Goal: Task Accomplishment & Management: Manage account settings

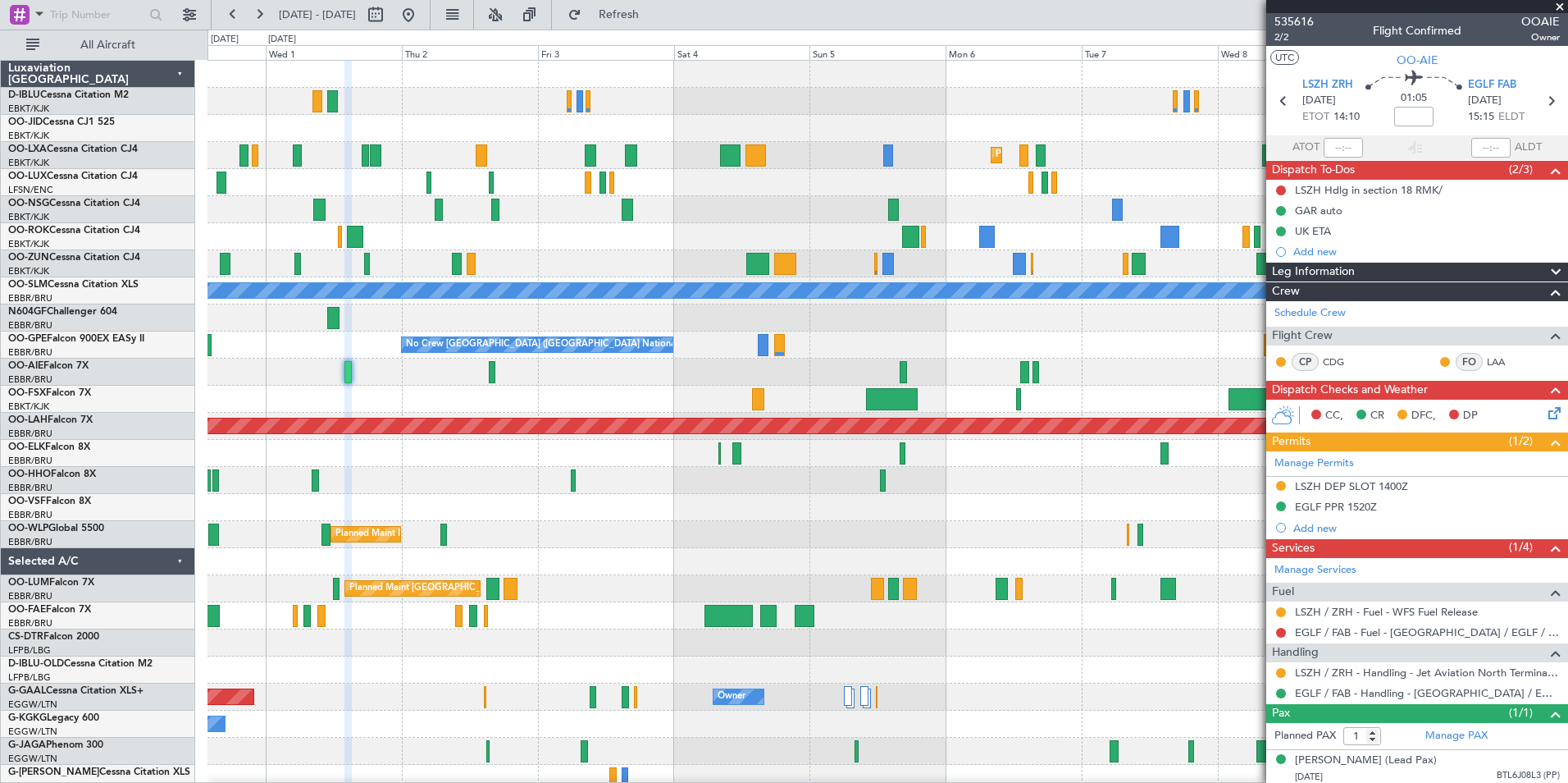
click at [154, 480] on div "Planned Maint Kortrijk-[GEOGRAPHIC_DATA] Planned Maint [GEOGRAPHIC_DATA]-[GEOGR…" at bounding box center [784, 406] width 1568 height 753
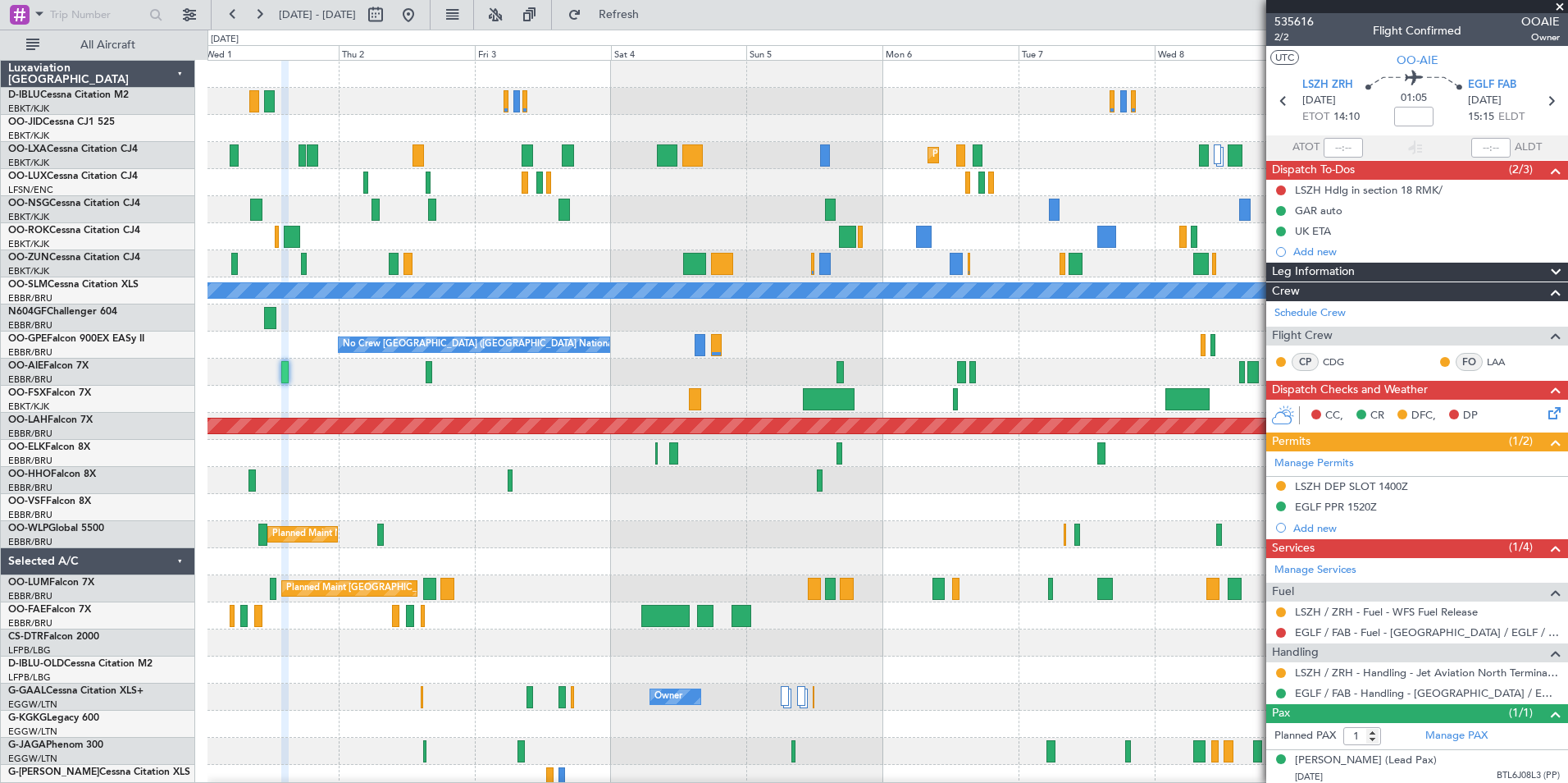
click at [692, 352] on div "No Crew [GEOGRAPHIC_DATA] ([GEOGRAPHIC_DATA] National) No Crew [GEOGRAPHIC_DATA…" at bounding box center [887, 344] width 1360 height 27
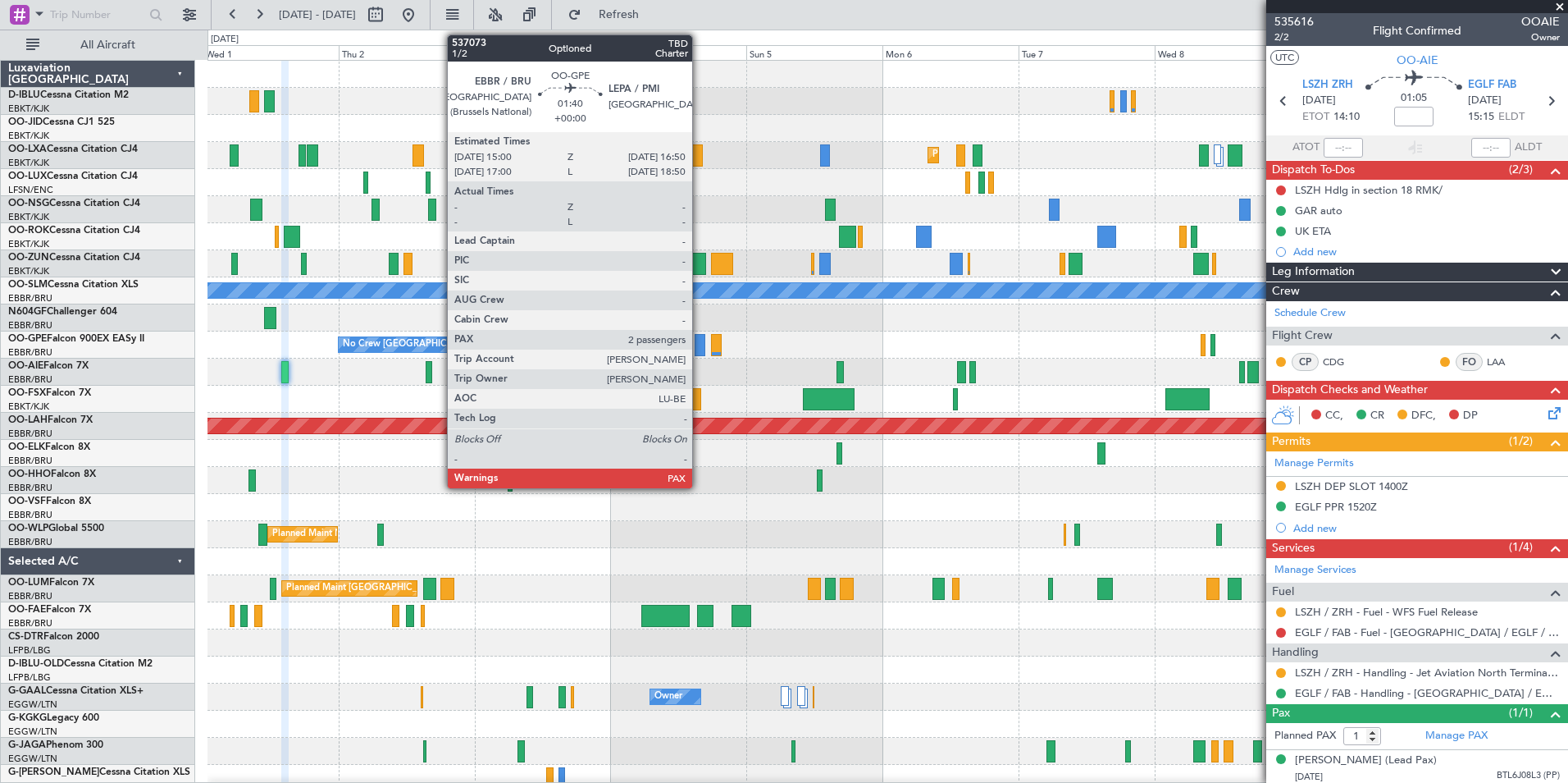
click at [700, 352] on div at bounding box center [701, 345] width 11 height 22
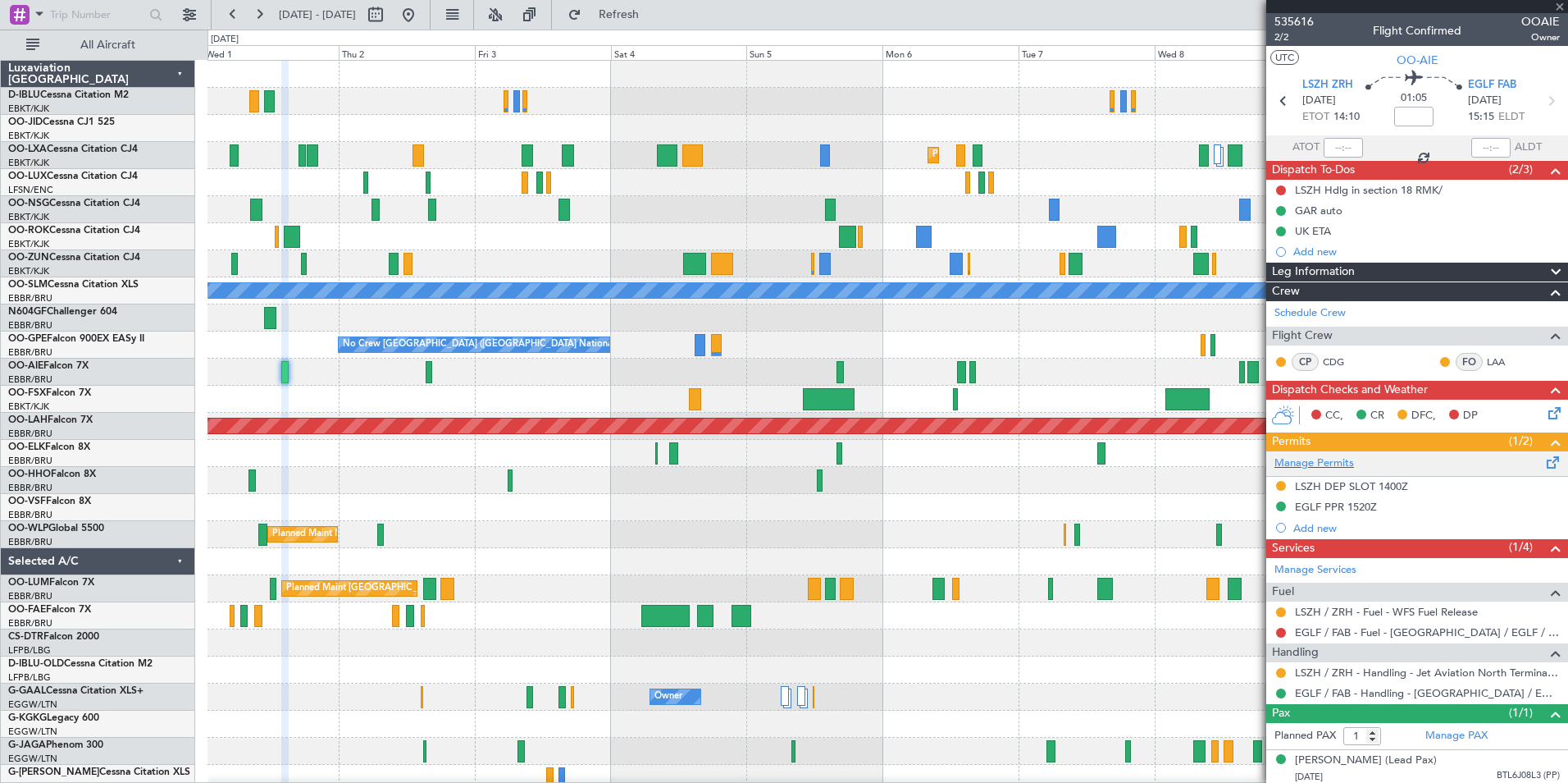
type input "2"
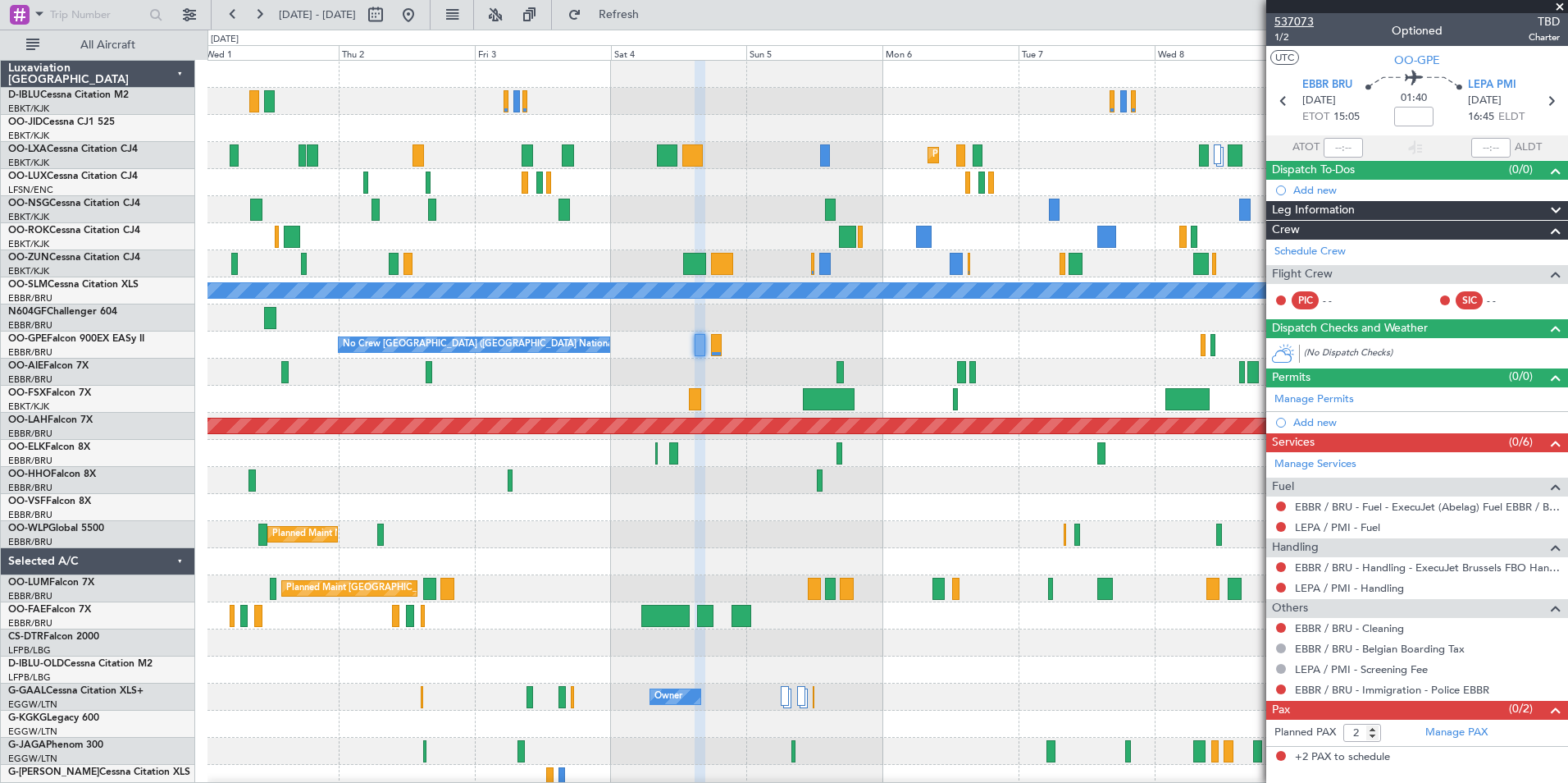
click at [1303, 19] on span "537073" at bounding box center [1294, 21] width 40 height 18
click at [1212, 372] on div "Planned Maint Kortrijk-[GEOGRAPHIC_DATA] Planned Maint [GEOGRAPHIC_DATA]-[GEOGR…" at bounding box center [887, 575] width 1360 height 1029
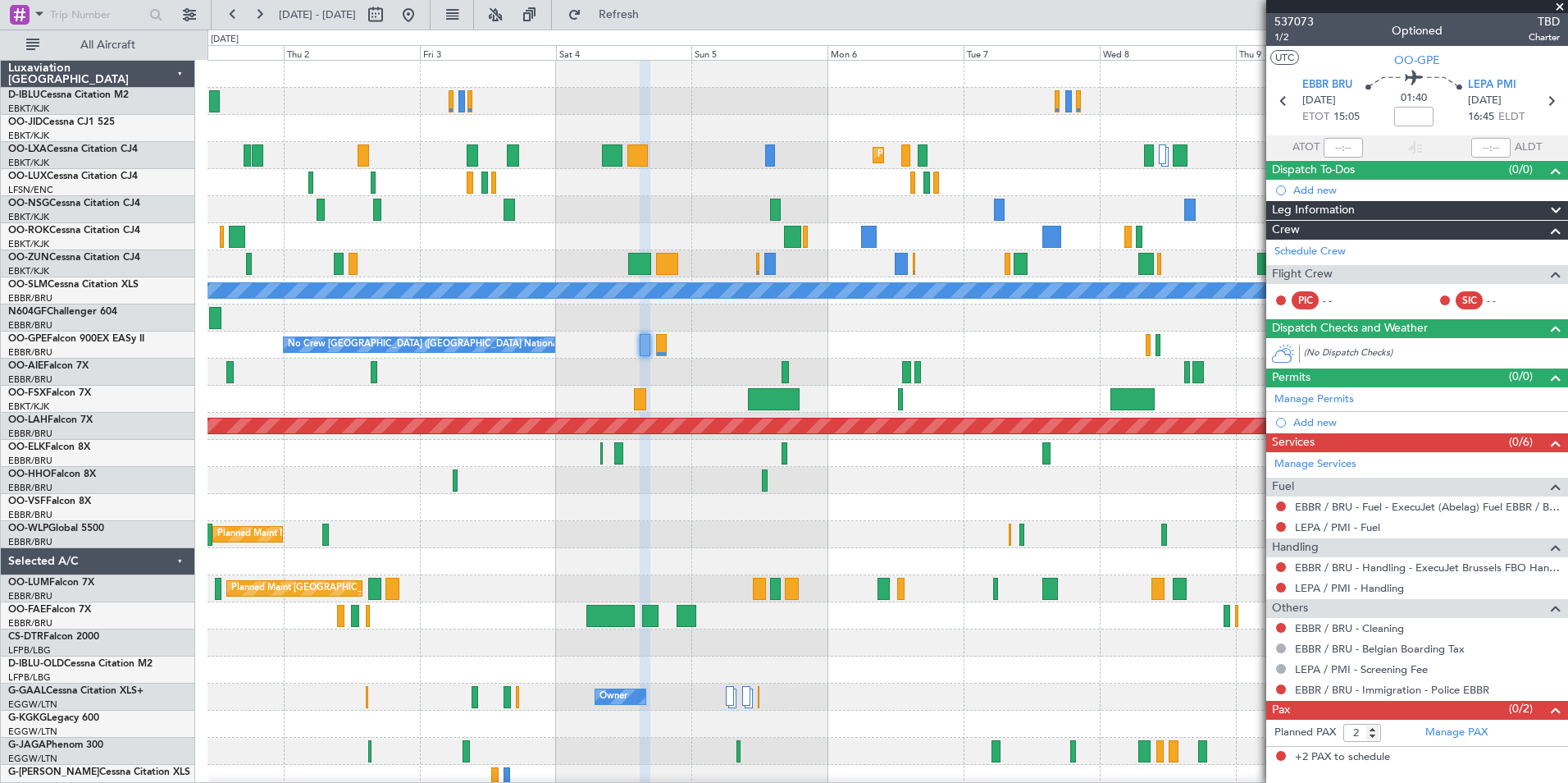
click at [346, 406] on div "Planned Maint Kortrijk-[GEOGRAPHIC_DATA] Planned Maint [GEOGRAPHIC_DATA]-[GEOGR…" at bounding box center [887, 575] width 1360 height 1029
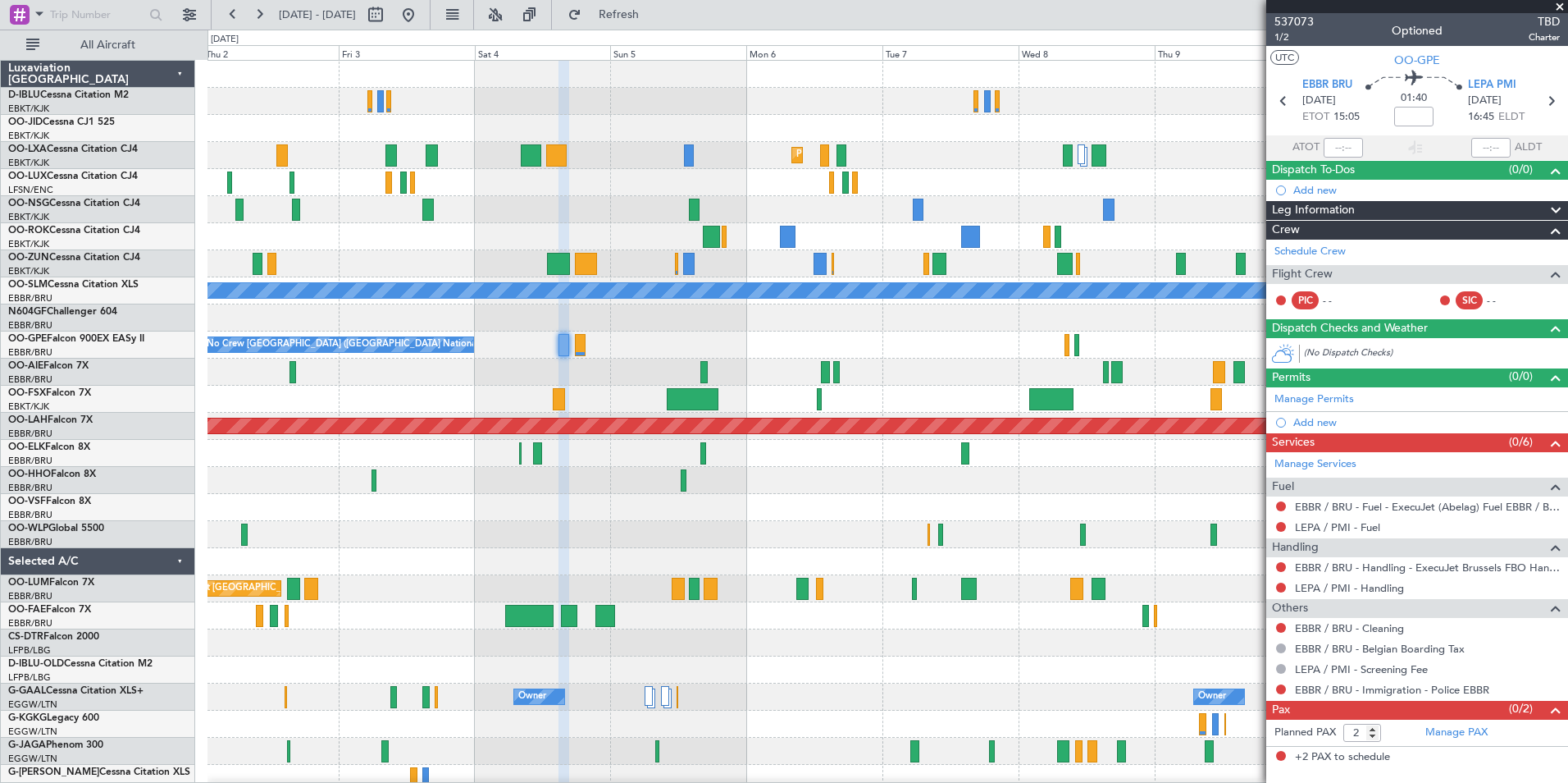
click at [815, 394] on div at bounding box center [887, 398] width 1360 height 27
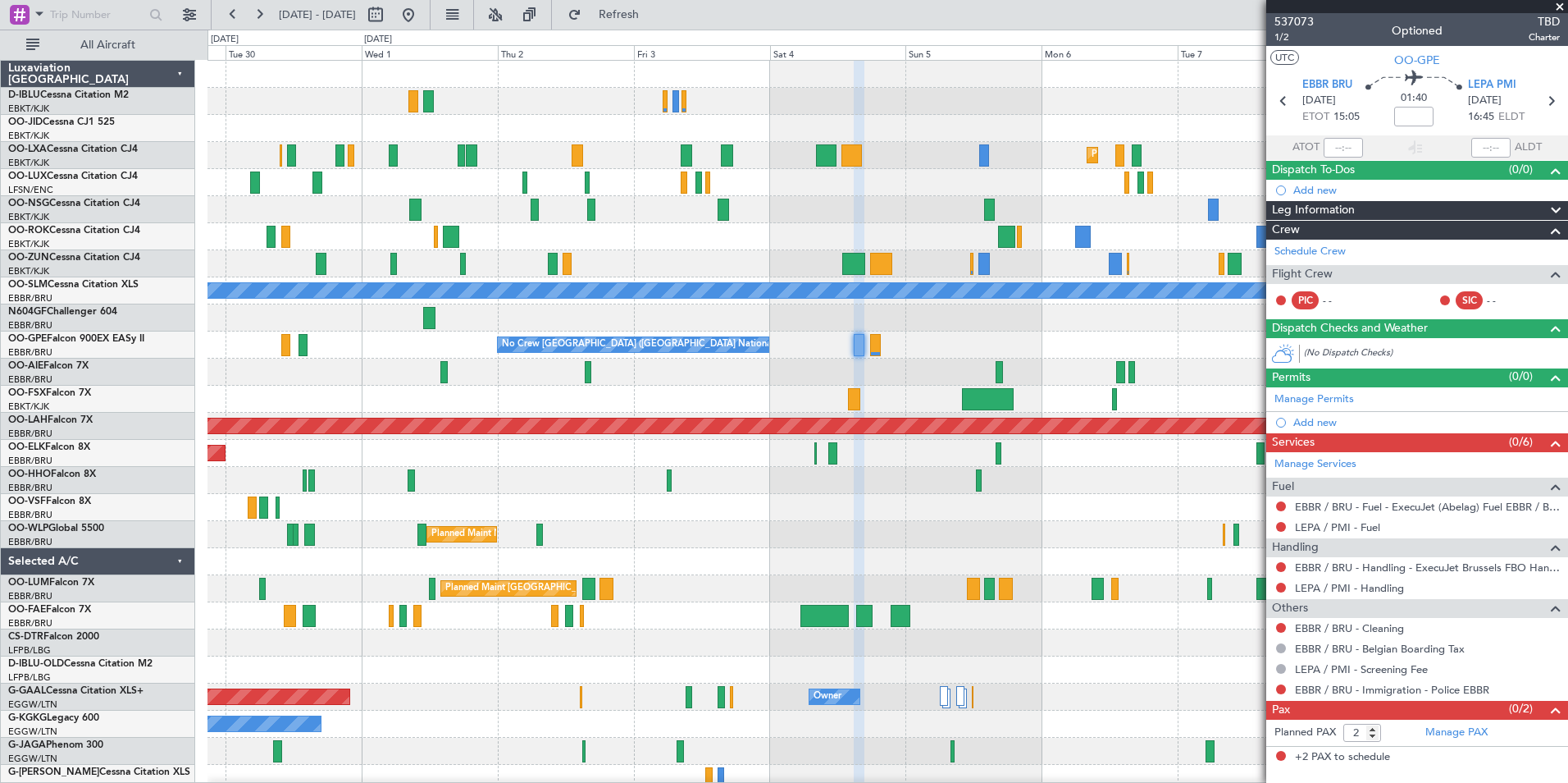
click at [1114, 383] on div "A/C Unavailable [GEOGRAPHIC_DATA]-[GEOGRAPHIC_DATA] Planned Maint [GEOGRAPHIC_D…" at bounding box center [887, 575] width 1360 height 1029
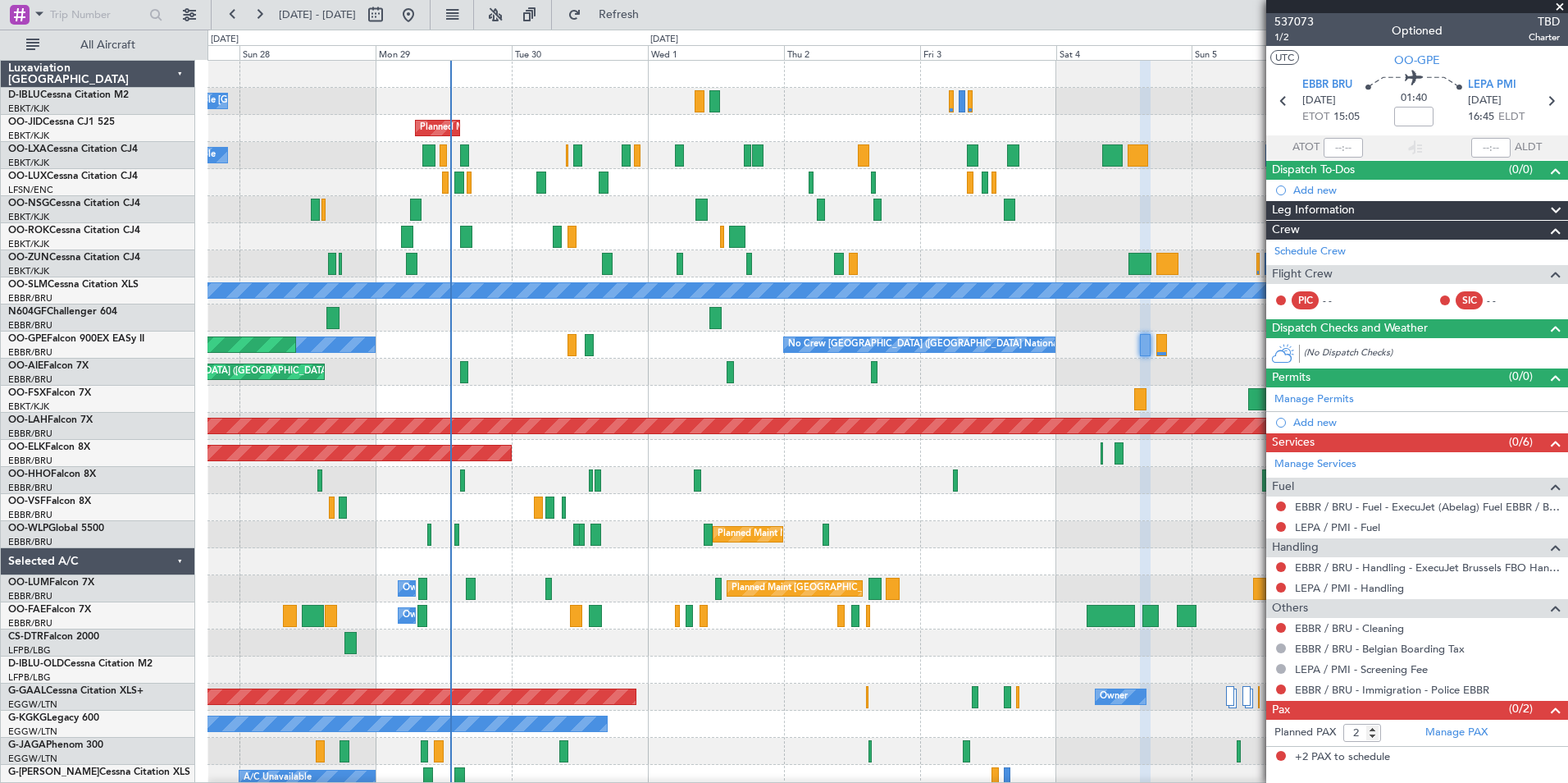
click at [216, 613] on div "A/C Unavailable [GEOGRAPHIC_DATA]-[GEOGRAPHIC_DATA] [GEOGRAPHIC_DATA] ([GEOGRAP…" at bounding box center [887, 575] width 1360 height 1029
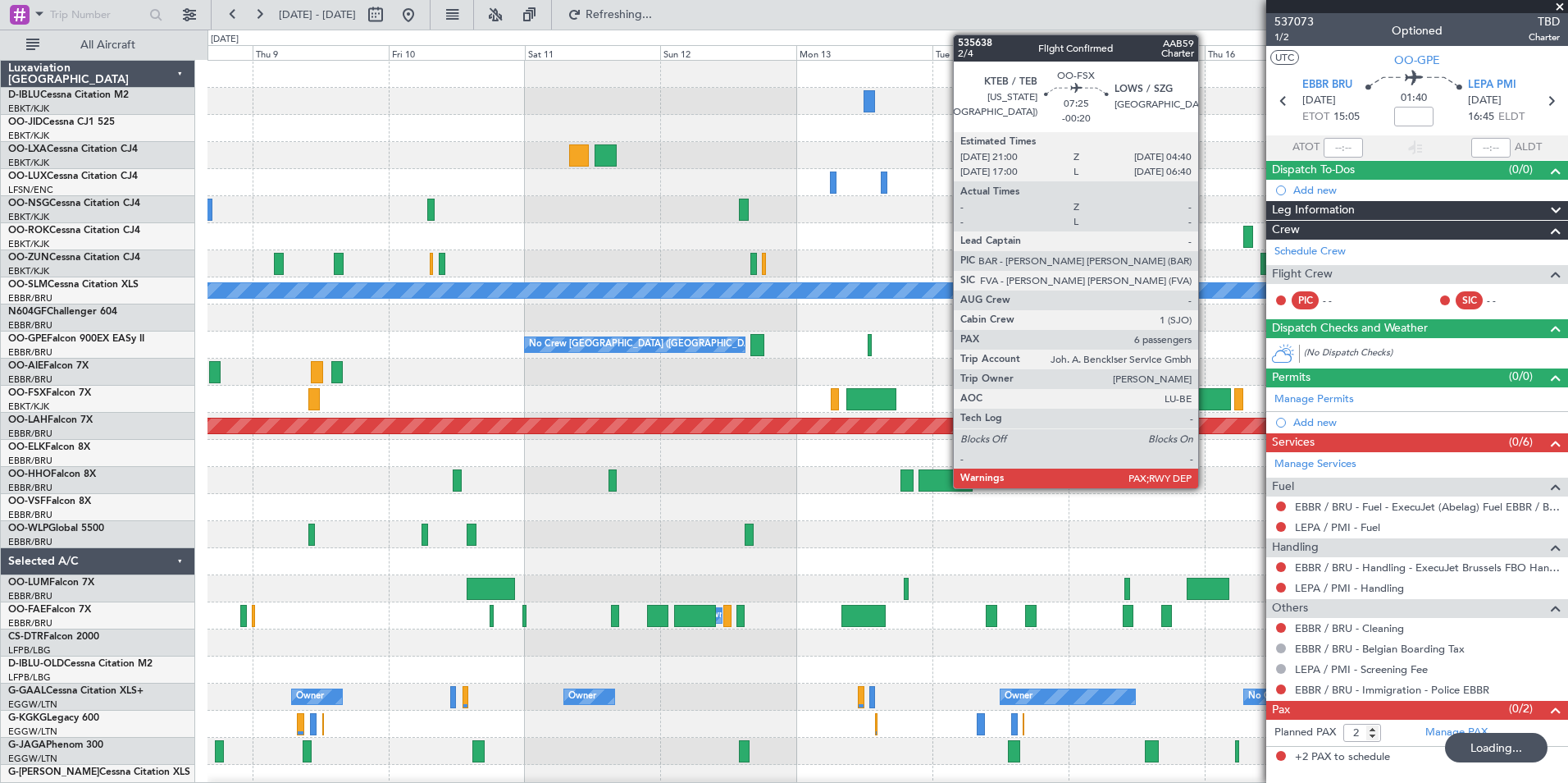
click at [1206, 396] on div at bounding box center [1208, 399] width 43 height 22
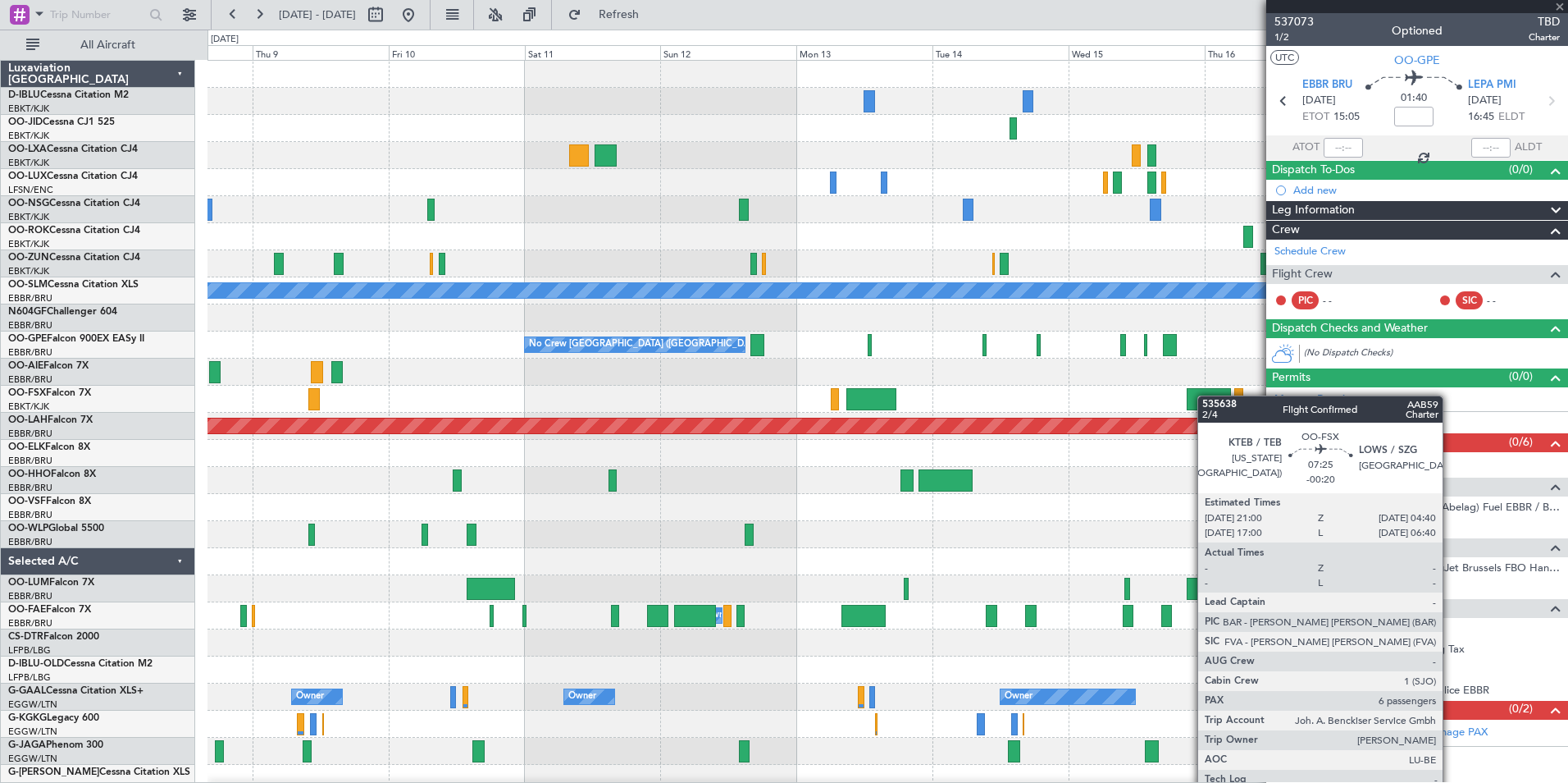
type input "-00:20"
type input "6"
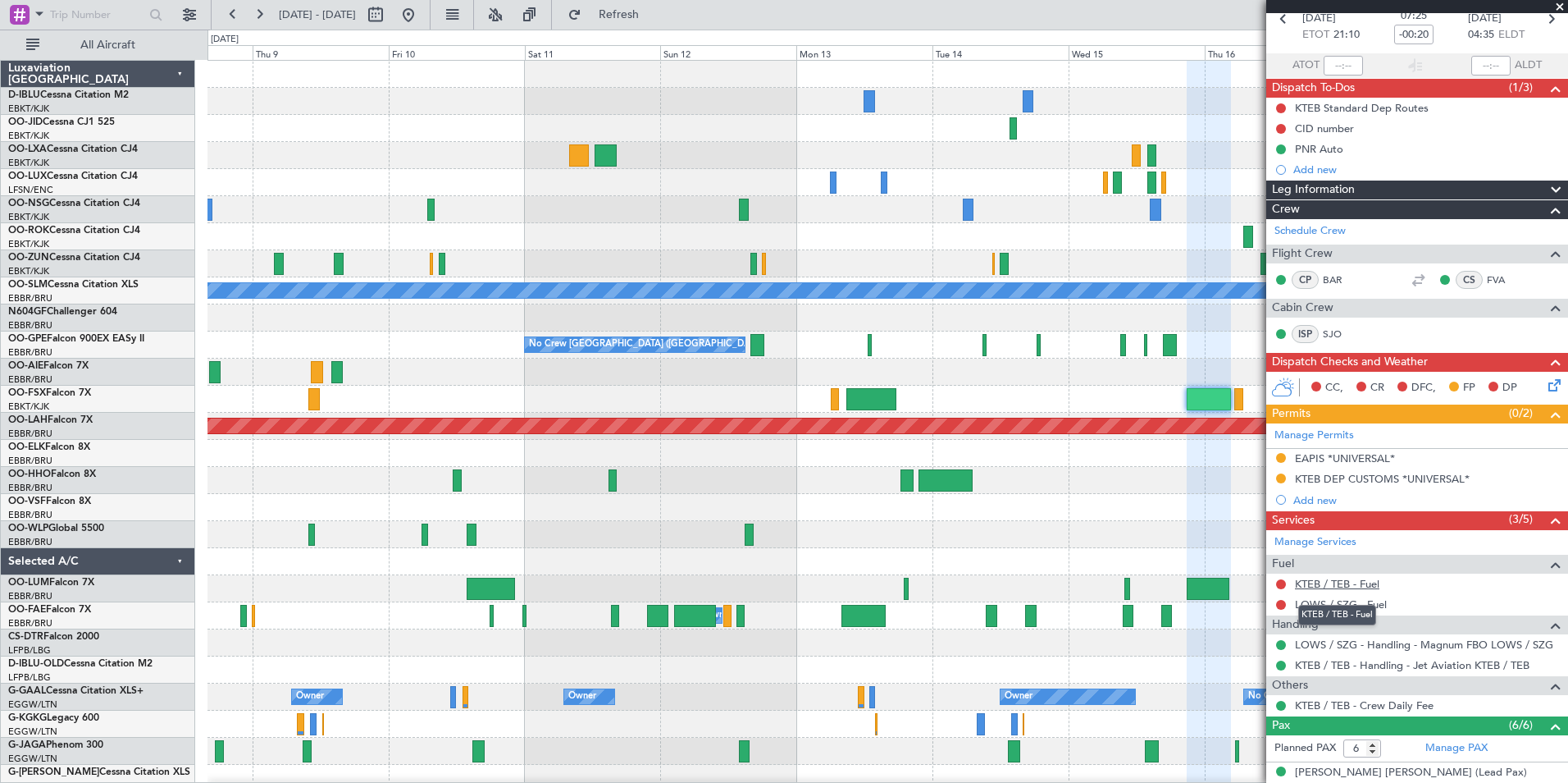
scroll to position [246, 0]
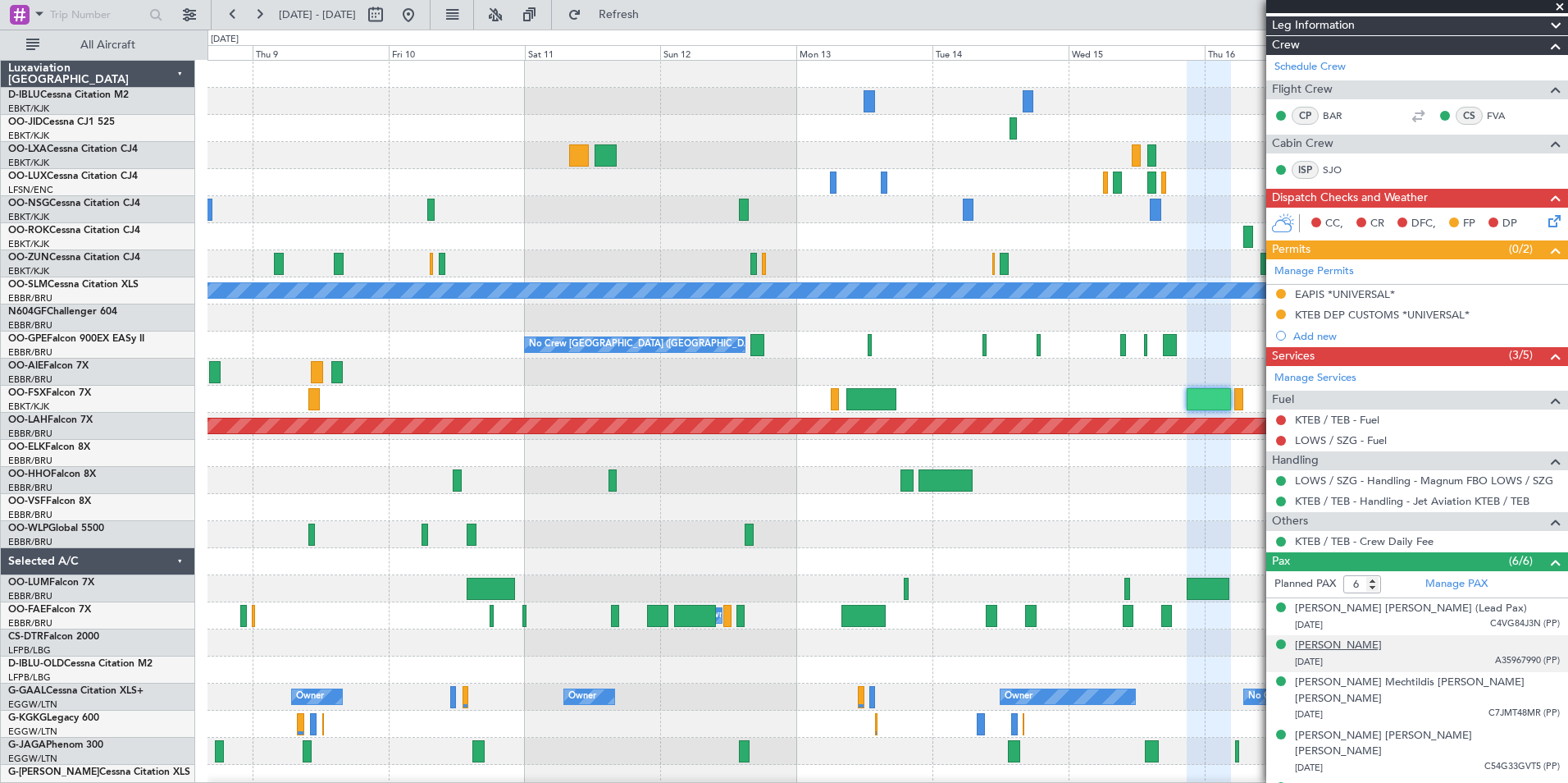
click at [1379, 644] on div "[PERSON_NAME]" at bounding box center [1338, 646] width 87 height 17
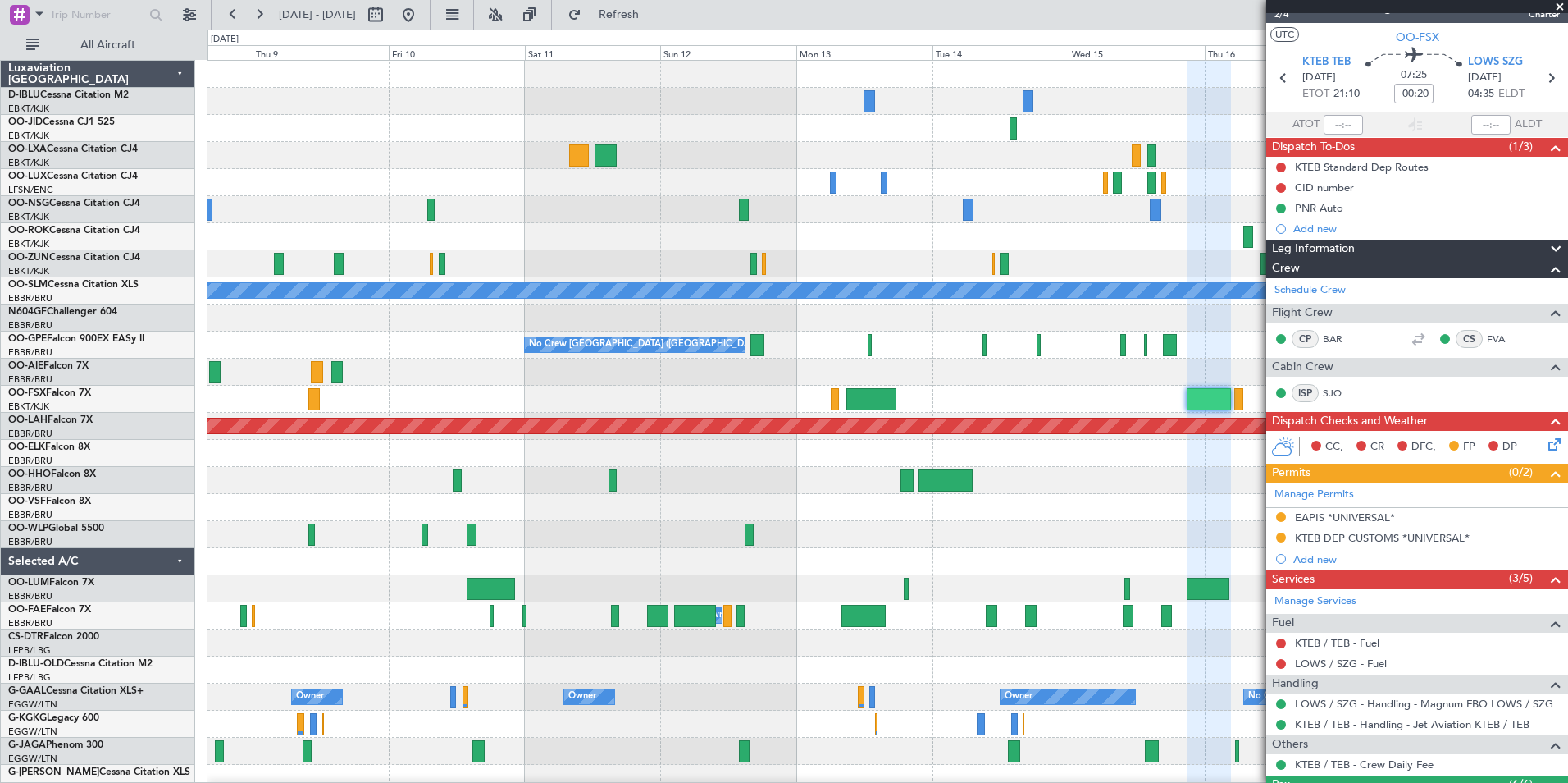
scroll to position [0, 0]
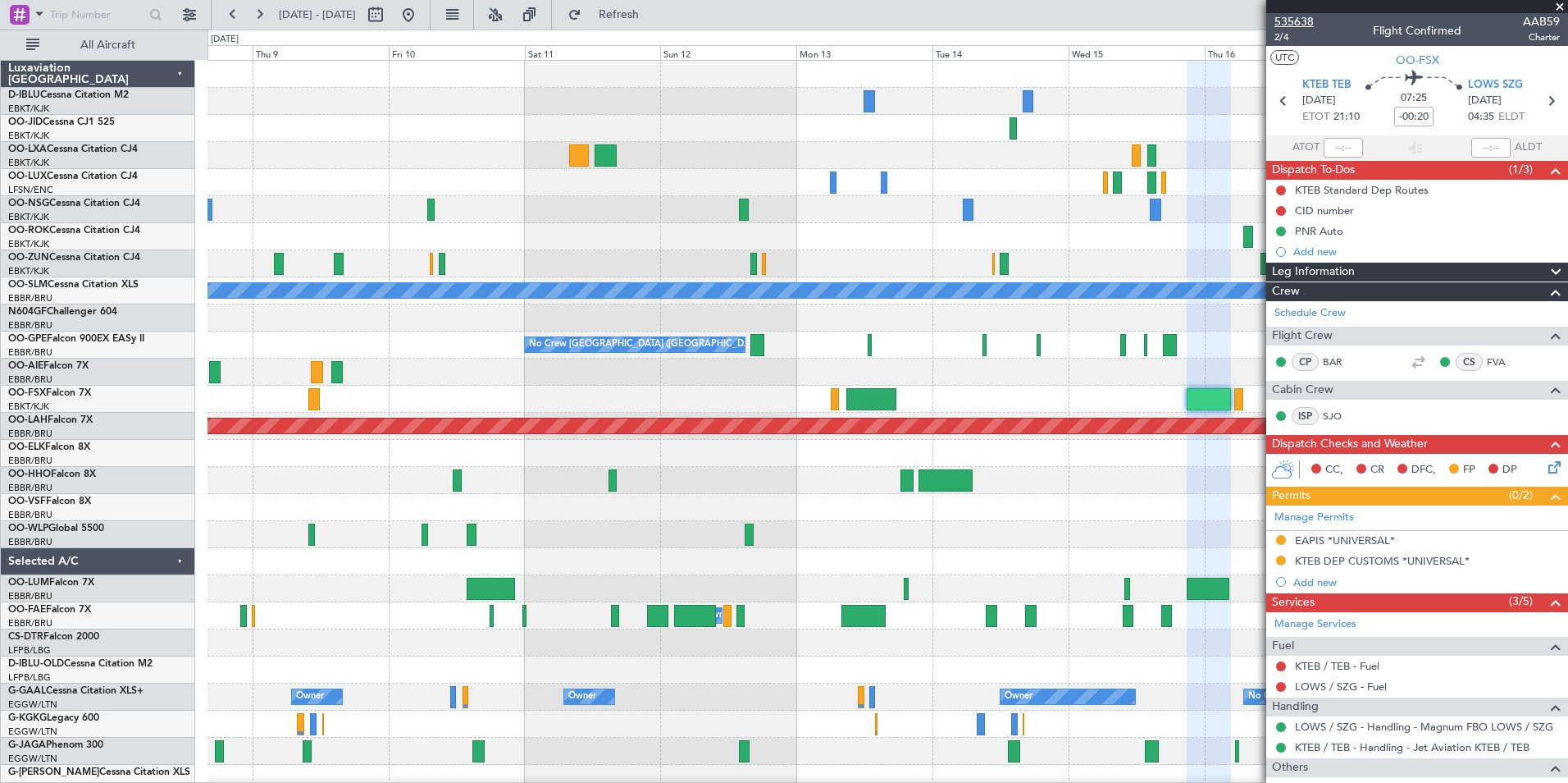
click at [1299, 18] on span "535638" at bounding box center [1294, 21] width 40 height 18
drag, startPoint x: 454, startPoint y: 18, endPoint x: 516, endPoint y: 85, distance: 91.3
click at [421, 18] on button at bounding box center [408, 15] width 26 height 26
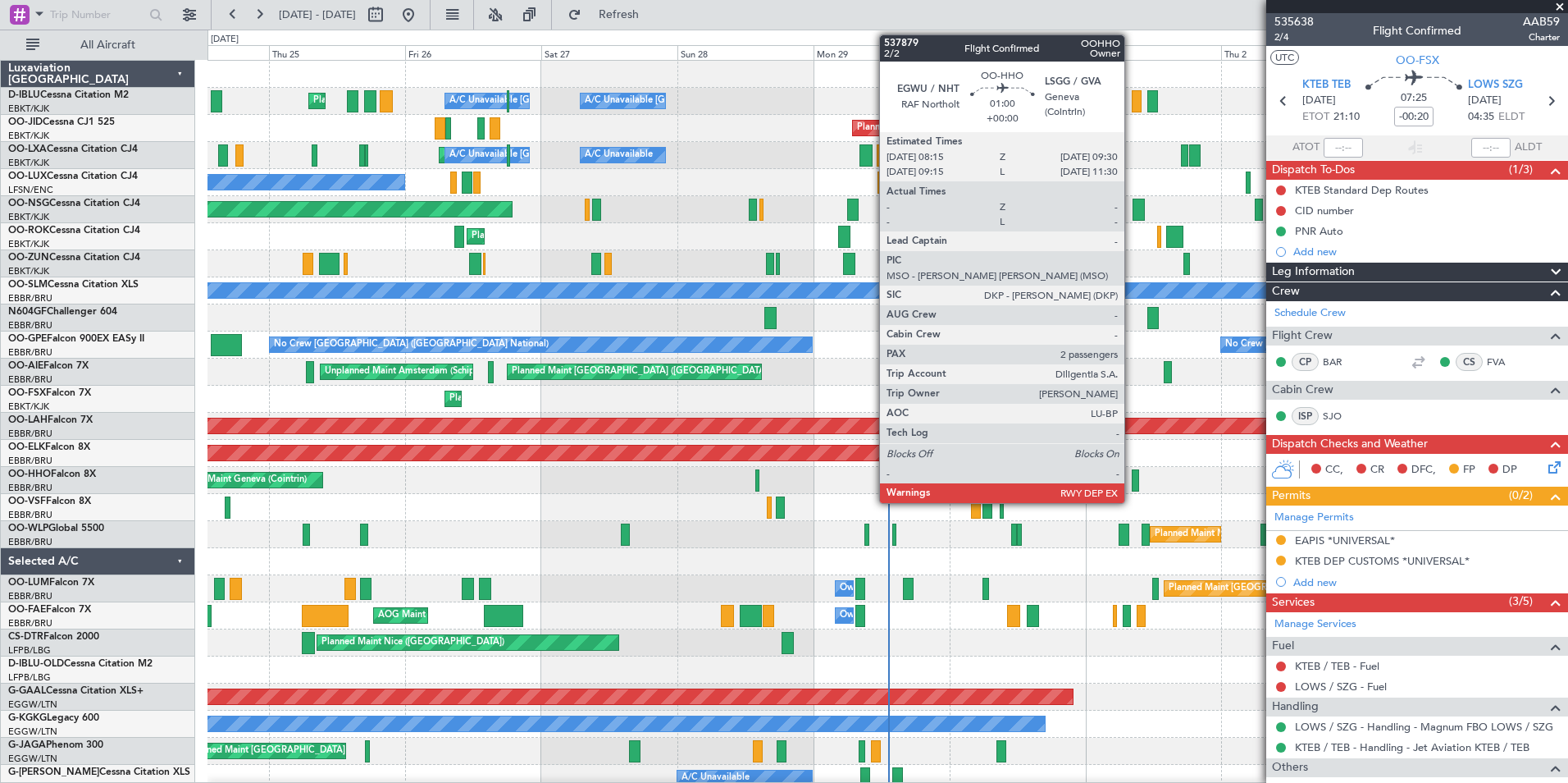
click at [1132, 479] on div at bounding box center [1136, 480] width 7 height 22
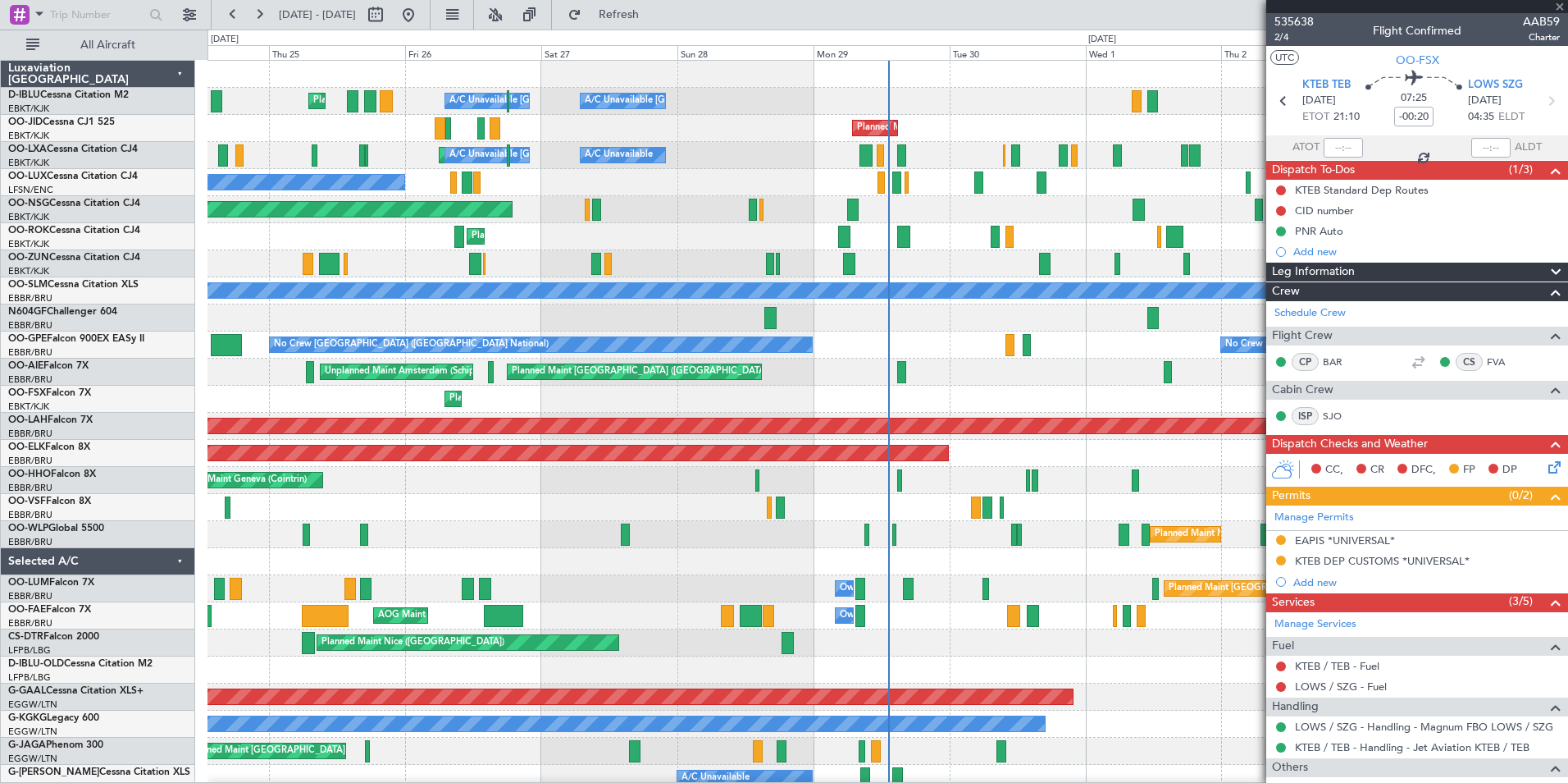
type input "2"
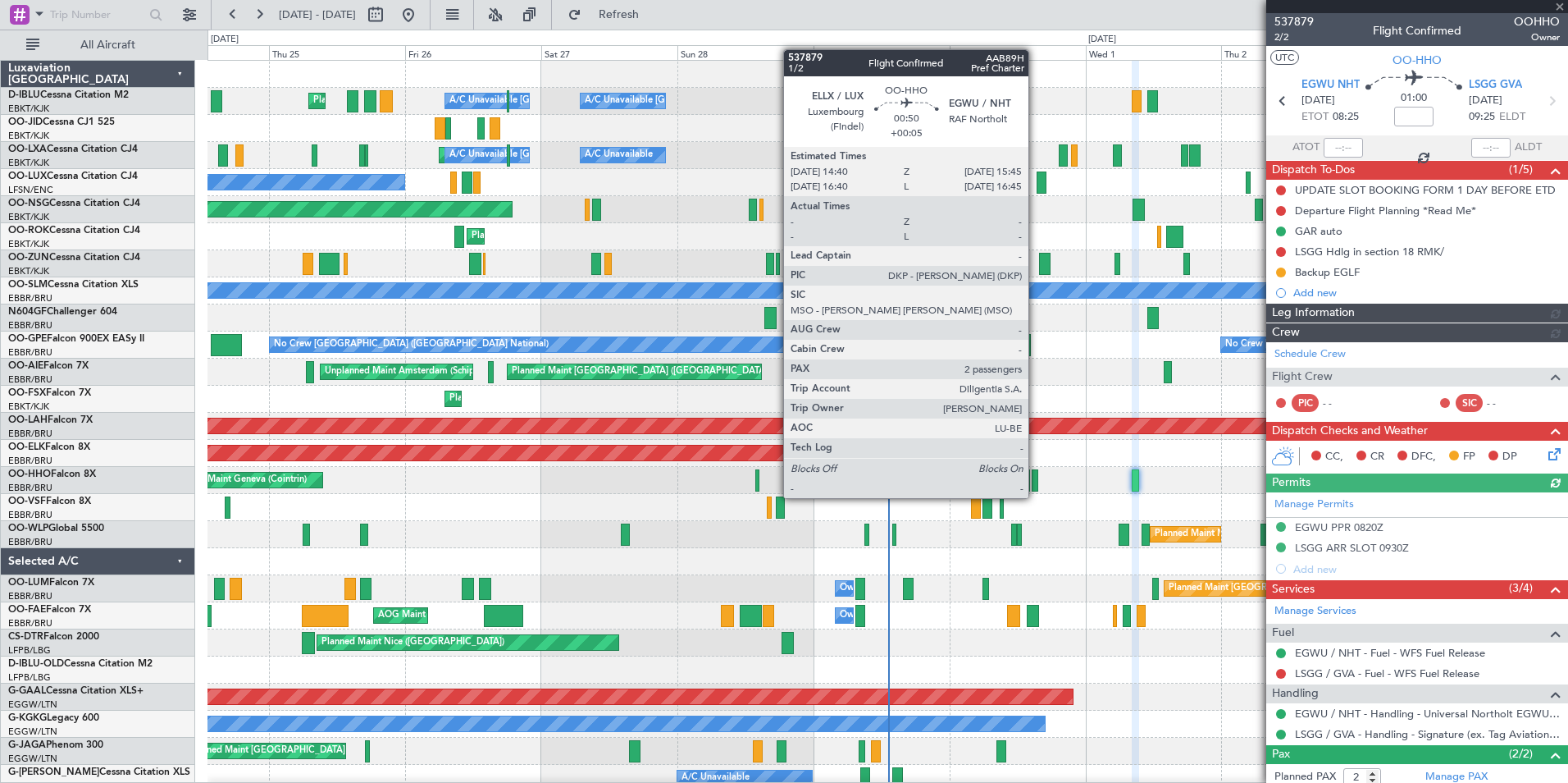
click at [1036, 481] on div at bounding box center [1034, 480] width 6 height 22
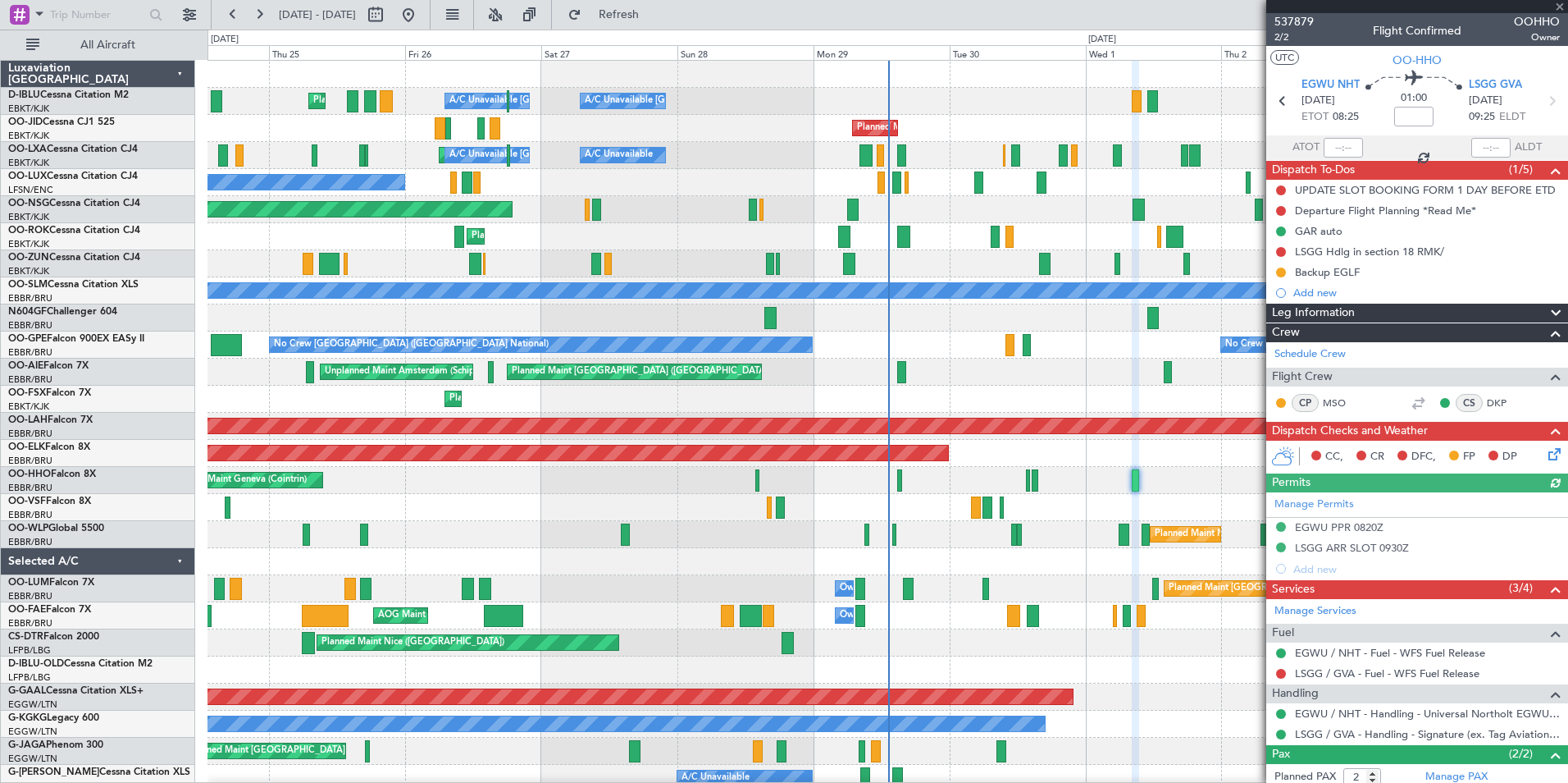
type input "+00:05"
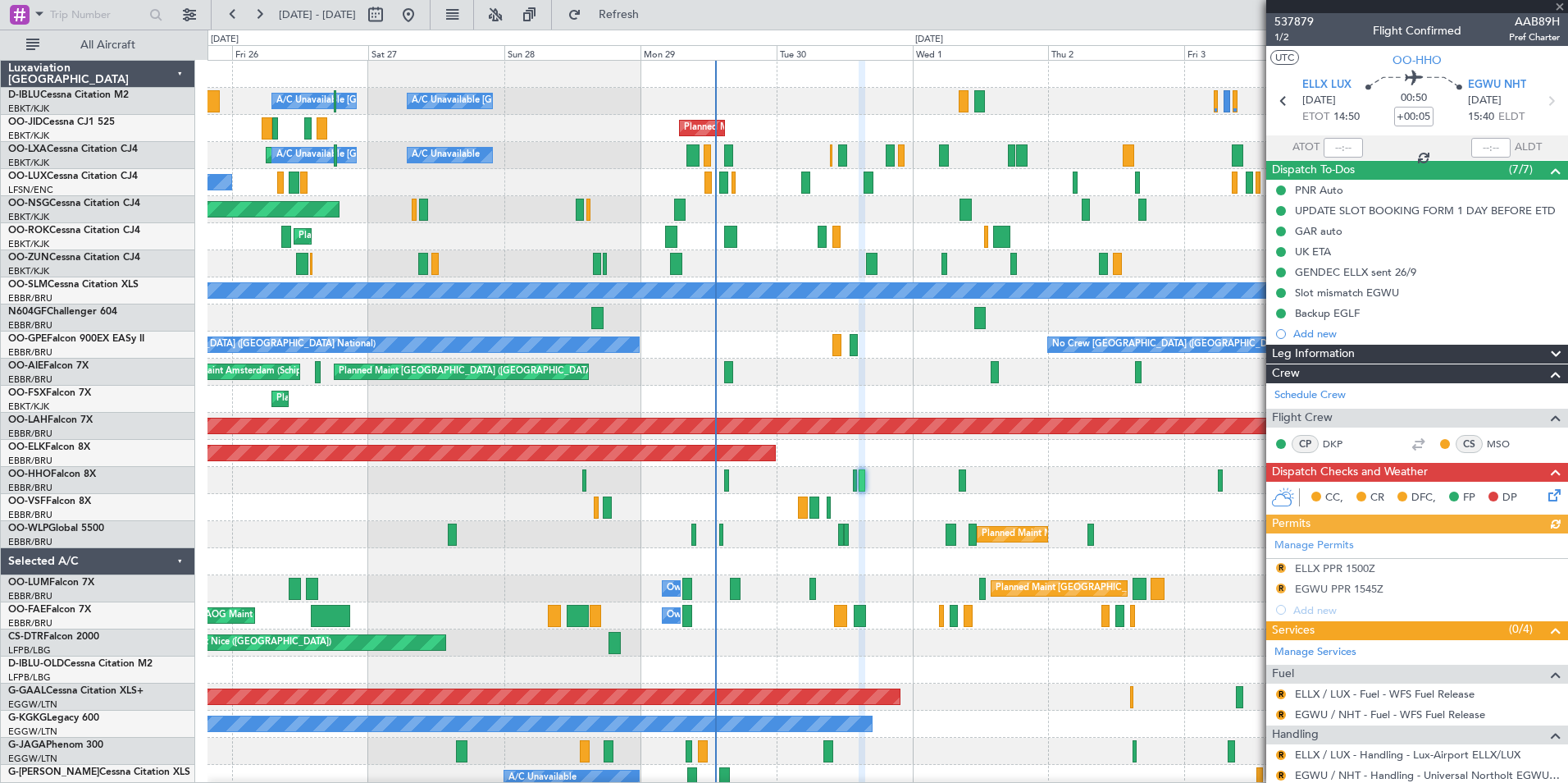
click at [823, 531] on div "A/C Unavailable [GEOGRAPHIC_DATA] ([GEOGRAPHIC_DATA] National) A/C Unavailable …" at bounding box center [887, 602] width 1360 height 1083
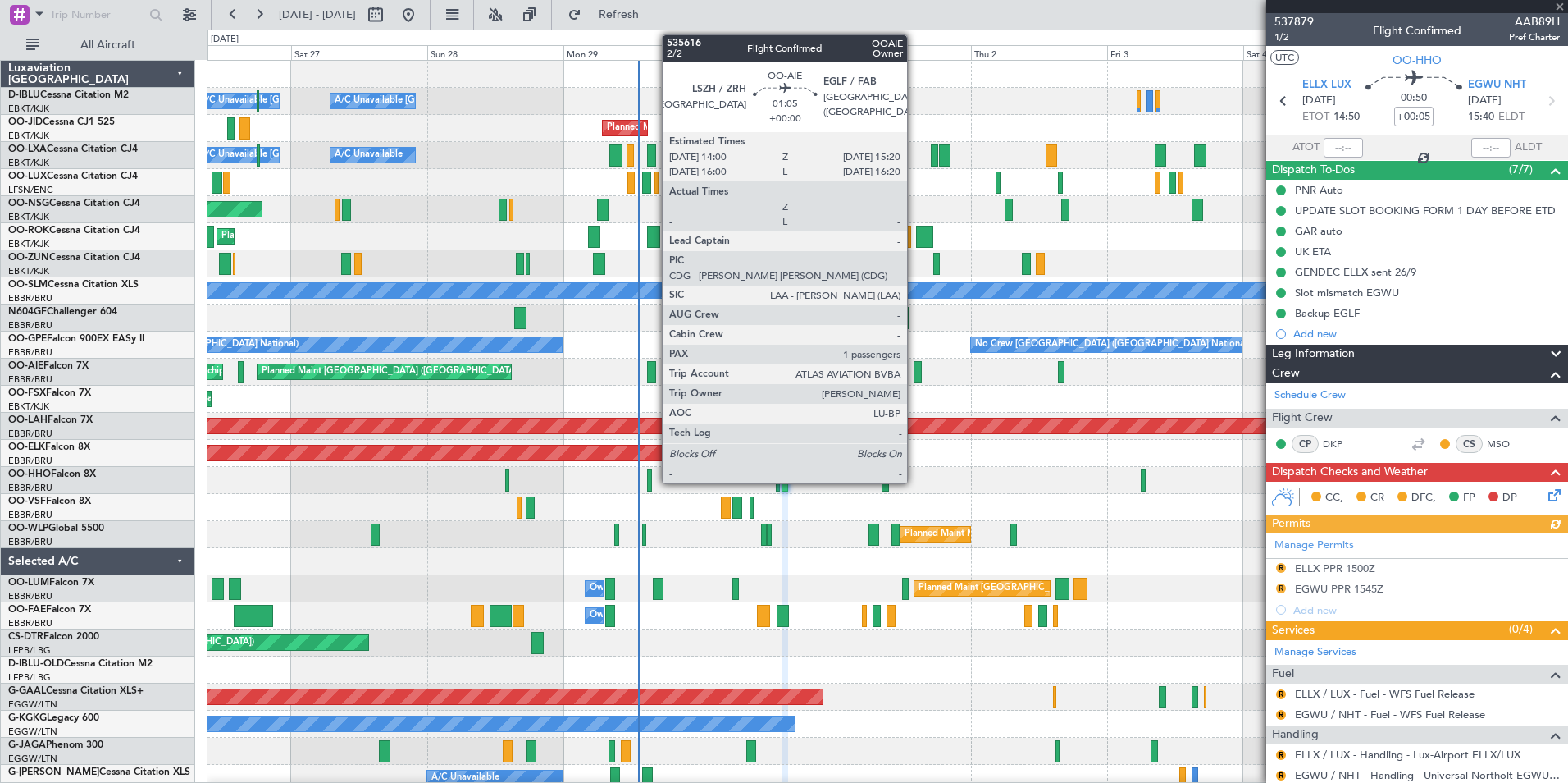
click at [914, 369] on div at bounding box center [917, 372] width 8 height 22
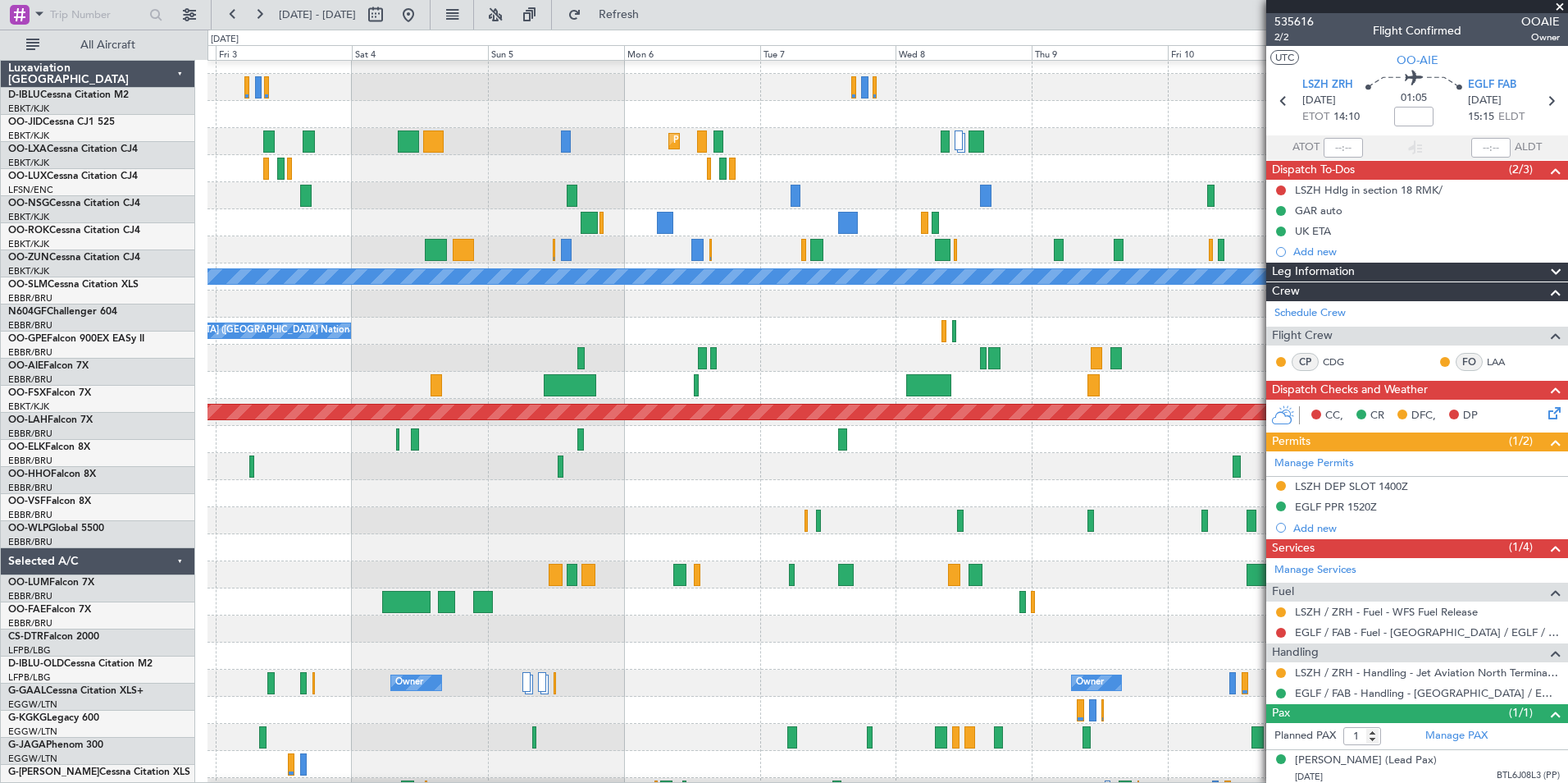
click at [230, 500] on div at bounding box center [887, 492] width 1360 height 27
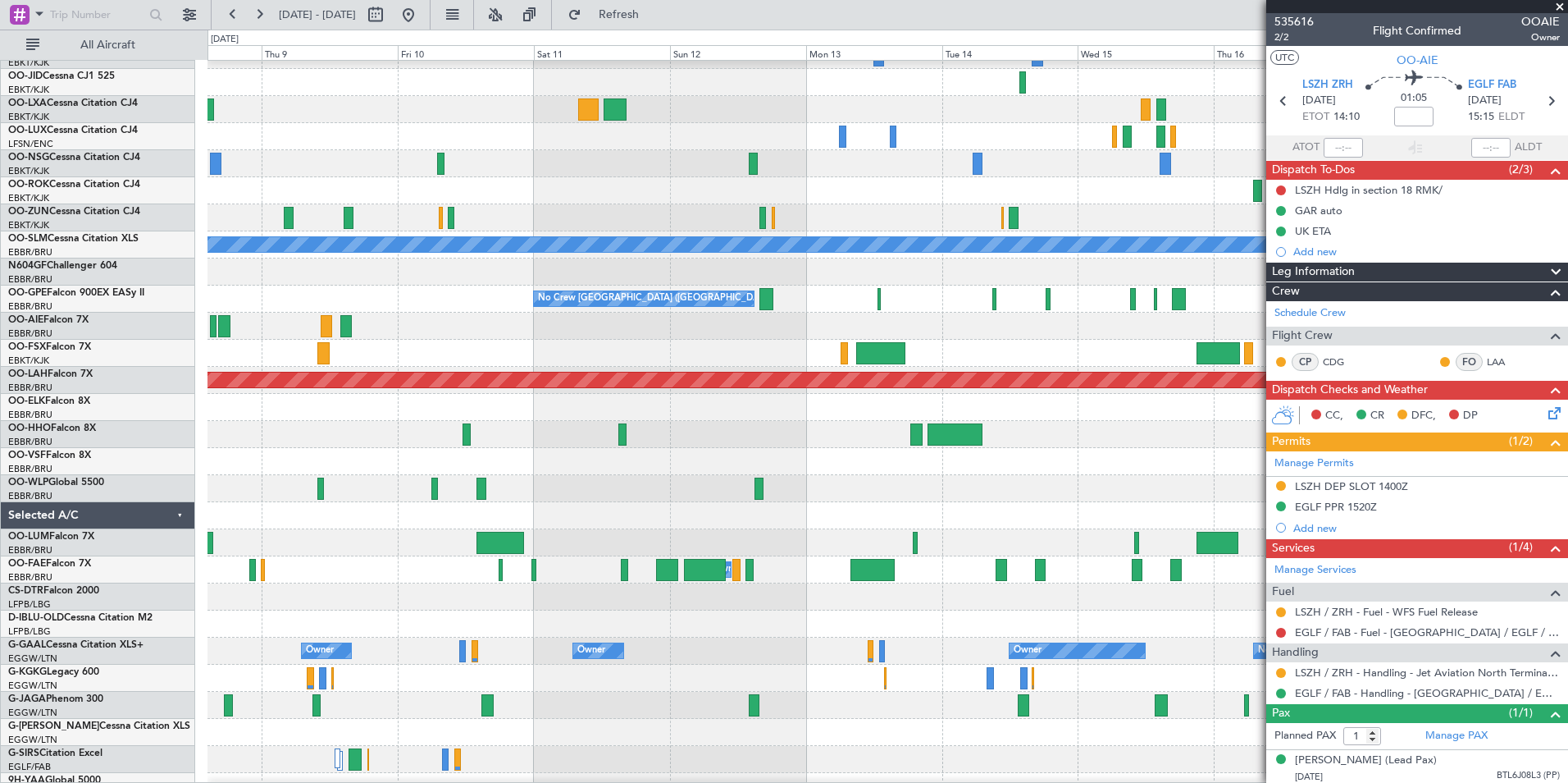
click at [0, 492] on html "[DATE] - [DATE] Refresh Quick Links All Aircraft Planned Maint [GEOGRAPHIC_DATA…" at bounding box center [784, 391] width 1568 height 783
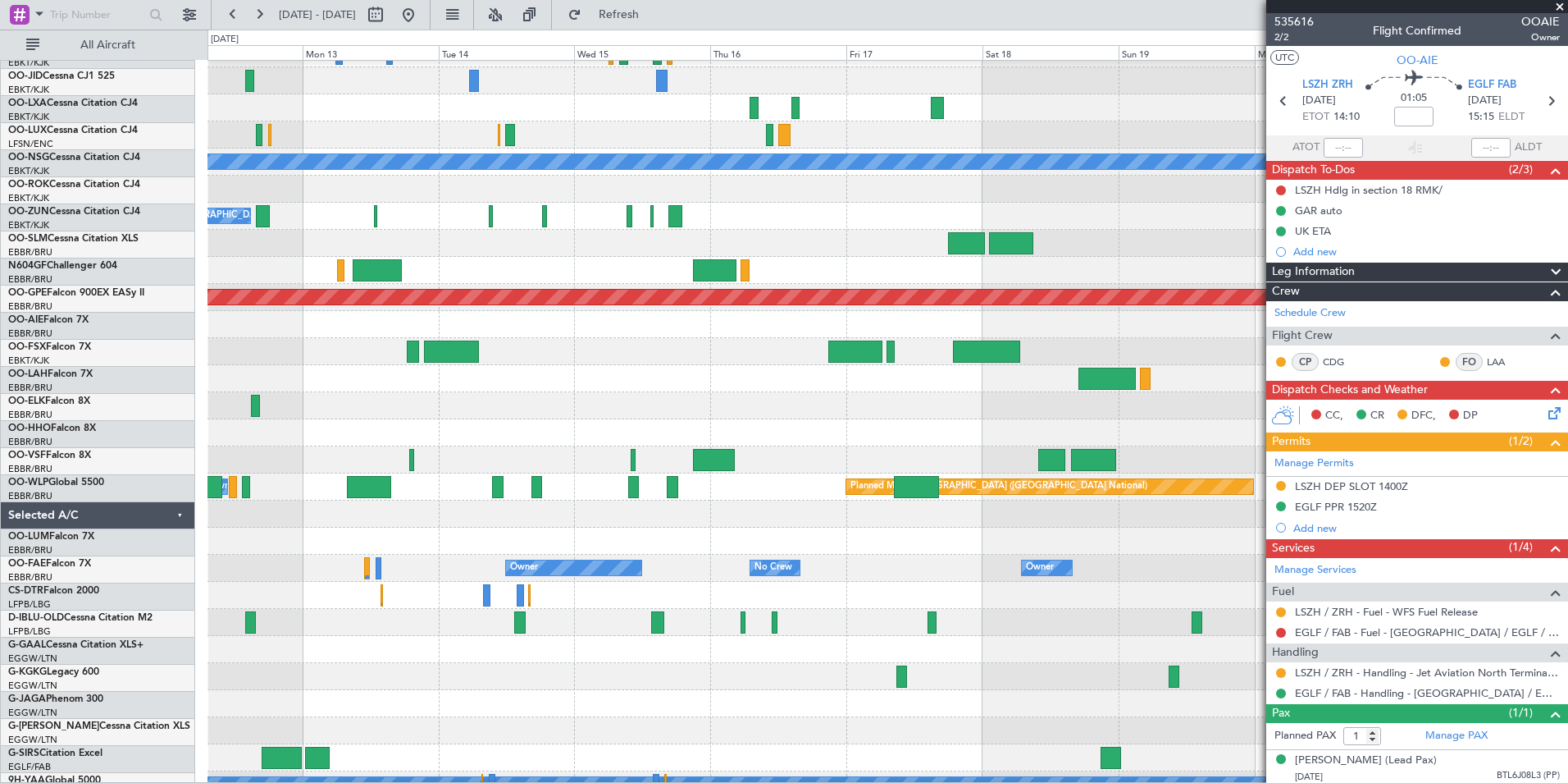
click at [368, 450] on div at bounding box center [887, 459] width 1360 height 27
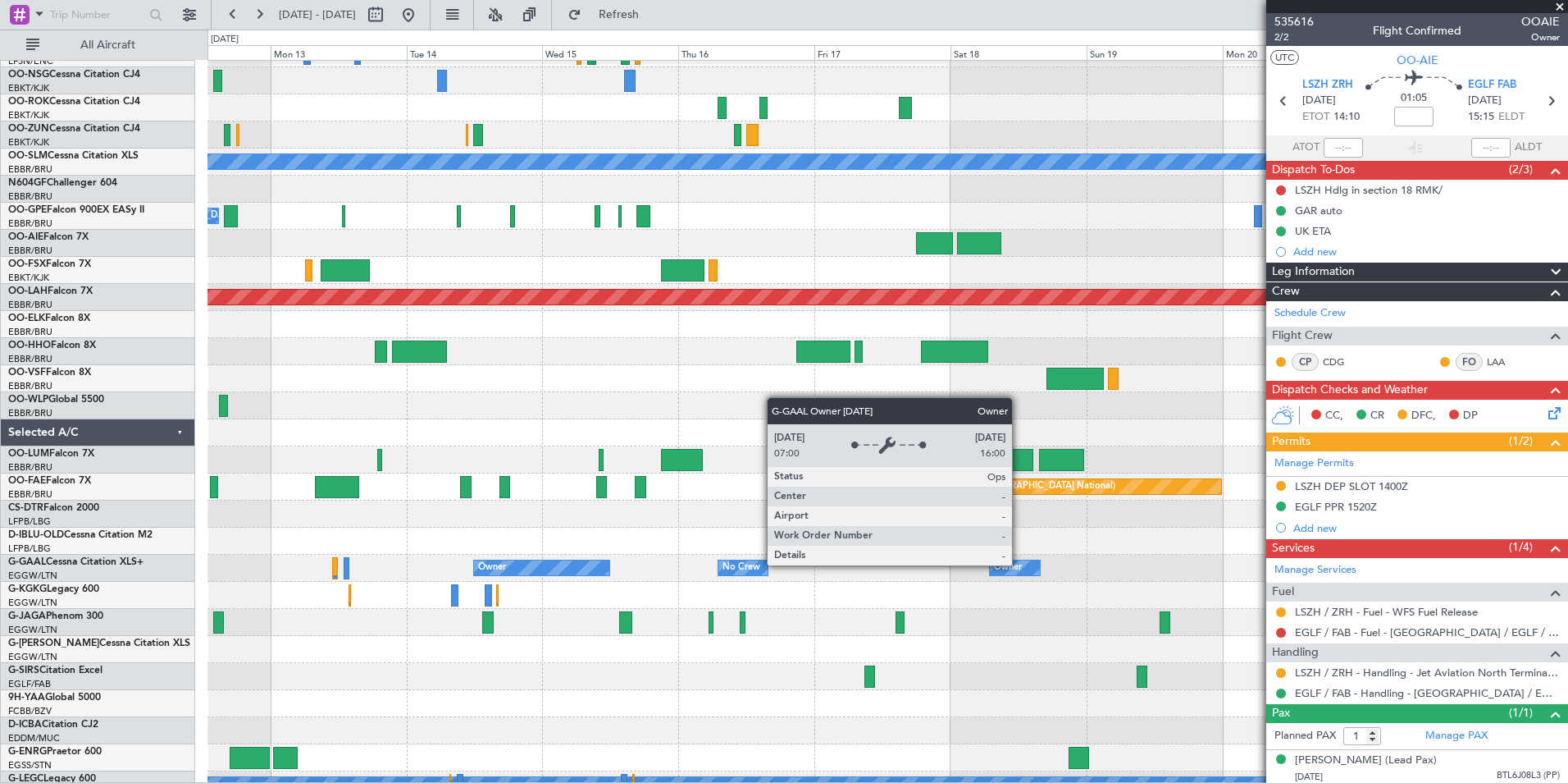
scroll to position [130, 0]
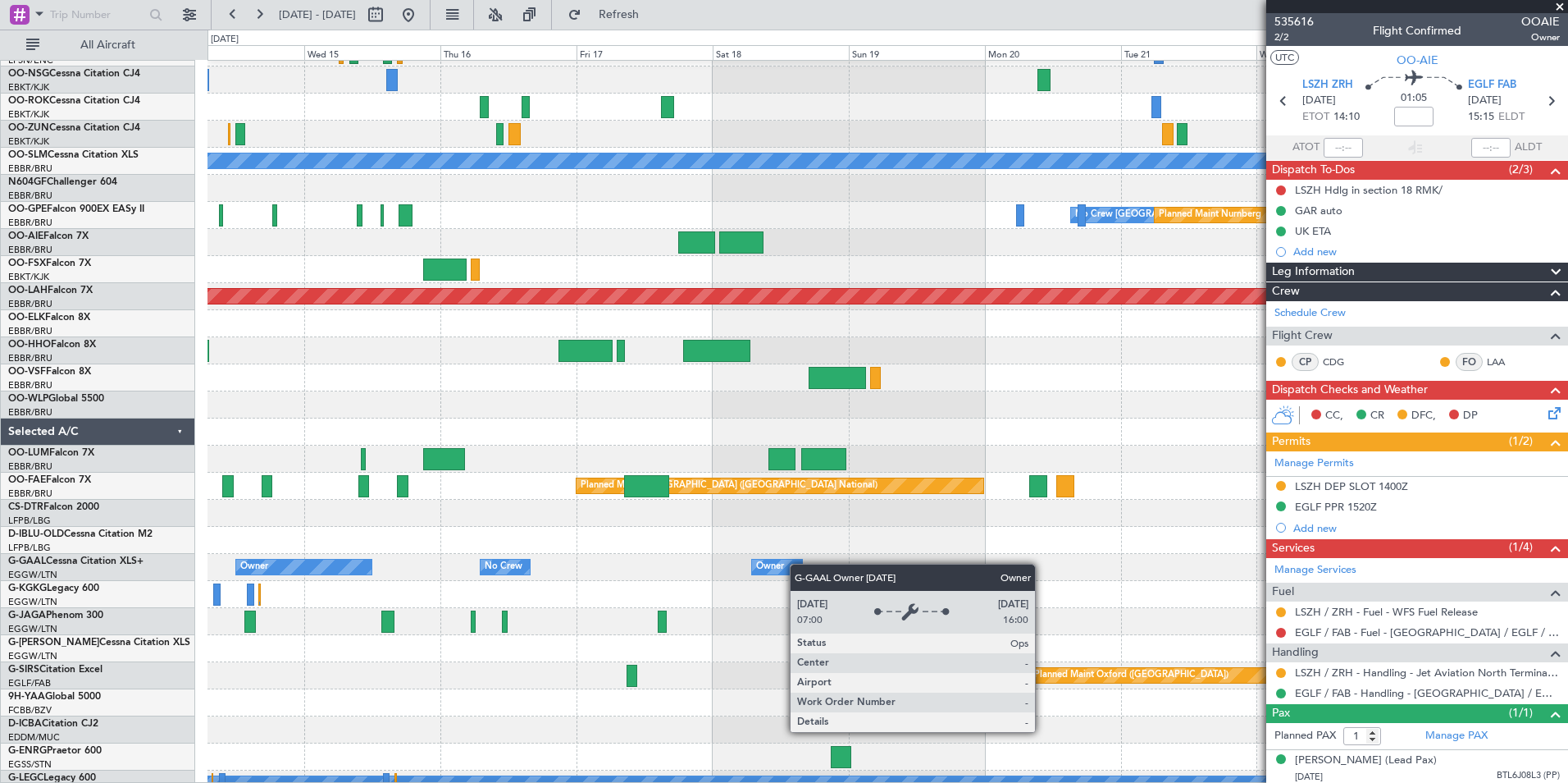
click at [782, 564] on div "Owner" at bounding box center [770, 566] width 28 height 25
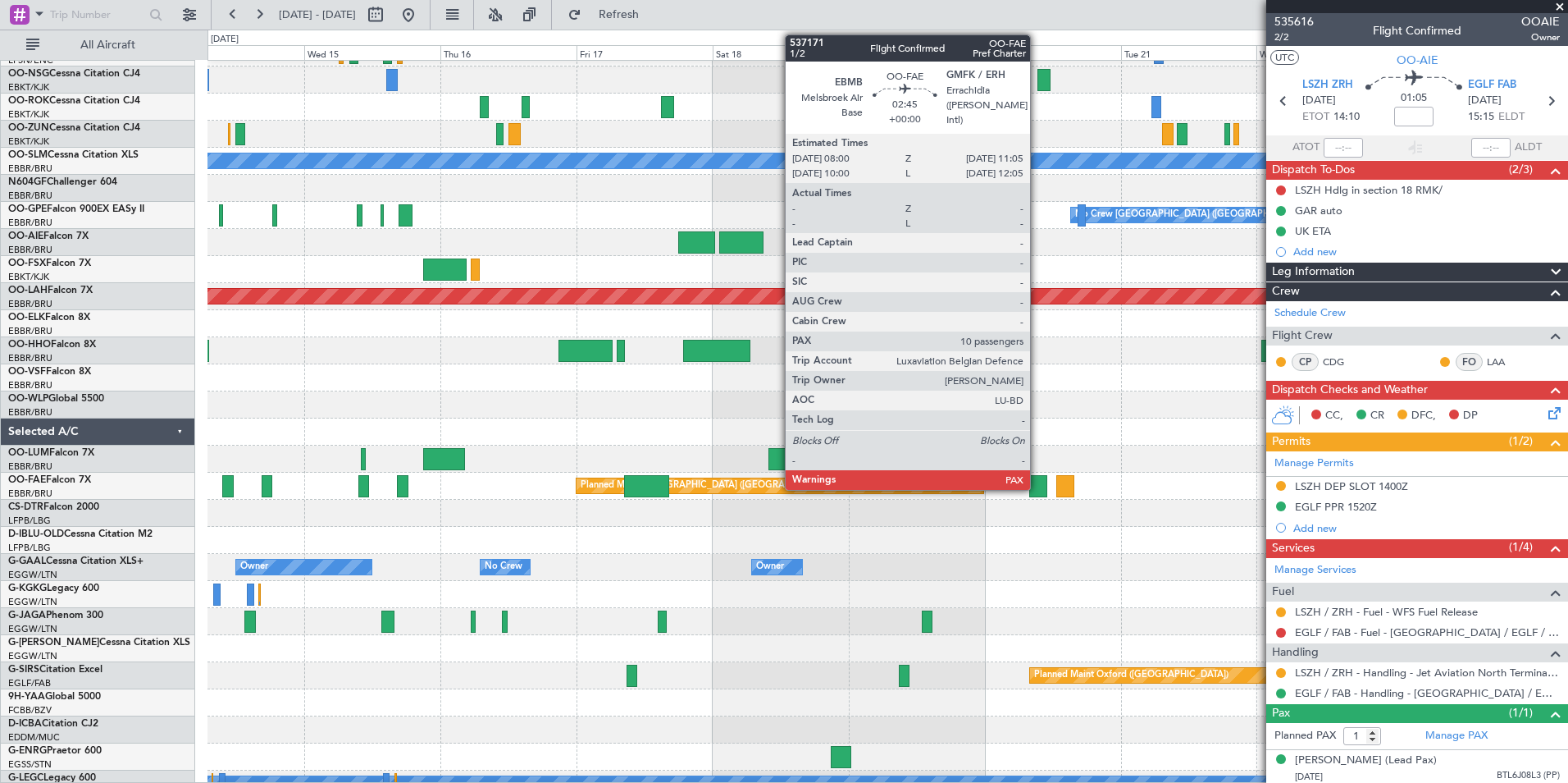
click at [1037, 488] on div at bounding box center [1039, 486] width 18 height 22
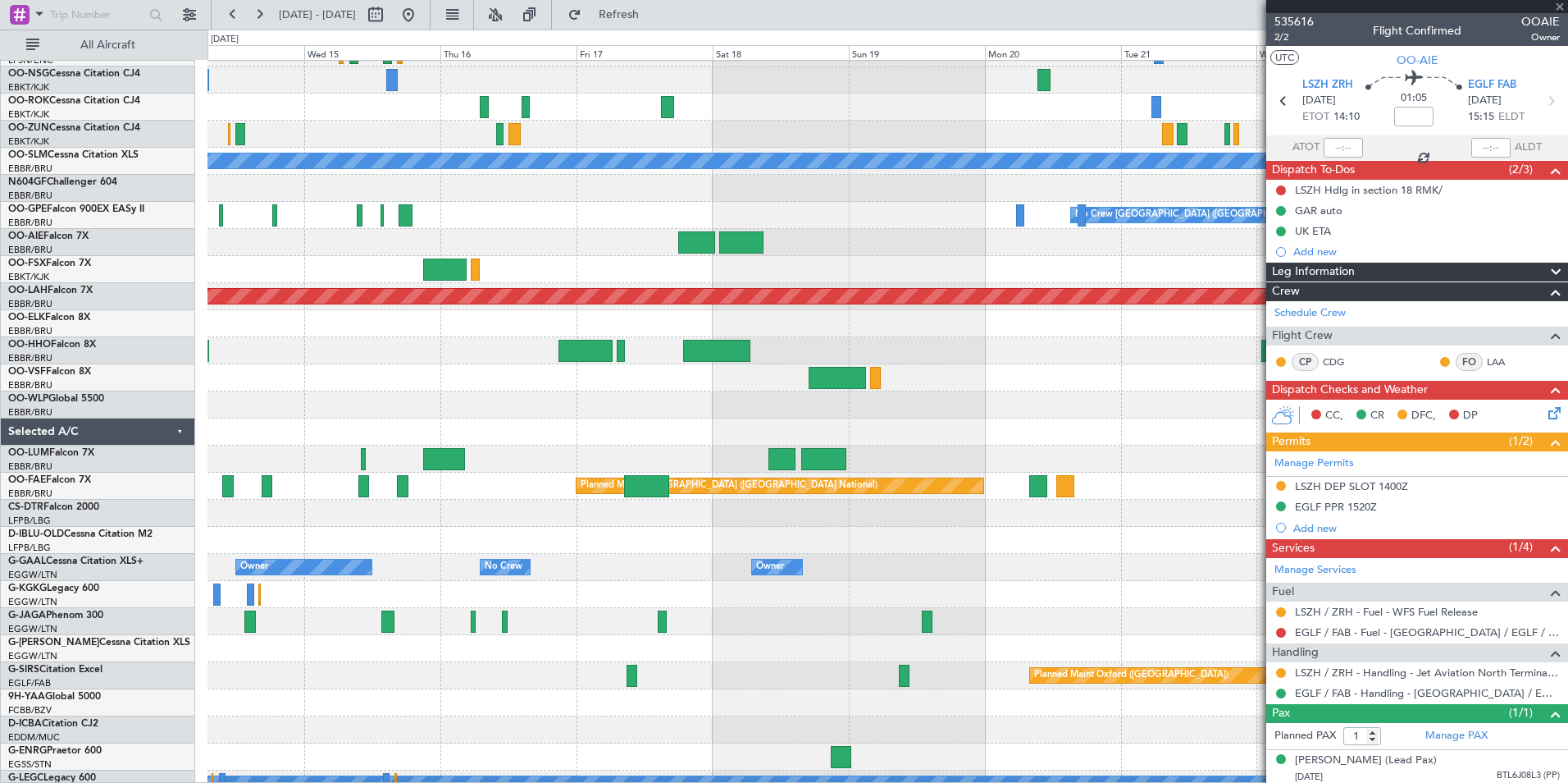
type input "10"
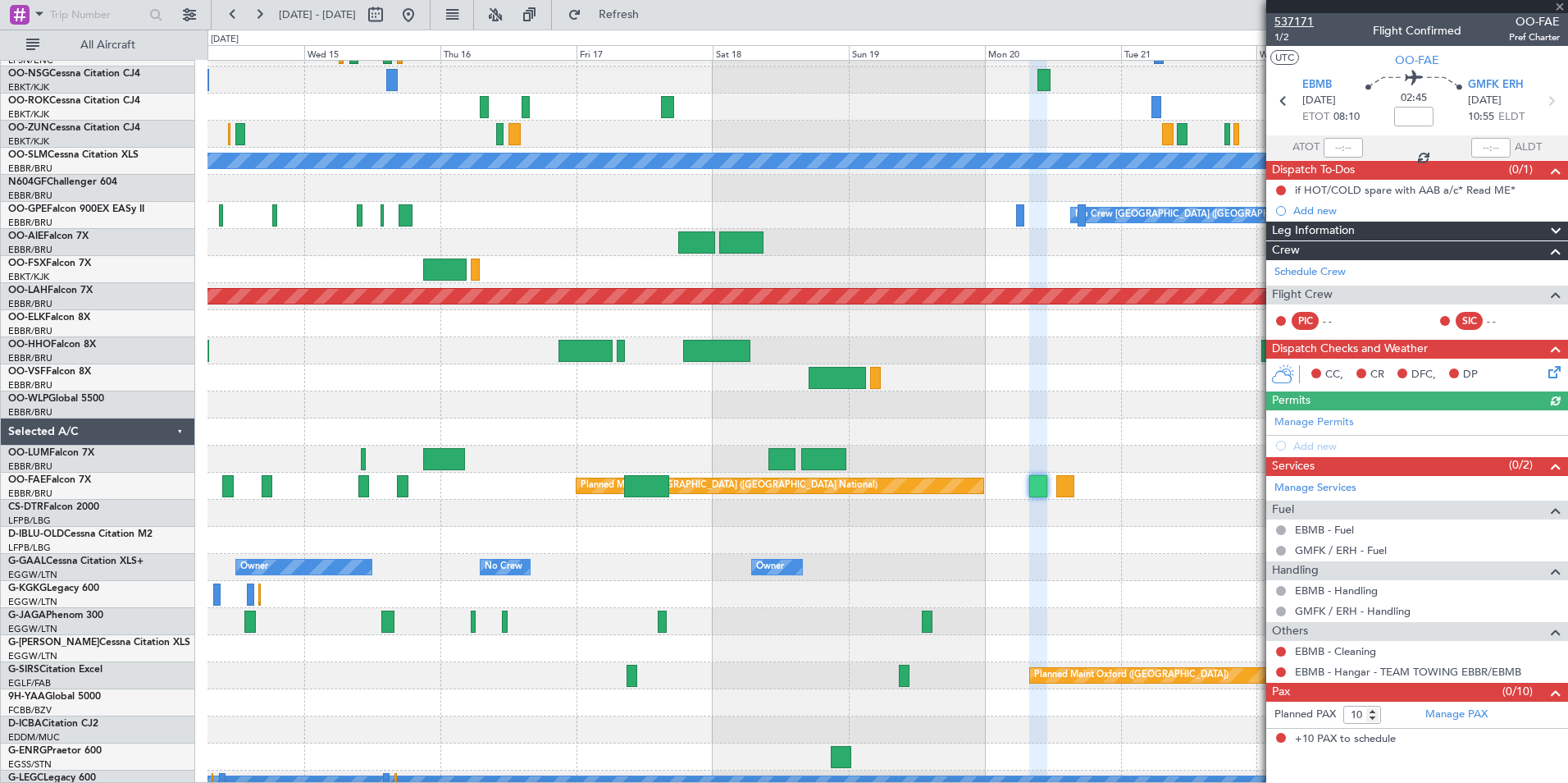
click at [1291, 25] on span "537171" at bounding box center [1294, 21] width 40 height 18
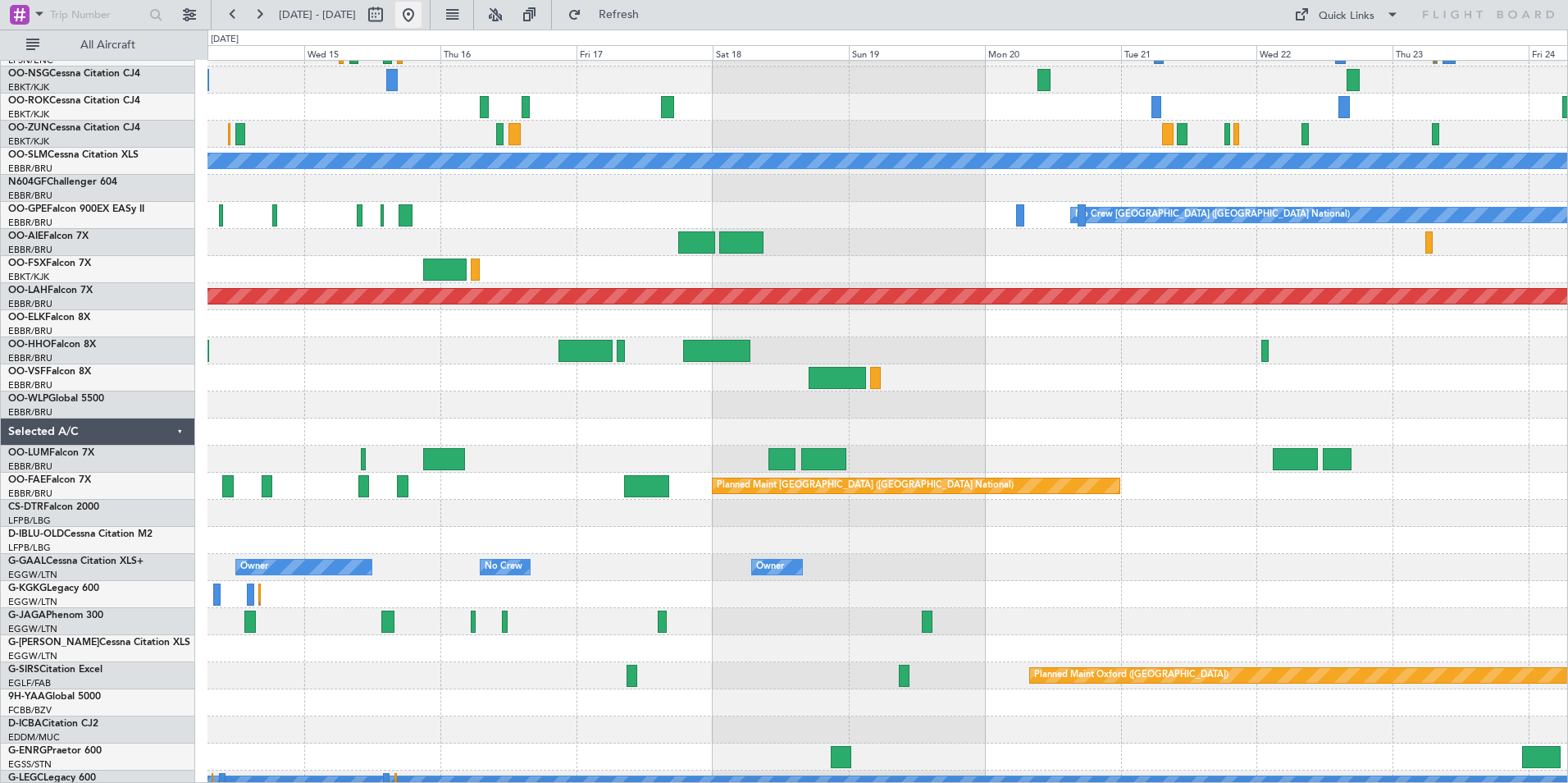
click at [421, 10] on button at bounding box center [408, 15] width 26 height 26
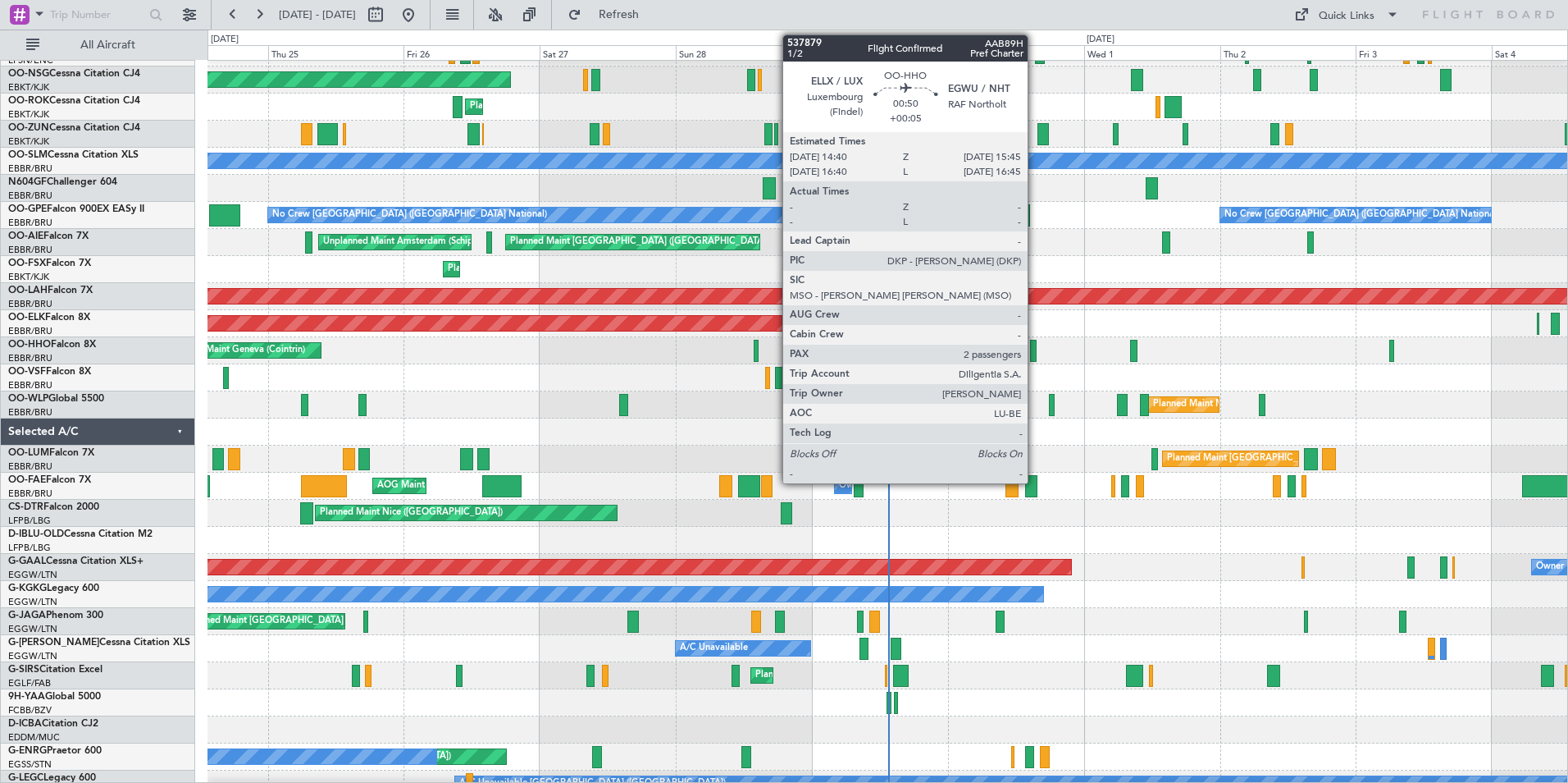
click at [1035, 358] on div at bounding box center [1032, 350] width 6 height 22
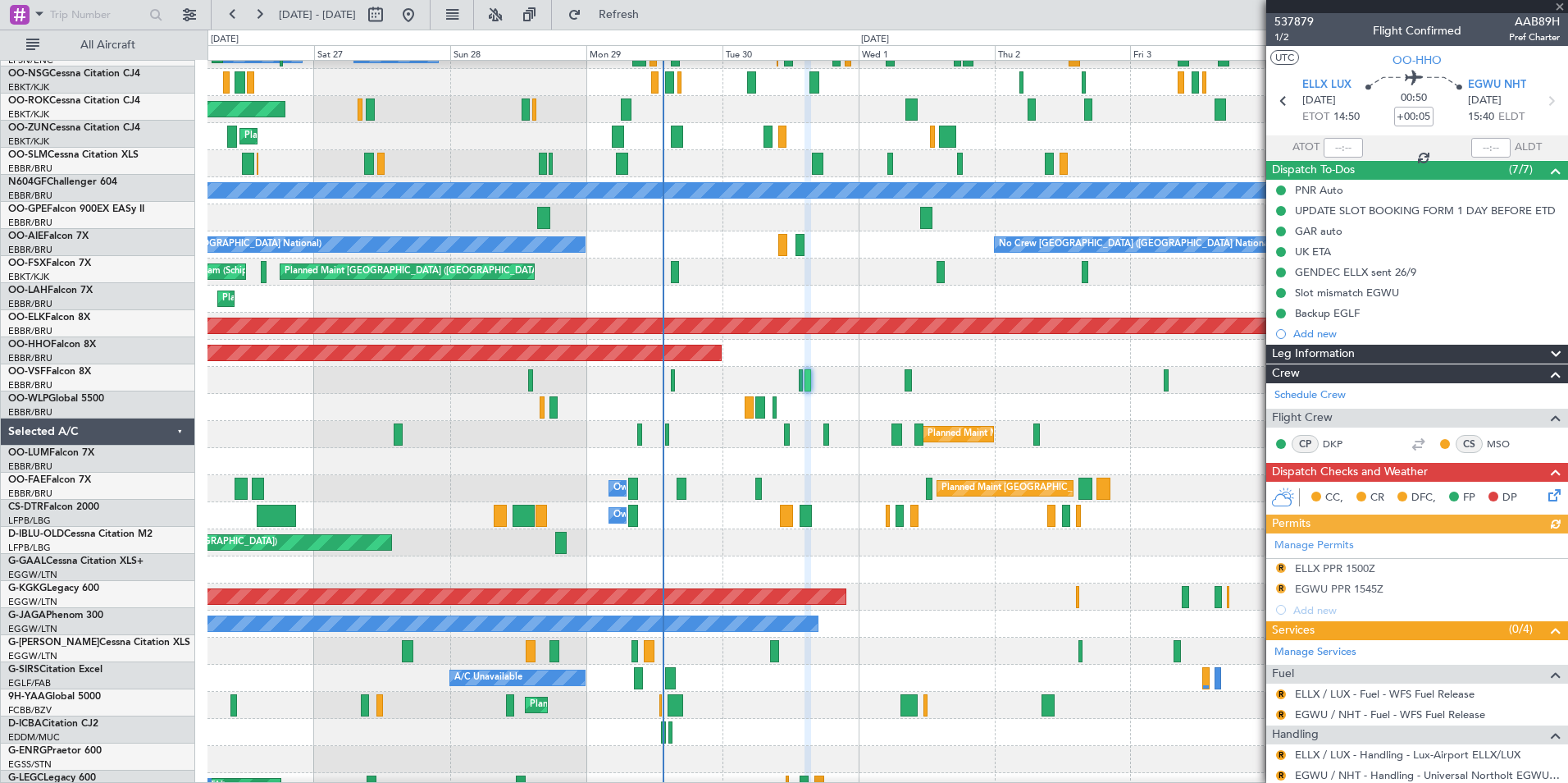
click at [812, 465] on div at bounding box center [887, 461] width 1360 height 27
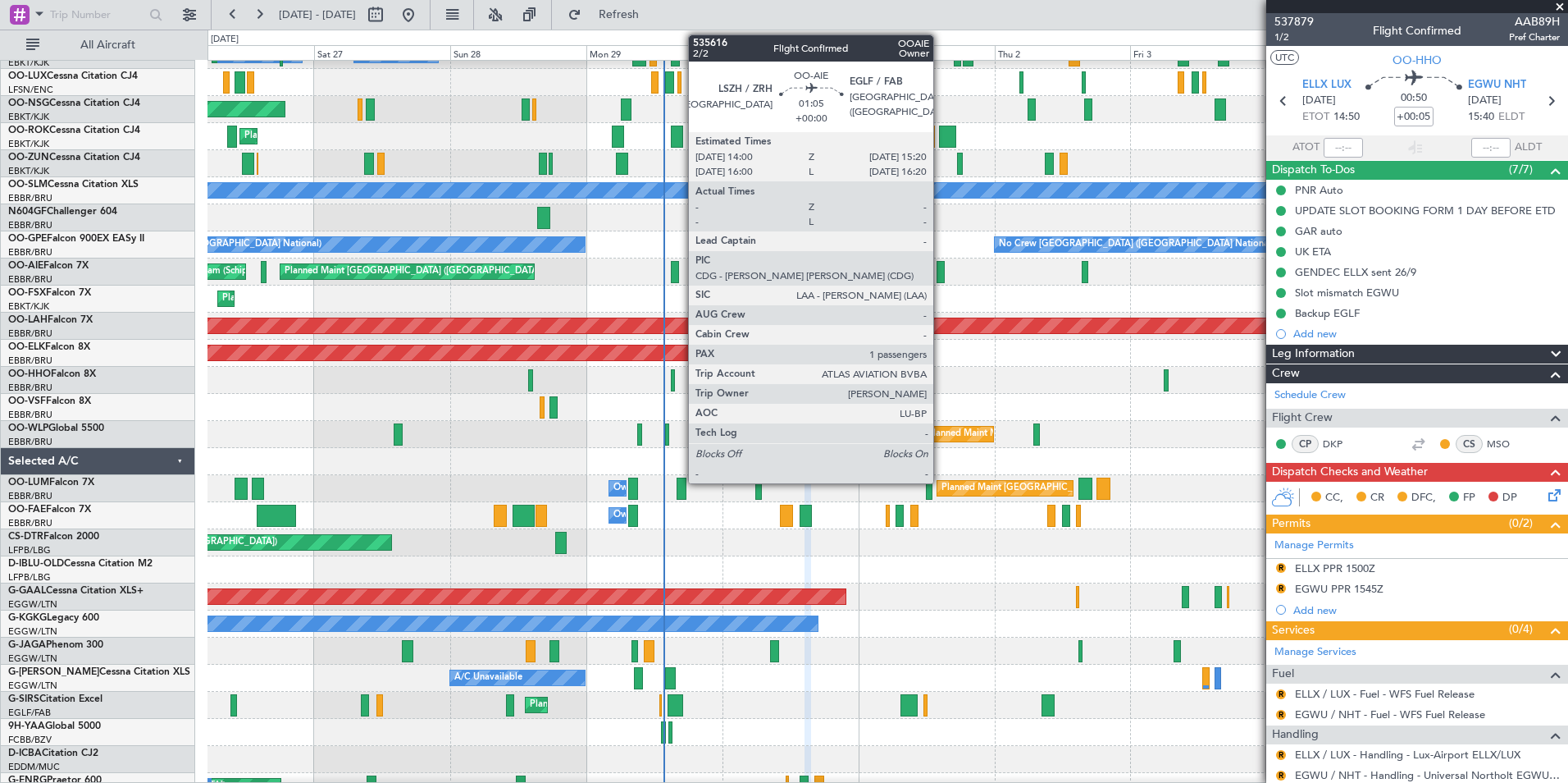
click at [940, 271] on div at bounding box center [940, 272] width 8 height 22
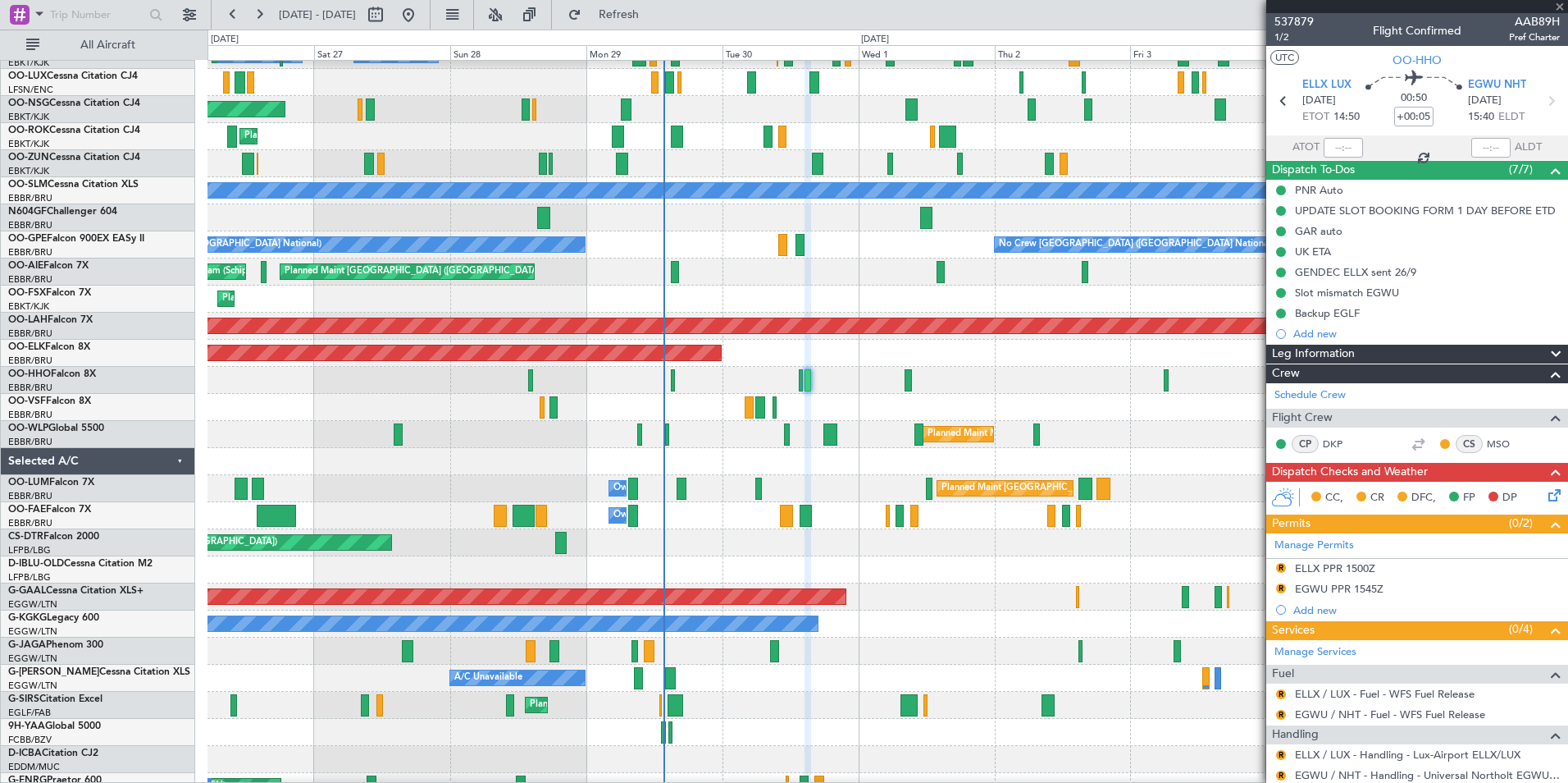
type input "1"
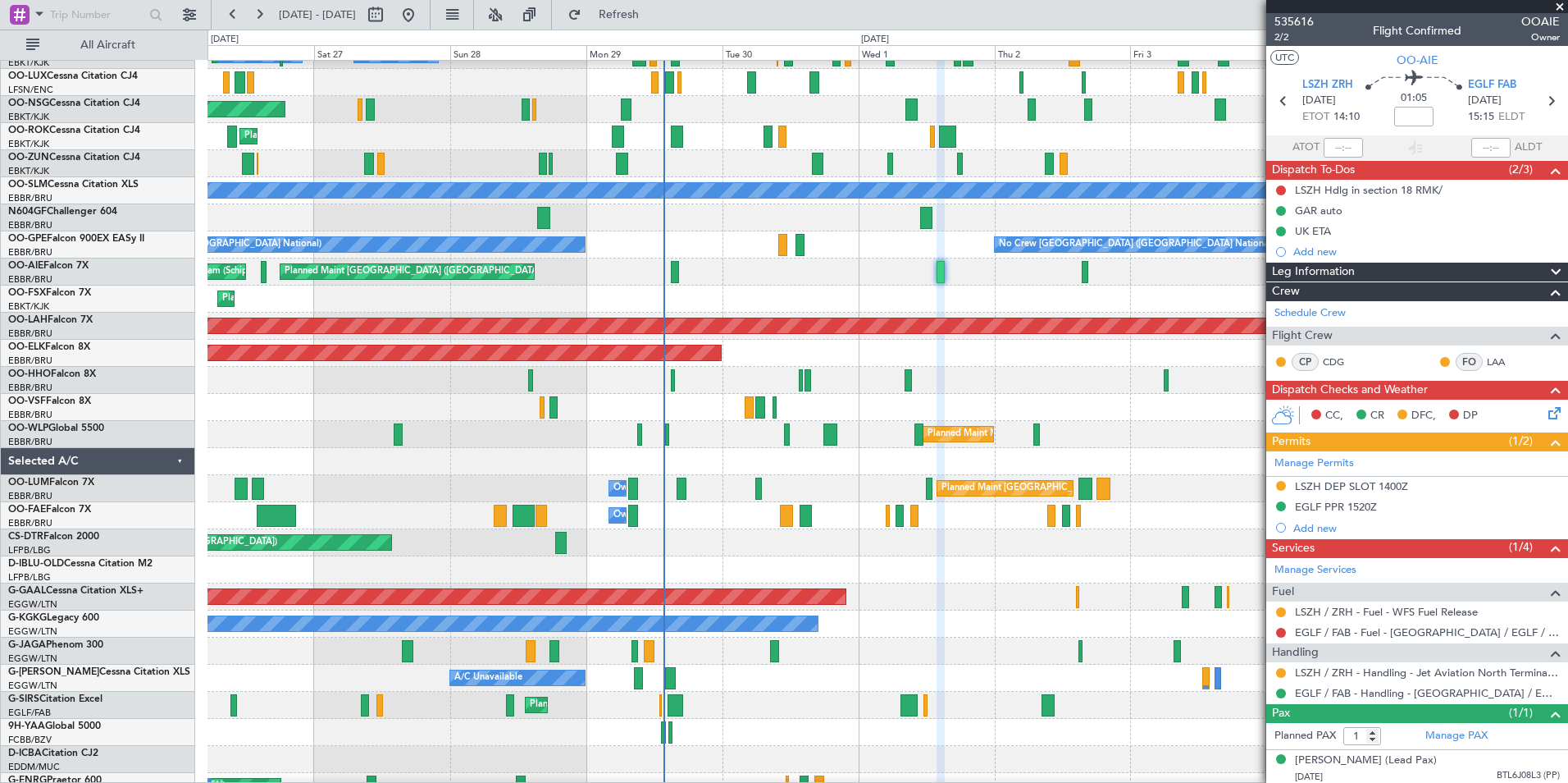
click at [999, 421] on div at bounding box center [887, 407] width 1360 height 27
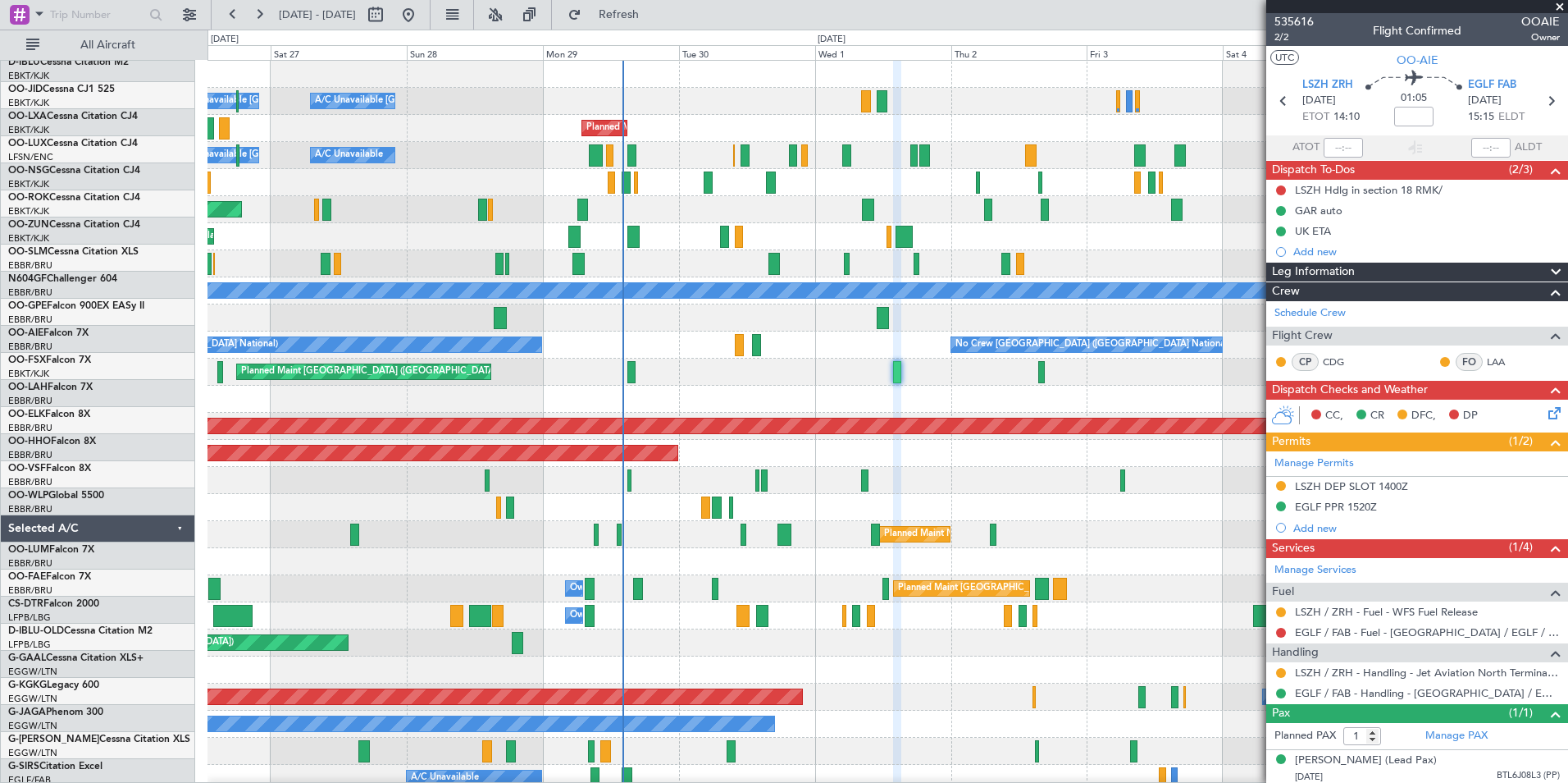
scroll to position [0, 0]
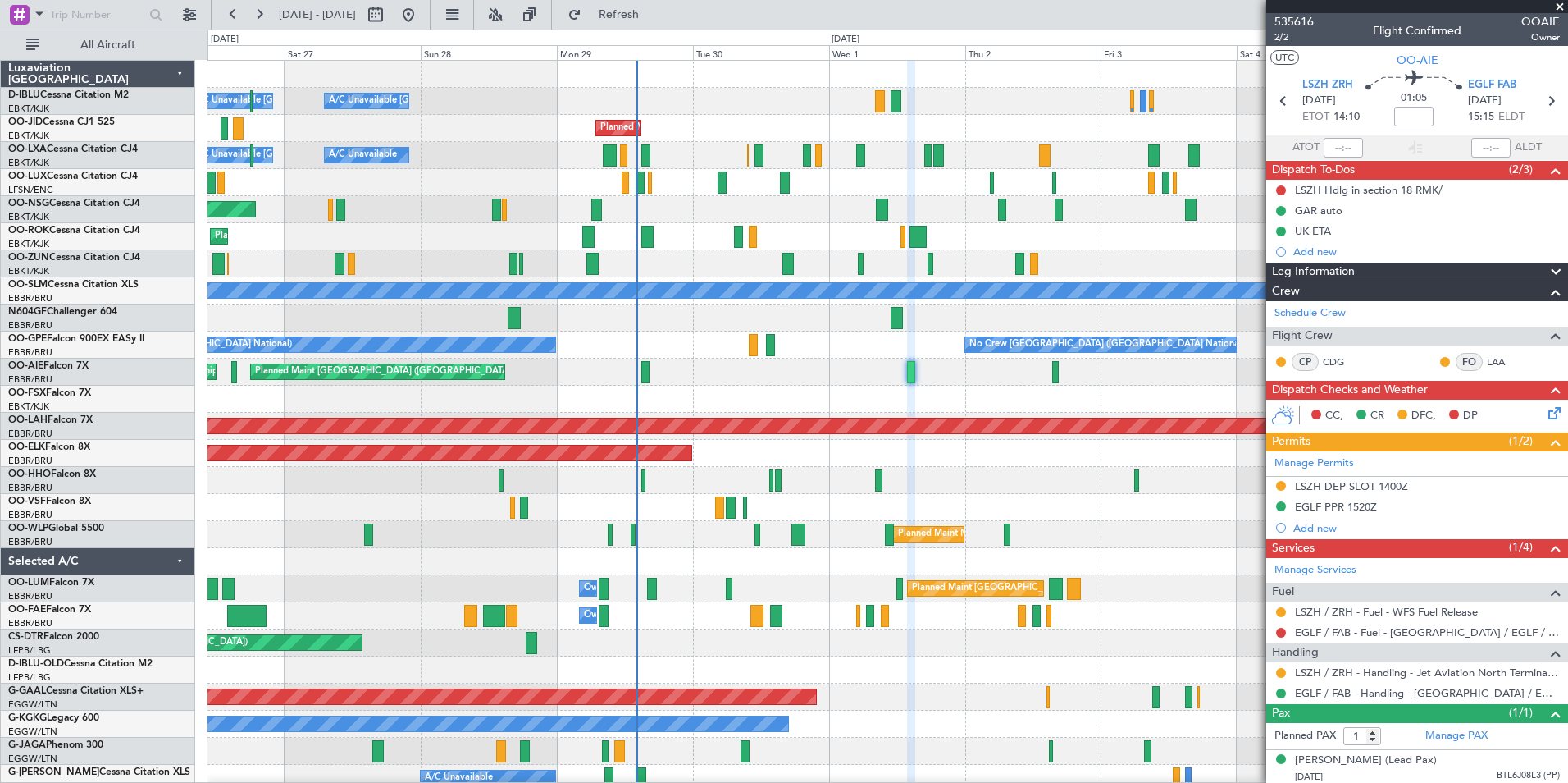
click at [750, 438] on div "A/C Unavailable [GEOGRAPHIC_DATA] ([GEOGRAPHIC_DATA] National) A/C Unavailable …" at bounding box center [887, 575] width 1360 height 1029
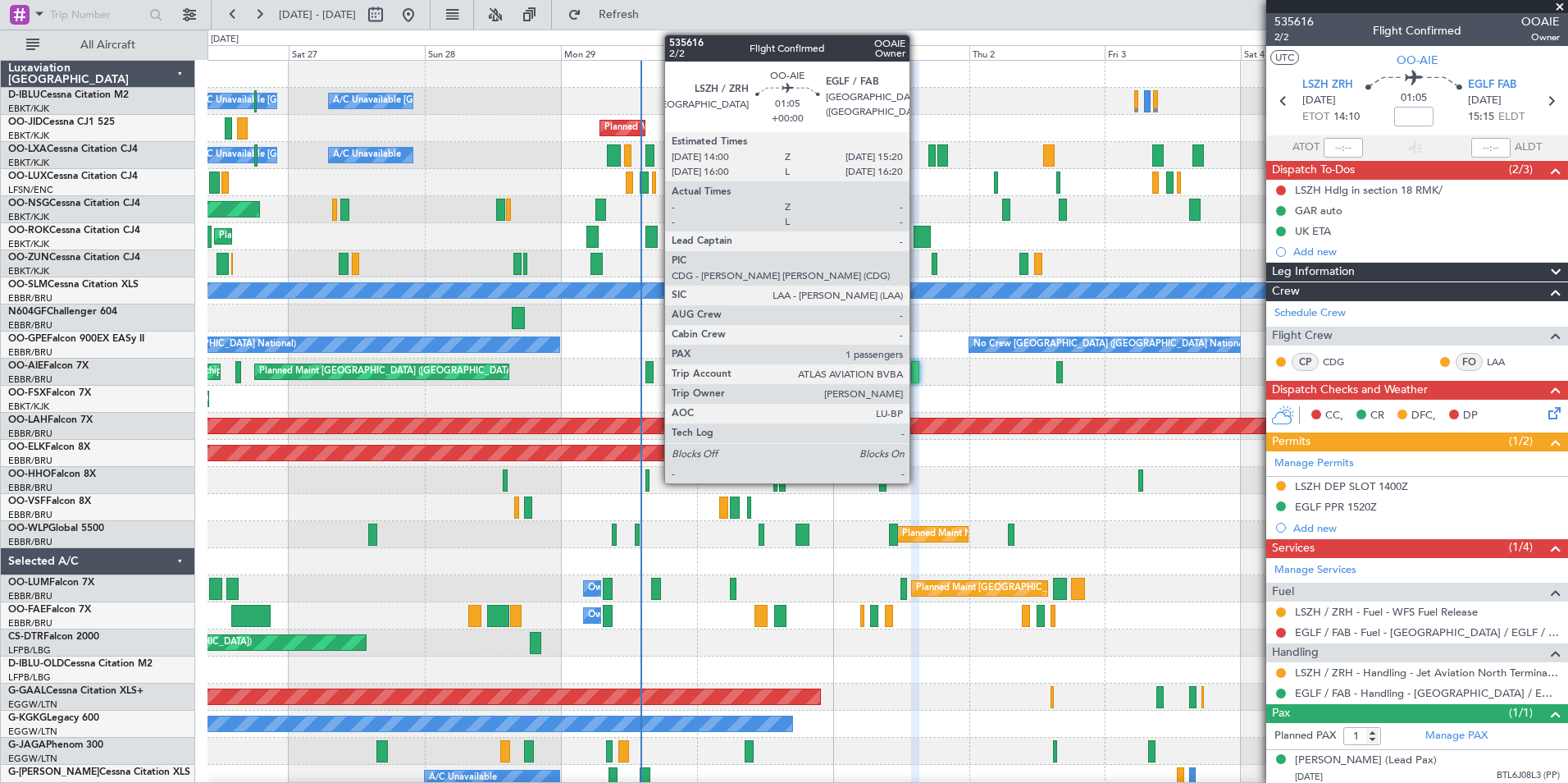
click at [917, 371] on div at bounding box center [914, 372] width 8 height 22
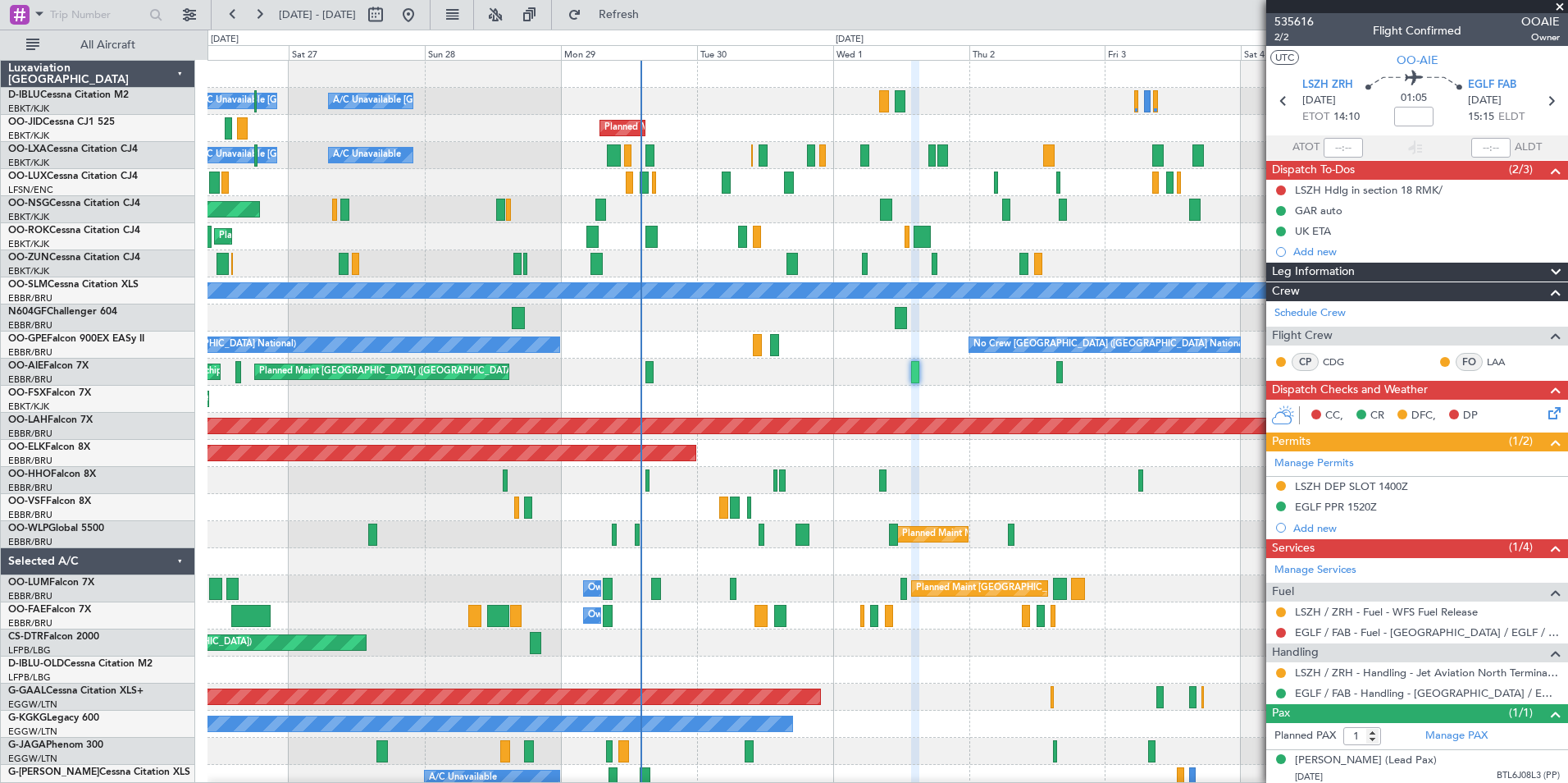
click at [243, 503] on div "A/C Unavailable [GEOGRAPHIC_DATA] ([GEOGRAPHIC_DATA] National) A/C Unavailable …" at bounding box center [887, 575] width 1360 height 1029
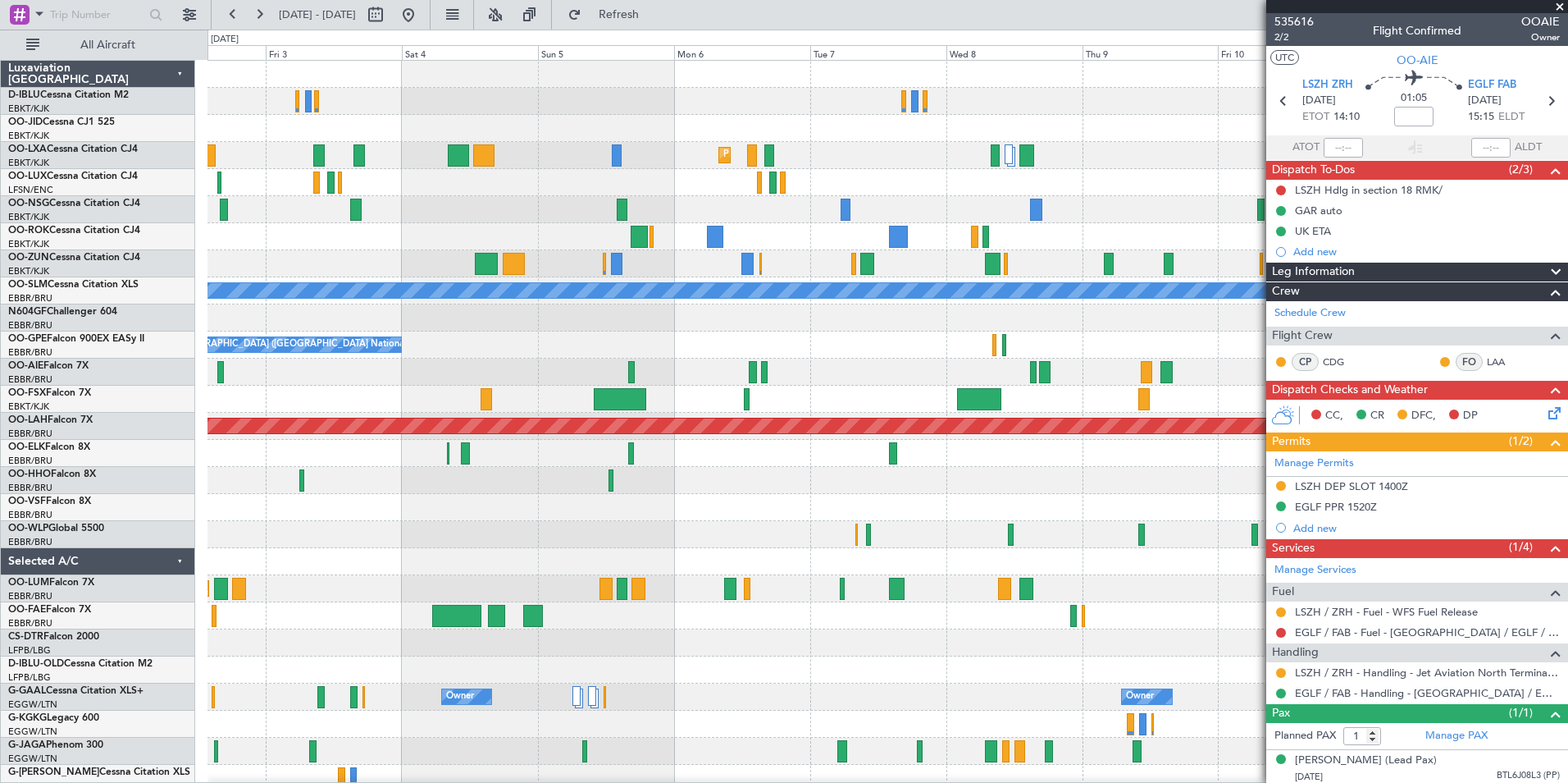
click at [952, 491] on div at bounding box center [887, 480] width 1360 height 27
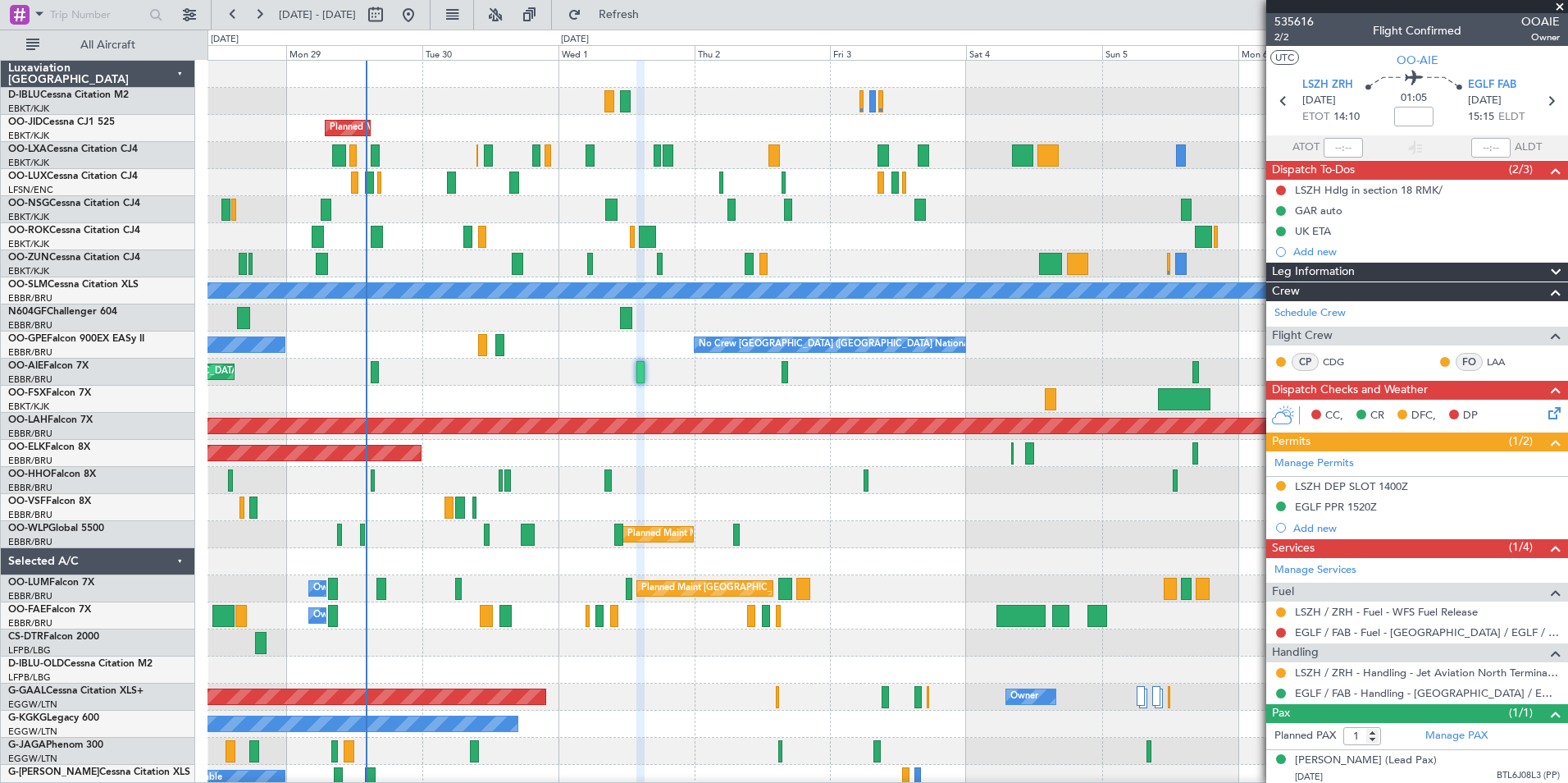
click at [846, 475] on div at bounding box center [887, 480] width 1360 height 27
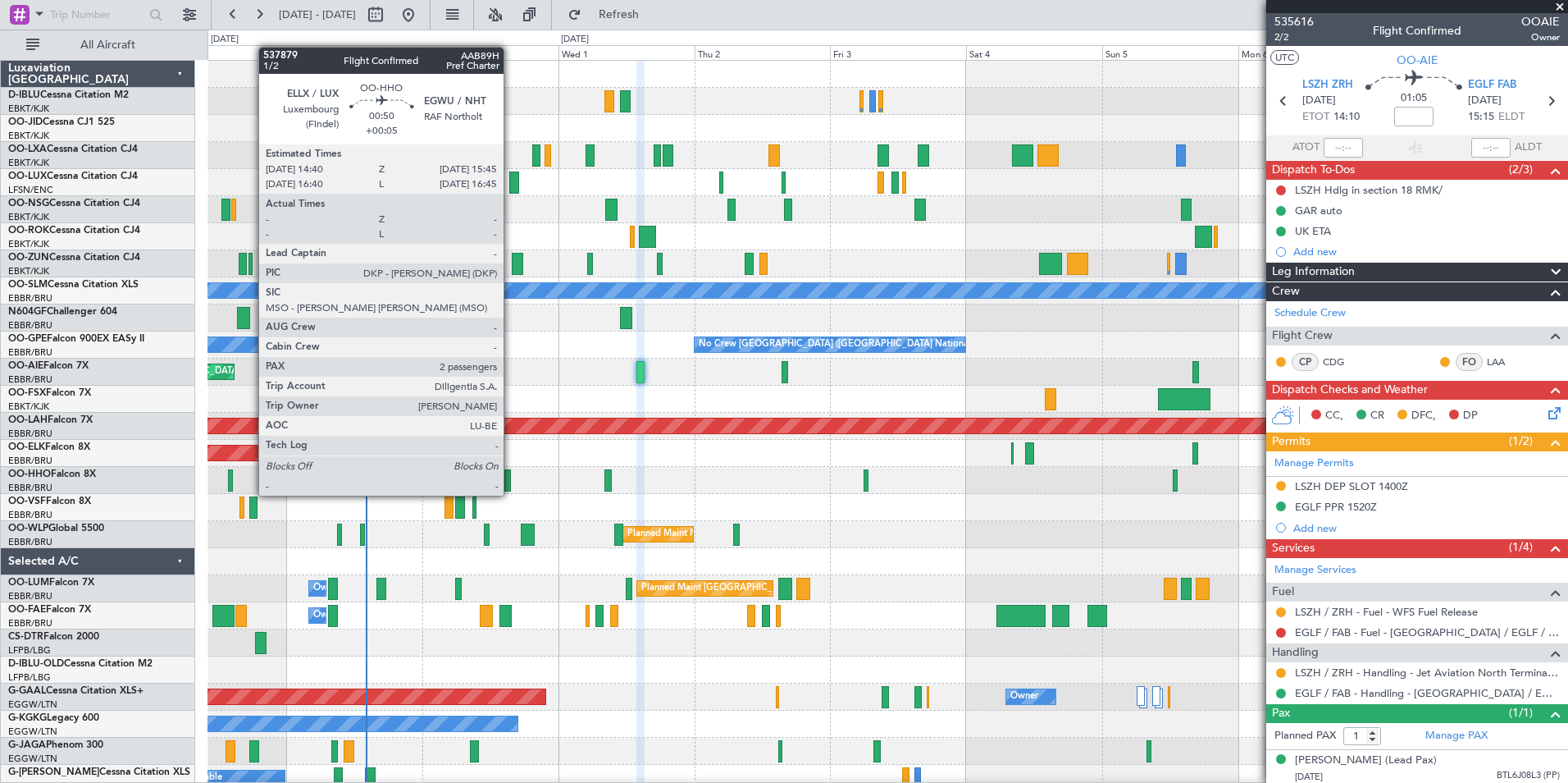
click at [511, 480] on div at bounding box center [507, 480] width 6 height 22
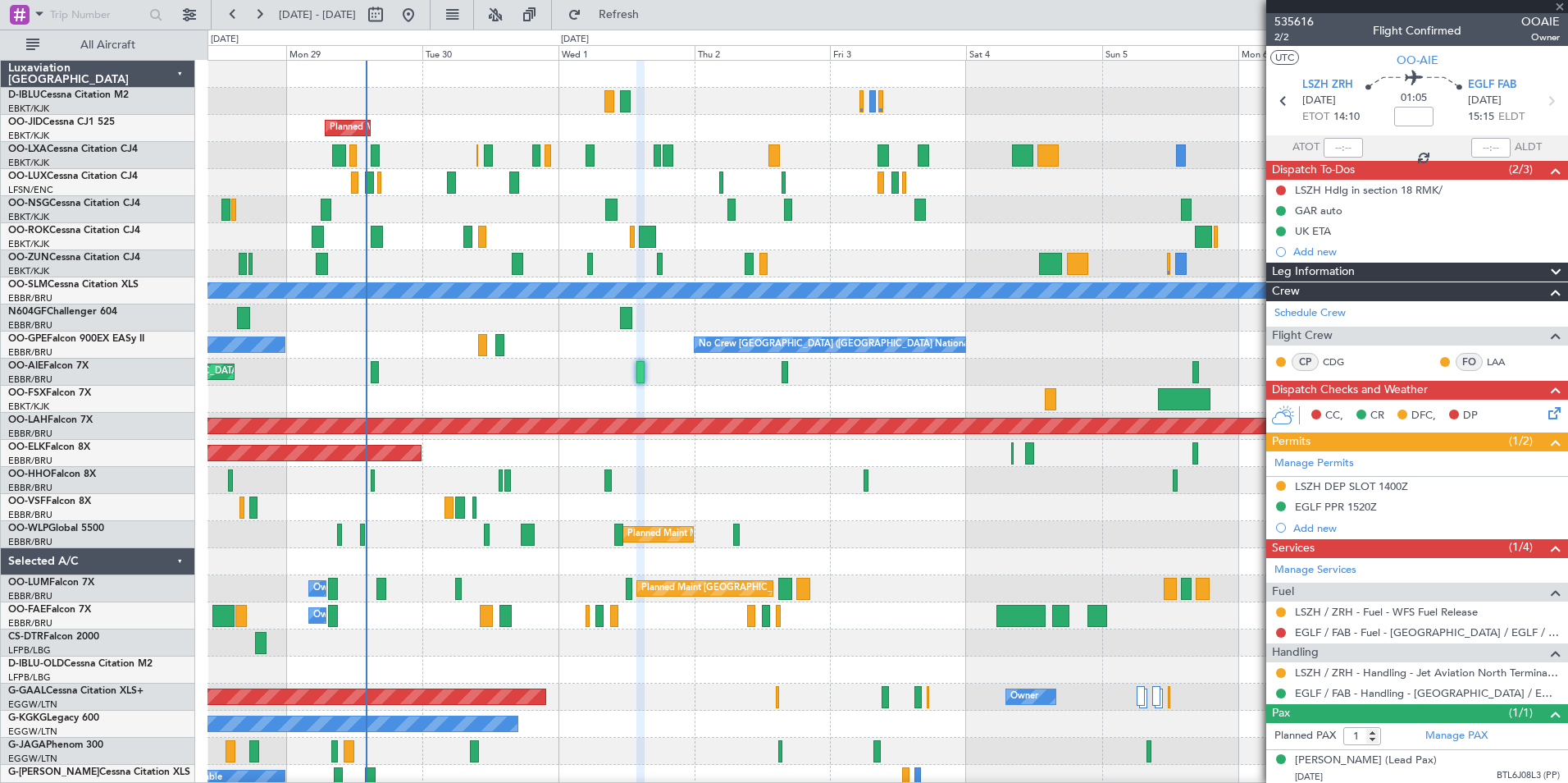
type input "+00:05"
type input "2"
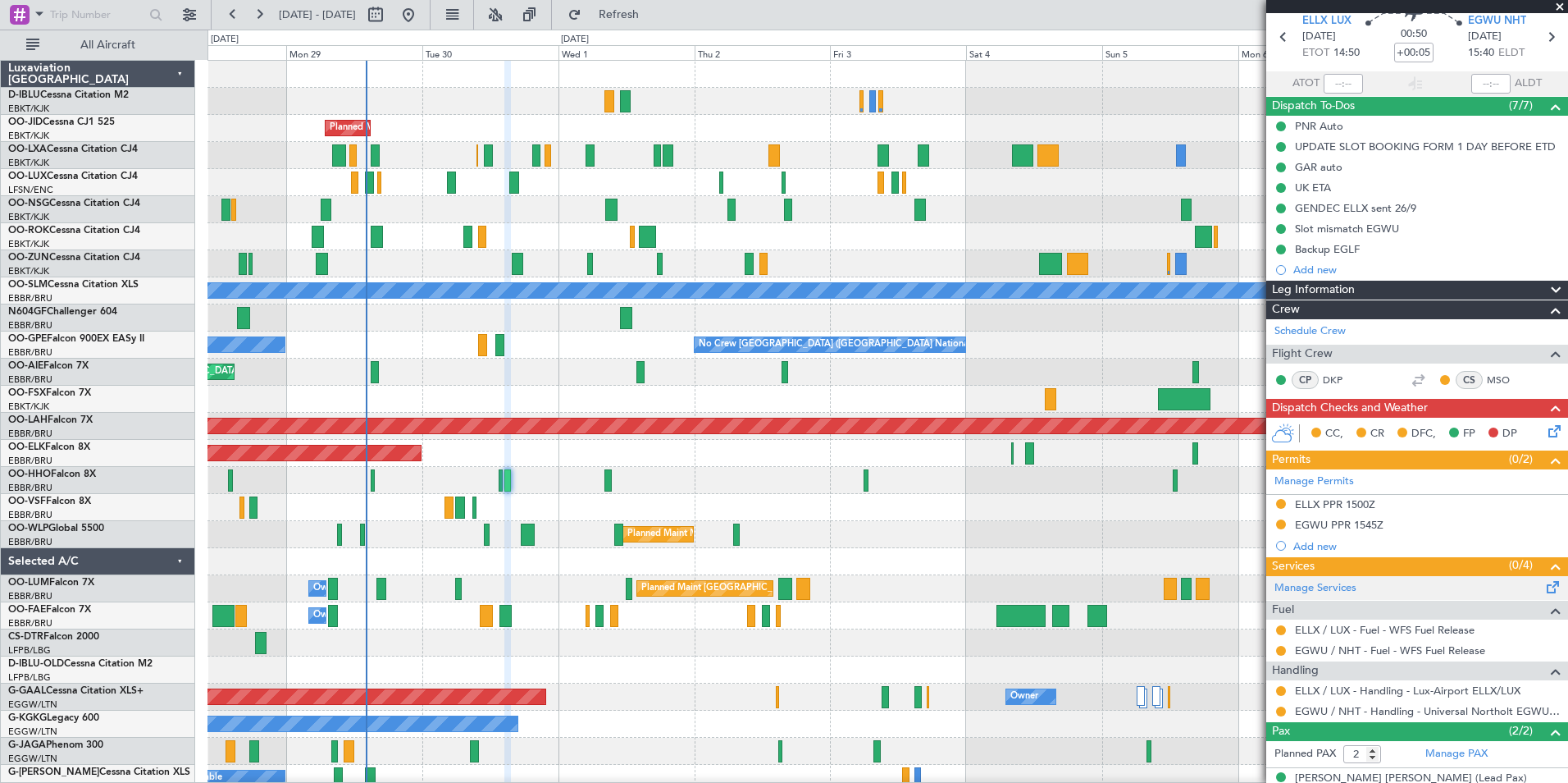
scroll to position [123, 0]
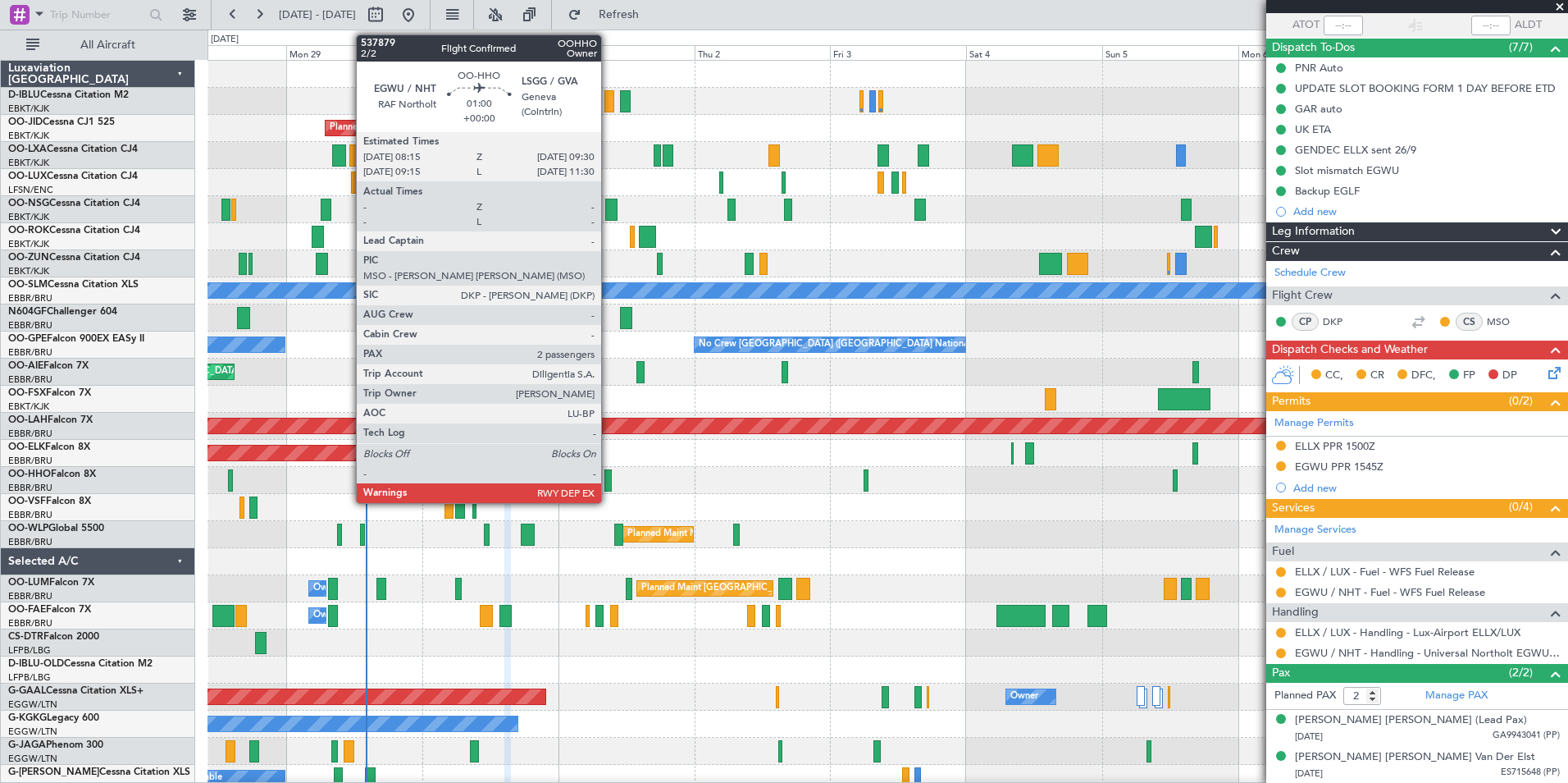
click at [608, 480] on div at bounding box center [608, 480] width 7 height 22
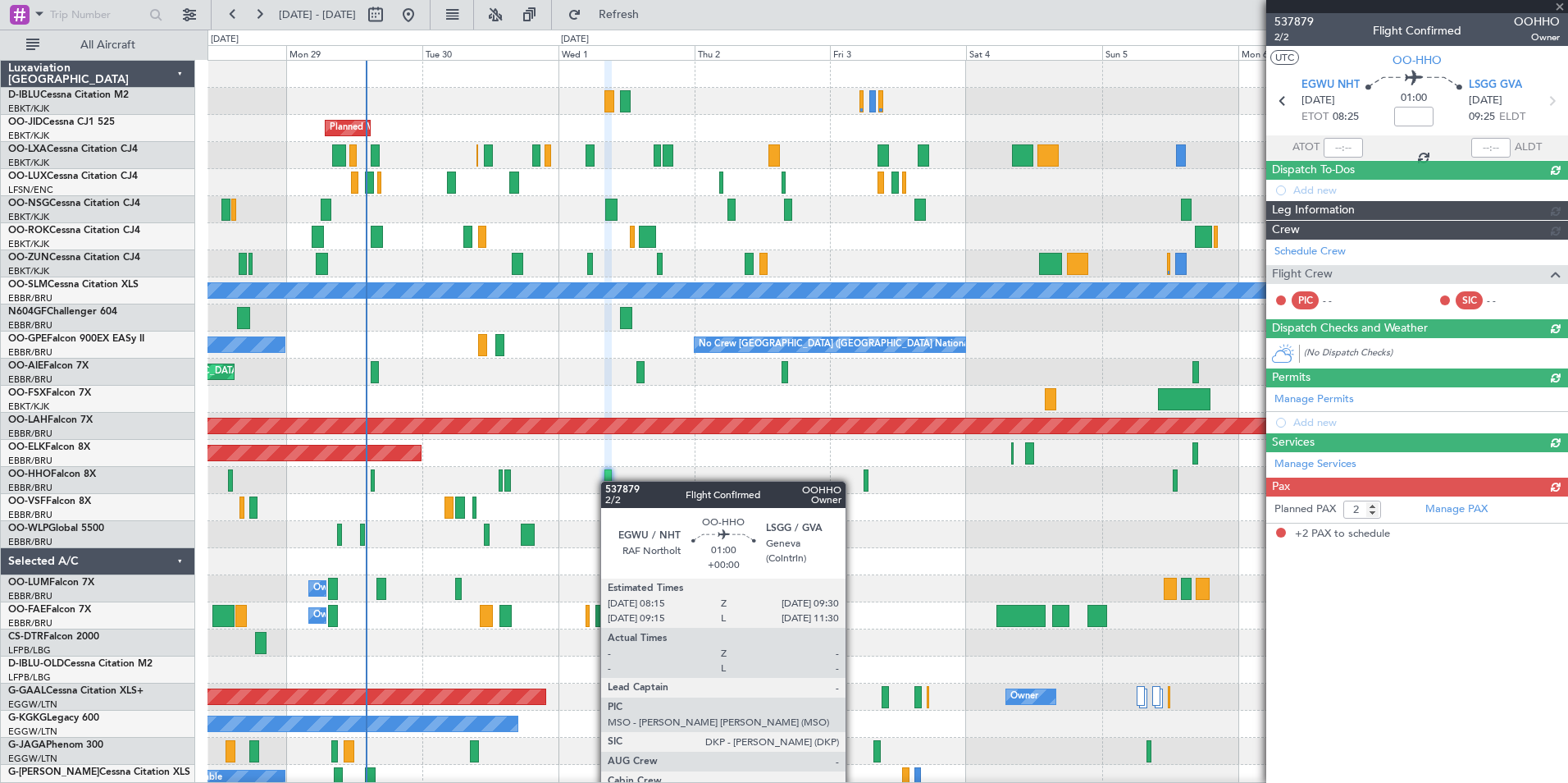
scroll to position [0, 0]
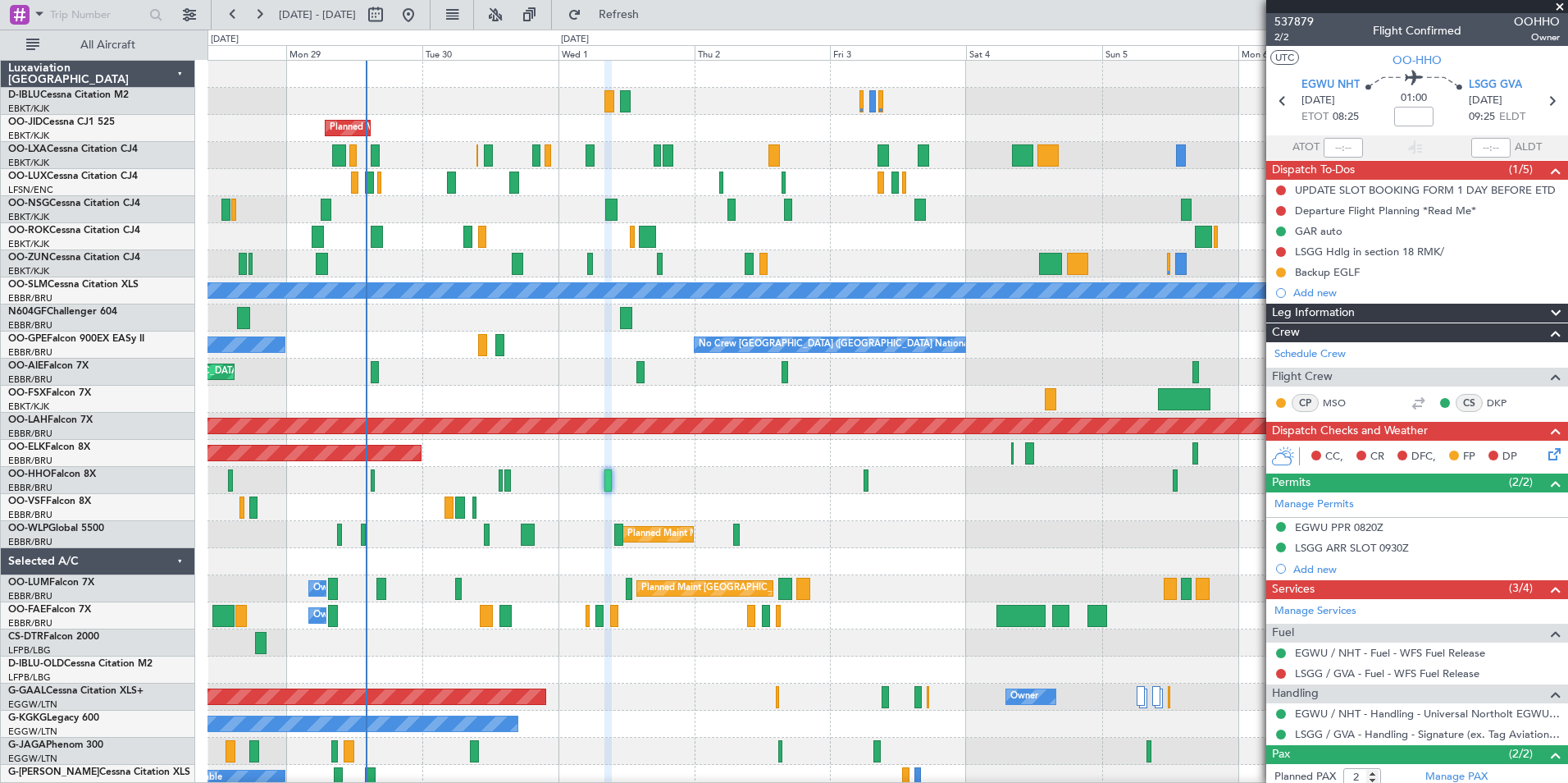
click at [890, 184] on div "No Crew Nancy (Essey)" at bounding box center [887, 182] width 1360 height 27
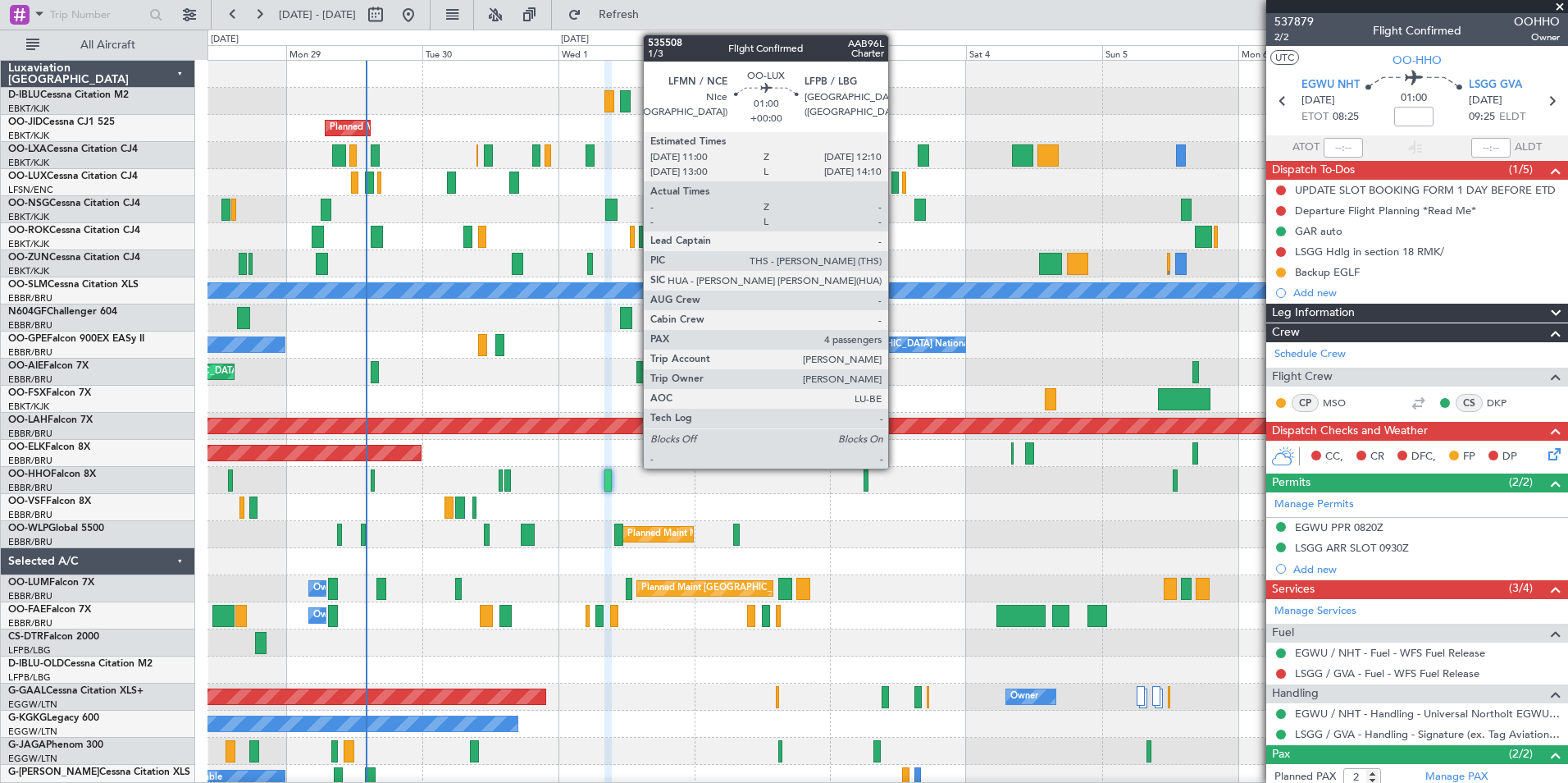
click at [896, 185] on div at bounding box center [895, 183] width 7 height 22
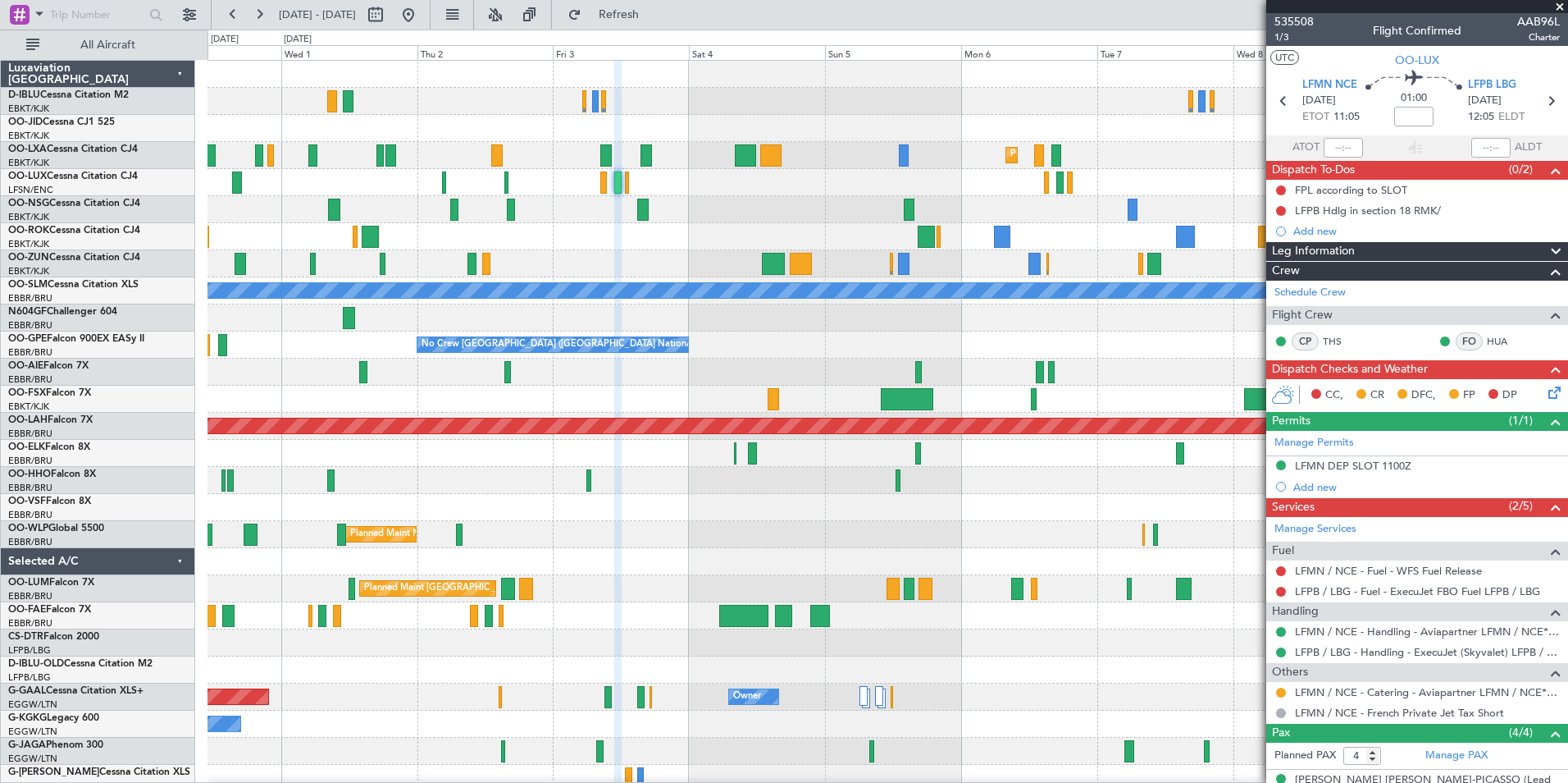
click at [691, 561] on div "Planned Maint Kortrijk-[GEOGRAPHIC_DATA] Planned Maint [GEOGRAPHIC_DATA]-[GEOGR…" at bounding box center [887, 575] width 1360 height 1029
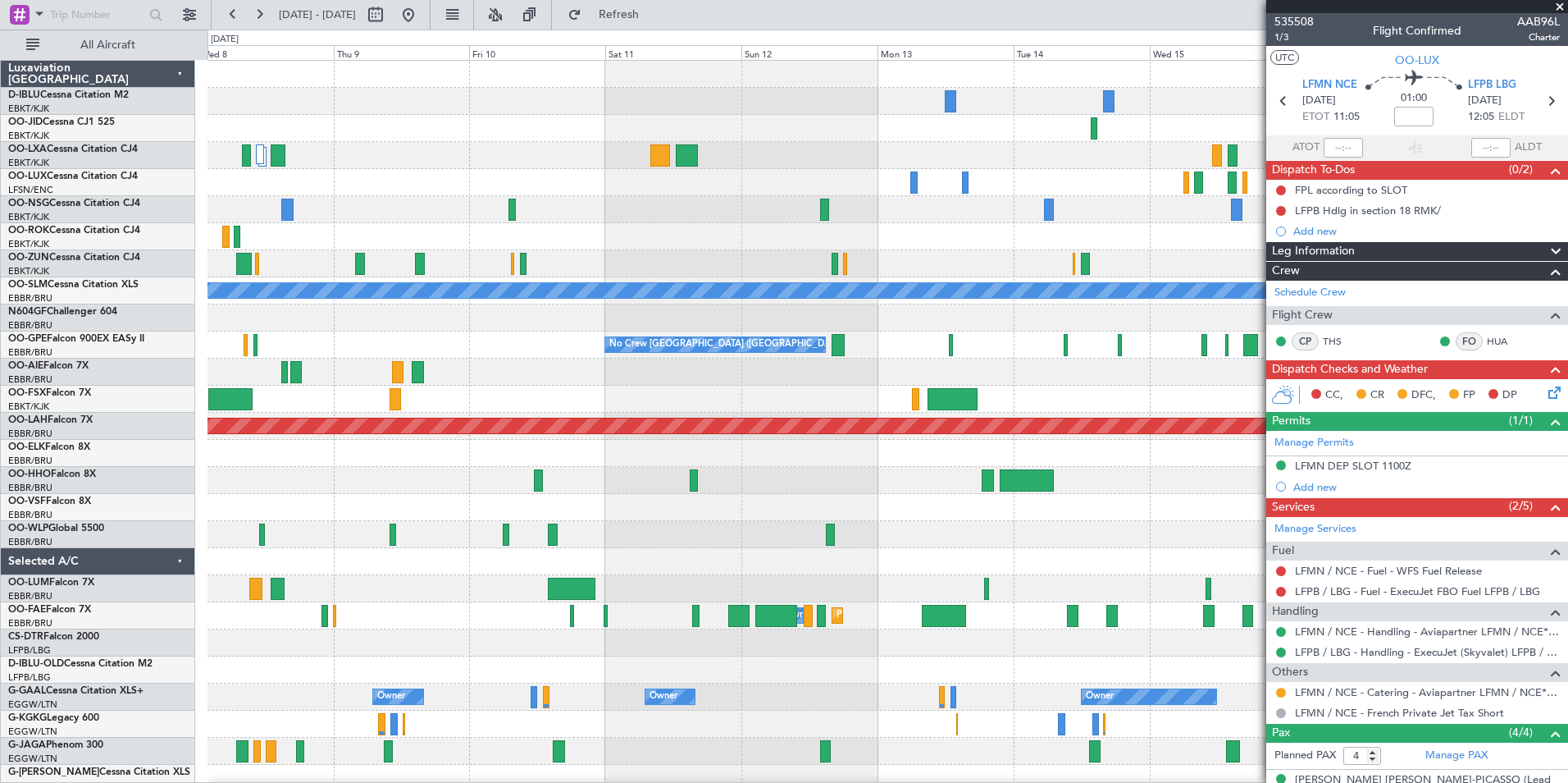
click at [699, 398] on div "Planned Maint Kortrijk-[GEOGRAPHIC_DATA] A/C Unavailable [GEOGRAPHIC_DATA] No C…" at bounding box center [887, 575] width 1360 height 1029
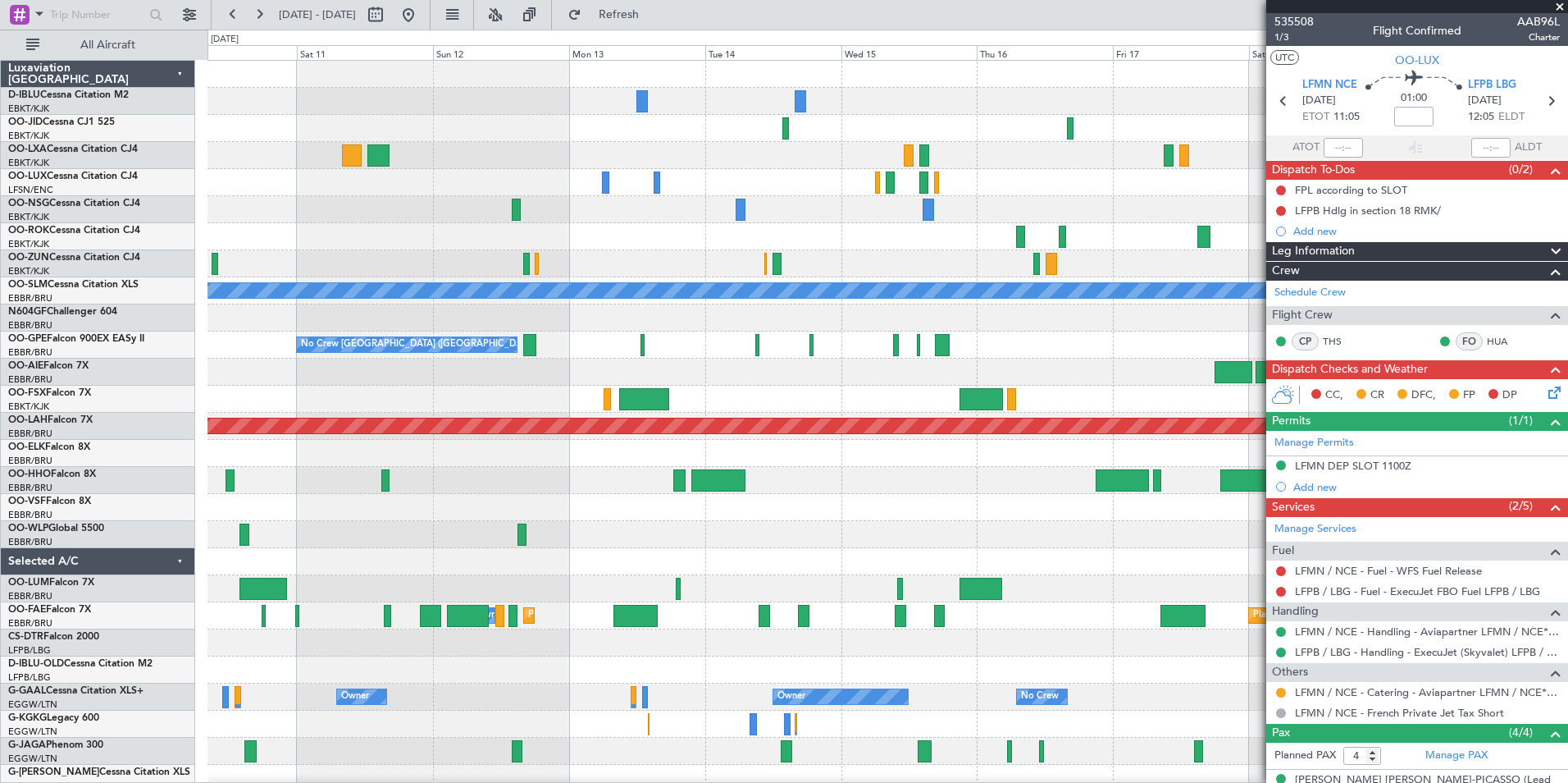
click at [735, 393] on div "A/C Unavailable [GEOGRAPHIC_DATA] No Crew [GEOGRAPHIC_DATA] (Brussels National)…" at bounding box center [887, 616] width 1360 height 1110
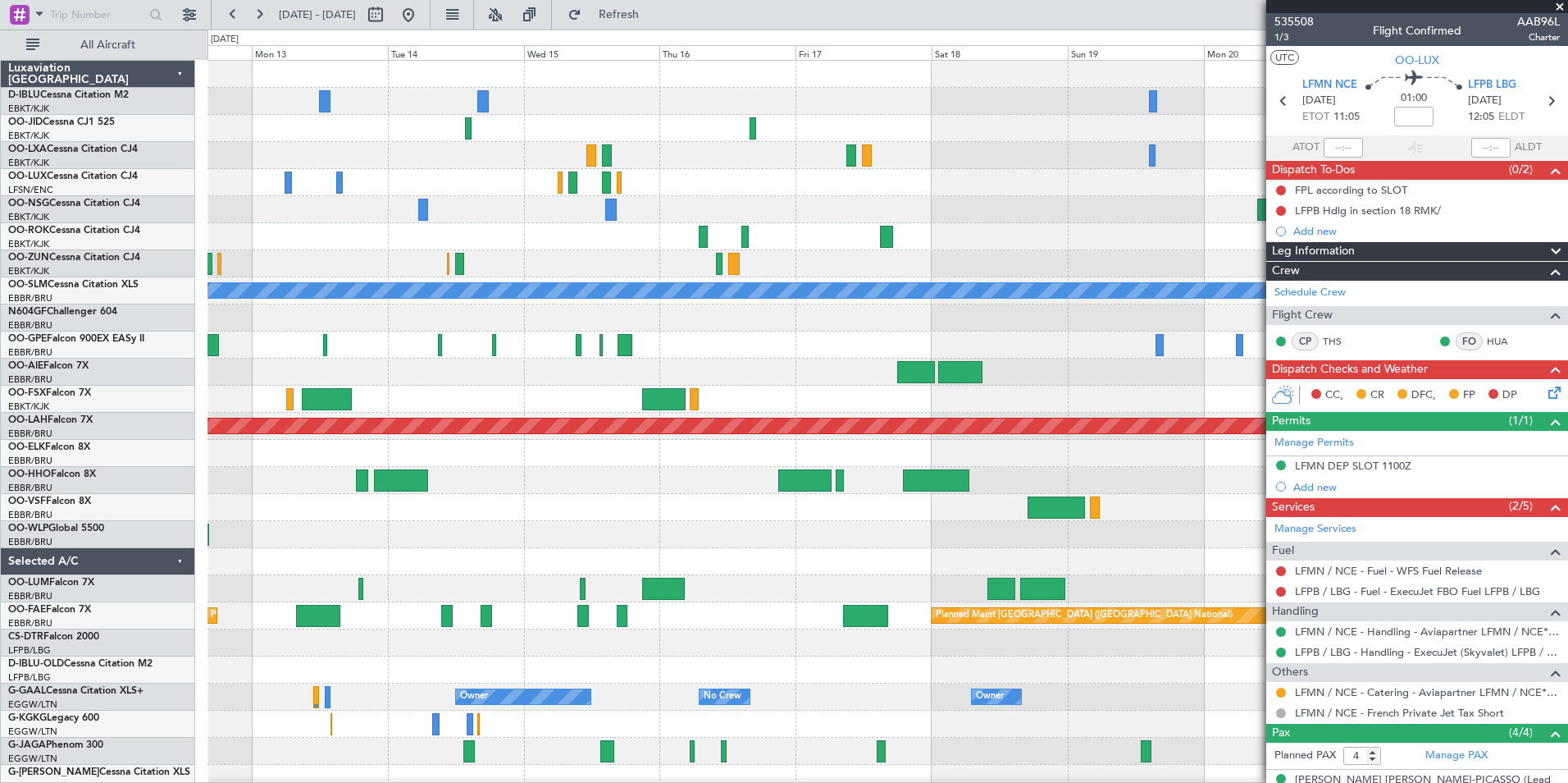
click at [693, 372] on div "No Crew No Crew A/C Unavailable [GEOGRAPHIC_DATA] No Crew [GEOGRAPHIC_DATA] (Br…" at bounding box center [887, 616] width 1360 height 1110
click at [1135, 537] on div "No Crew No Crew A/C Unavailable [GEOGRAPHIC_DATA] Planned Maint Nurnberg No Cre…" at bounding box center [887, 616] width 1360 height 1110
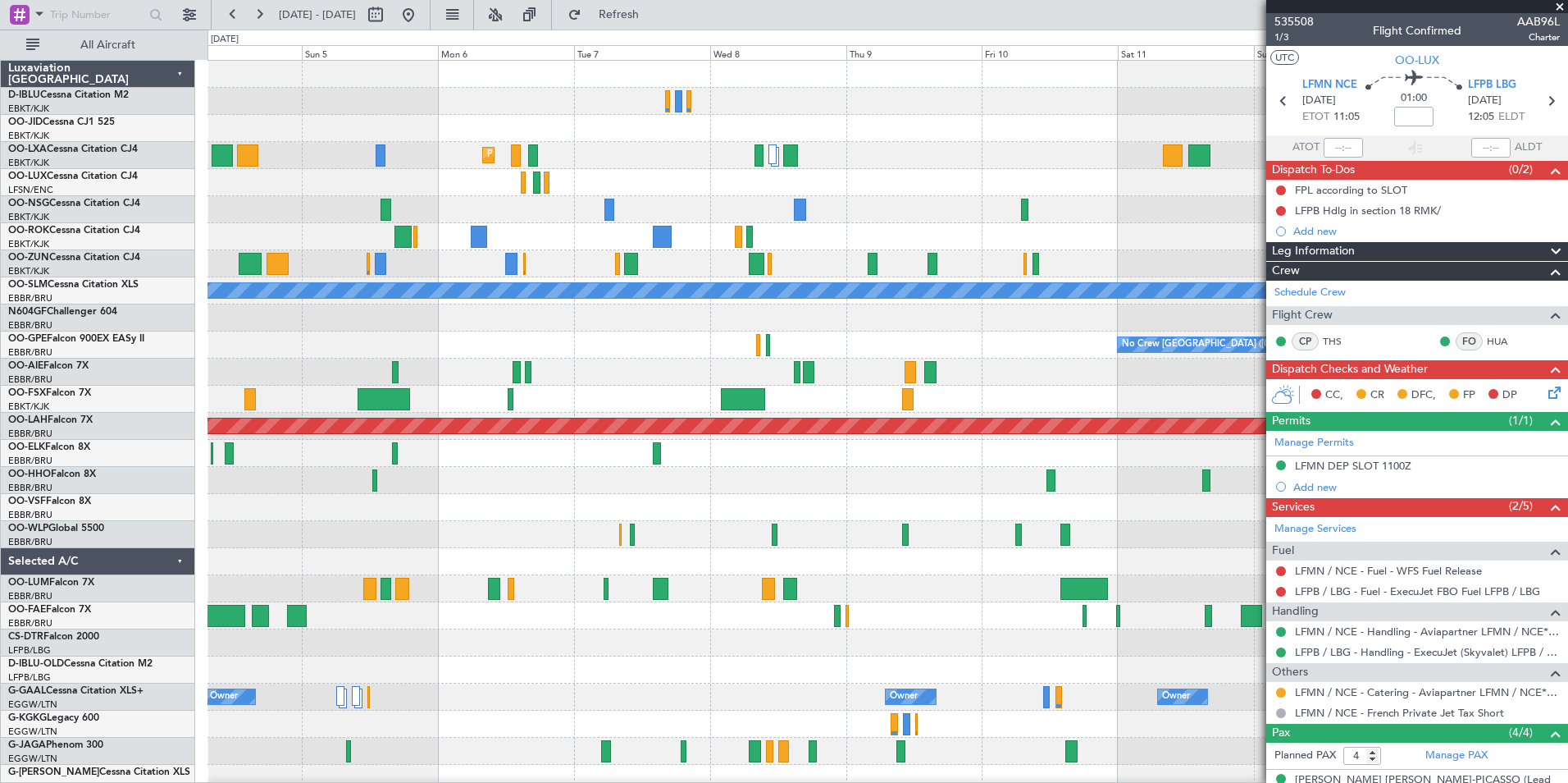
click at [1315, 547] on fb-app "[DATE] - [DATE] Refresh Quick Links All Aircraft Planned Maint [GEOGRAPHIC_DATA…" at bounding box center [784, 397] width 1568 height 770
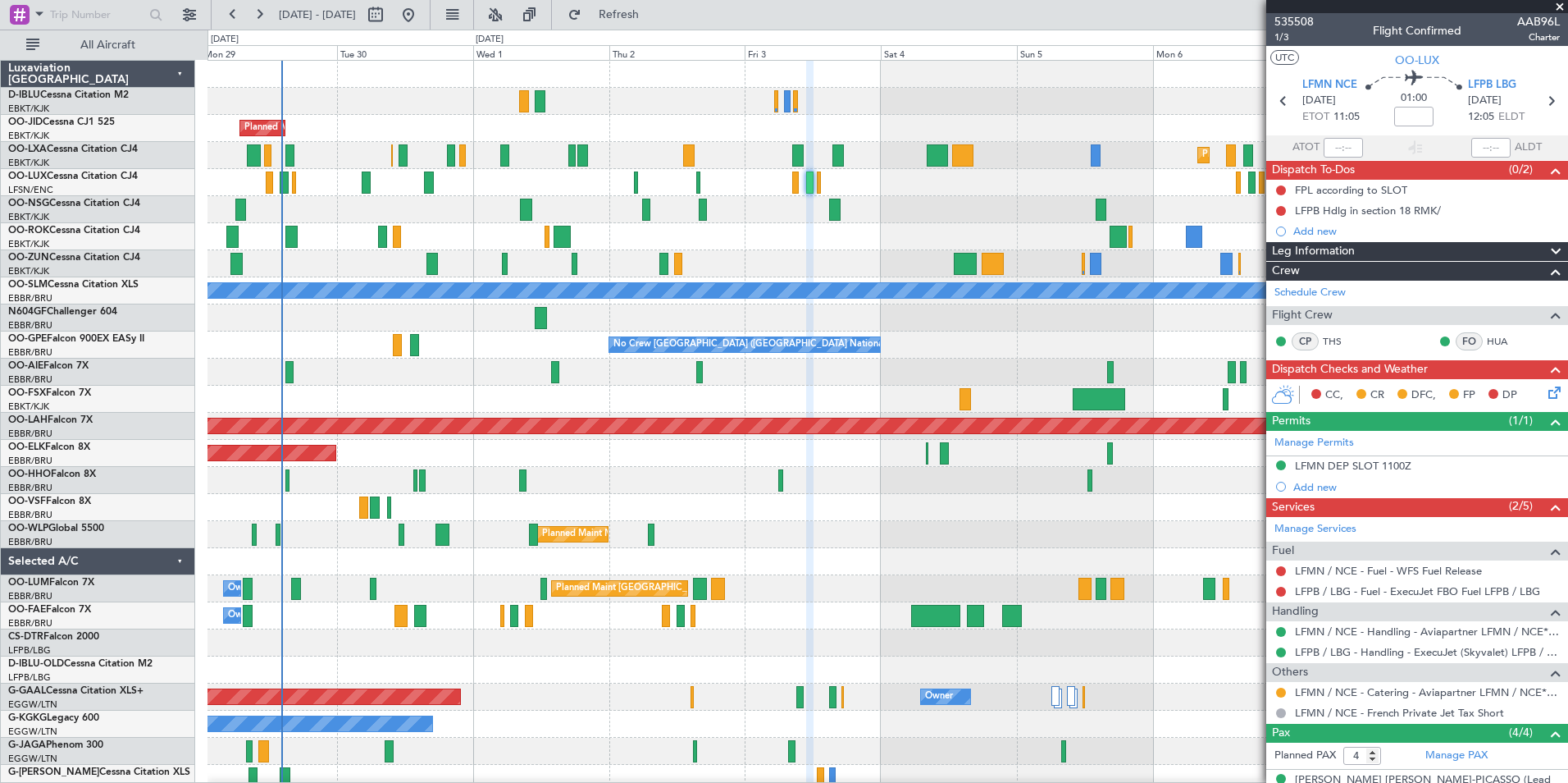
click at [1394, 511] on fb-app "[DATE] - [DATE] Refresh Quick Links All Aircraft A/C Unavailable [GEOGRAPHIC_DA…" at bounding box center [784, 397] width 1568 height 770
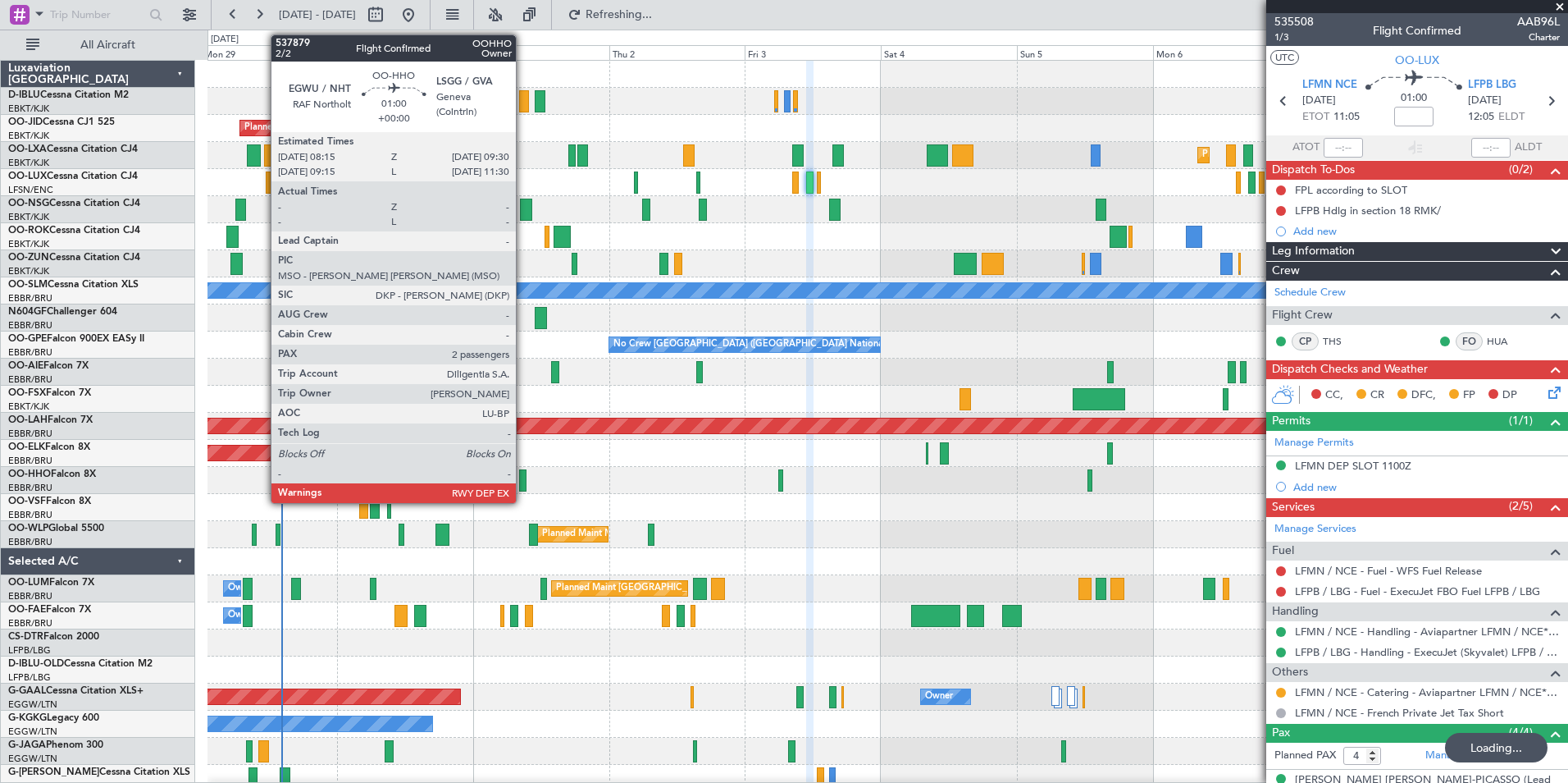
click at [524, 484] on div at bounding box center [523, 480] width 7 height 22
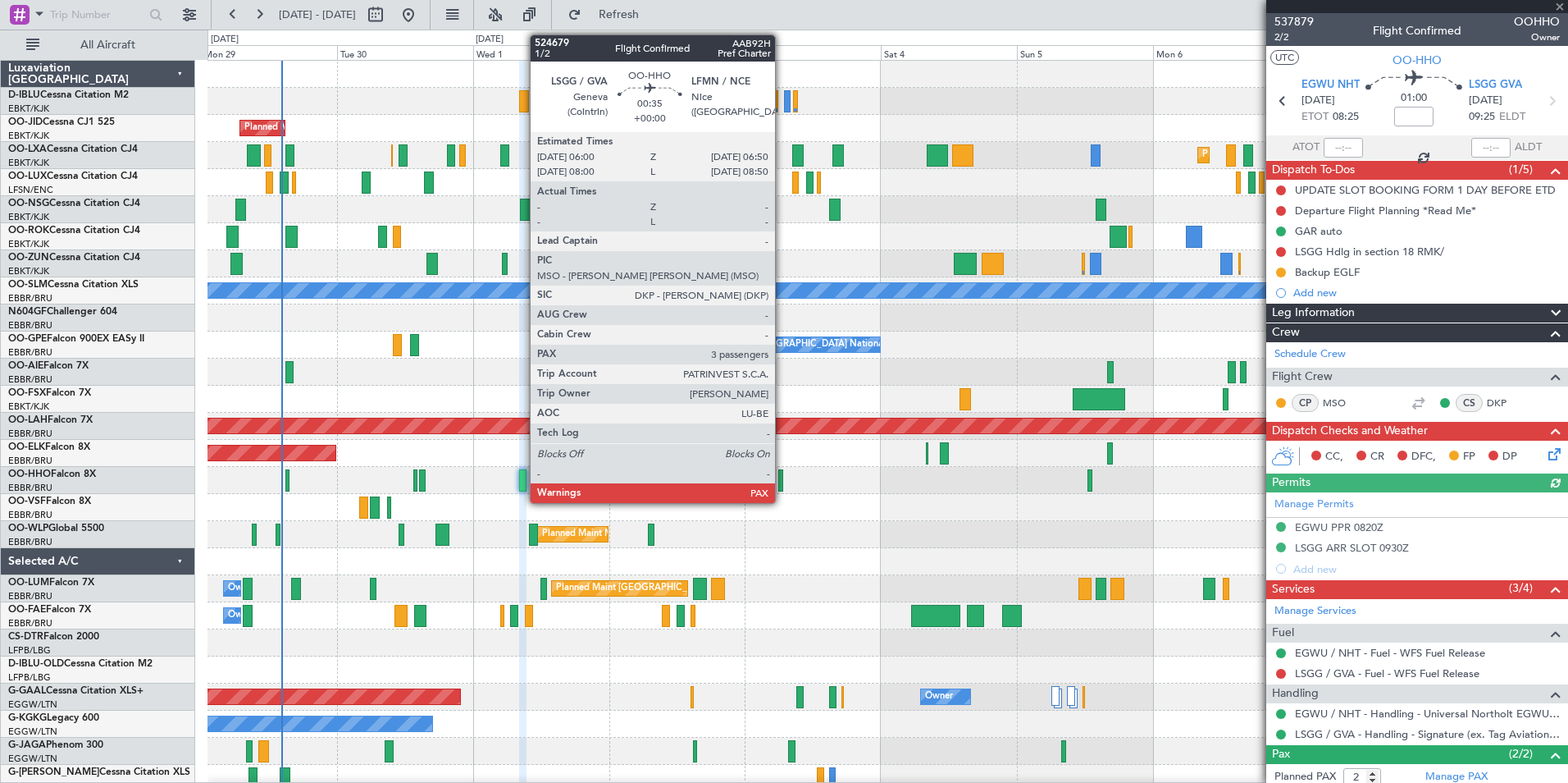
click at [783, 485] on div at bounding box center [780, 480] width 5 height 22
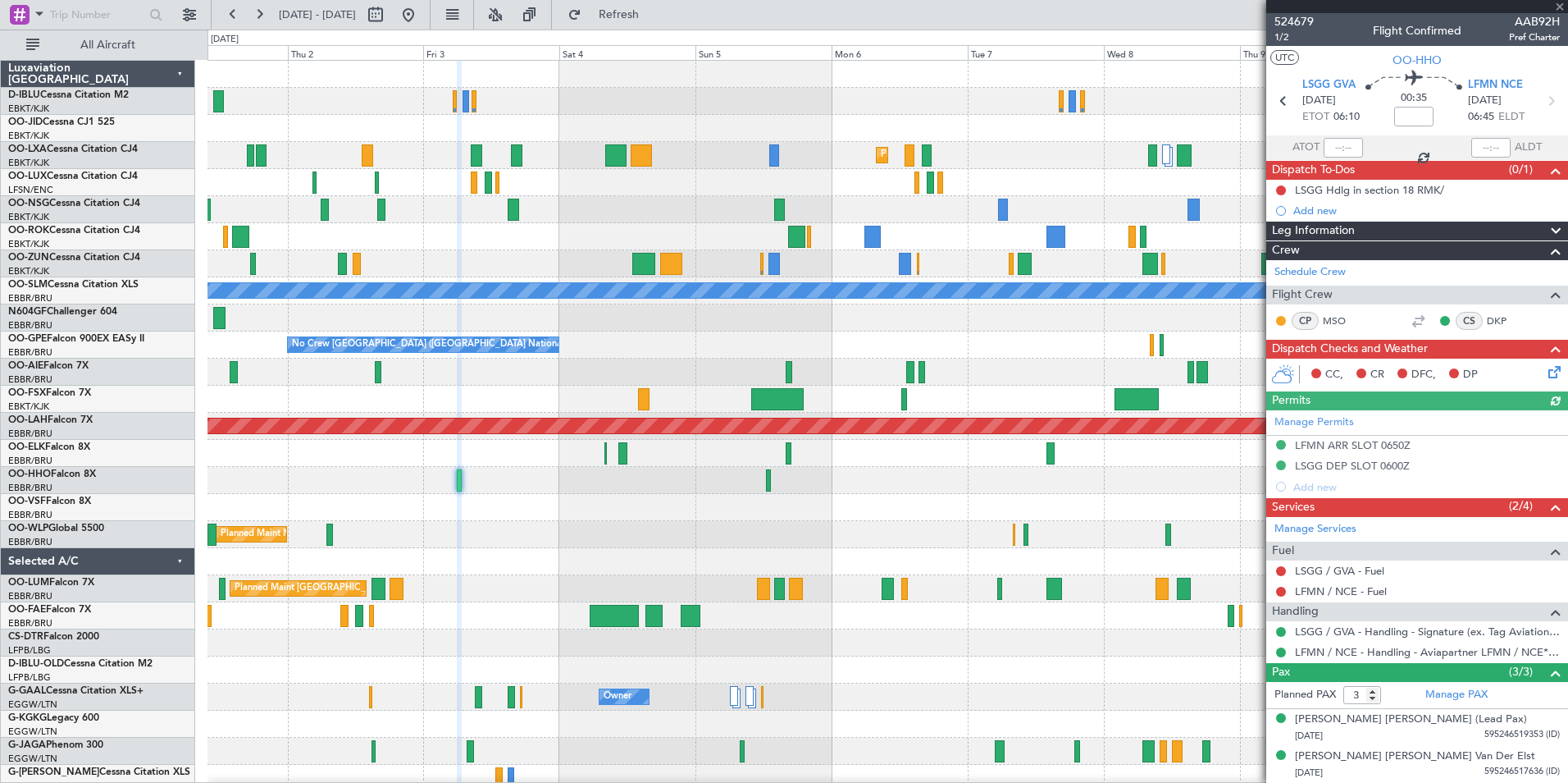
click at [650, 544] on div "Planned Maint Kortrijk-[GEOGRAPHIC_DATA] Planned Maint [GEOGRAPHIC_DATA]-[GEOGR…" at bounding box center [887, 575] width 1360 height 1029
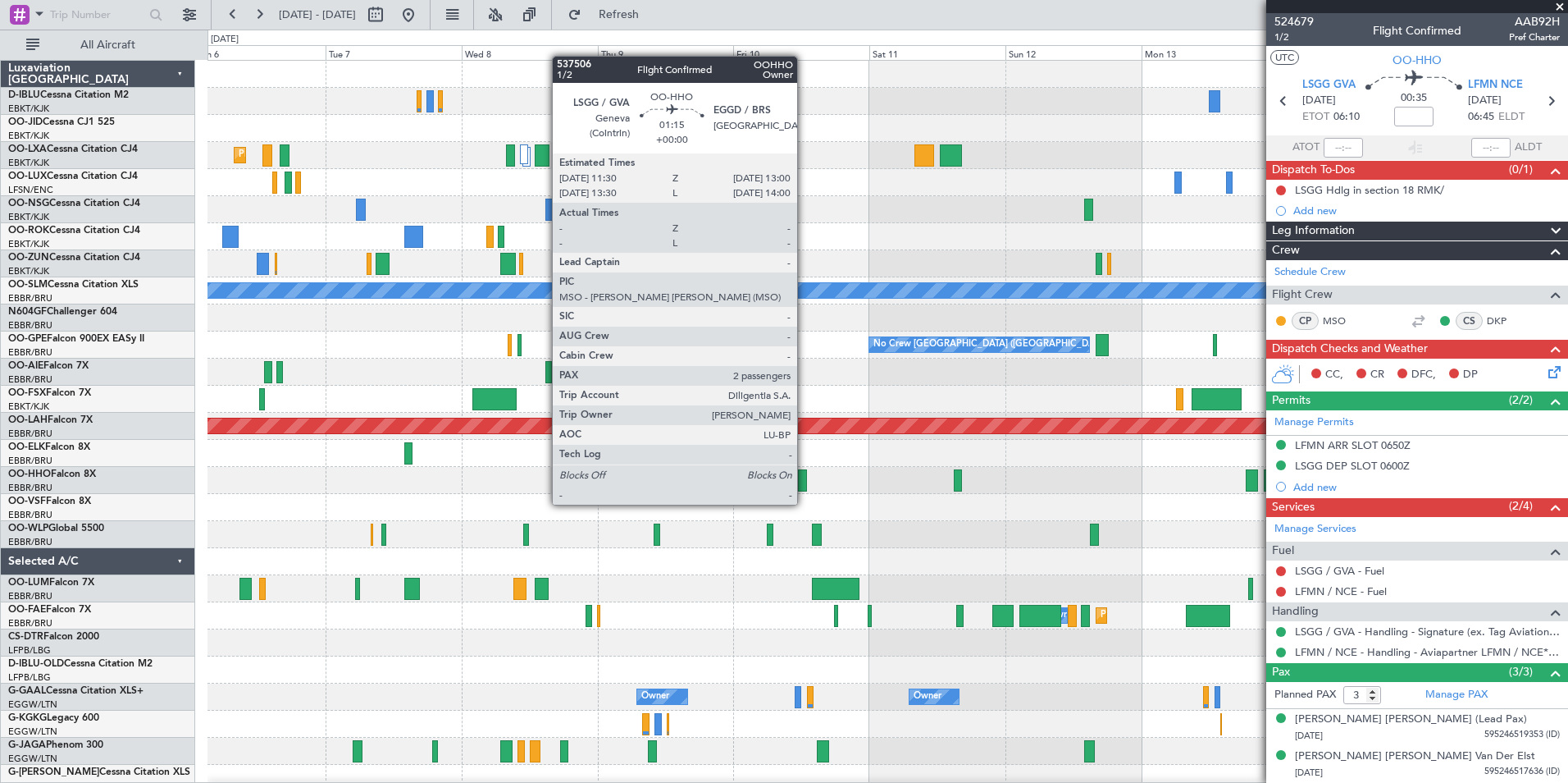
click at [805, 488] on div at bounding box center [803, 480] width 9 height 22
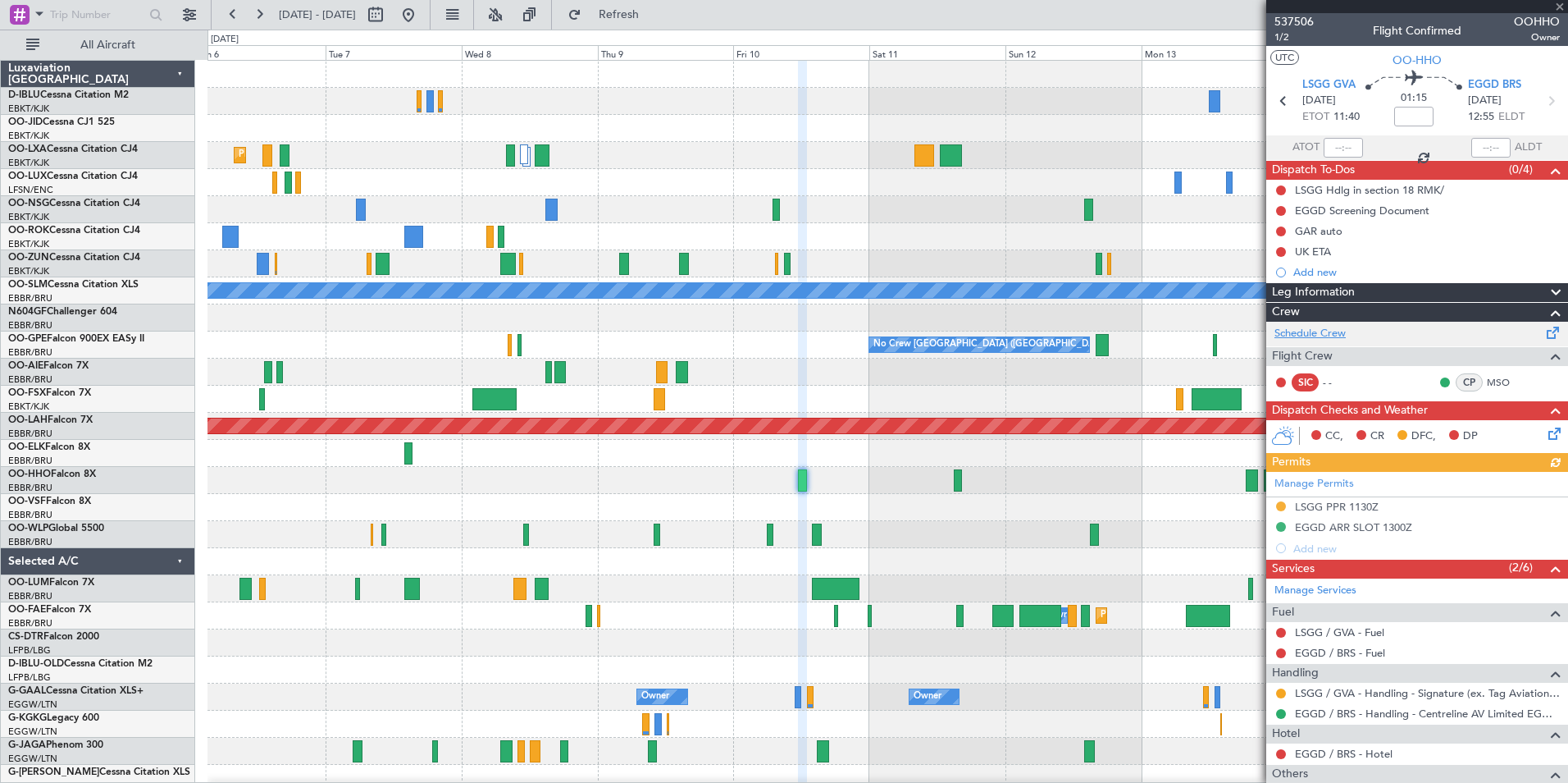
click at [1319, 327] on link "Schedule Crew" at bounding box center [1310, 334] width 71 height 17
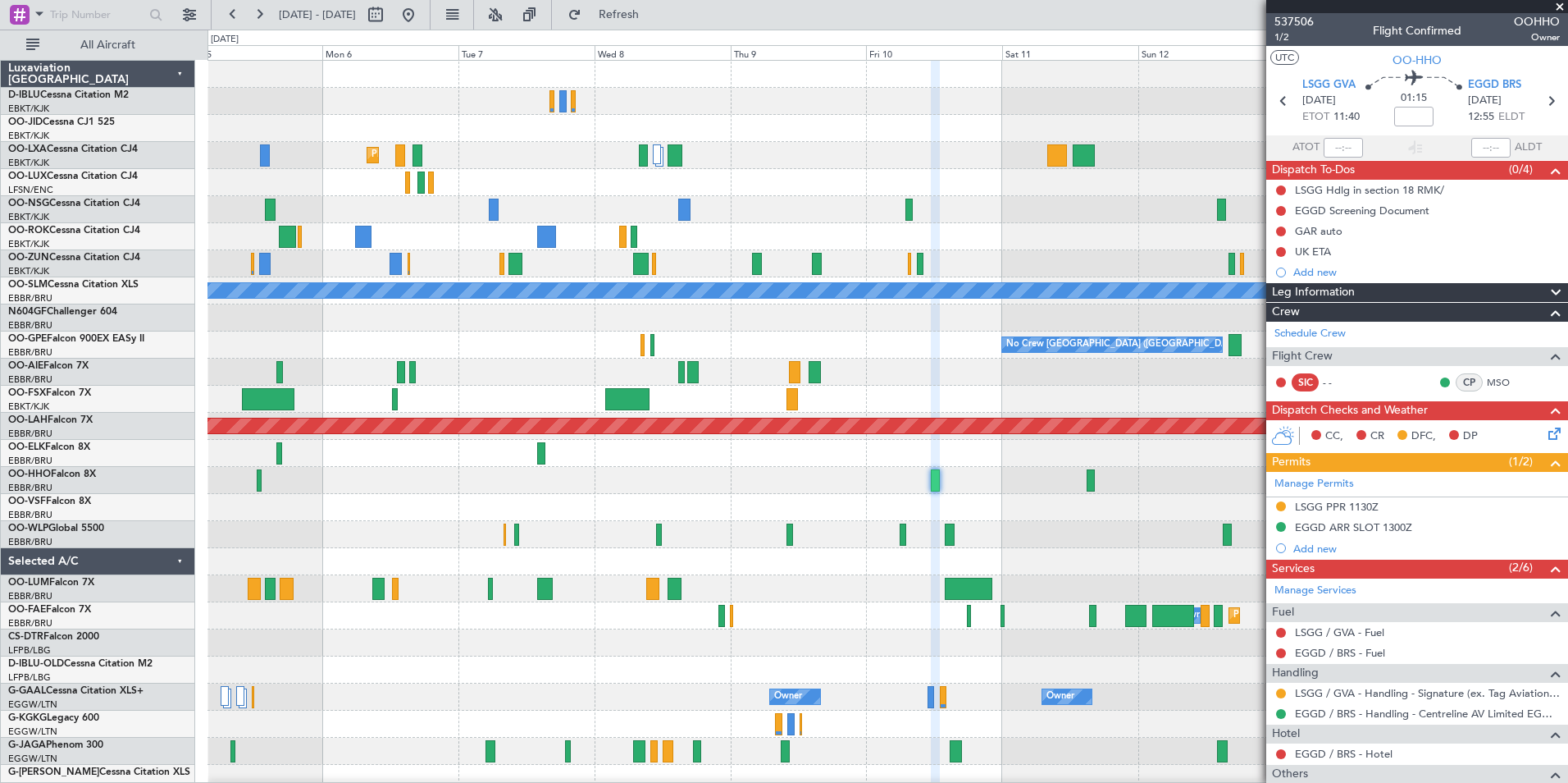
click at [805, 497] on div "Planned Maint Kortrijk-[GEOGRAPHIC_DATA] A/C Unavailable [GEOGRAPHIC_DATA] No C…" at bounding box center [887, 602] width 1360 height 1083
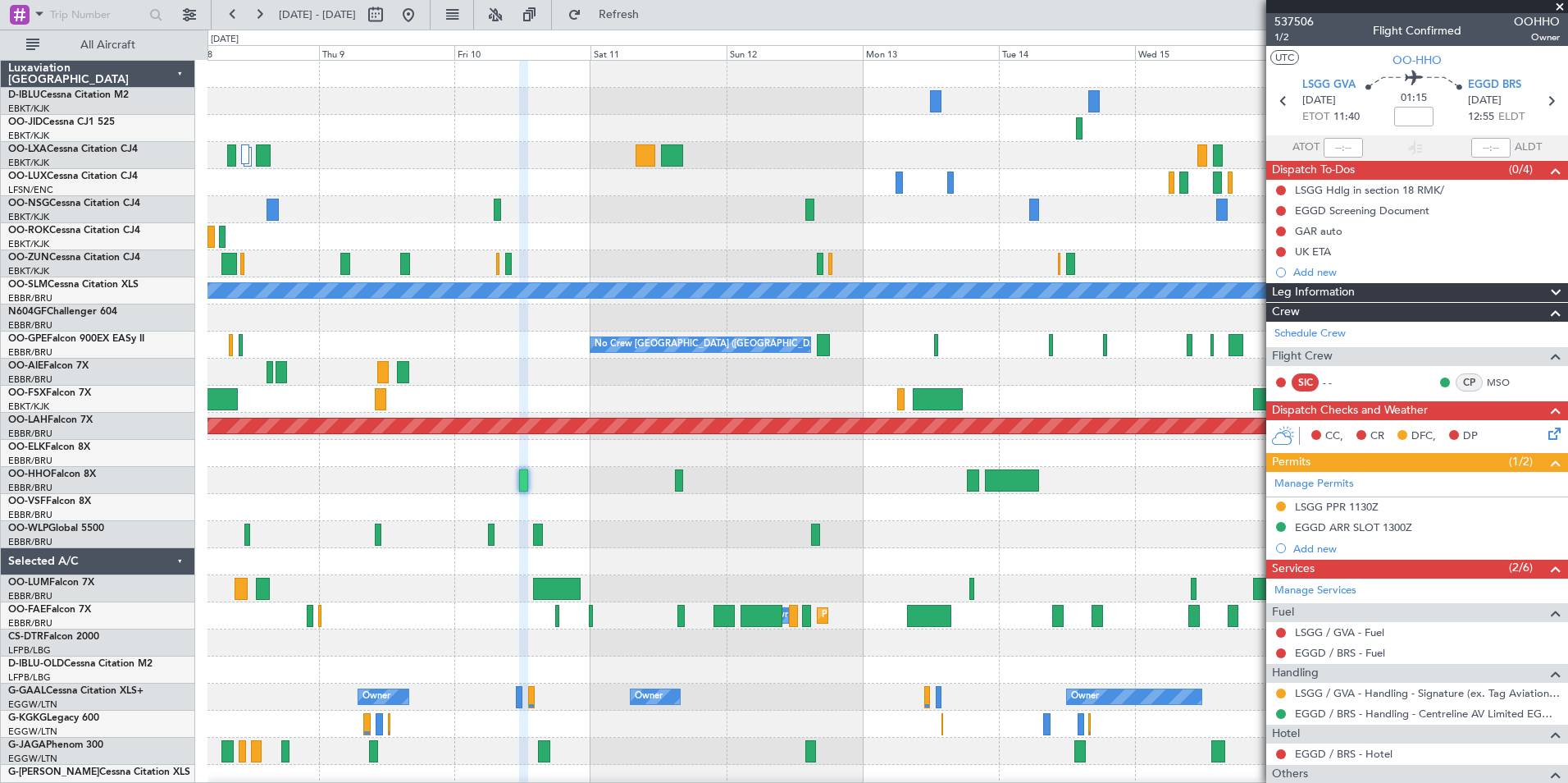
click at [93, 506] on div "Planned Maint Kortrijk-[GEOGRAPHIC_DATA] A/C Unavailable [GEOGRAPHIC_DATA] No C…" at bounding box center [784, 406] width 1568 height 753
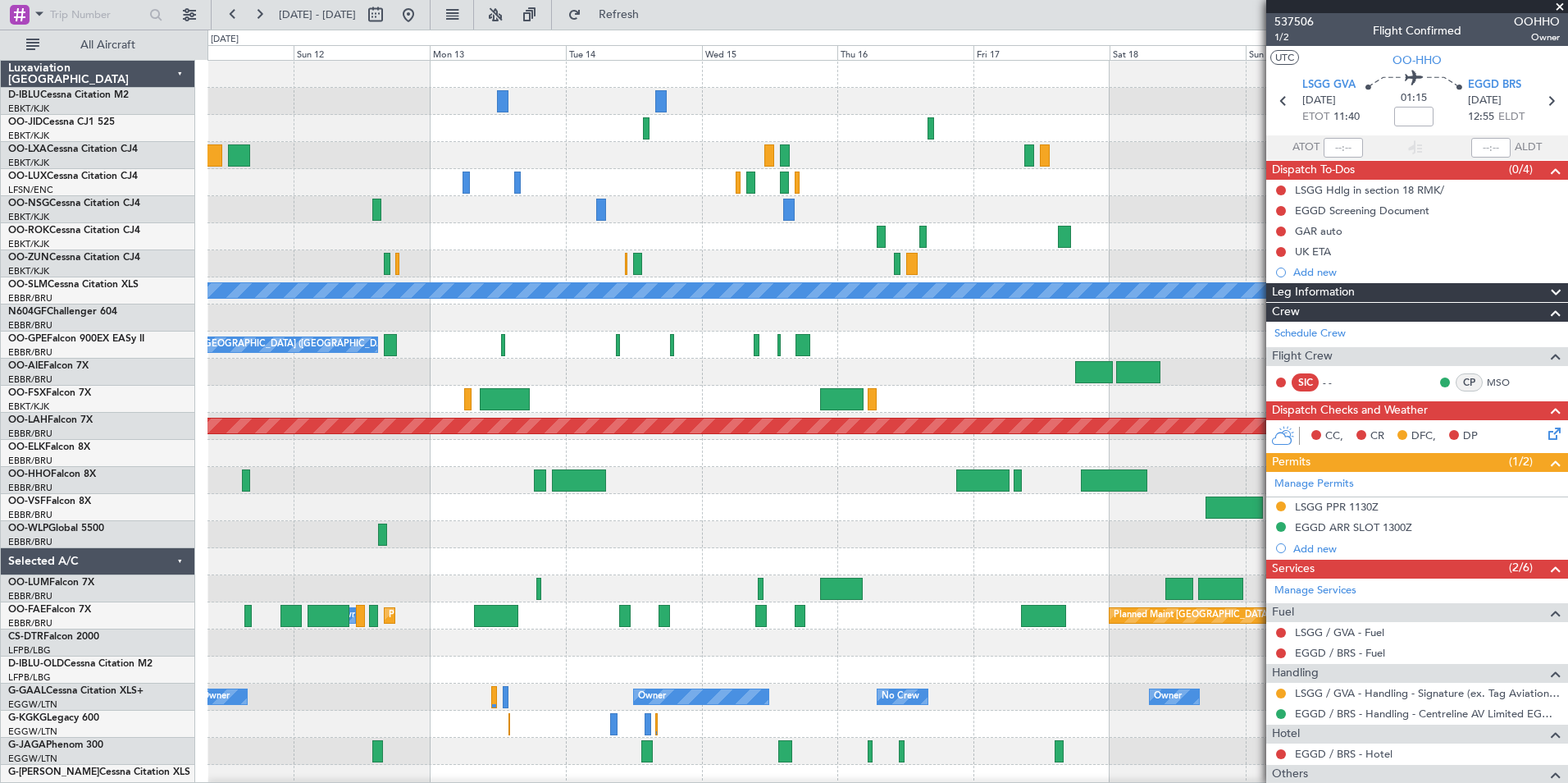
click at [212, 528] on div "A/C Unavailable [GEOGRAPHIC_DATA] No Crew [GEOGRAPHIC_DATA] (Brussels National)…" at bounding box center [887, 616] width 1360 height 1110
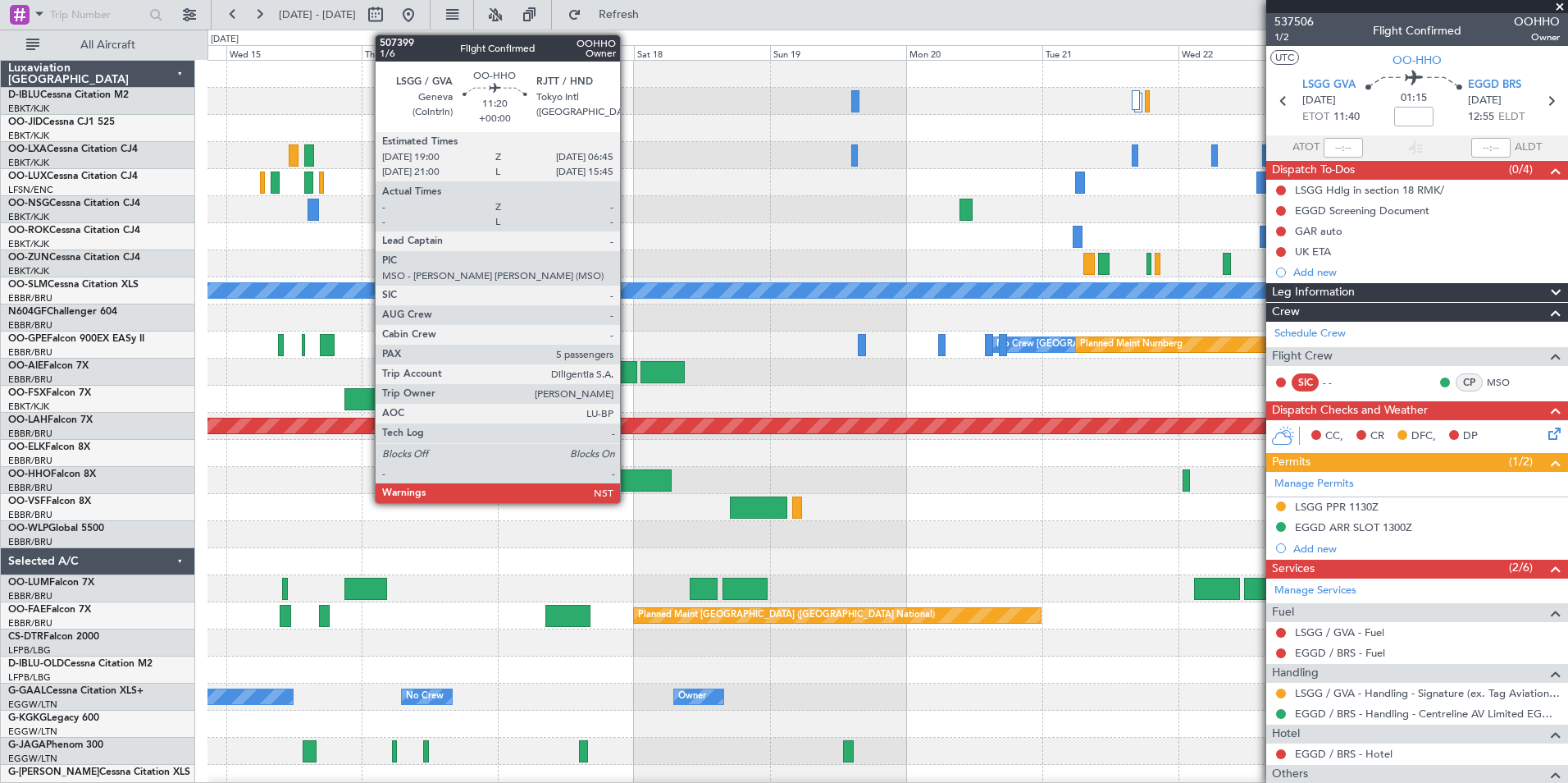
click at [628, 475] on div at bounding box center [639, 480] width 67 height 22
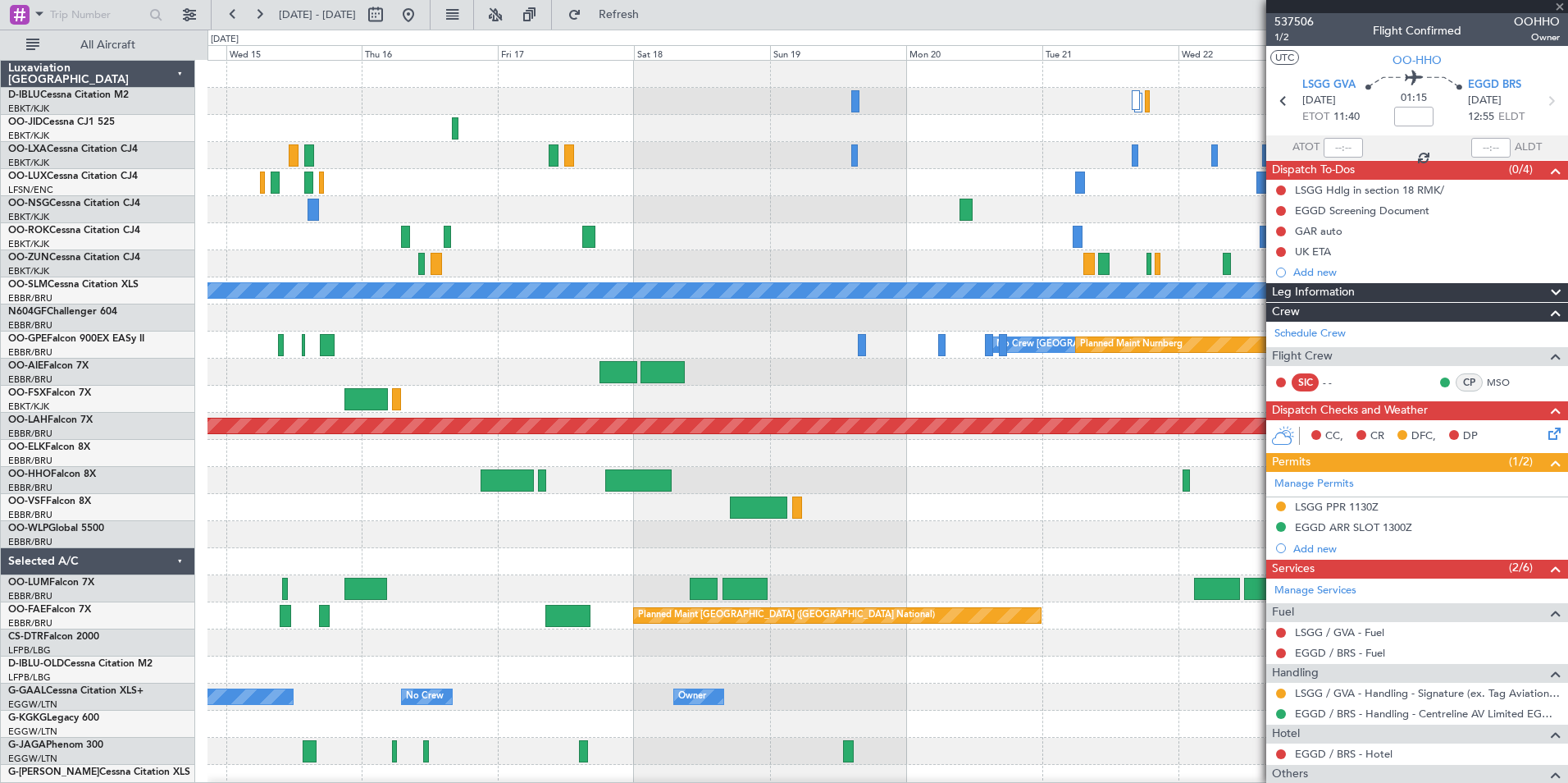
type input "5"
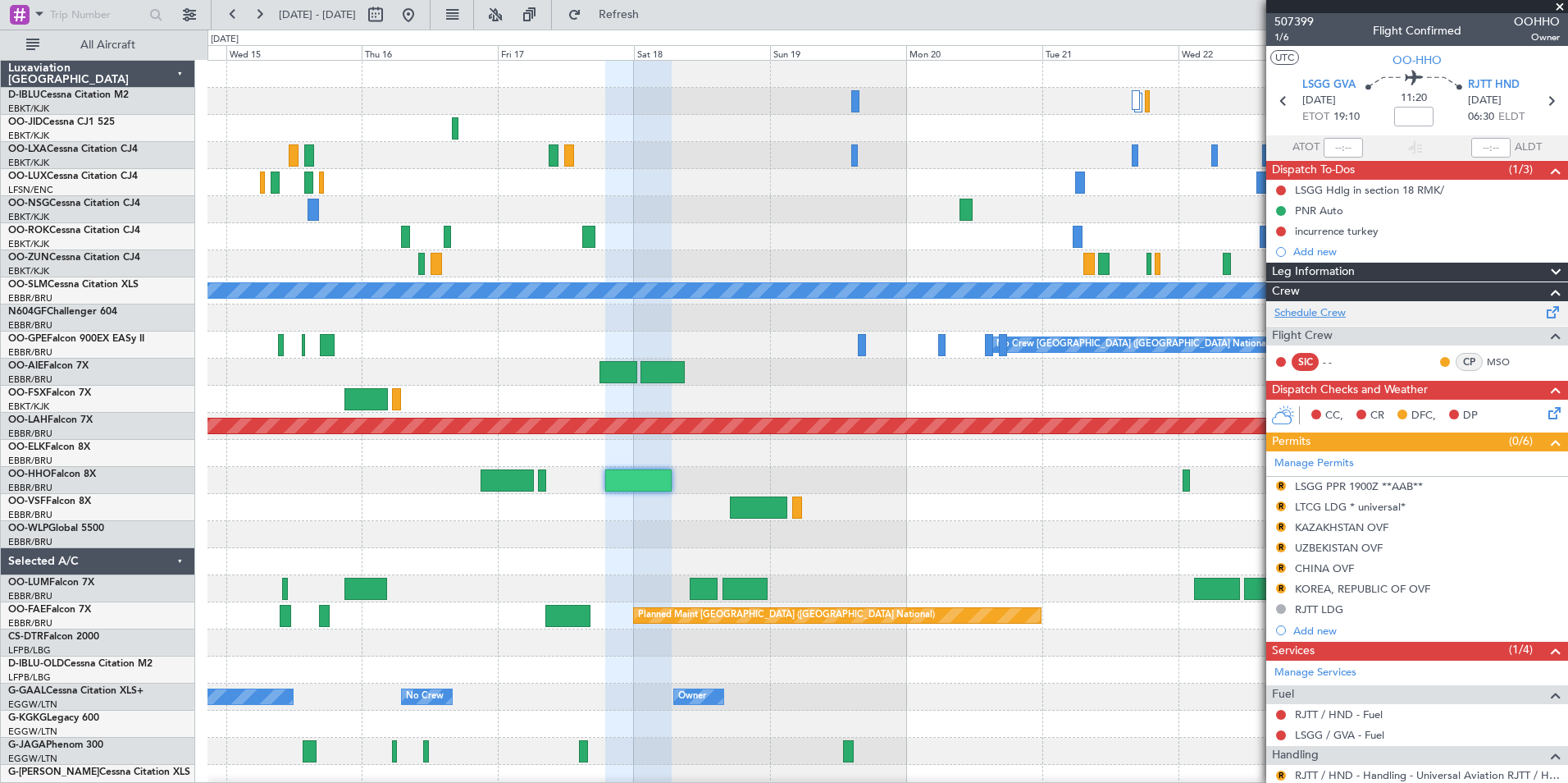
click at [1342, 309] on link "Schedule Crew" at bounding box center [1310, 314] width 71 height 17
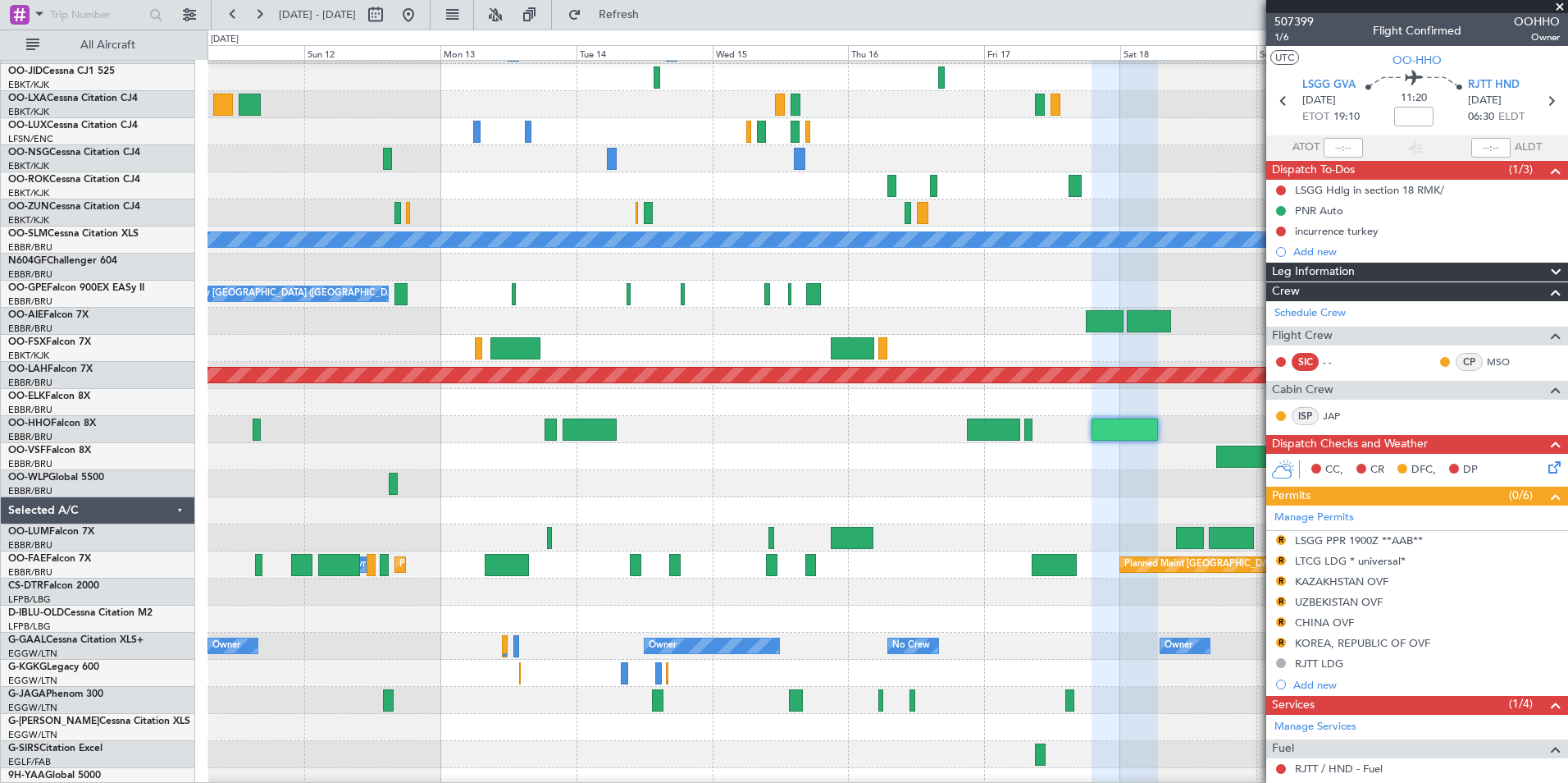
scroll to position [90, 0]
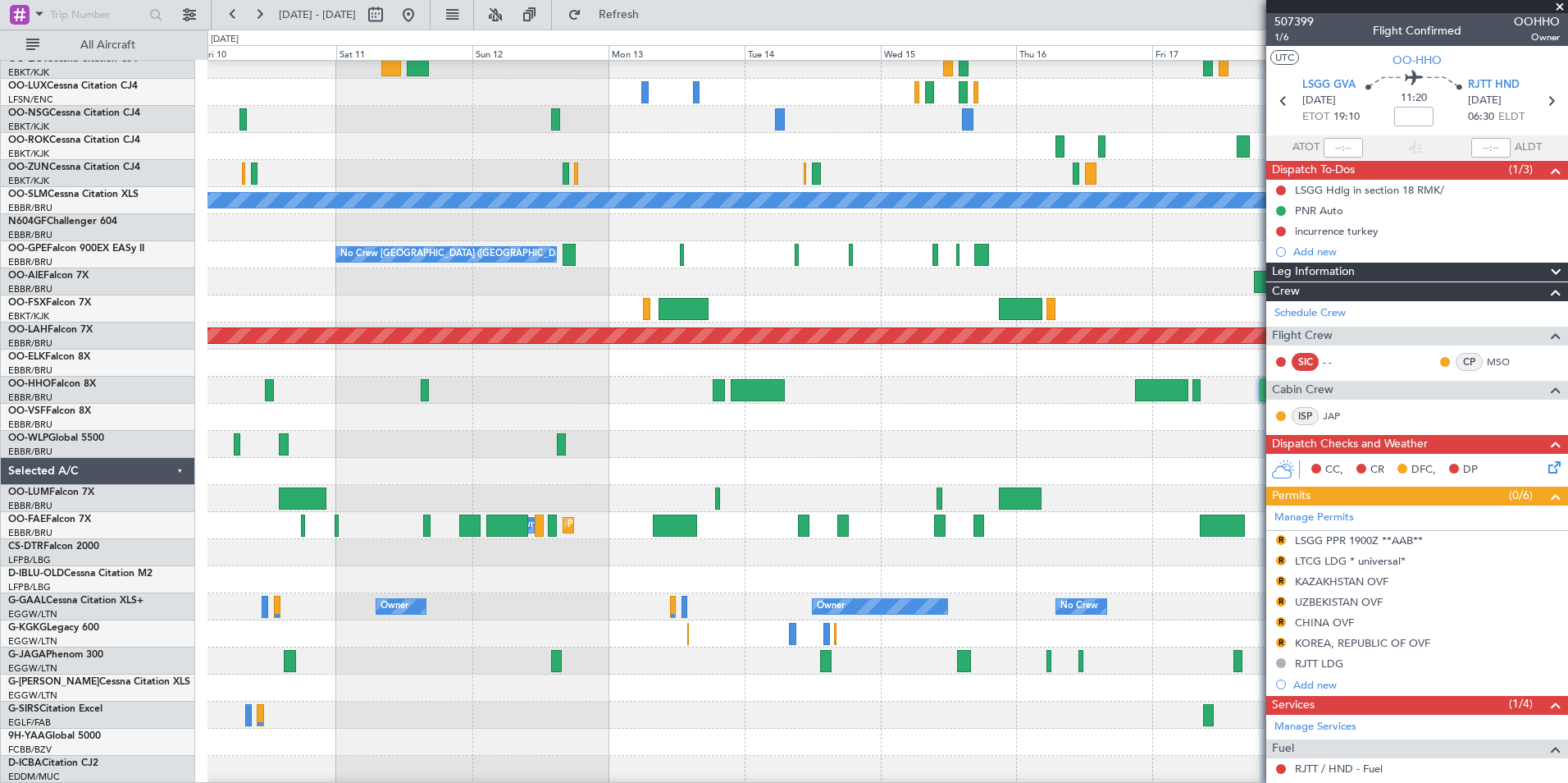
click at [1136, 483] on div at bounding box center [887, 470] width 1360 height 27
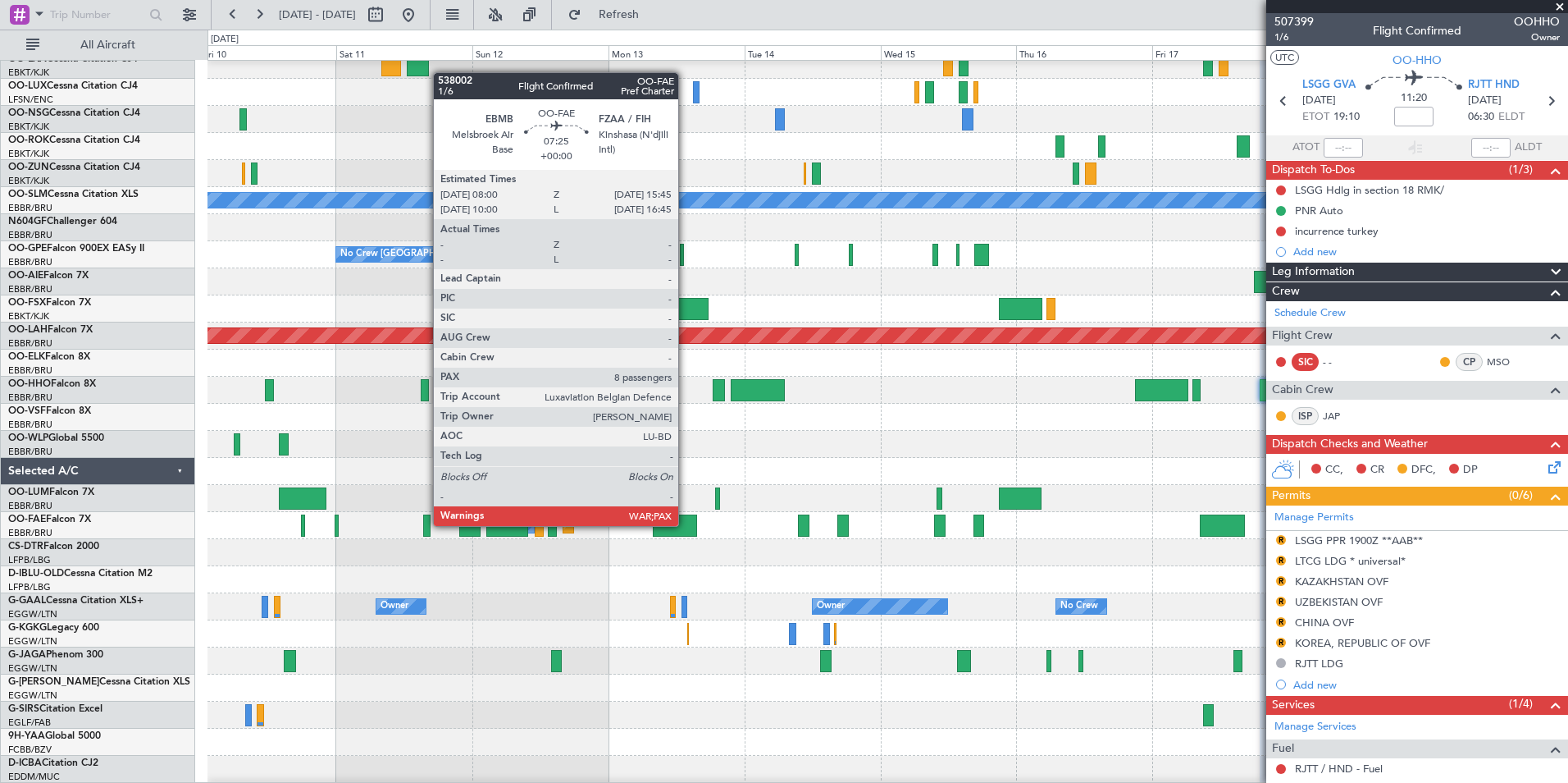
click at [686, 525] on div at bounding box center [675, 526] width 44 height 22
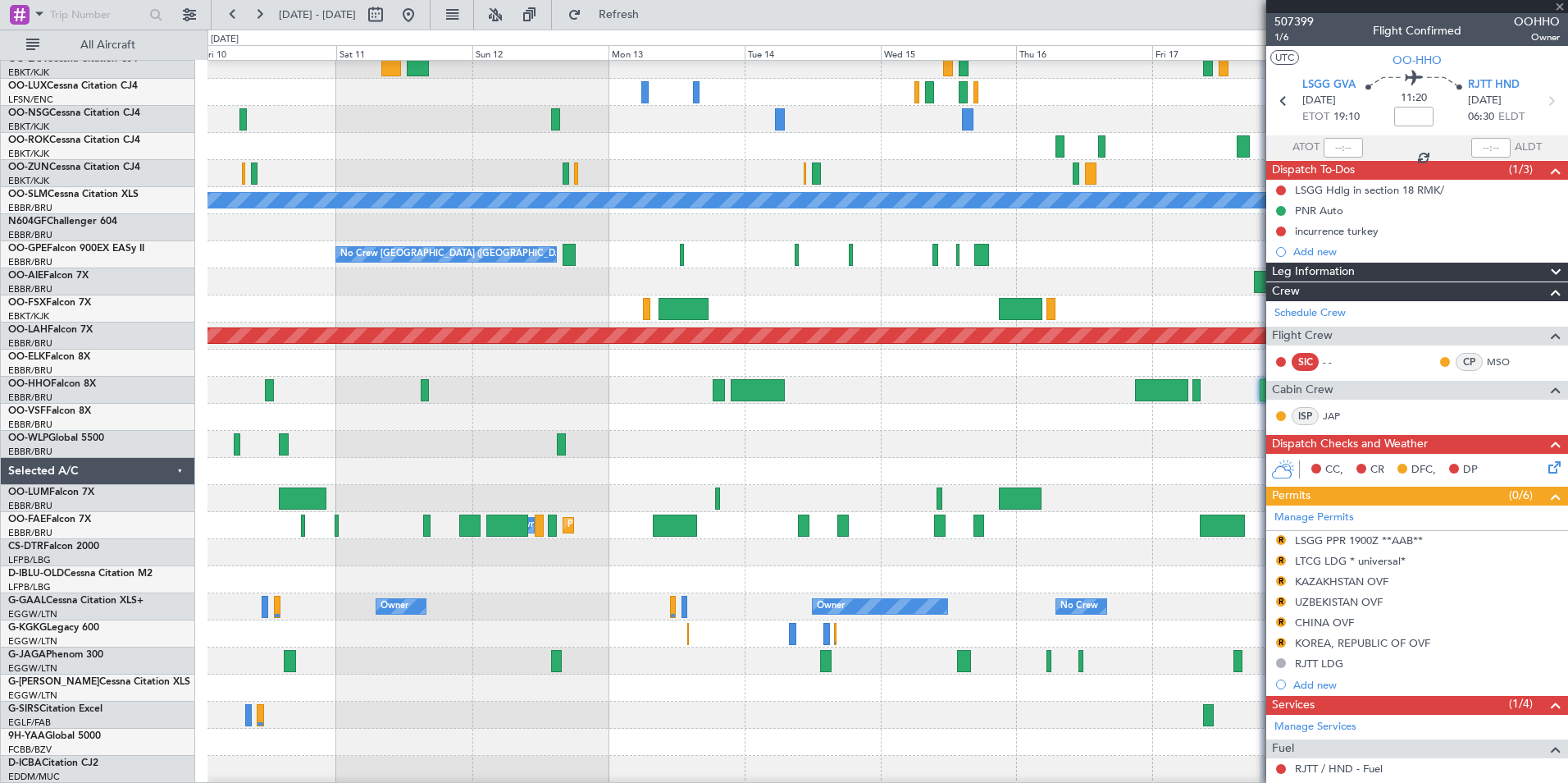
type input "8"
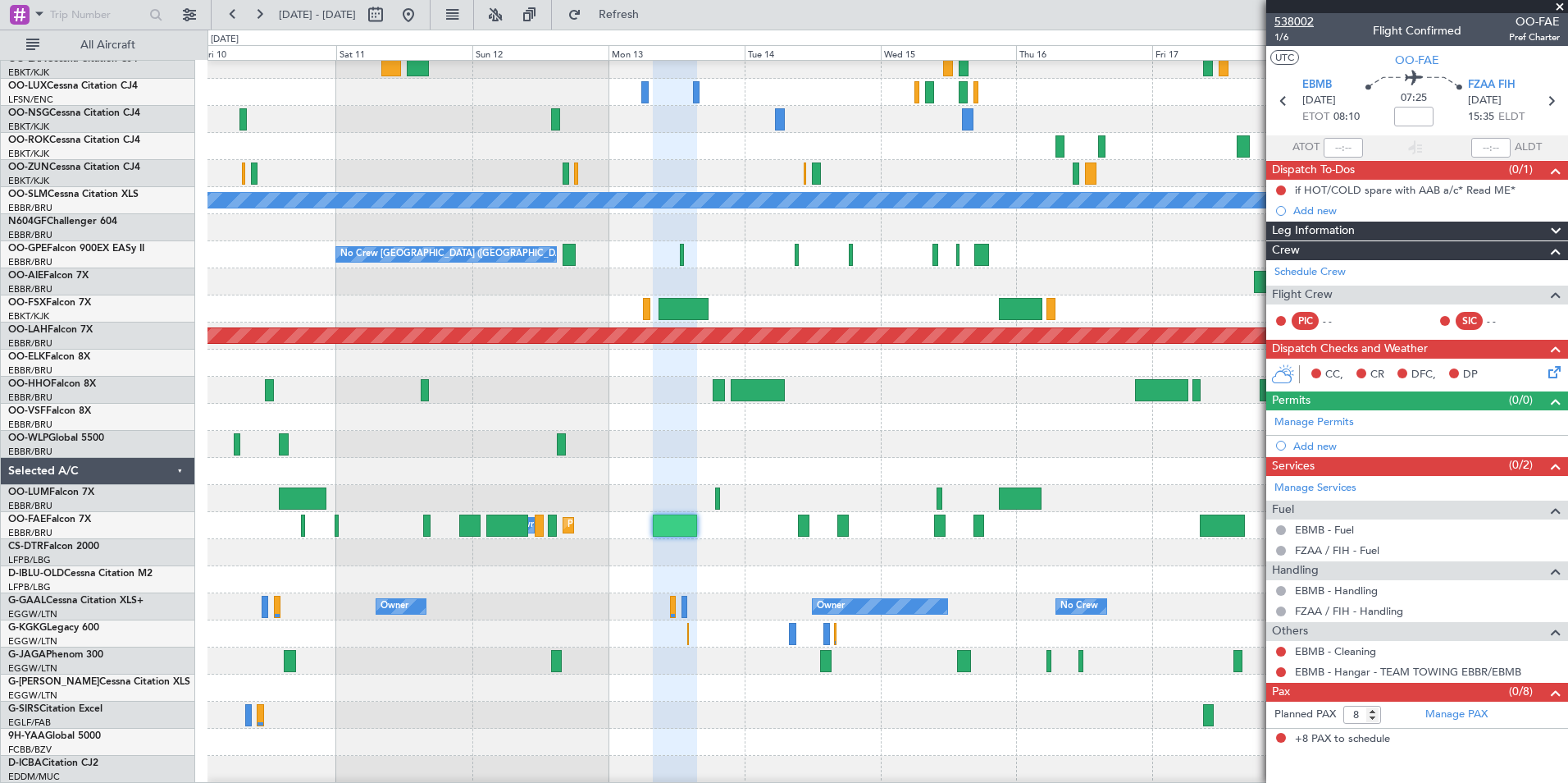
click at [1303, 19] on span "538002" at bounding box center [1294, 21] width 40 height 18
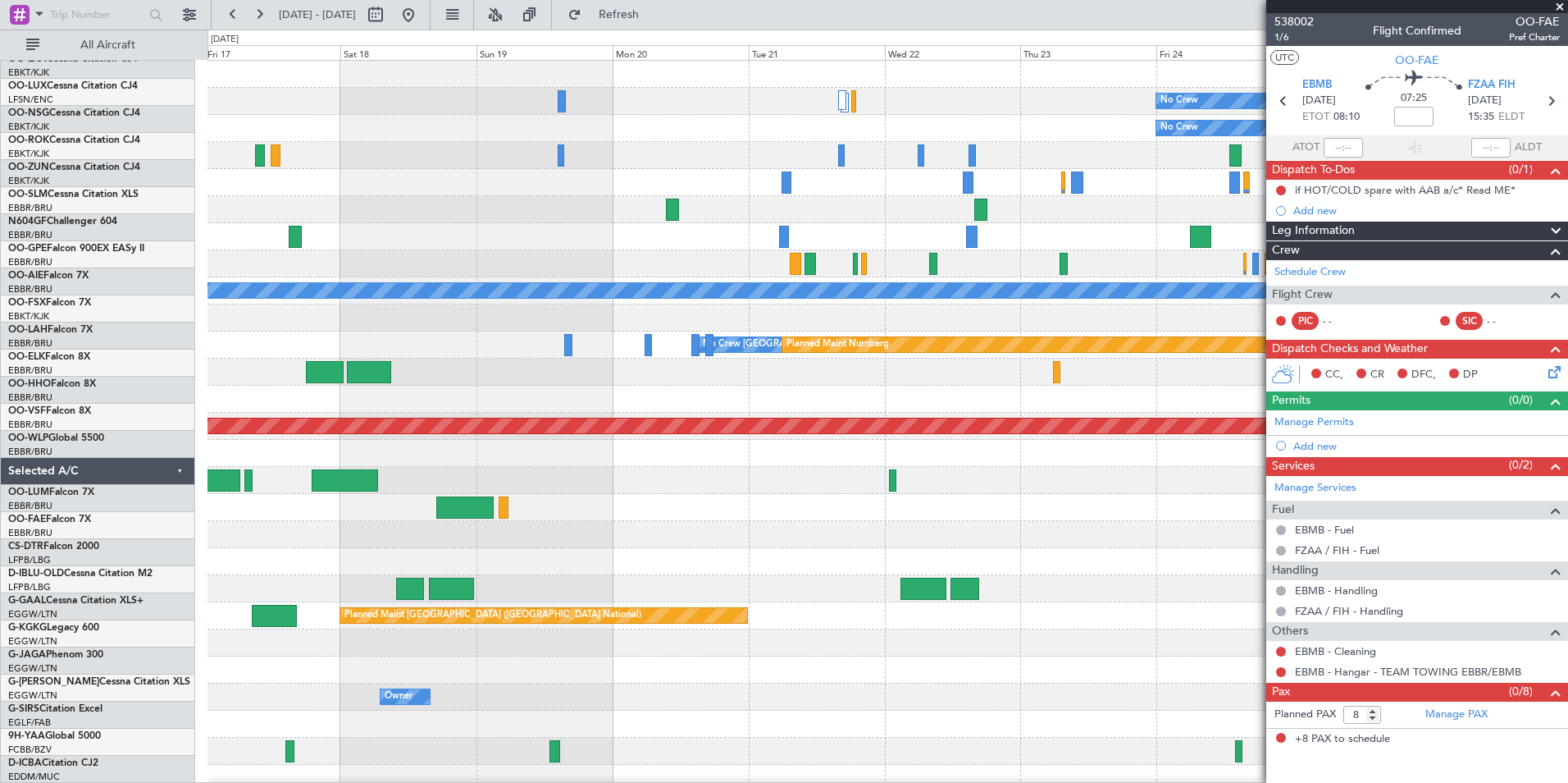
click at [202, 570] on div "No Crew No Crew Planned Maint Paris (Le Bourget) A/C Unavailable Monchengladbac…" at bounding box center [784, 406] width 1568 height 753
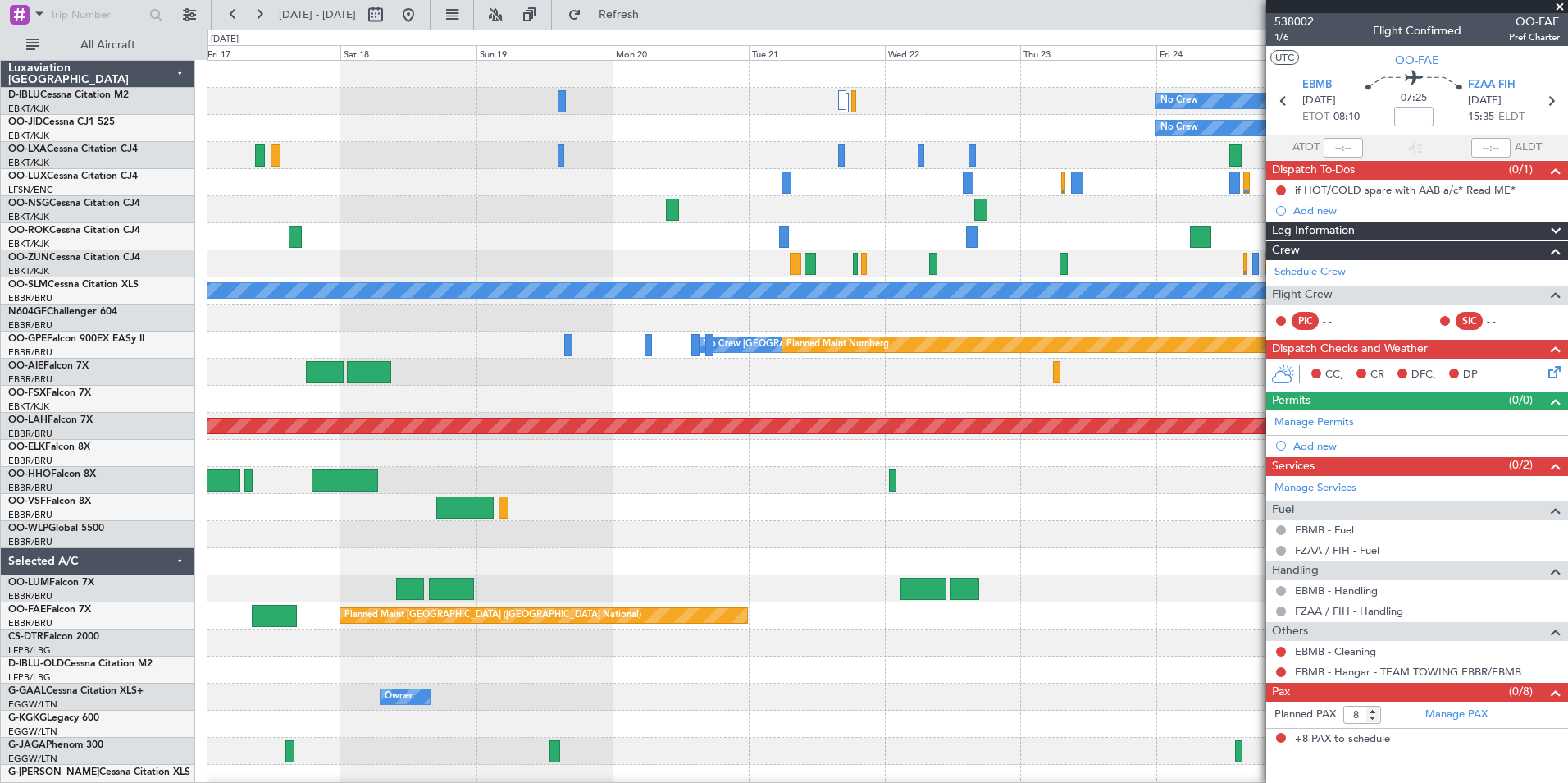
click at [0, 629] on html "10 Oct 2025 - 20 Oct 2025 Refresh Quick Links All Aircraft No Crew No Crew Plan…" at bounding box center [784, 391] width 1568 height 783
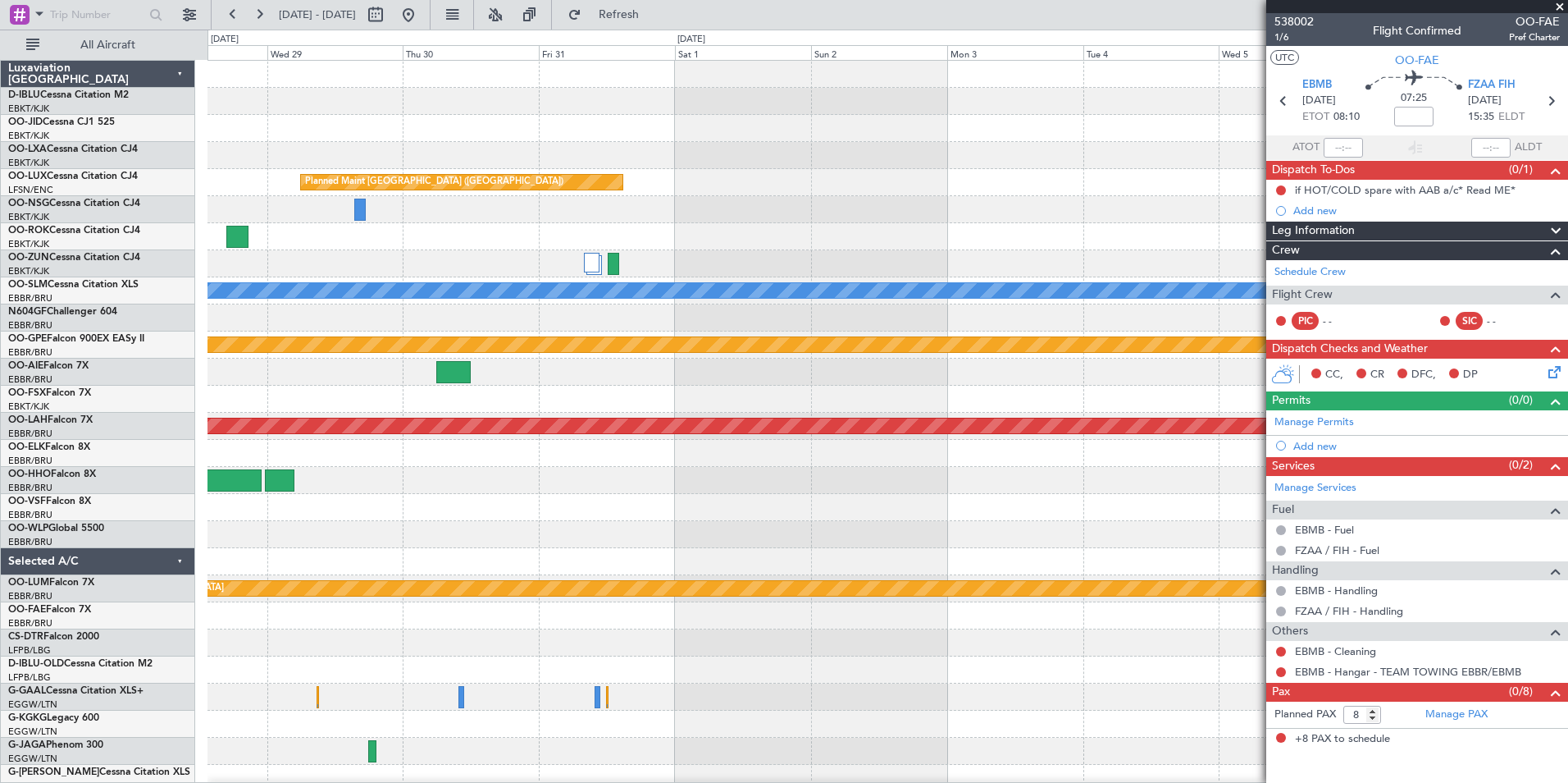
click at [0, 646] on html "10 Oct 2025 - 20 Oct 2025 Refresh Quick Links All Aircraft Planned Maint Paris …" at bounding box center [784, 391] width 1568 height 783
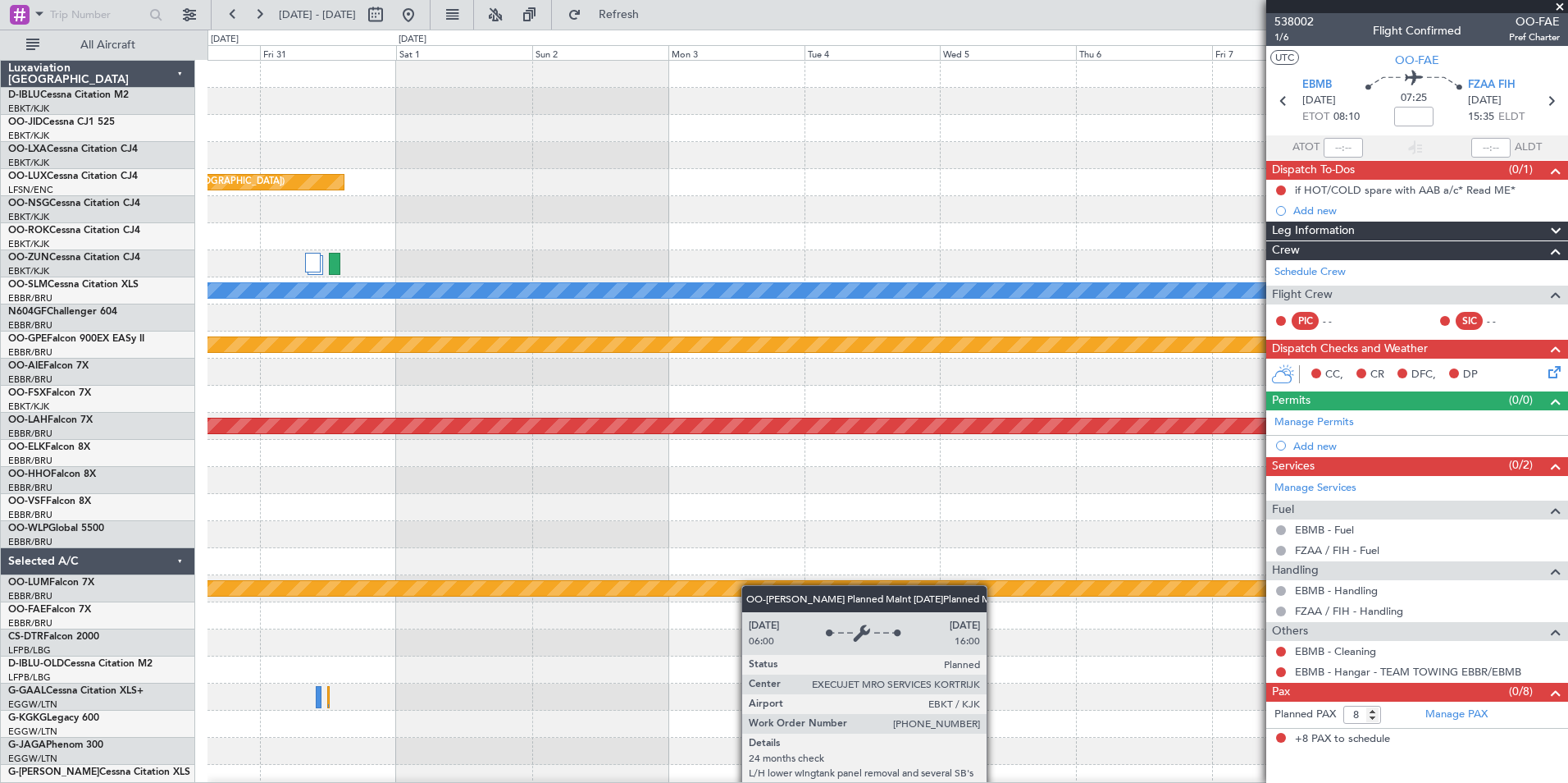
click at [587, 587] on div "Planned Maint Paris (Le Bourget) A/C Unavailable Monchengladbach Planned Maint …" at bounding box center [887, 616] width 1360 height 1110
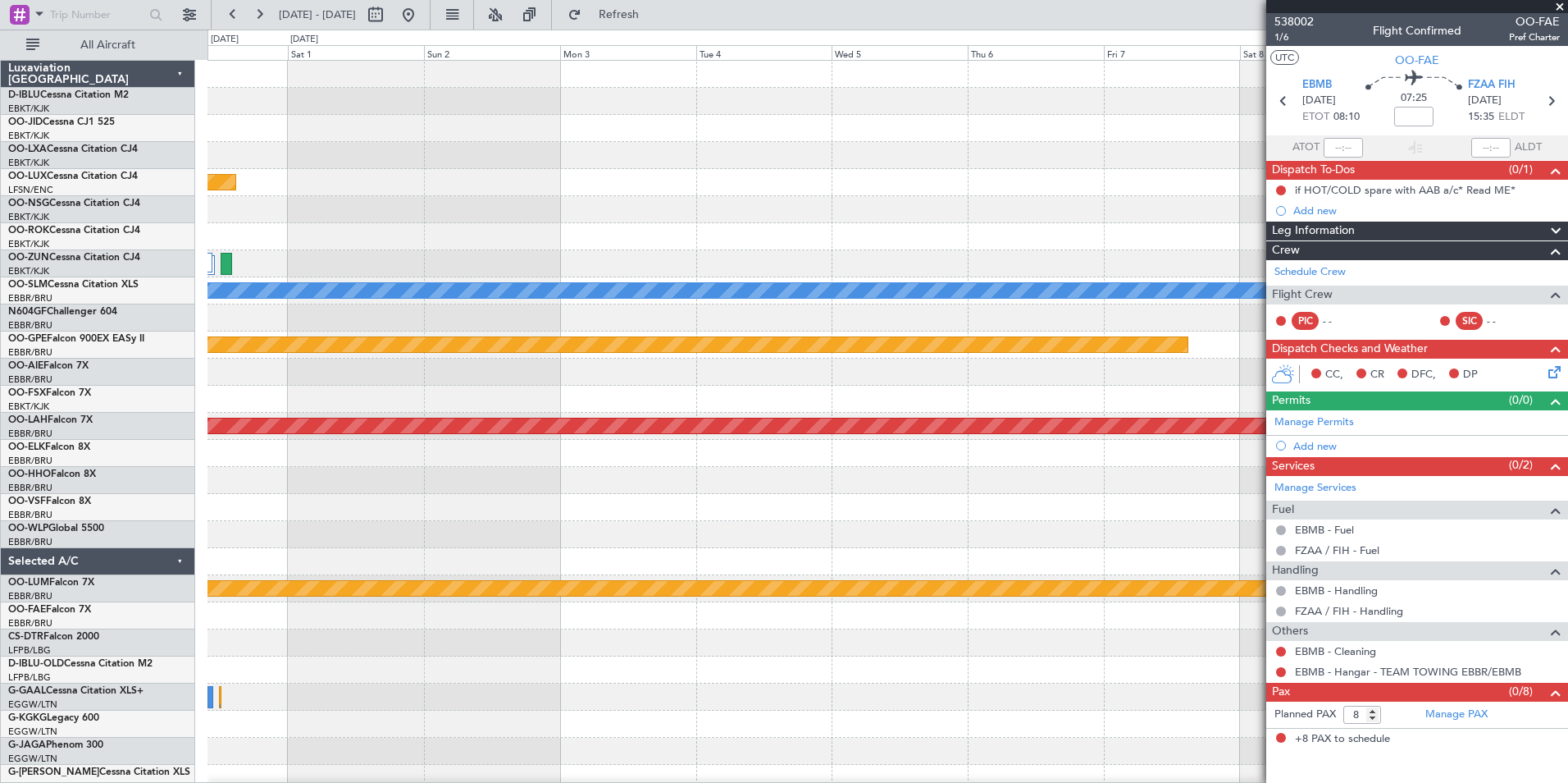
drag, startPoint x: 1404, startPoint y: 439, endPoint x: 599, endPoint y: 506, distance: 807.8
click at [623, 506] on fb-app "10 Oct 2025 - 20 Oct 2025 Refresh Quick Links All Aircraft Planned Maint Paris …" at bounding box center [784, 397] width 1568 height 770
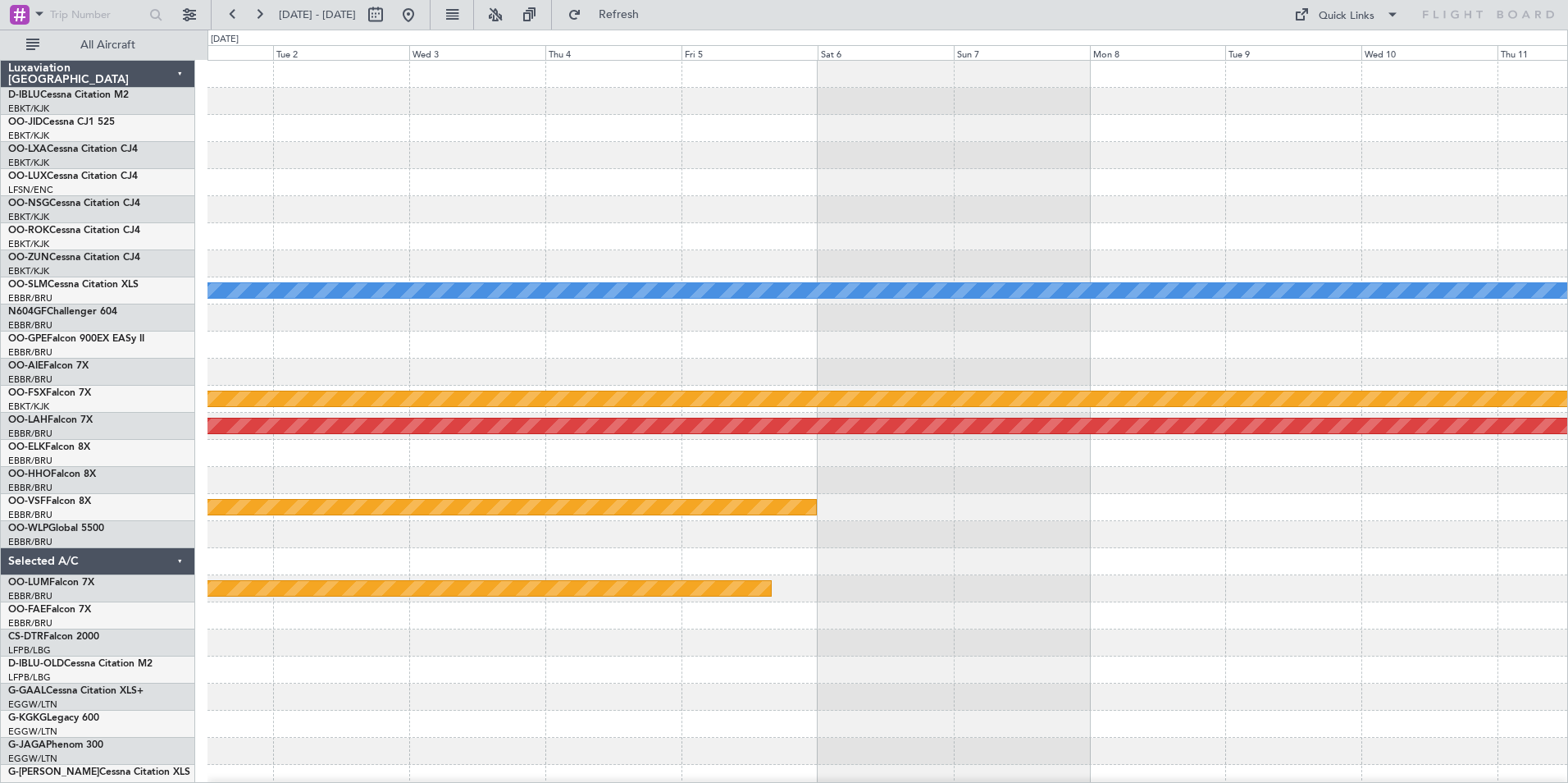
click at [146, 681] on div "A/C Unavailable Monchengladbach Planned Maint Kortrijk-Wevelgem Planned Maint A…" at bounding box center [784, 406] width 1568 height 753
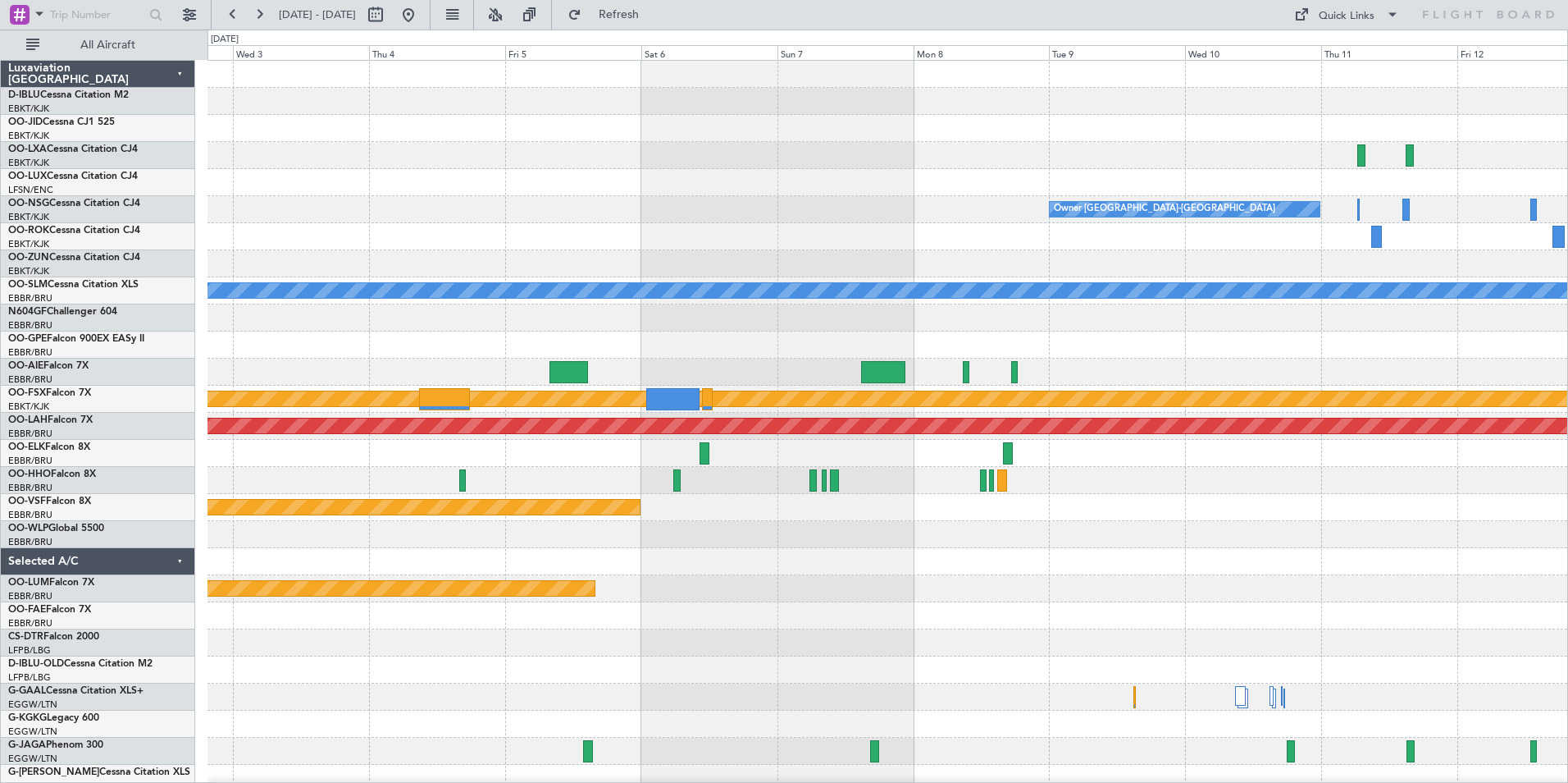
click at [1056, 592] on div "Planned Maint Kortrijk-[GEOGRAPHIC_DATA]" at bounding box center [887, 588] width 1360 height 27
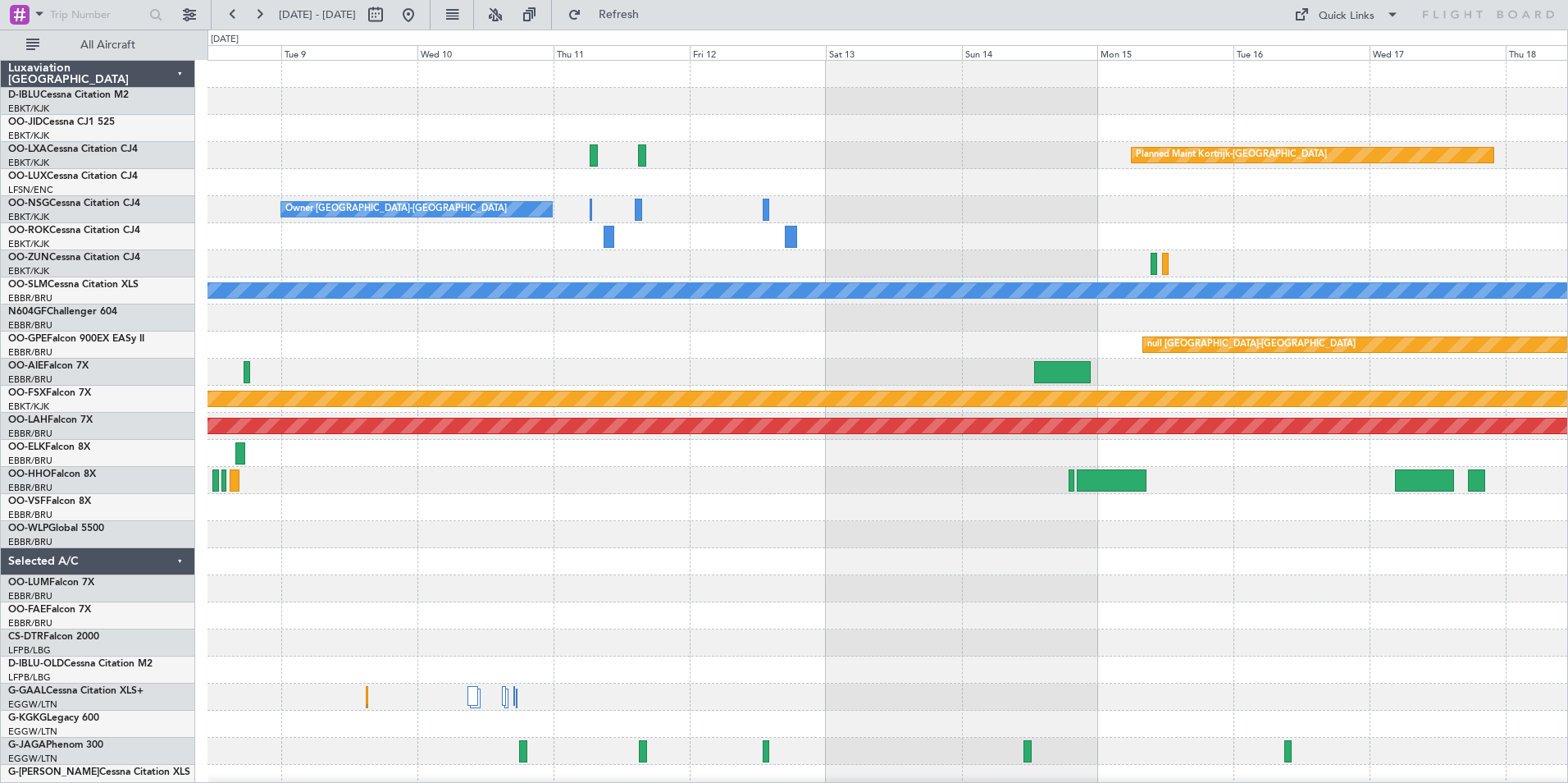
click at [397, 592] on div "Planned Maint Kortrijk-Wevelgem Owner Kortrijk-Wevelgem A/C Unavailable Monchen…" at bounding box center [887, 575] width 1360 height 1029
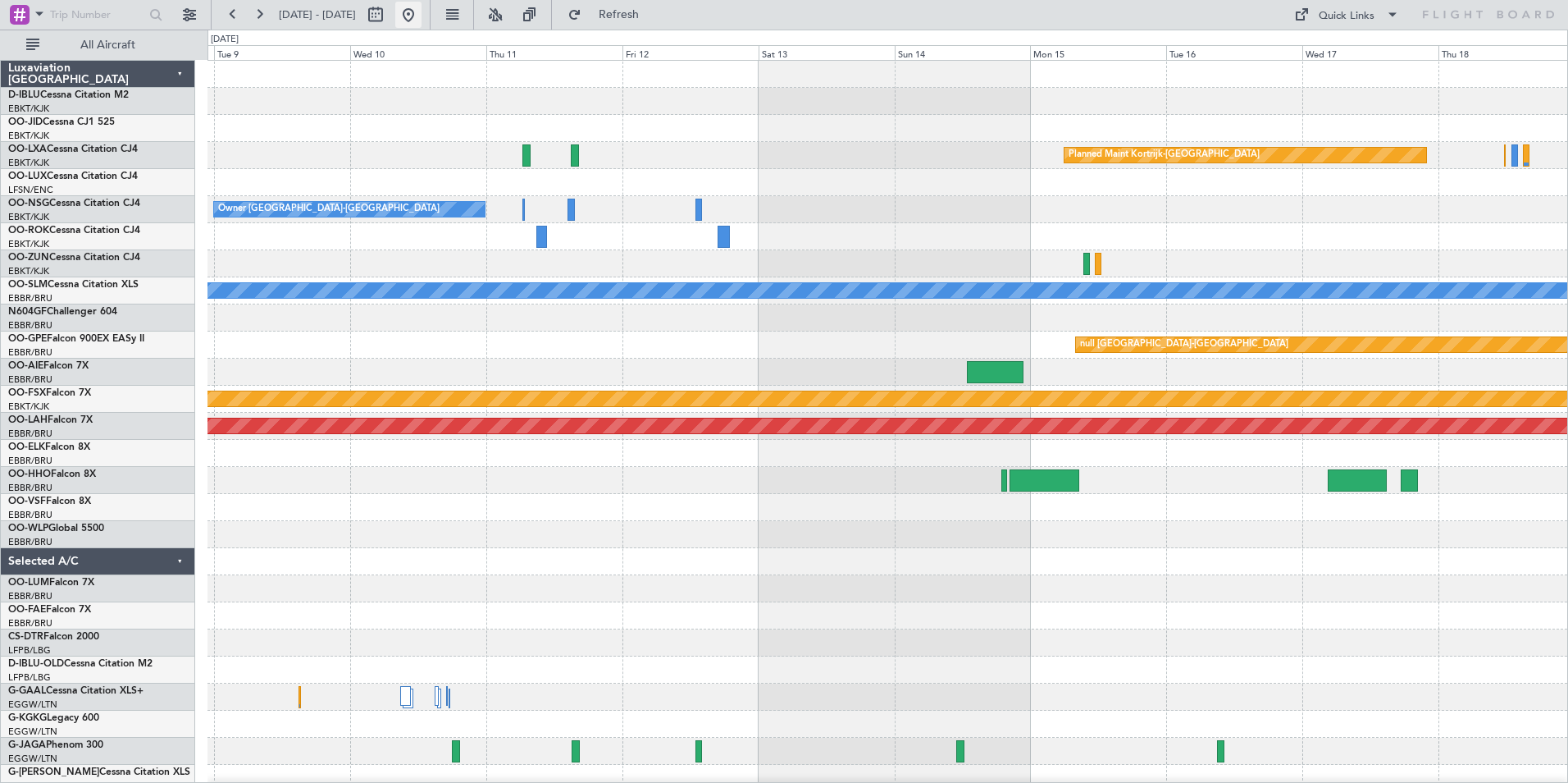
click at [421, 10] on button at bounding box center [408, 15] width 26 height 26
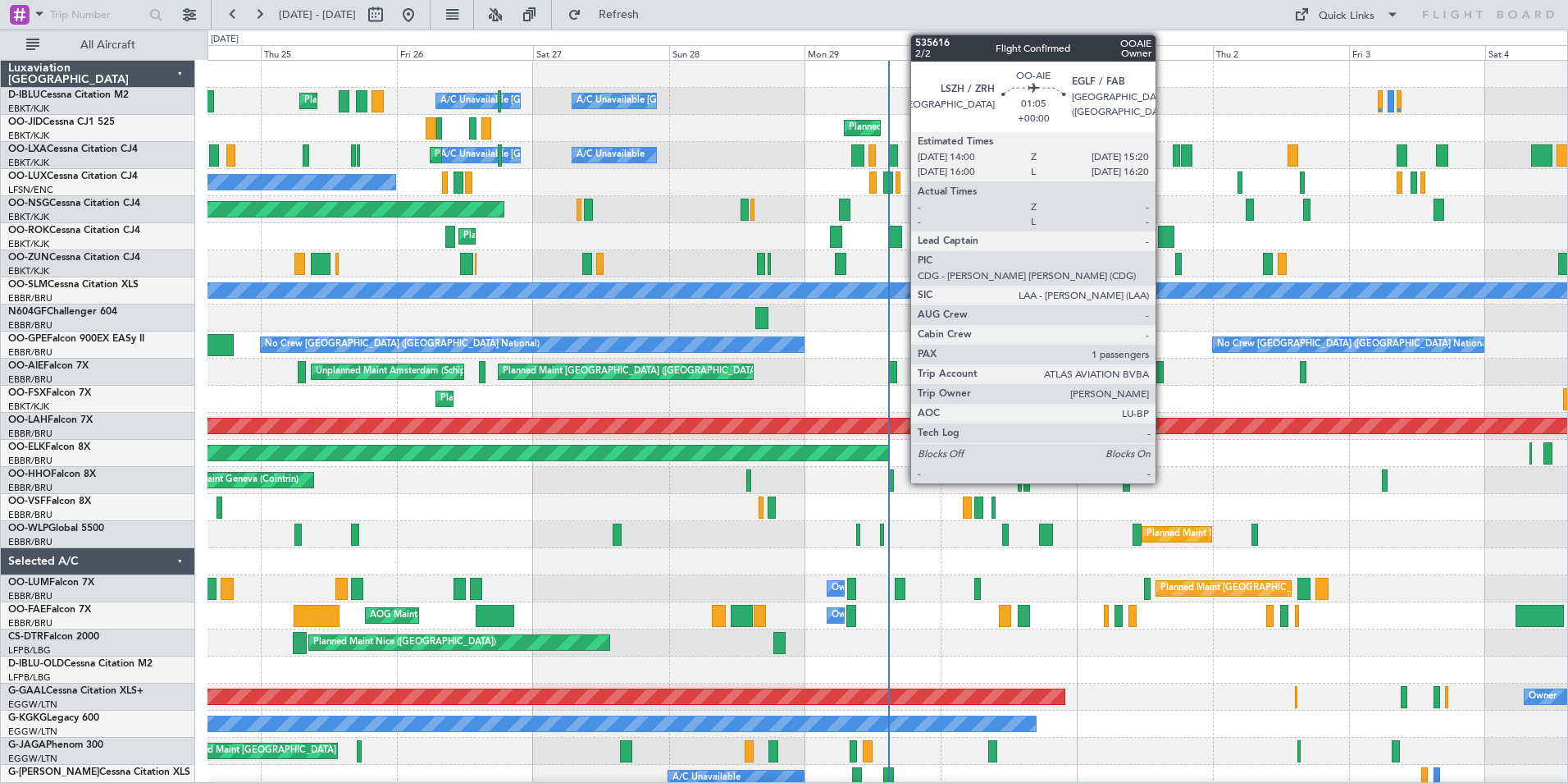
click at [1163, 371] on div at bounding box center [1160, 372] width 8 height 22
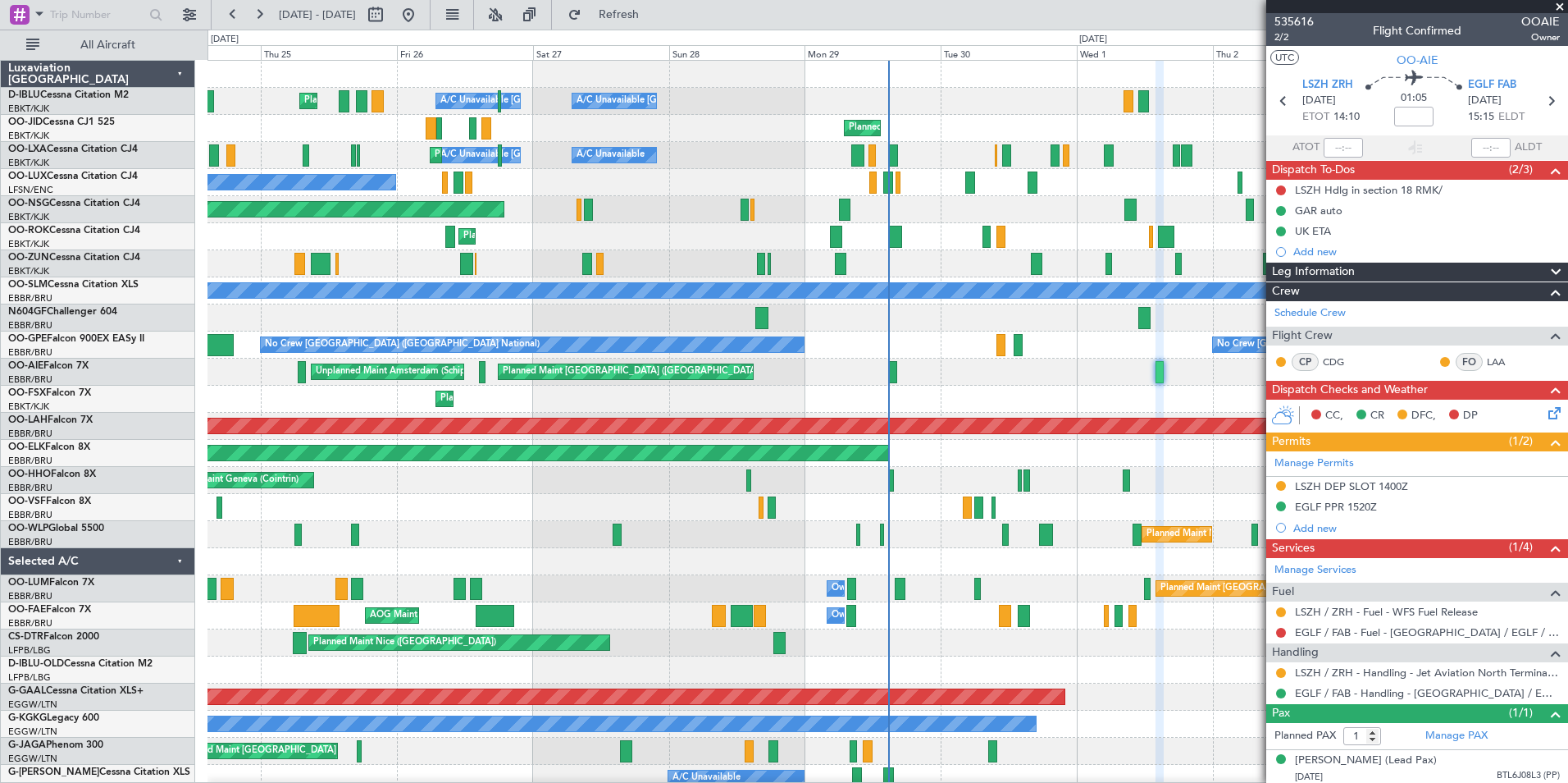
click at [914, 419] on div "A/C Unavailable Brussels (Brussels National) A/C Unavailable Kortrijk-Wevelgem …" at bounding box center [887, 602] width 1360 height 1083
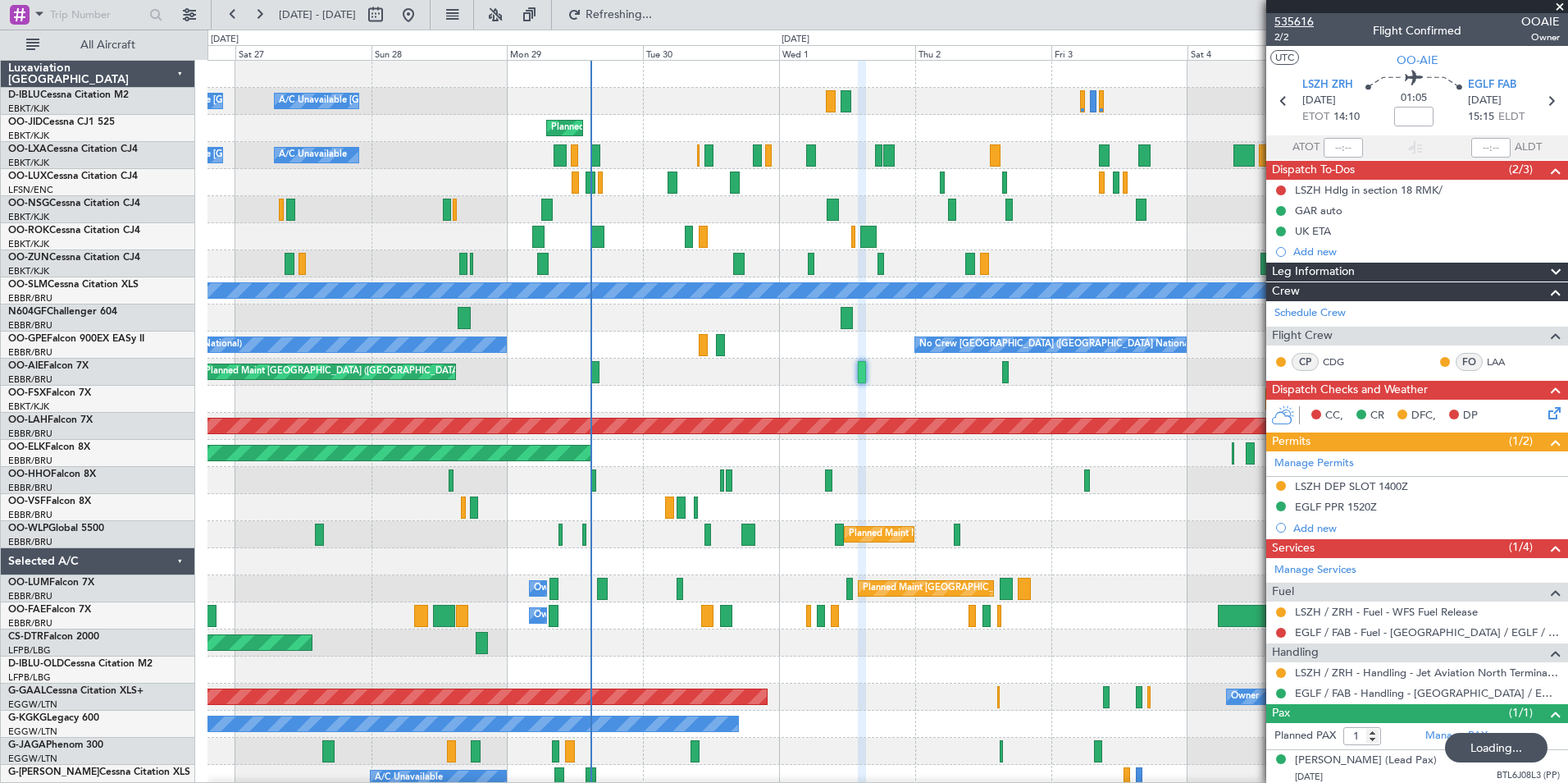
click at [1303, 17] on span "535616" at bounding box center [1294, 21] width 40 height 18
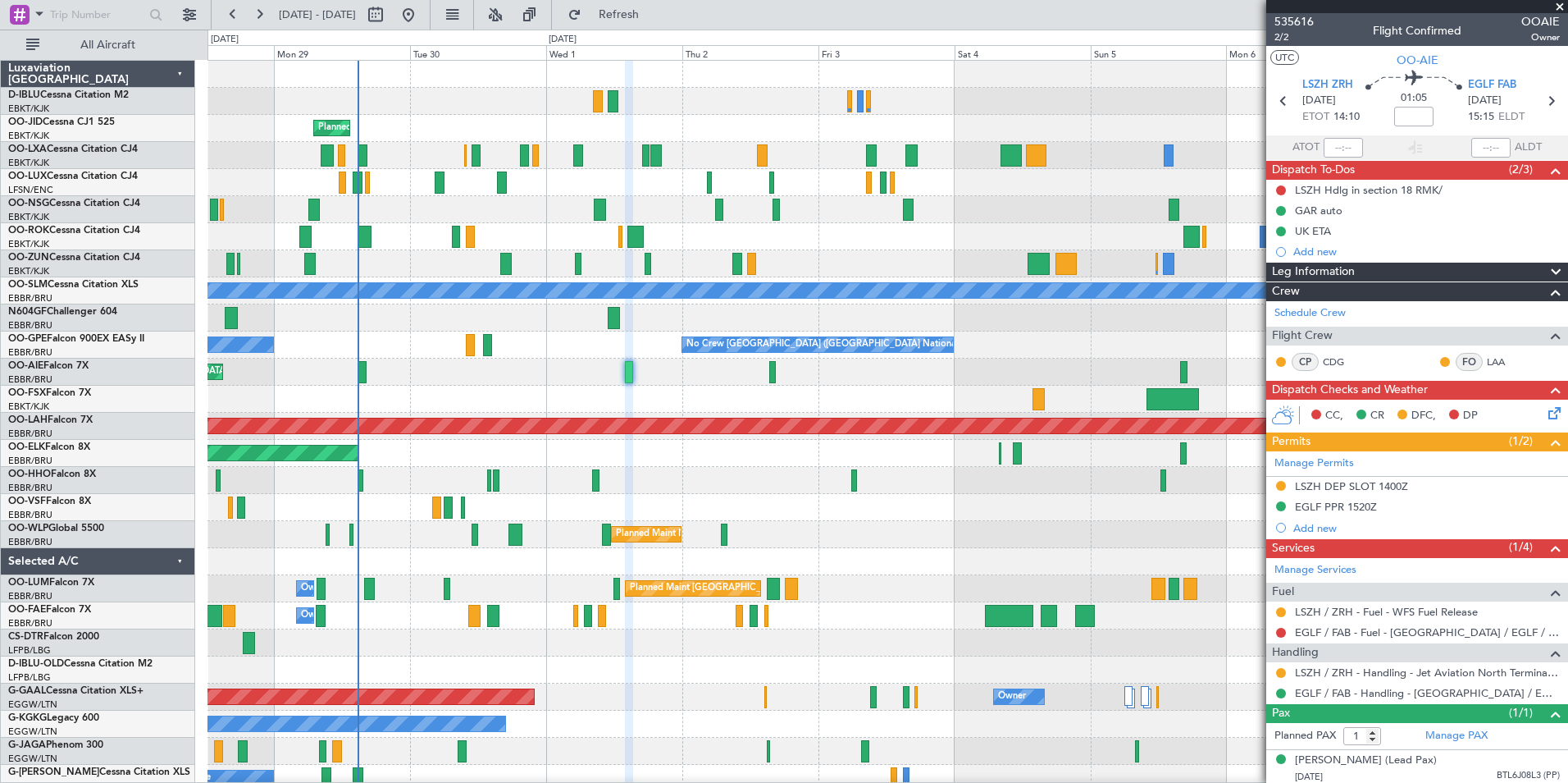
click at [759, 457] on div "A/C Unavailable Kortrijk-Wevelgem A/C Unavailable Brussels (Brussels National) …" at bounding box center [887, 575] width 1360 height 1029
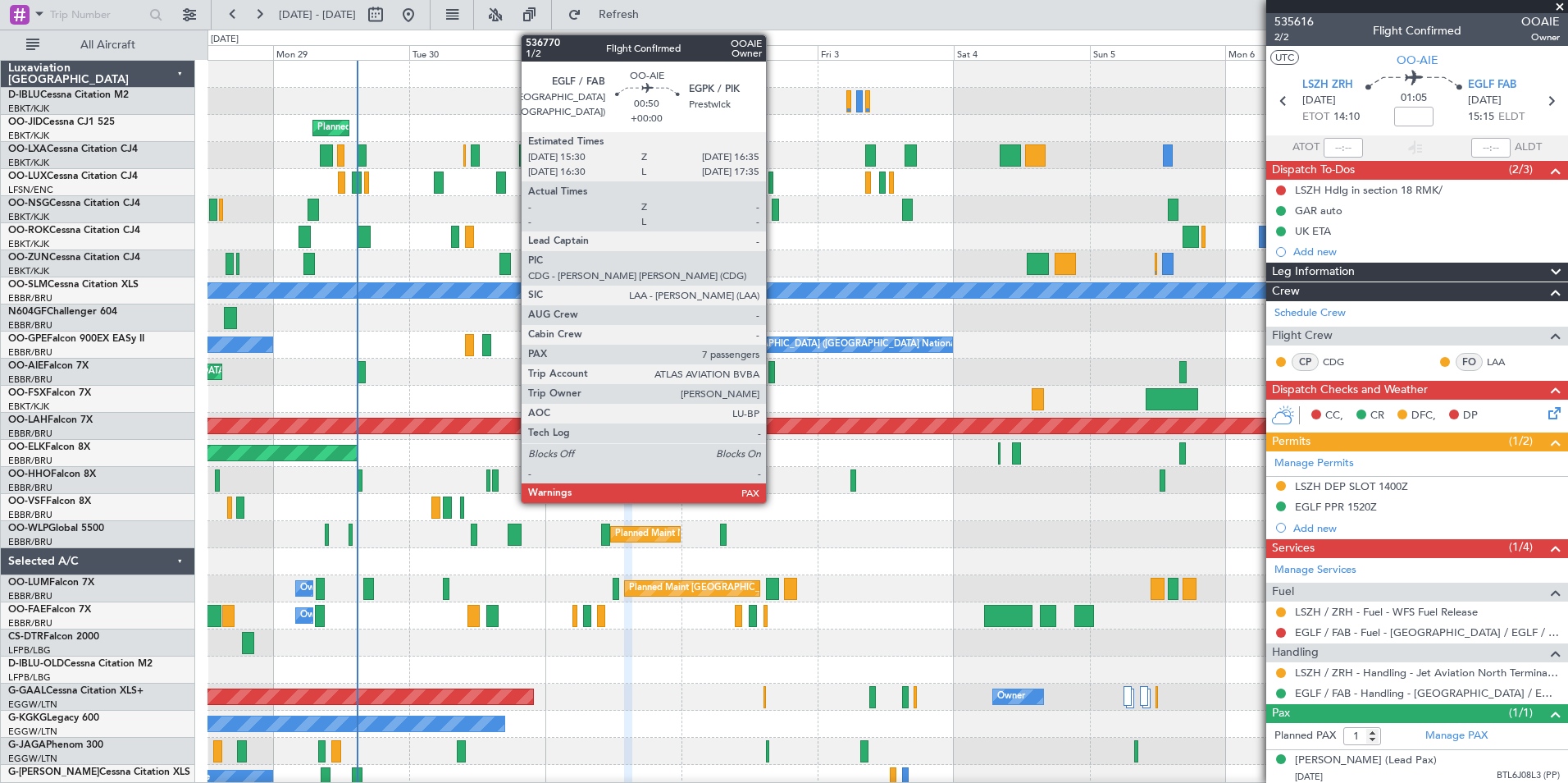
click at [773, 377] on div at bounding box center [772, 372] width 6 height 22
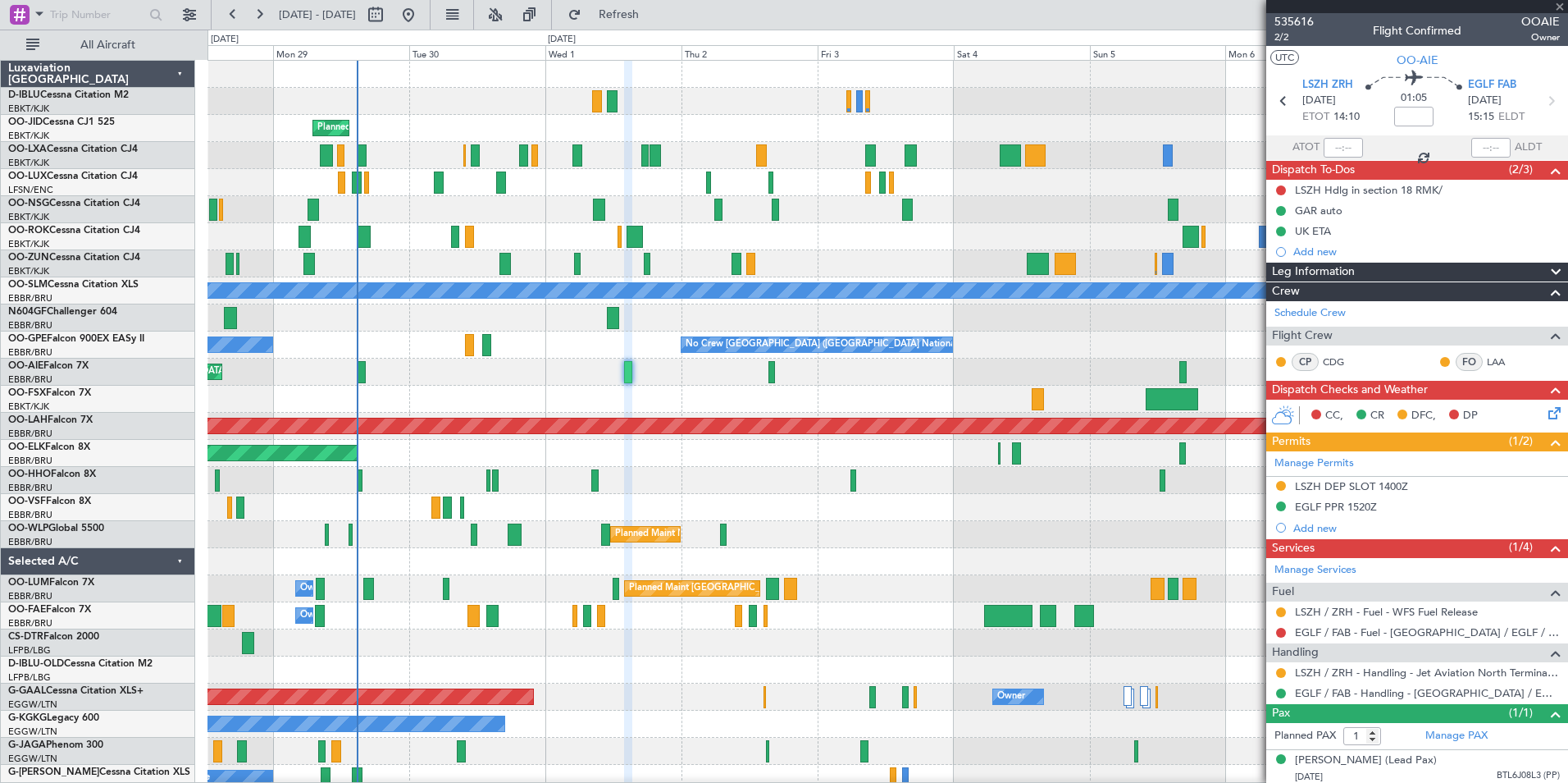
type input "7"
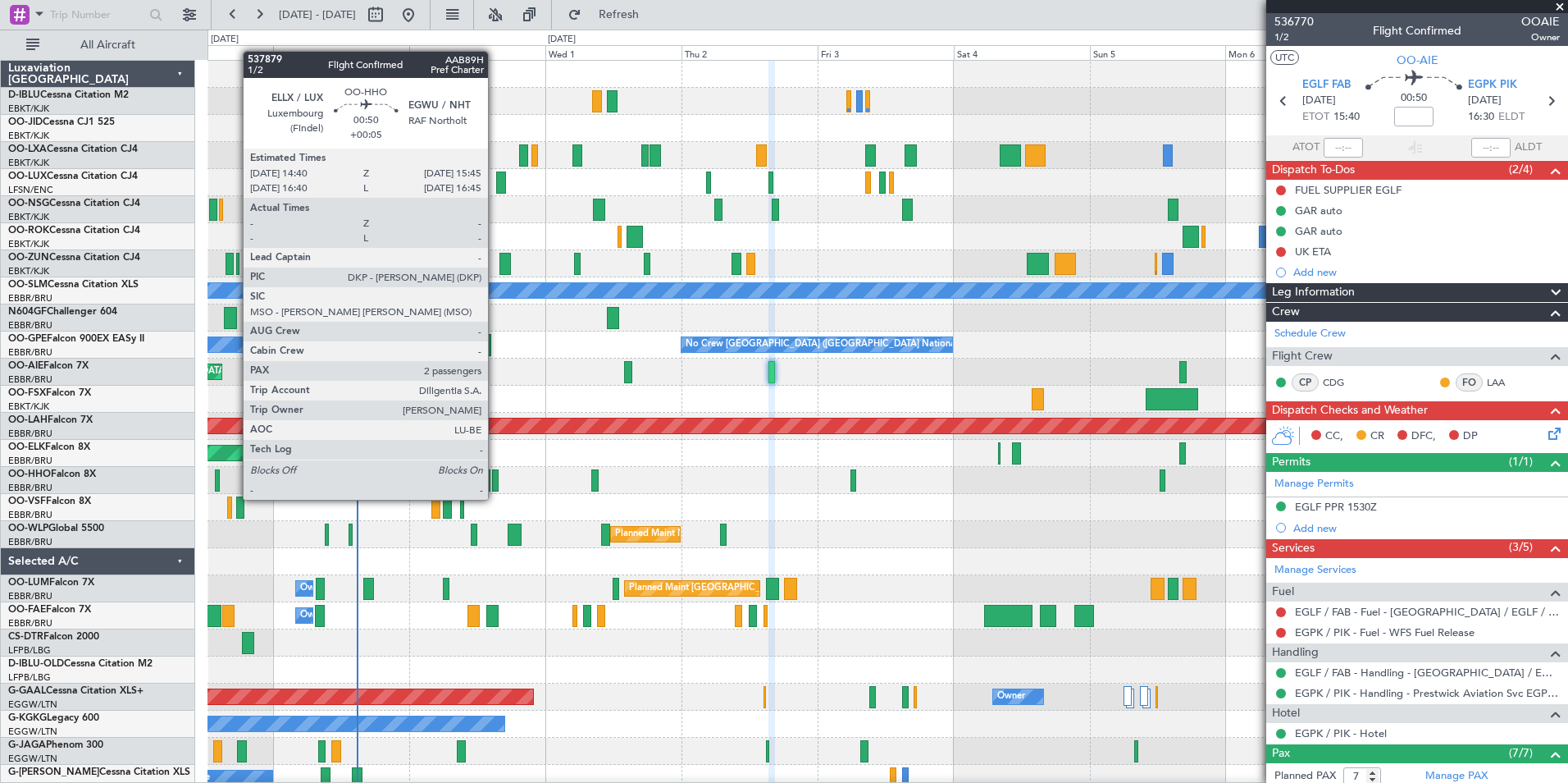
click at [495, 483] on div at bounding box center [495, 480] width 6 height 22
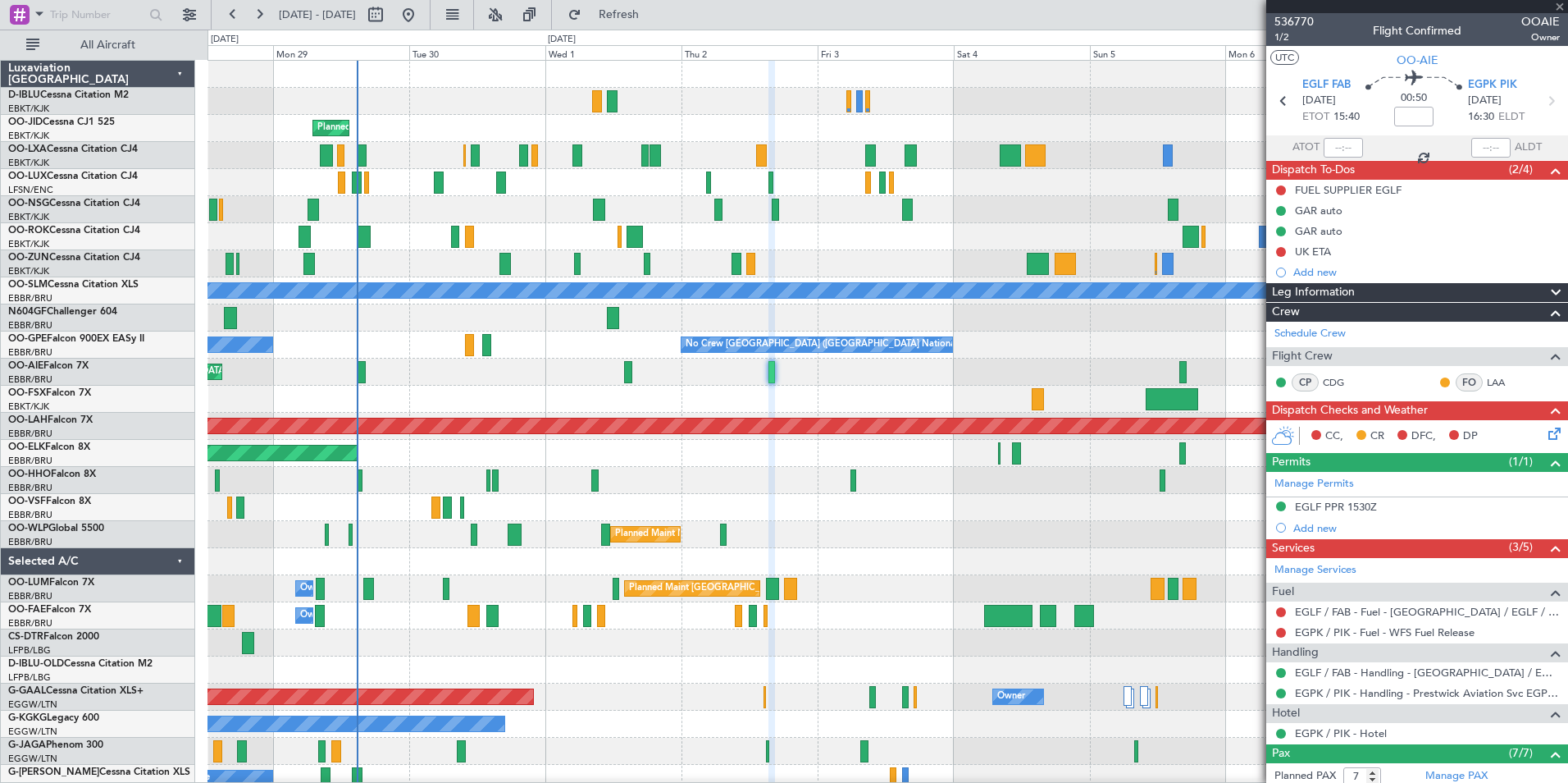
type input "+00:05"
type input "2"
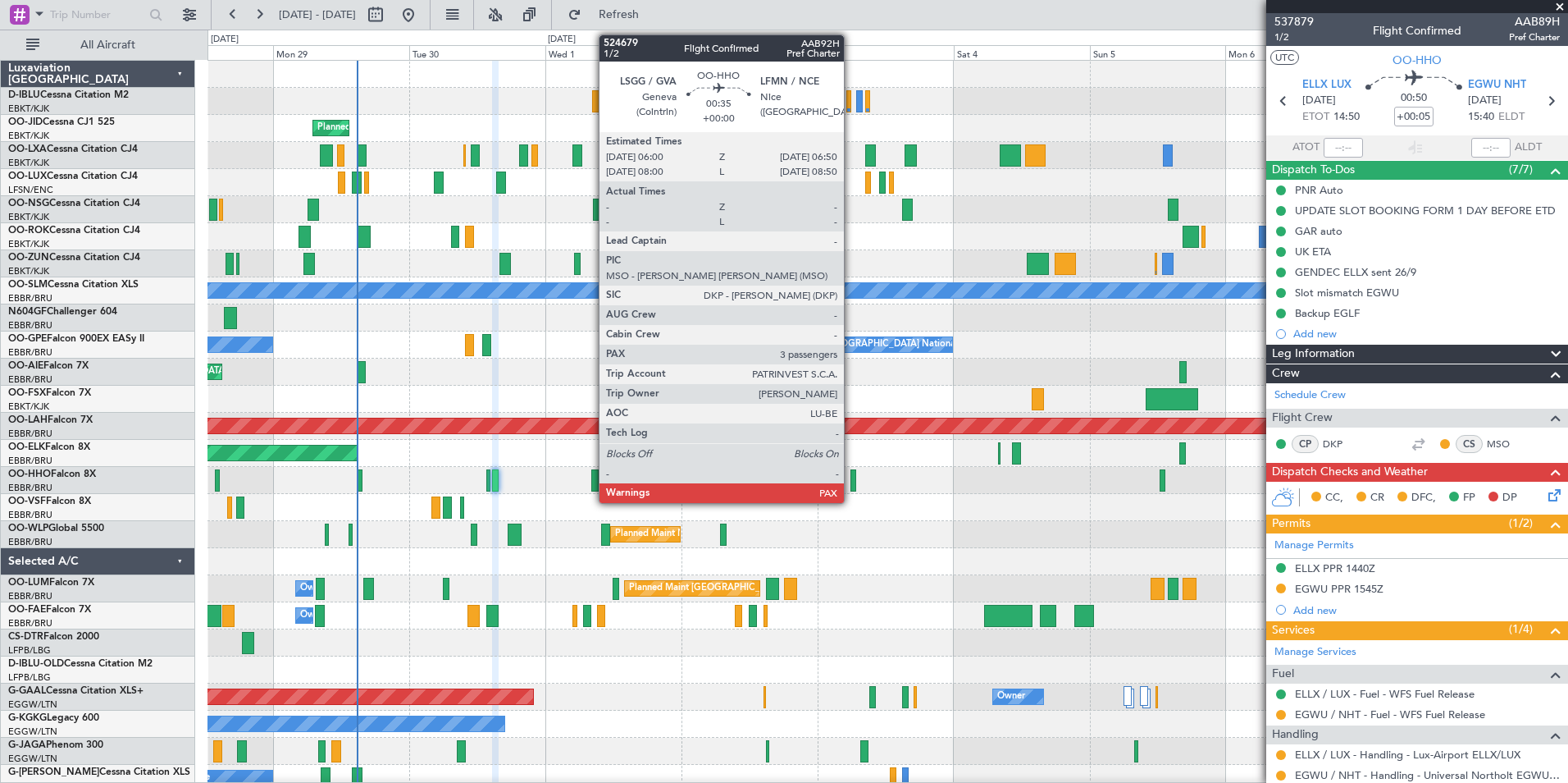
click at [852, 486] on div at bounding box center [853, 480] width 5 height 22
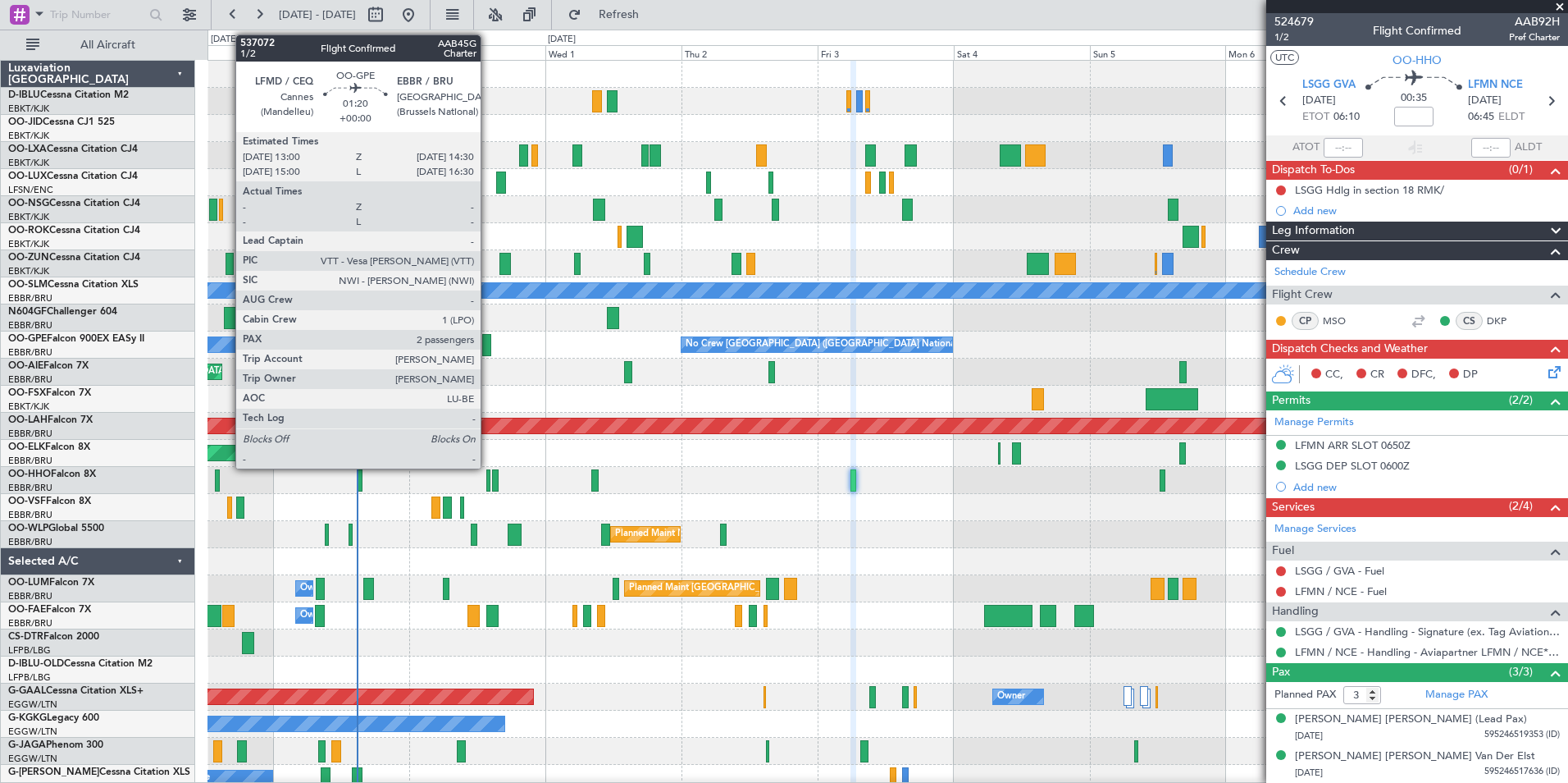
click at [488, 350] on div at bounding box center [487, 345] width 9 height 22
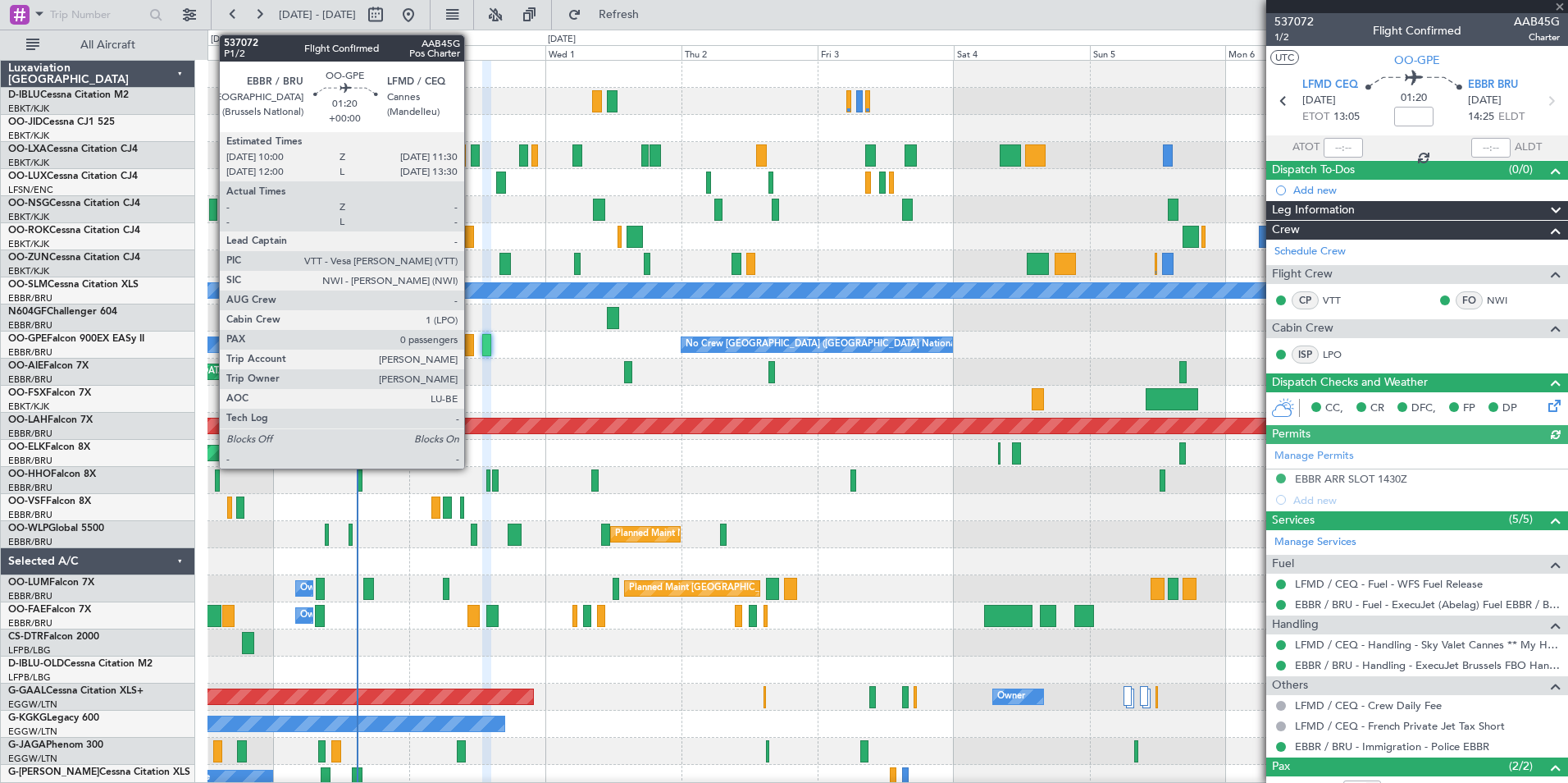
click at [472, 350] on div at bounding box center [469, 345] width 9 height 22
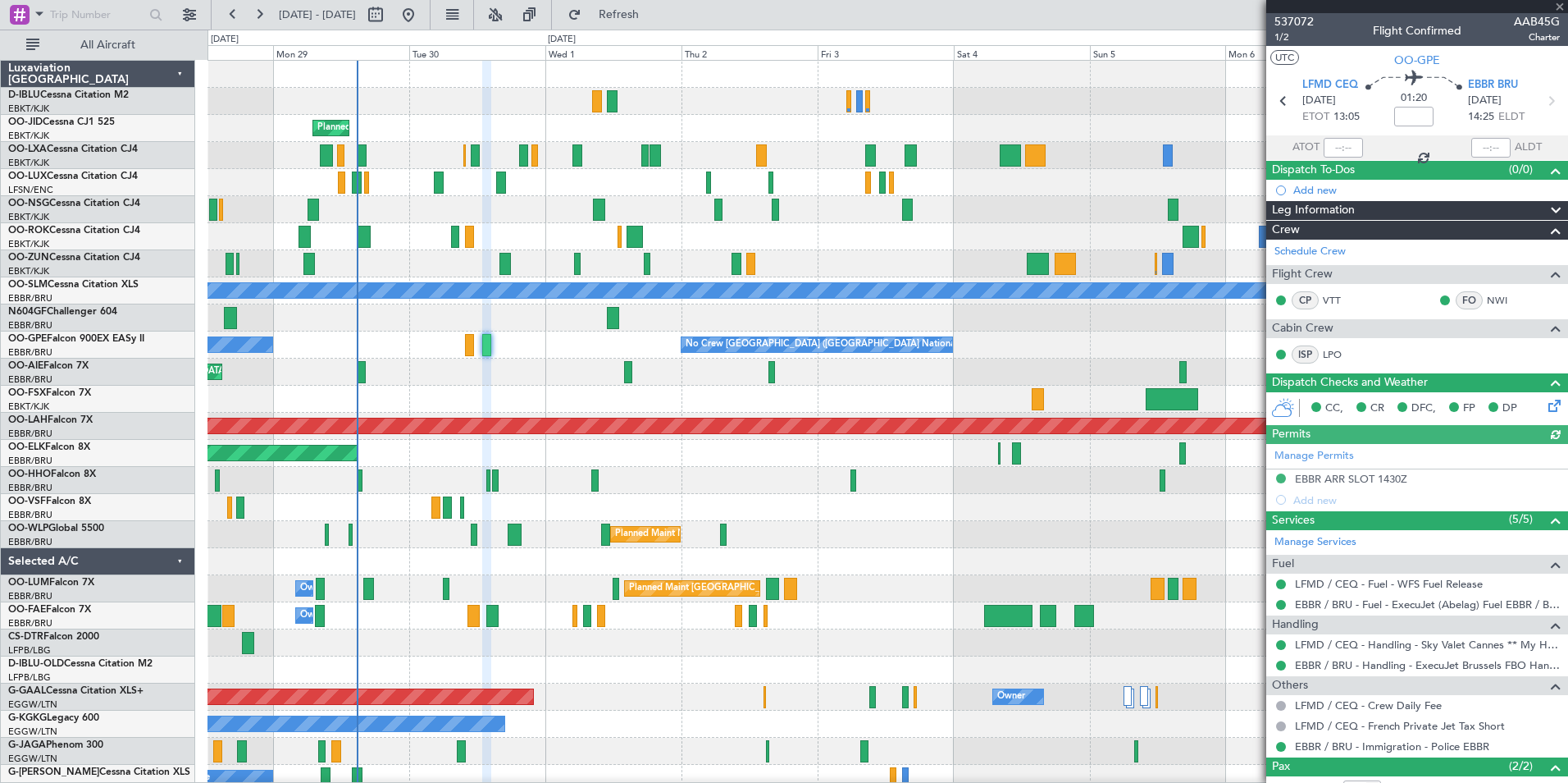
type input "0"
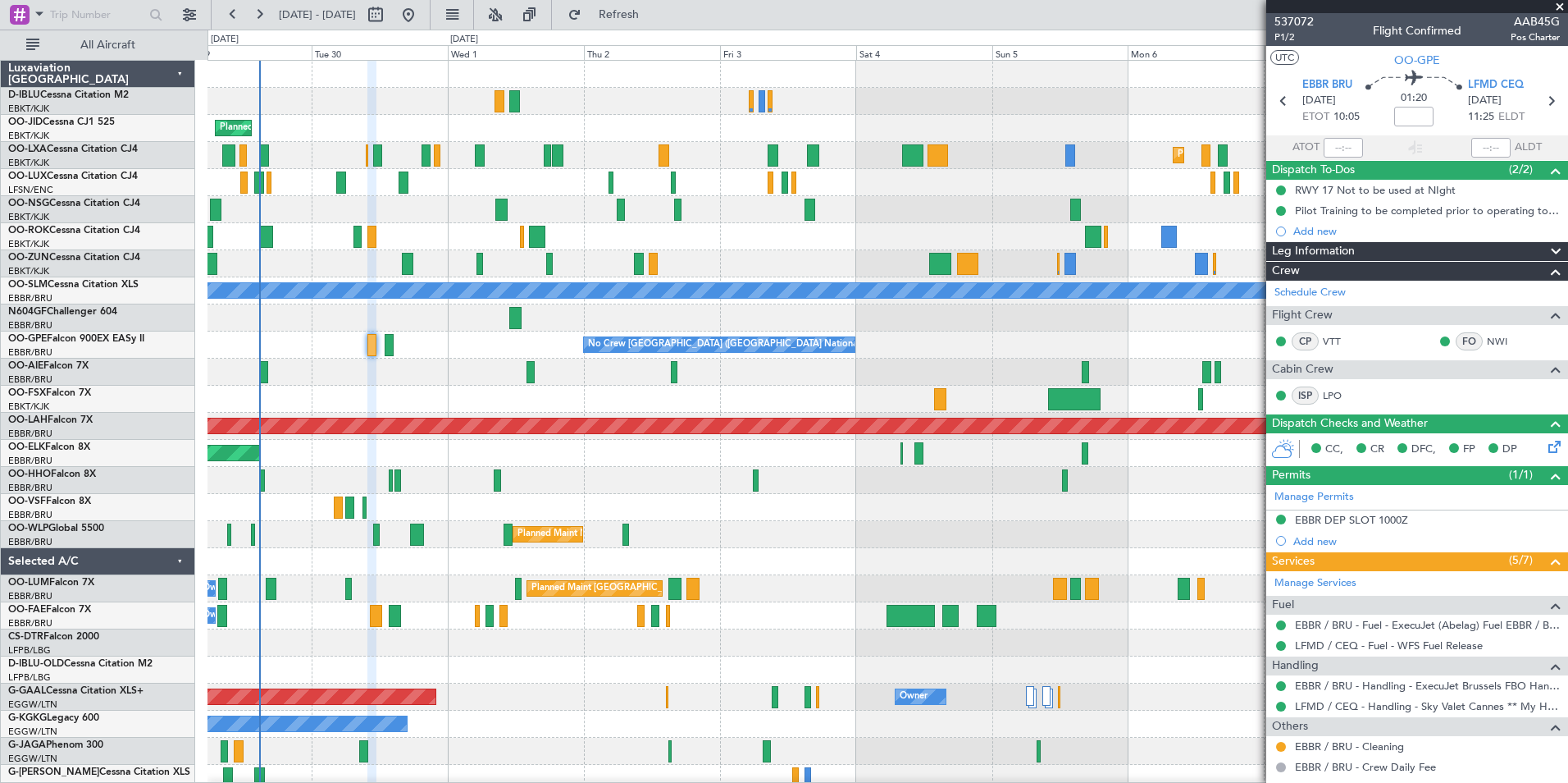
click at [614, 481] on div at bounding box center [887, 480] width 1360 height 27
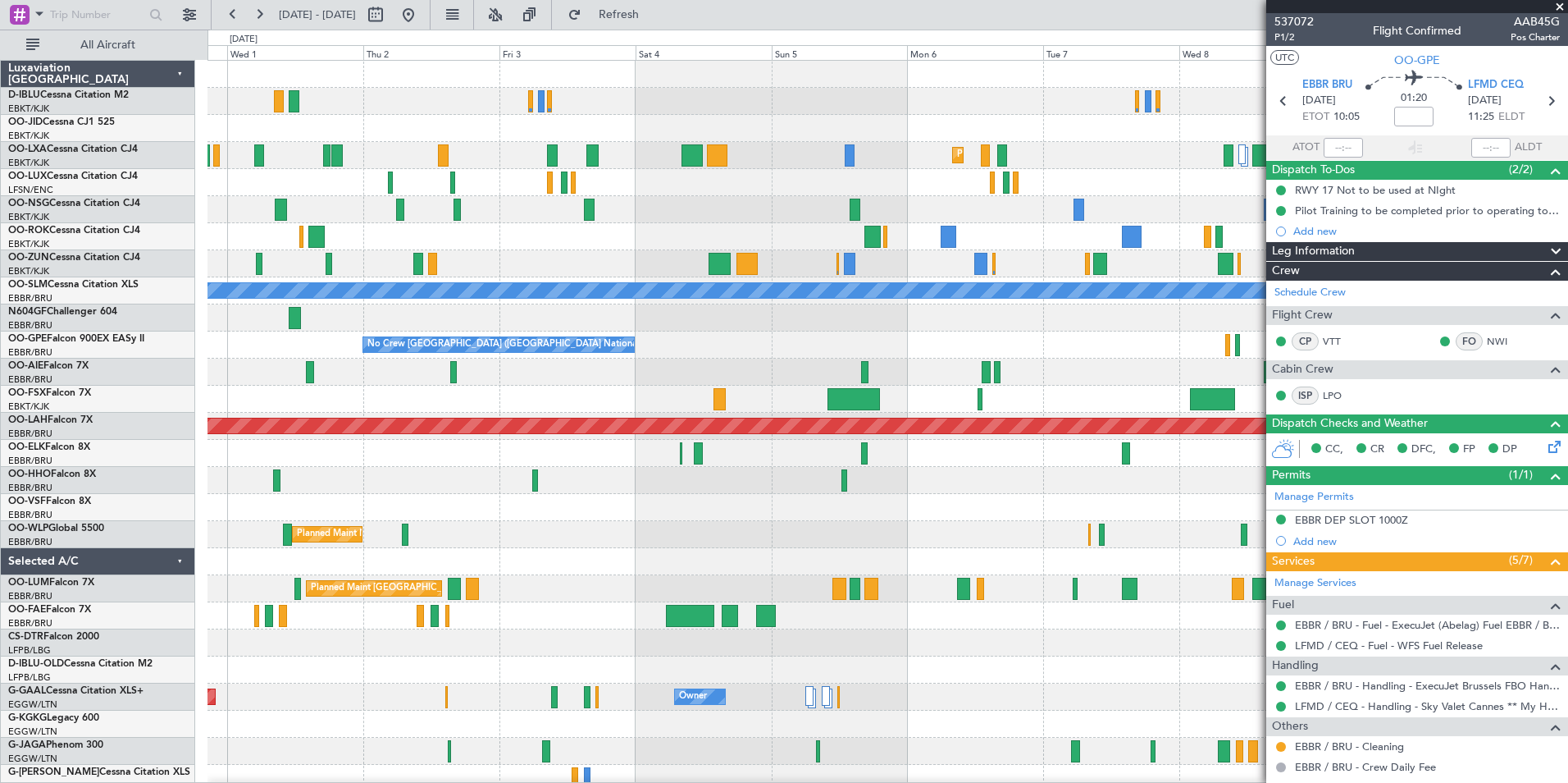
click at [542, 404] on div "Planned Maint Kortrijk-Wevelgem Planned Maint Kortrijk-Wevelgem A/C Unavailable…" at bounding box center [887, 575] width 1360 height 1029
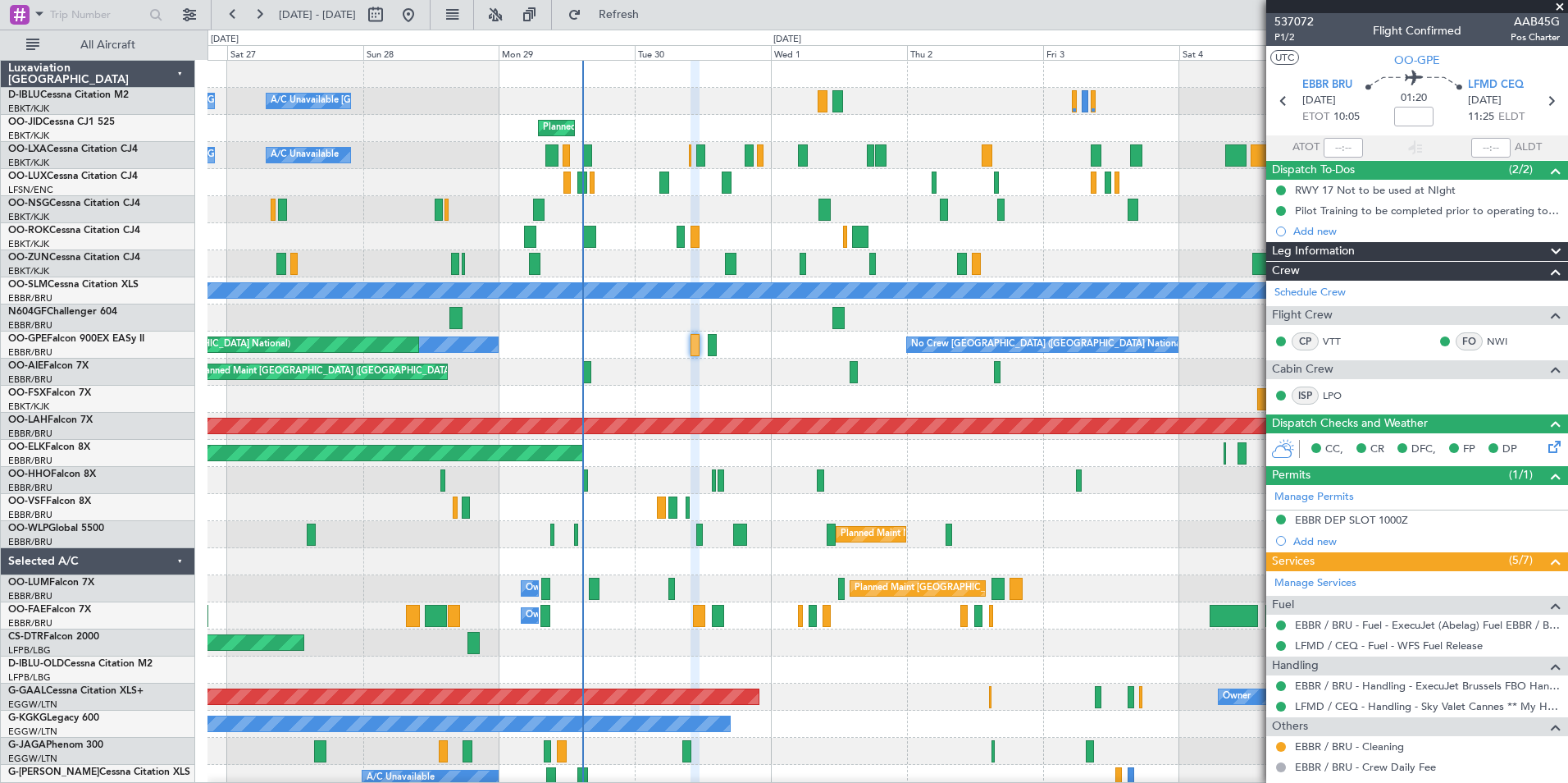
click at [1205, 500] on div at bounding box center [887, 507] width 1360 height 27
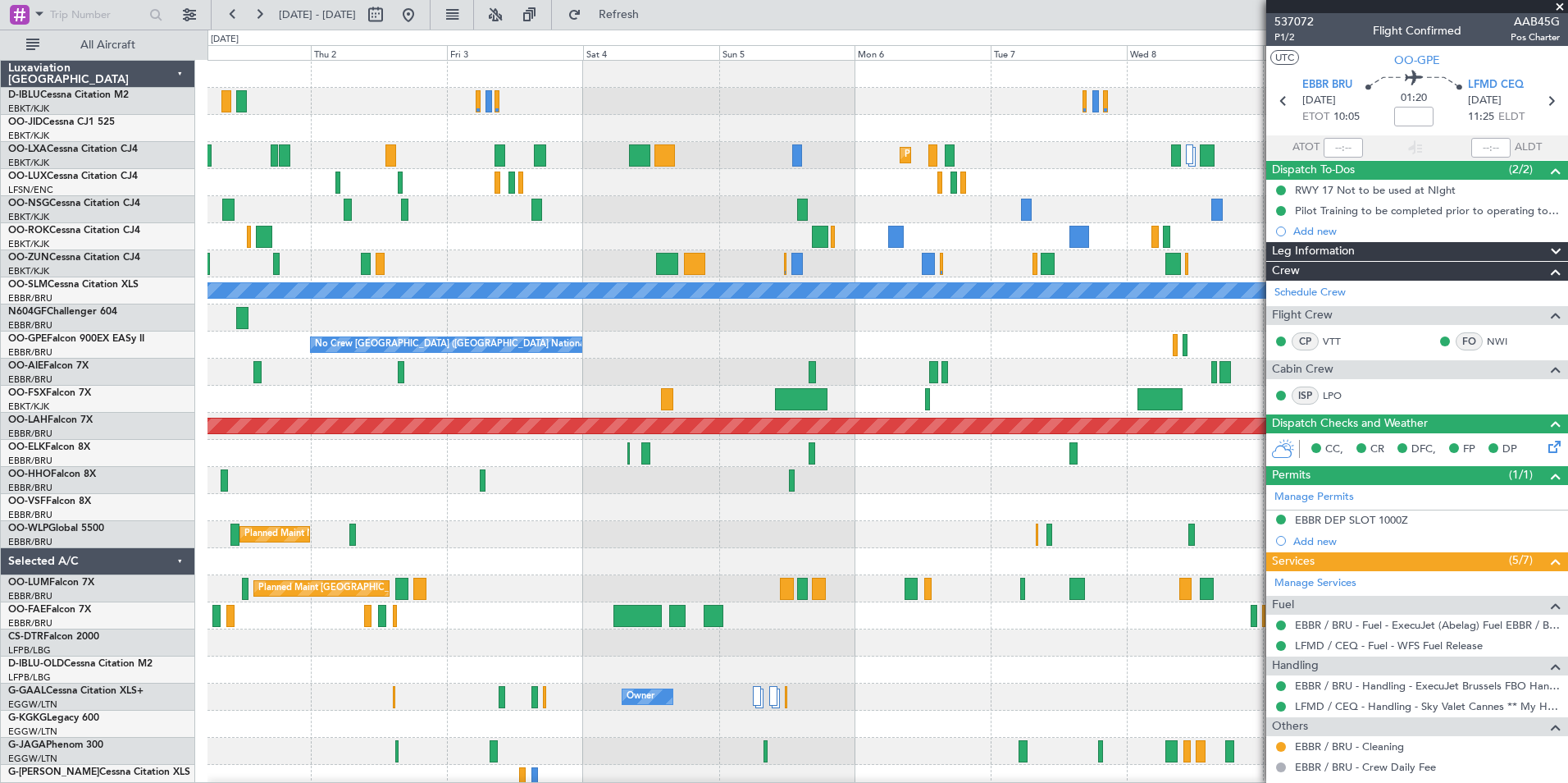
click at [222, 524] on div "Planned Maint Kortrijk-Wevelgem Planned Maint Kortrijk-Wevelgem A/C Unavailable…" at bounding box center [887, 575] width 1360 height 1029
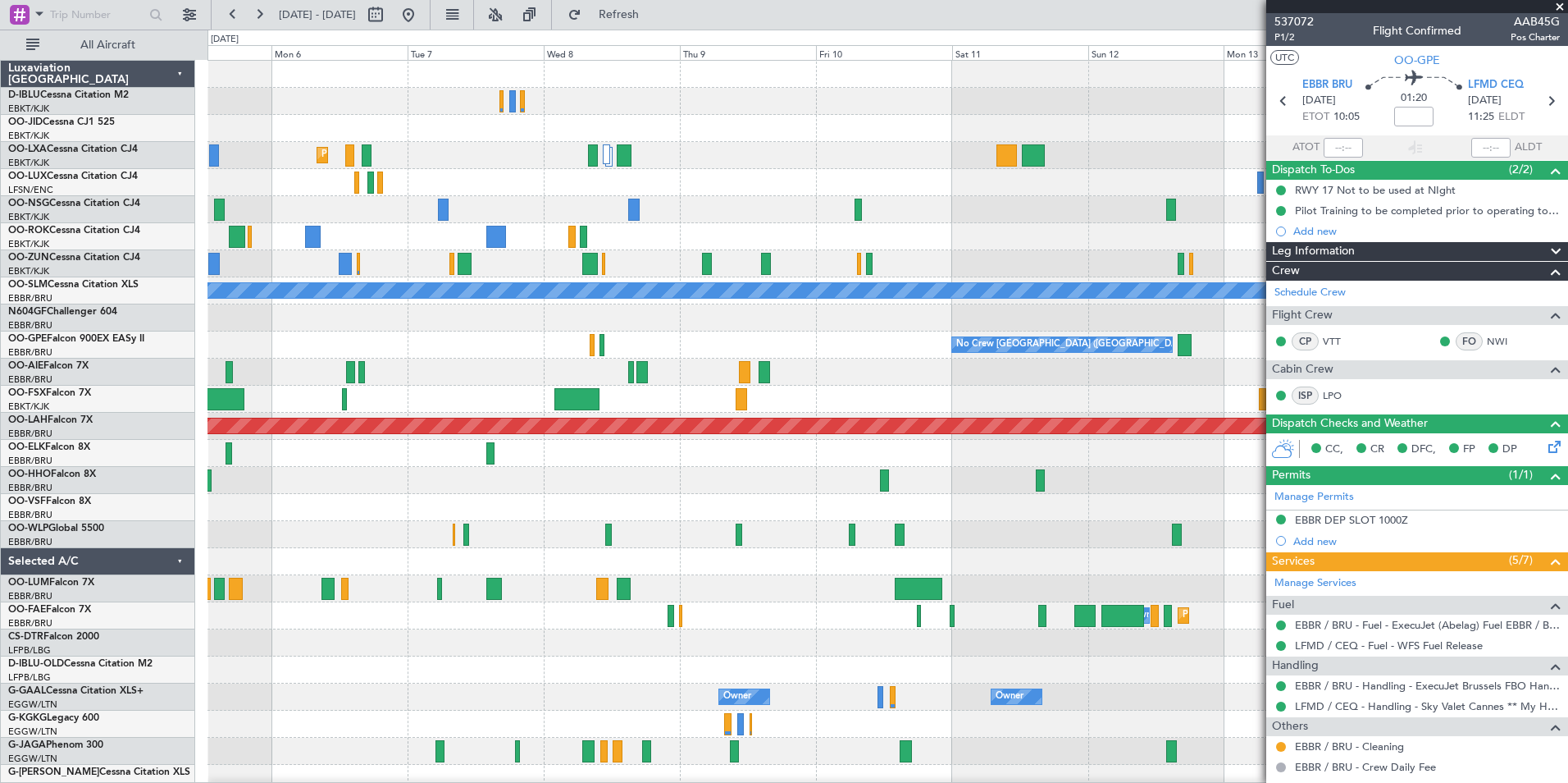
click at [372, 245] on div "Planned Maint Kortrijk-Wevelgem A/C Unavailable Monchengladbach No Crew Brussel…" at bounding box center [887, 575] width 1360 height 1029
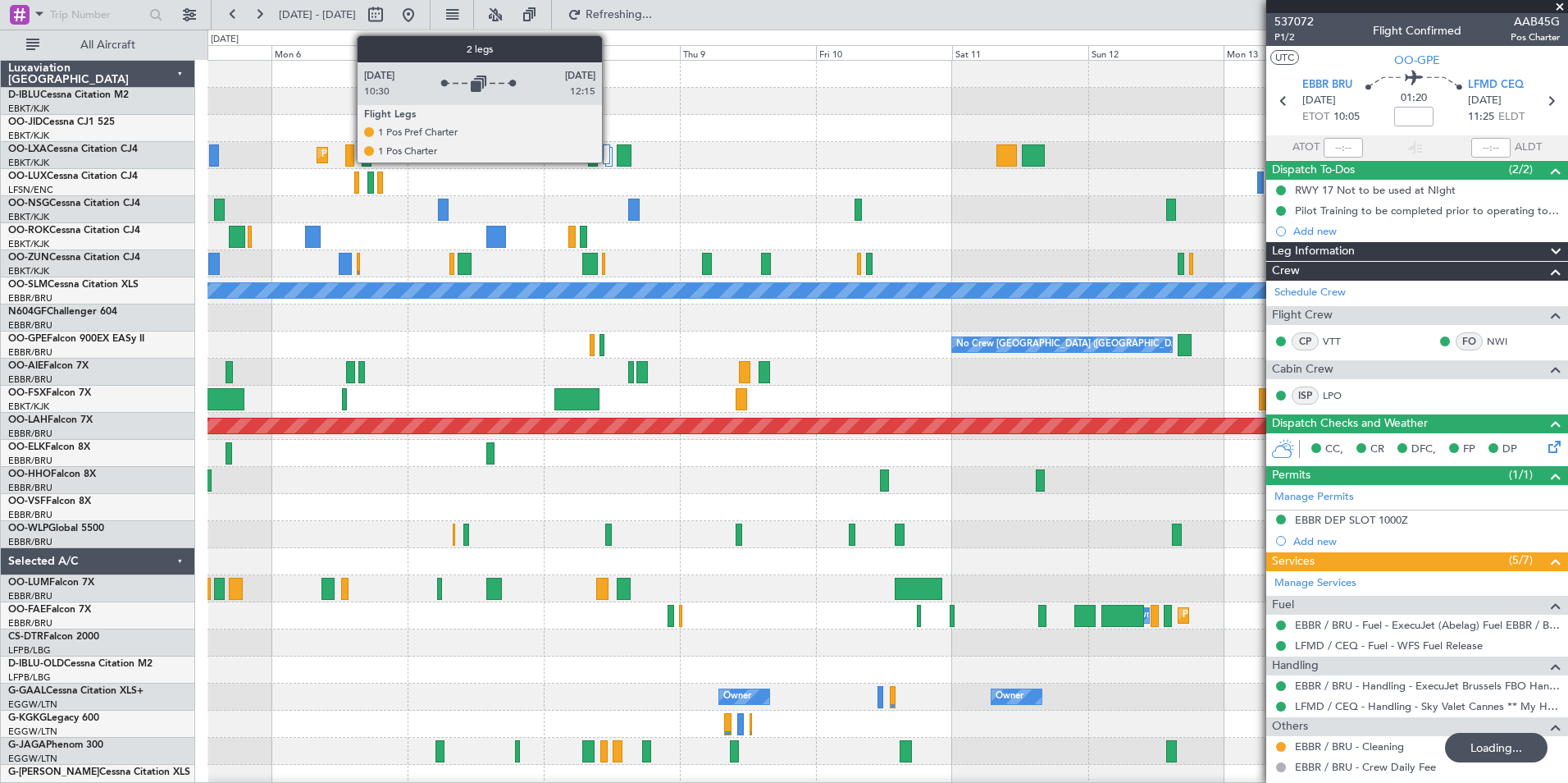
click at [609, 161] on div at bounding box center [607, 154] width 8 height 19
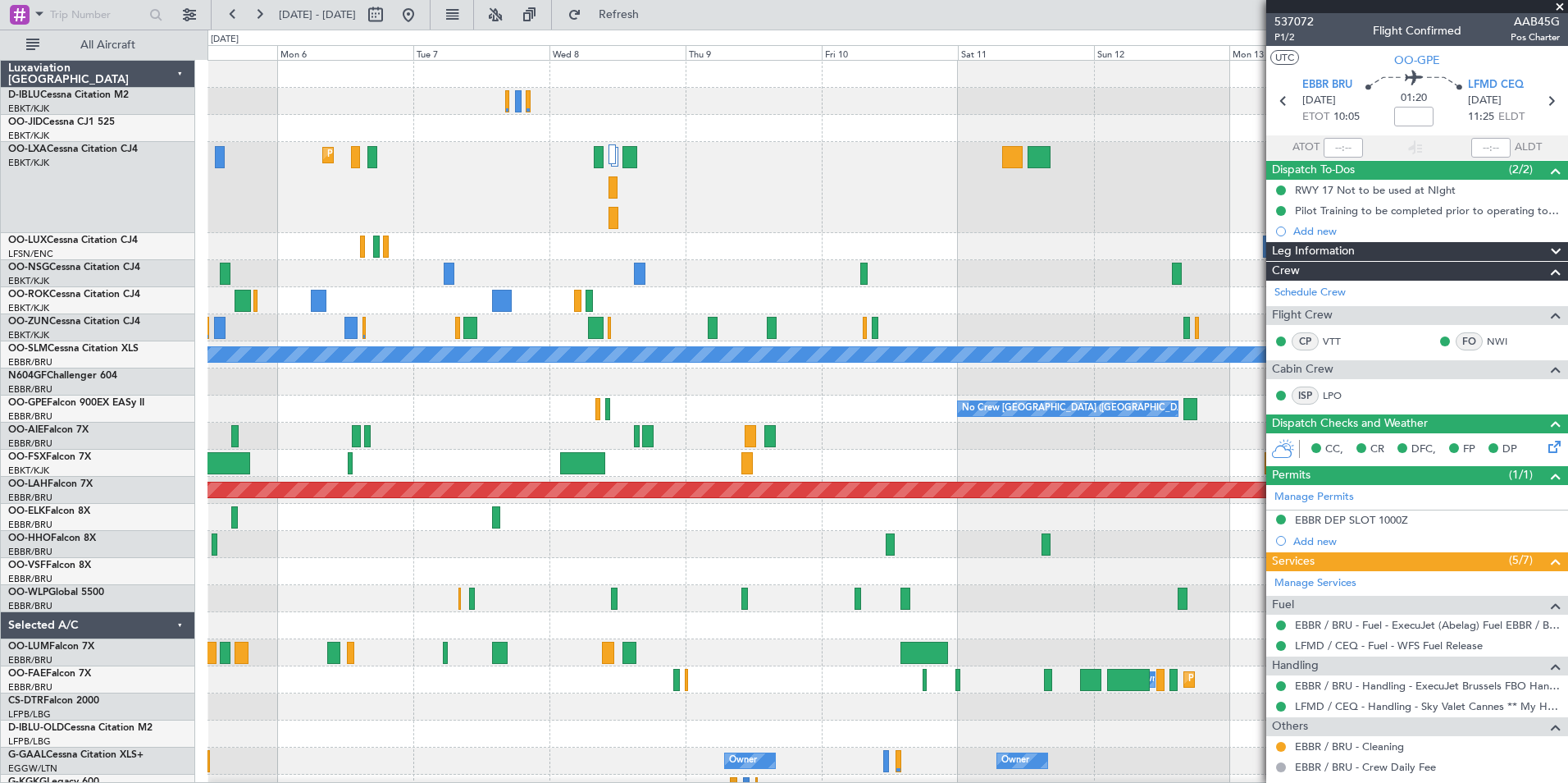
click at [584, 236] on div at bounding box center [887, 246] width 1360 height 27
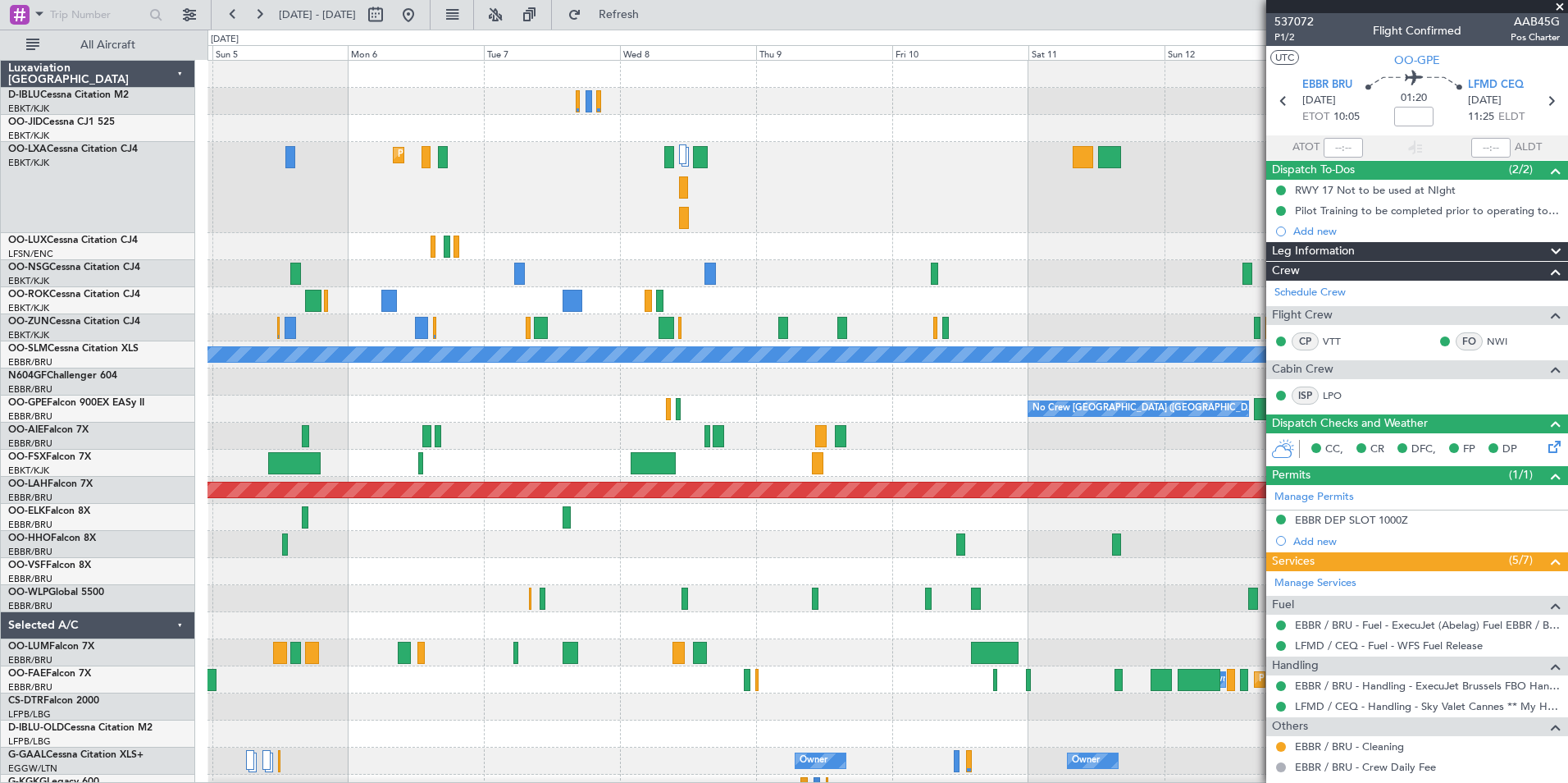
click at [654, 243] on div at bounding box center [887, 246] width 1360 height 27
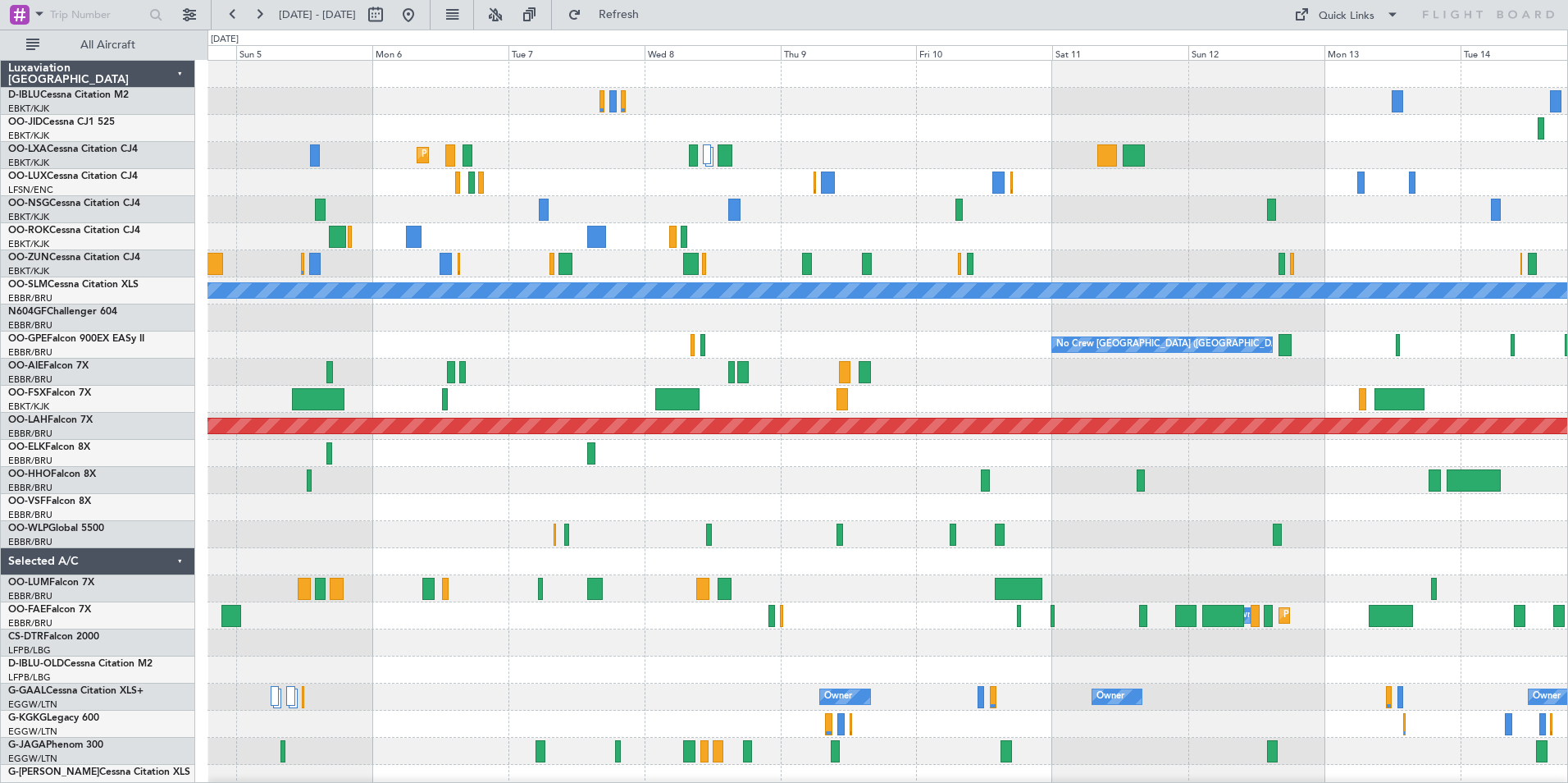
click at [517, 284] on div "Planned Maint Kortrijk-Wevelgem A/C Unavailable Monchengladbach No Crew Brussel…" at bounding box center [887, 575] width 1360 height 1029
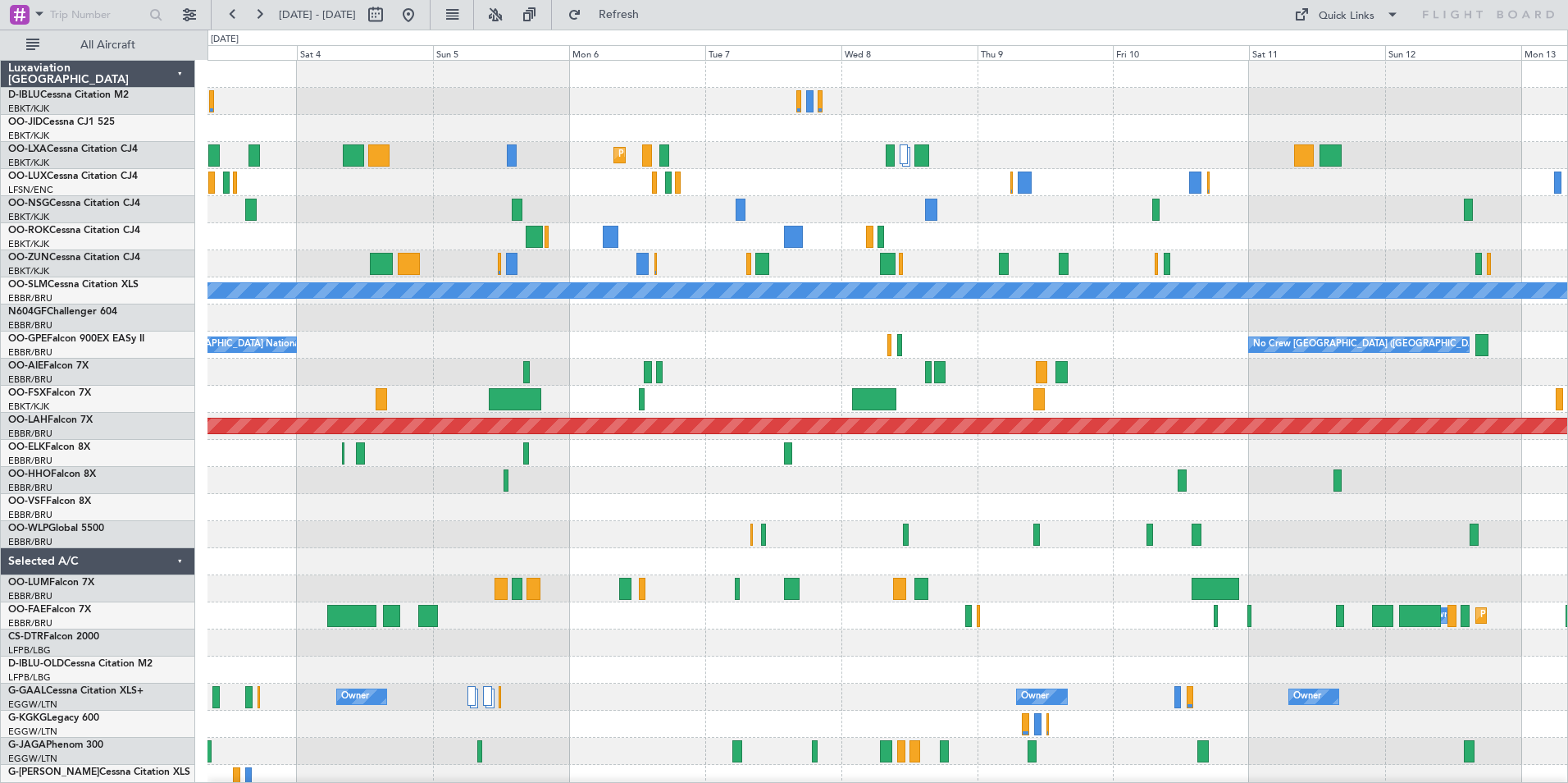
click at [948, 228] on div "Planned Maint Kortrijk-Wevelgem A/C Unavailable Monchengladbach No Crew Brussel…" at bounding box center [887, 575] width 1360 height 1029
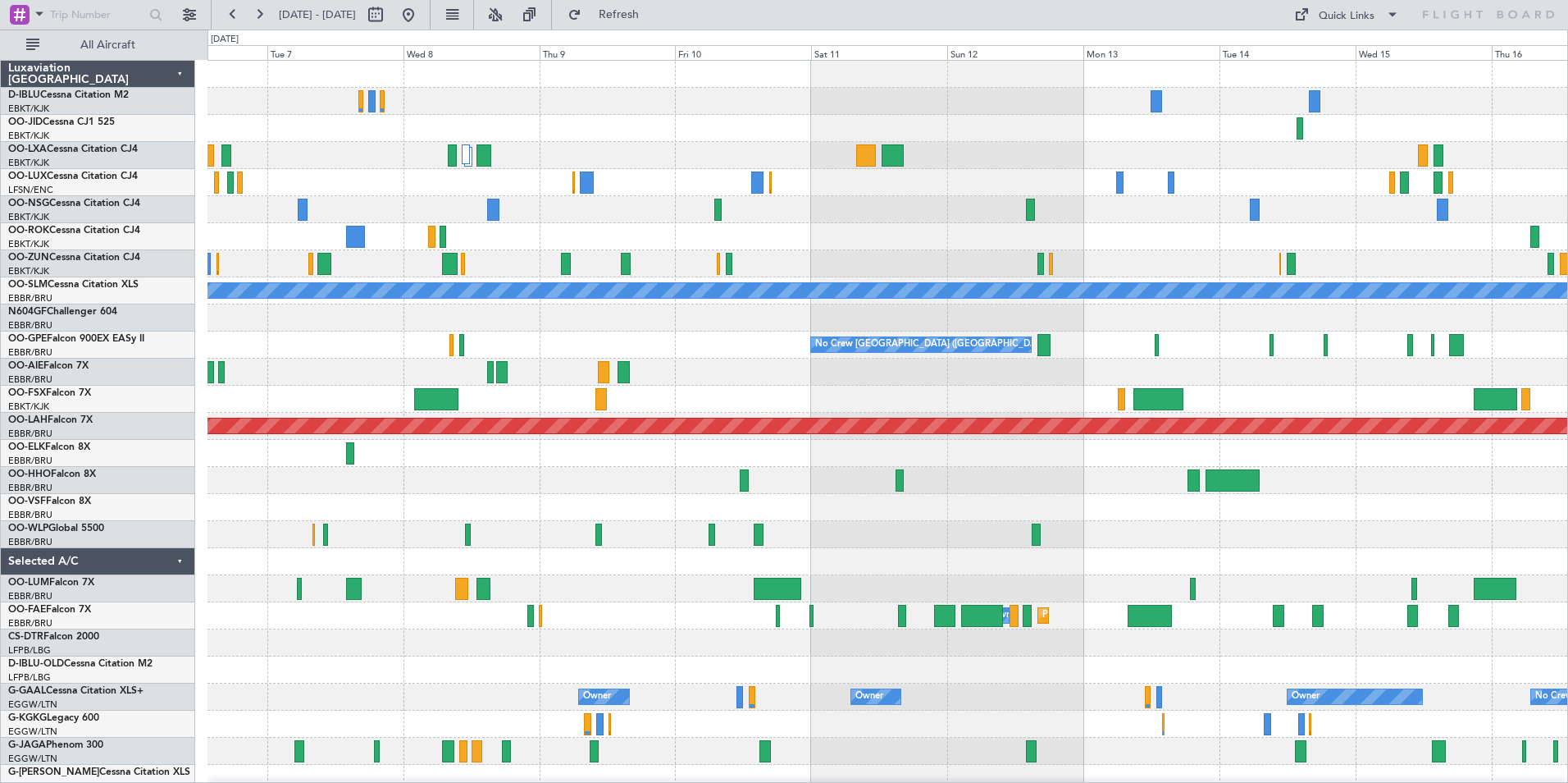
click at [644, 276] on div "Planned Maint Kortrijk-Wevelgem A/C Unavailable Monchengladbach No Crew Brussel…" at bounding box center [887, 575] width 1360 height 1029
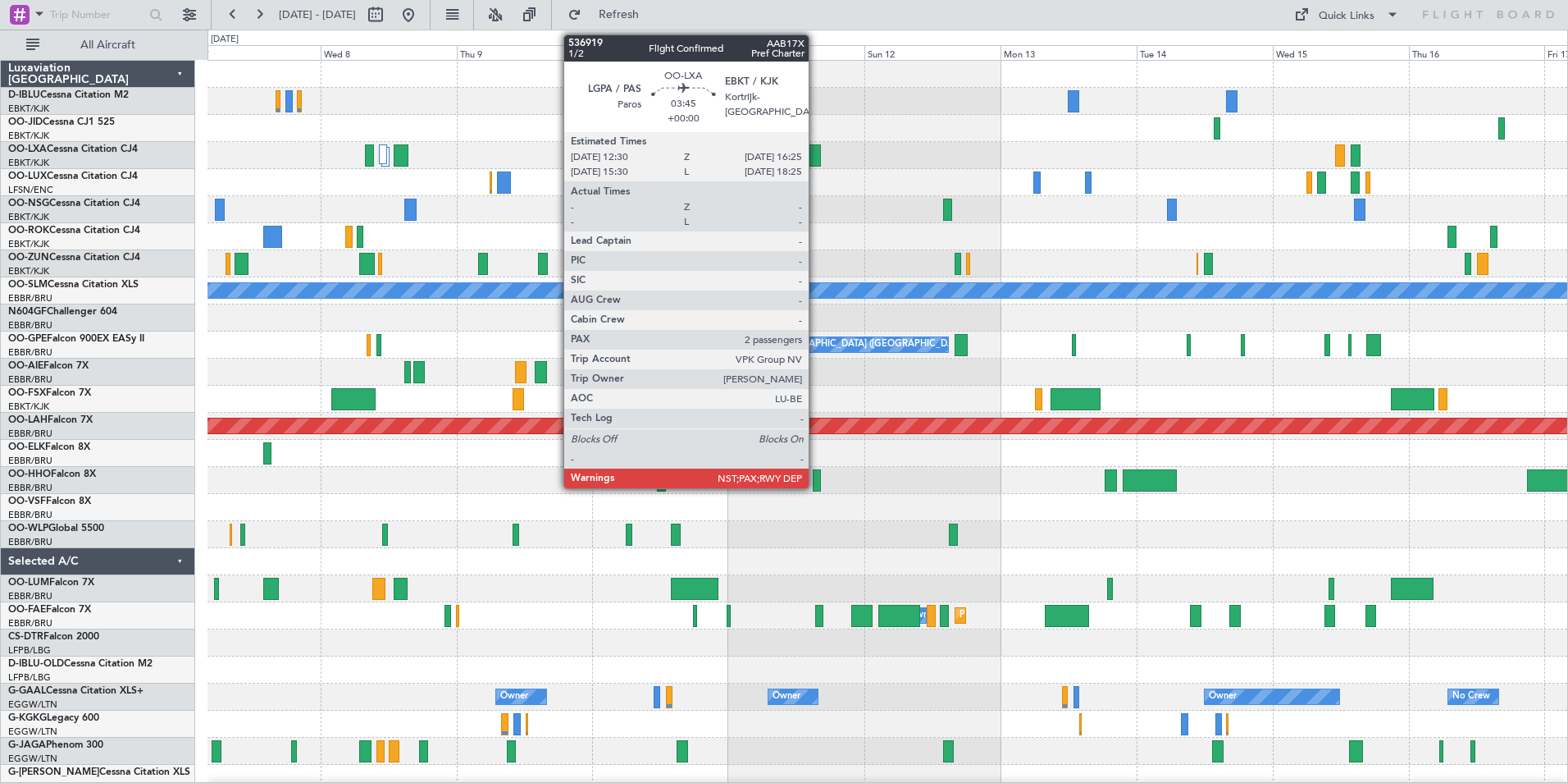
click at [816, 161] on div at bounding box center [810, 156] width 23 height 22
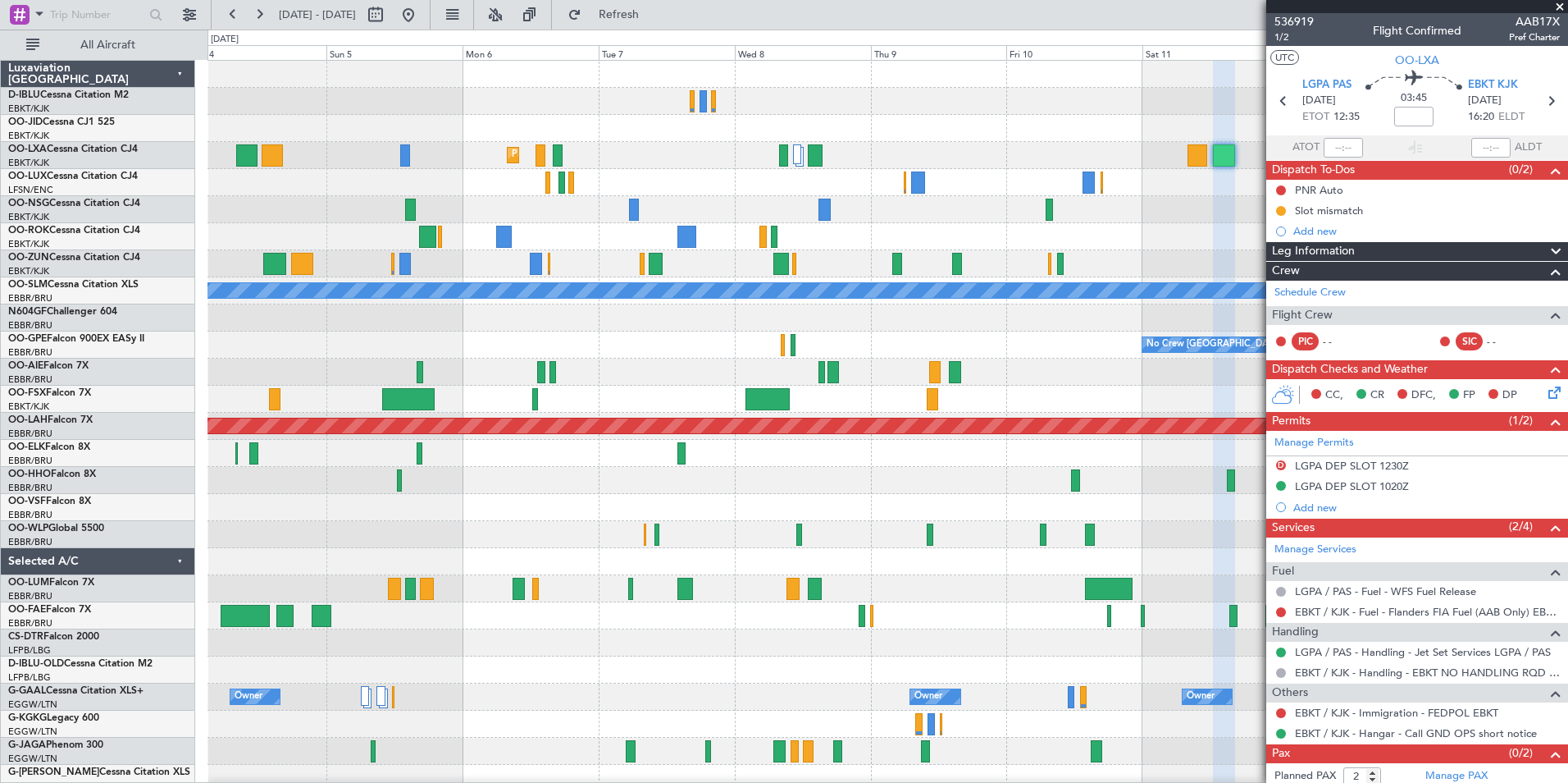
click at [1164, 263] on div "Planned Maint Kortrijk-Wevelgem A/C Unavailable Monchengladbach No Crew Brussel…" at bounding box center [887, 616] width 1360 height 1110
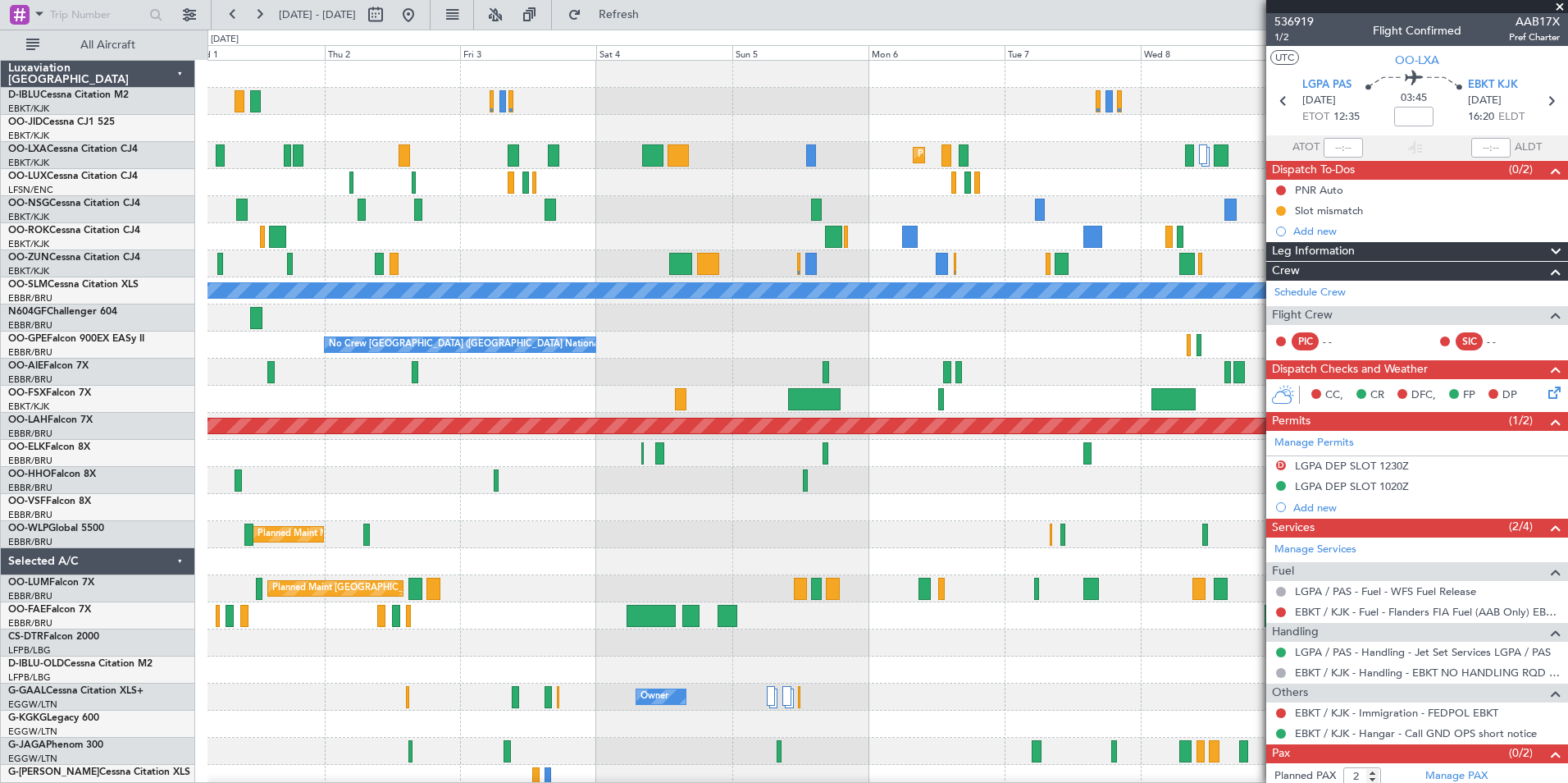
click at [1145, 270] on div at bounding box center [887, 263] width 1360 height 27
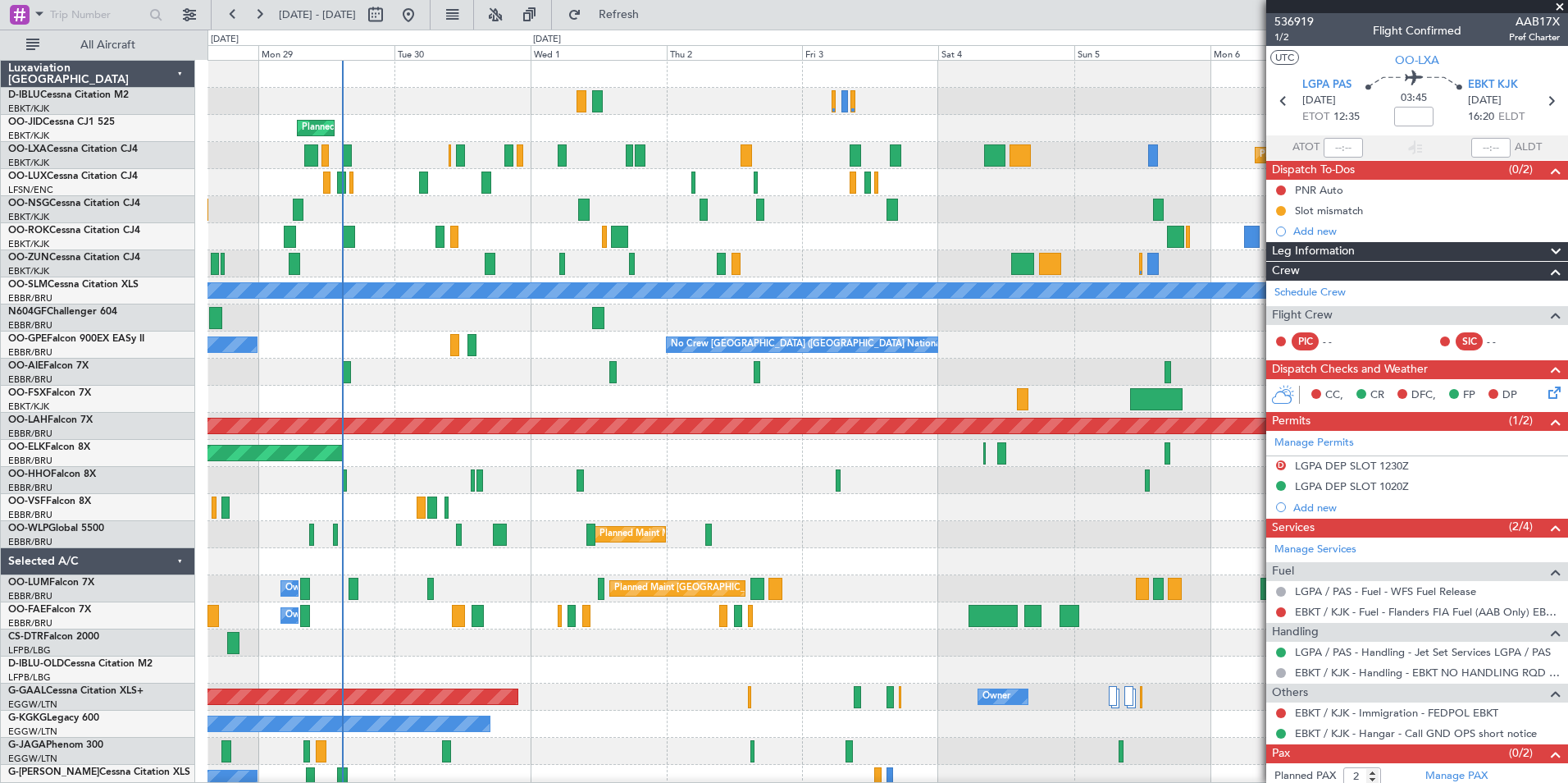
click at [1007, 234] on div "A/C Unavailable Kortrijk-Wevelgem A/C Unavailable Brussels (Brussels National) …" at bounding box center [887, 575] width 1360 height 1029
click at [265, 433] on div "A/C Unavailable Kortrijk-Wevelgem A/C Unavailable Brussels (Brussels National) …" at bounding box center [887, 575] width 1360 height 1029
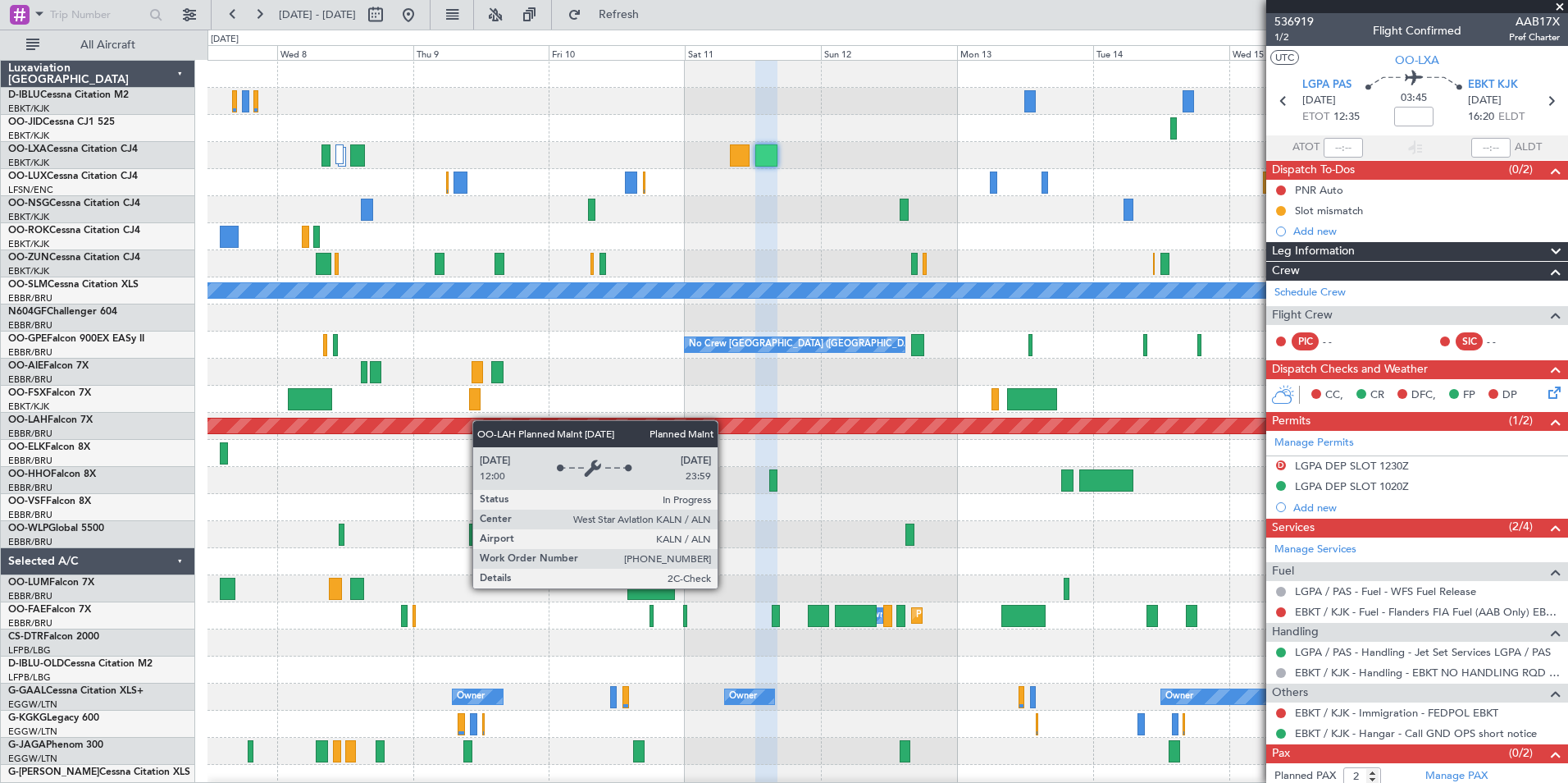
click at [401, 422] on div "Planned Maint Kortrijk-Wevelgem A/C Unavailable Monchengladbach No Crew Brussel…" at bounding box center [887, 575] width 1360 height 1029
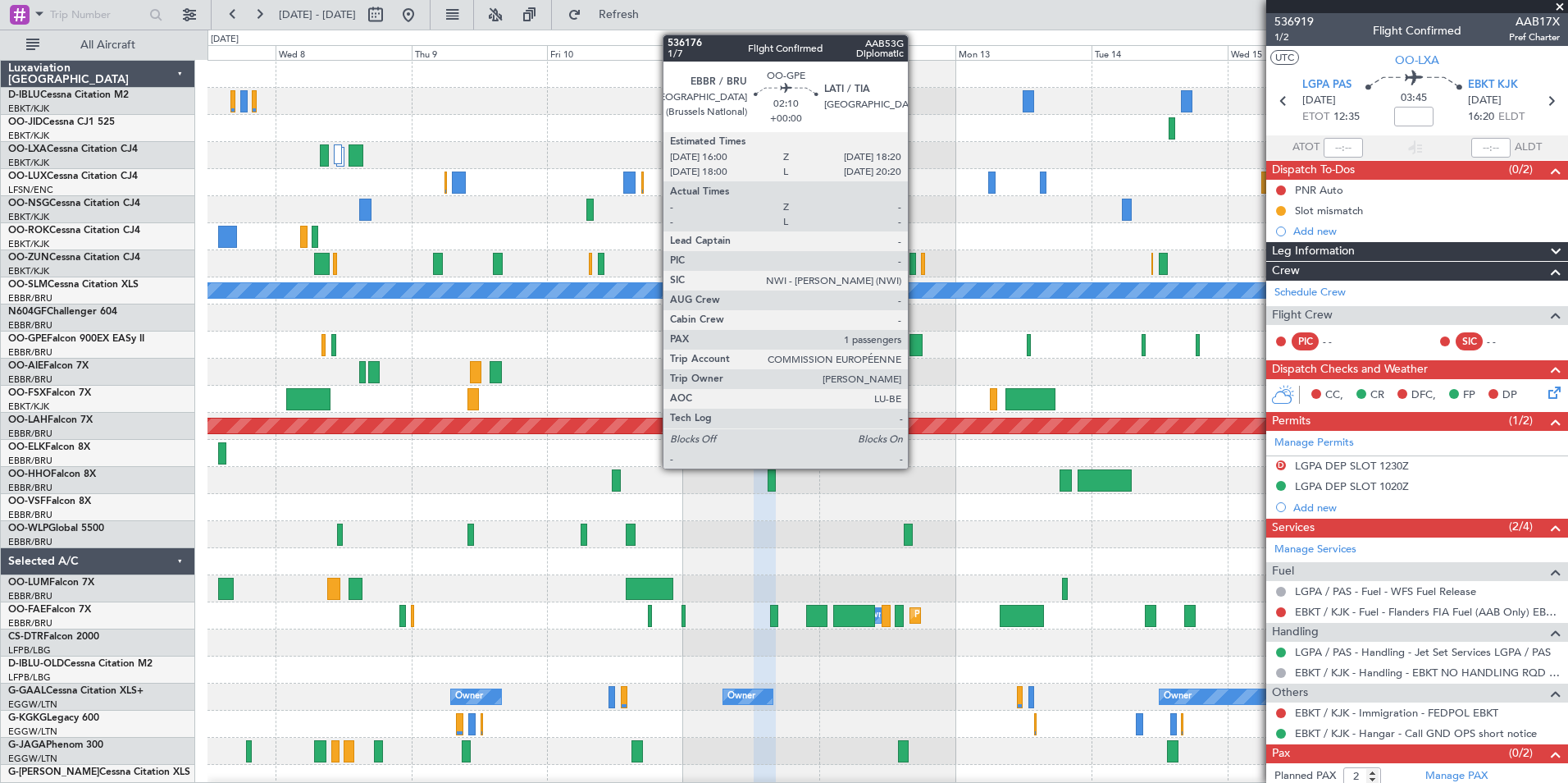
click at [915, 349] on div at bounding box center [916, 345] width 14 height 22
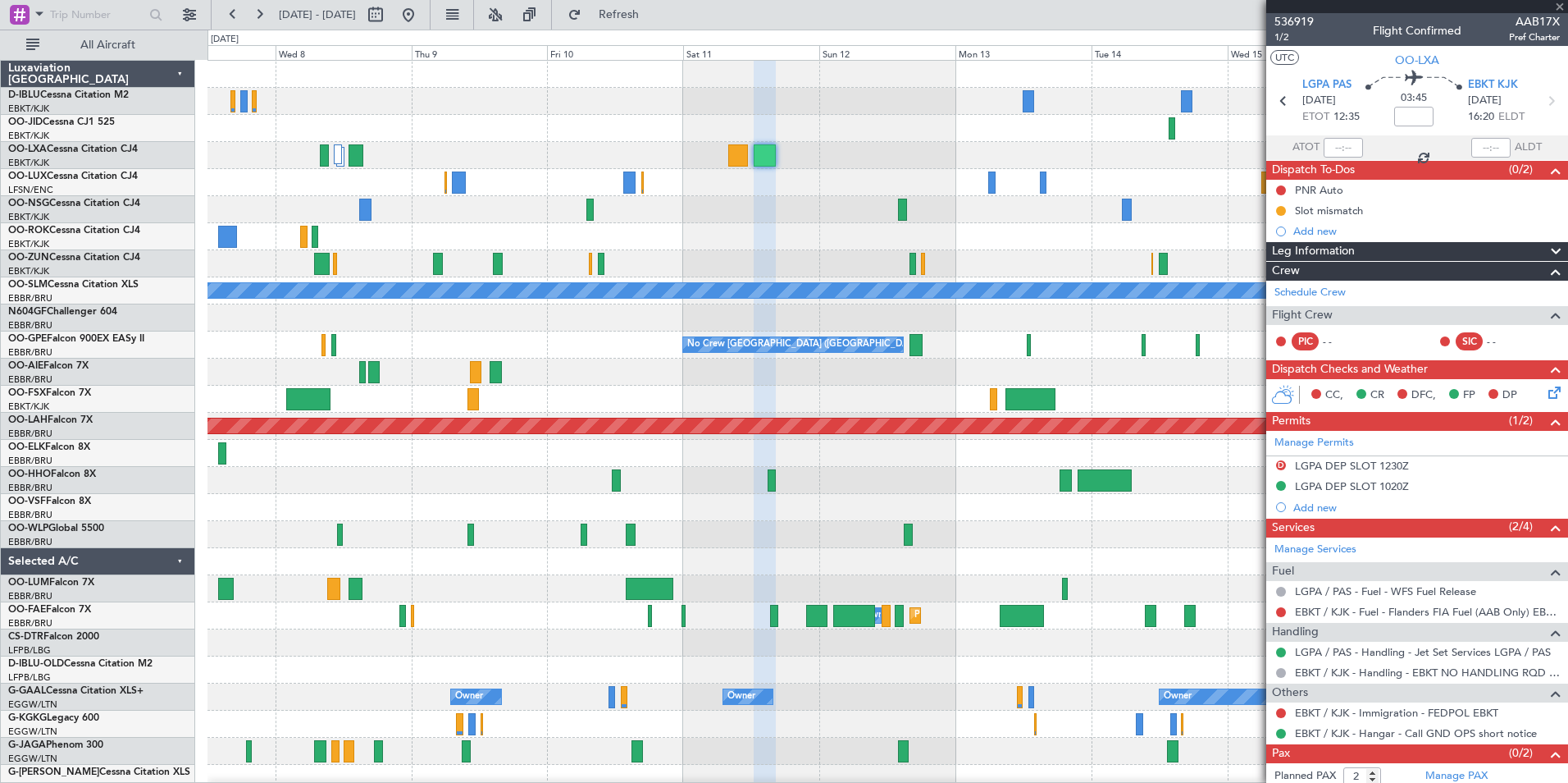
type input "1"
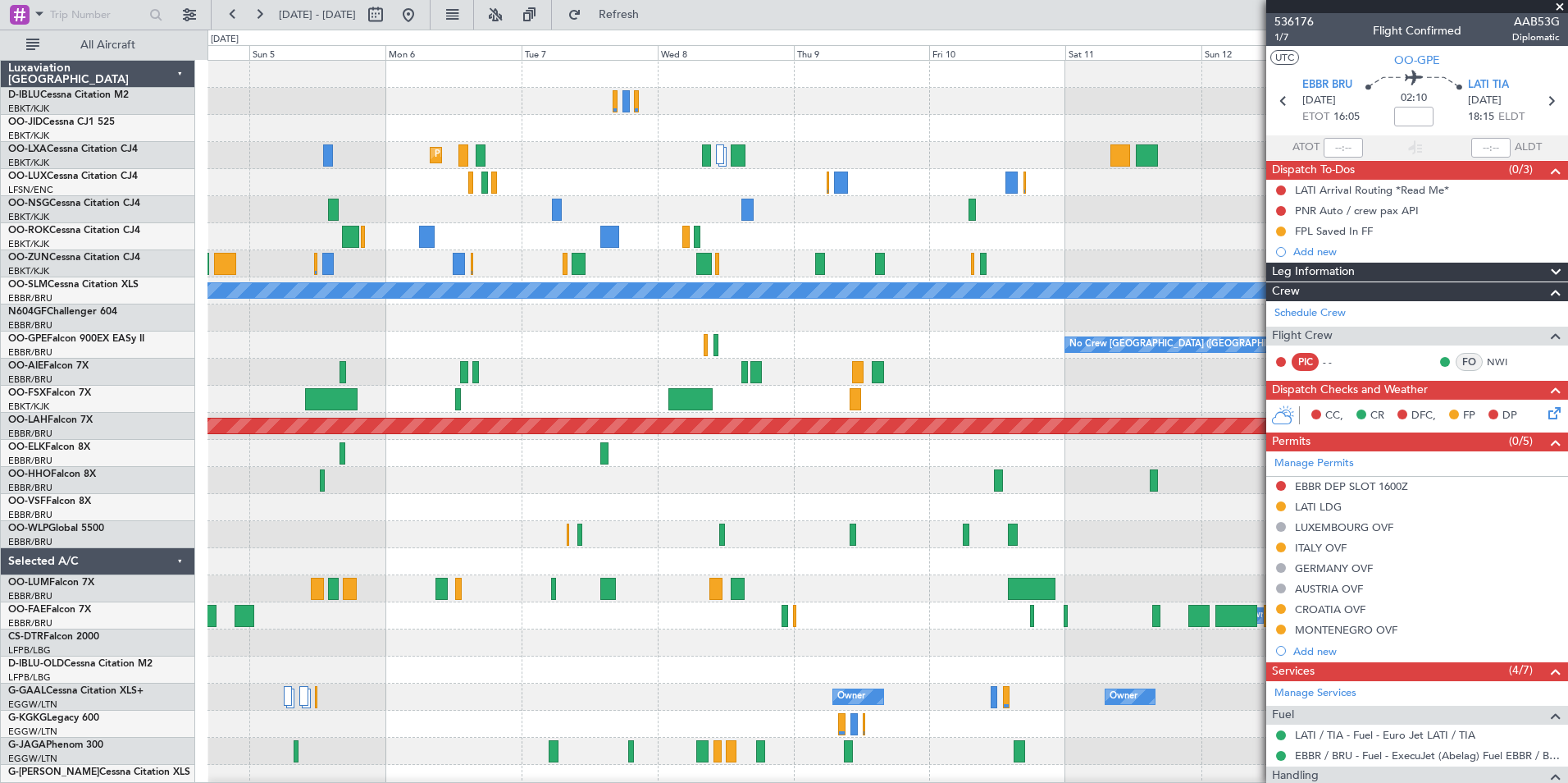
click at [1088, 480] on div "Planned Maint Kortrijk-Wevelgem A/C Unavailable Monchengladbach No Crew Brussel…" at bounding box center [887, 616] width 1360 height 1110
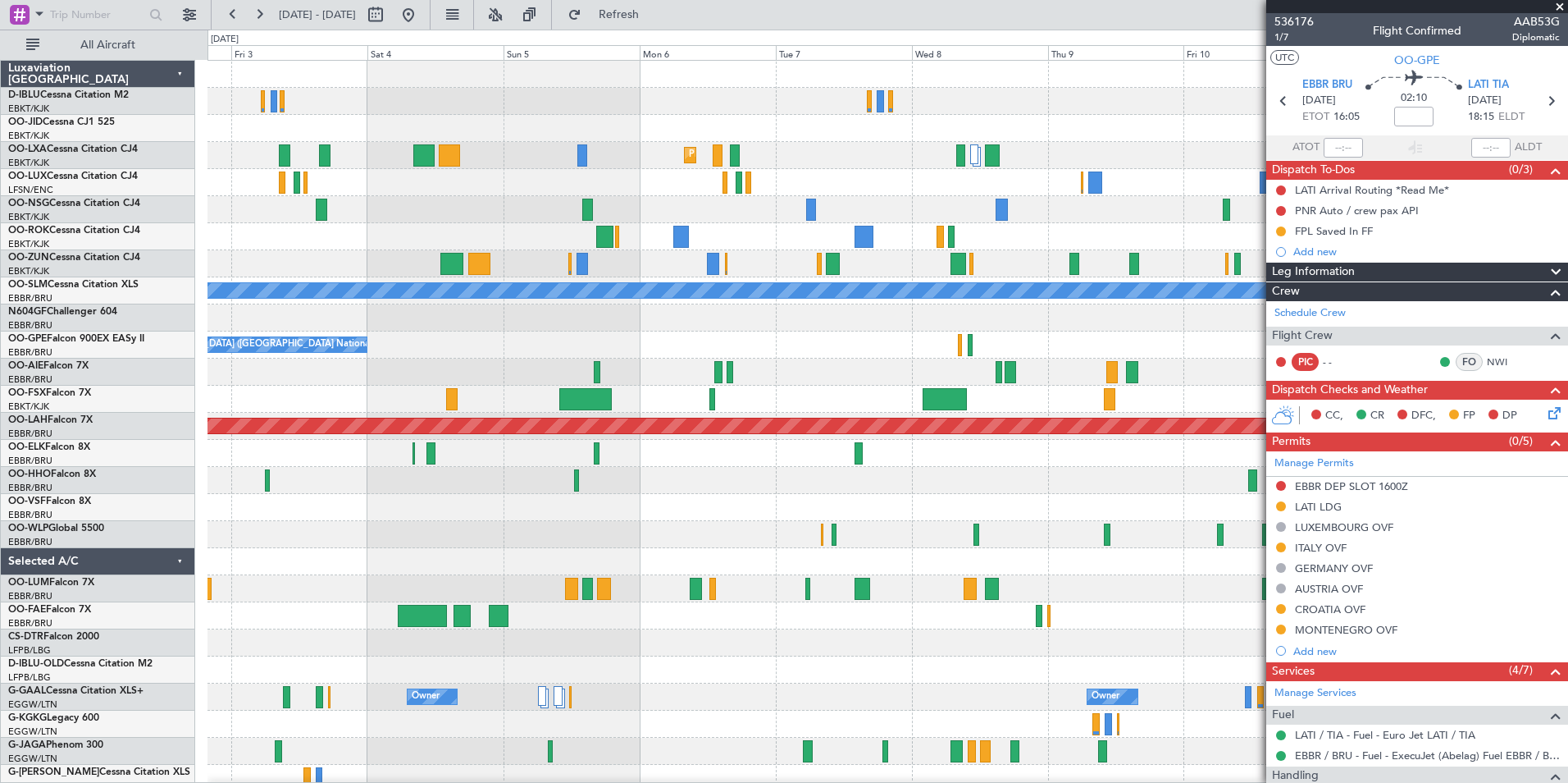
click at [1037, 484] on div at bounding box center [887, 480] width 1360 height 27
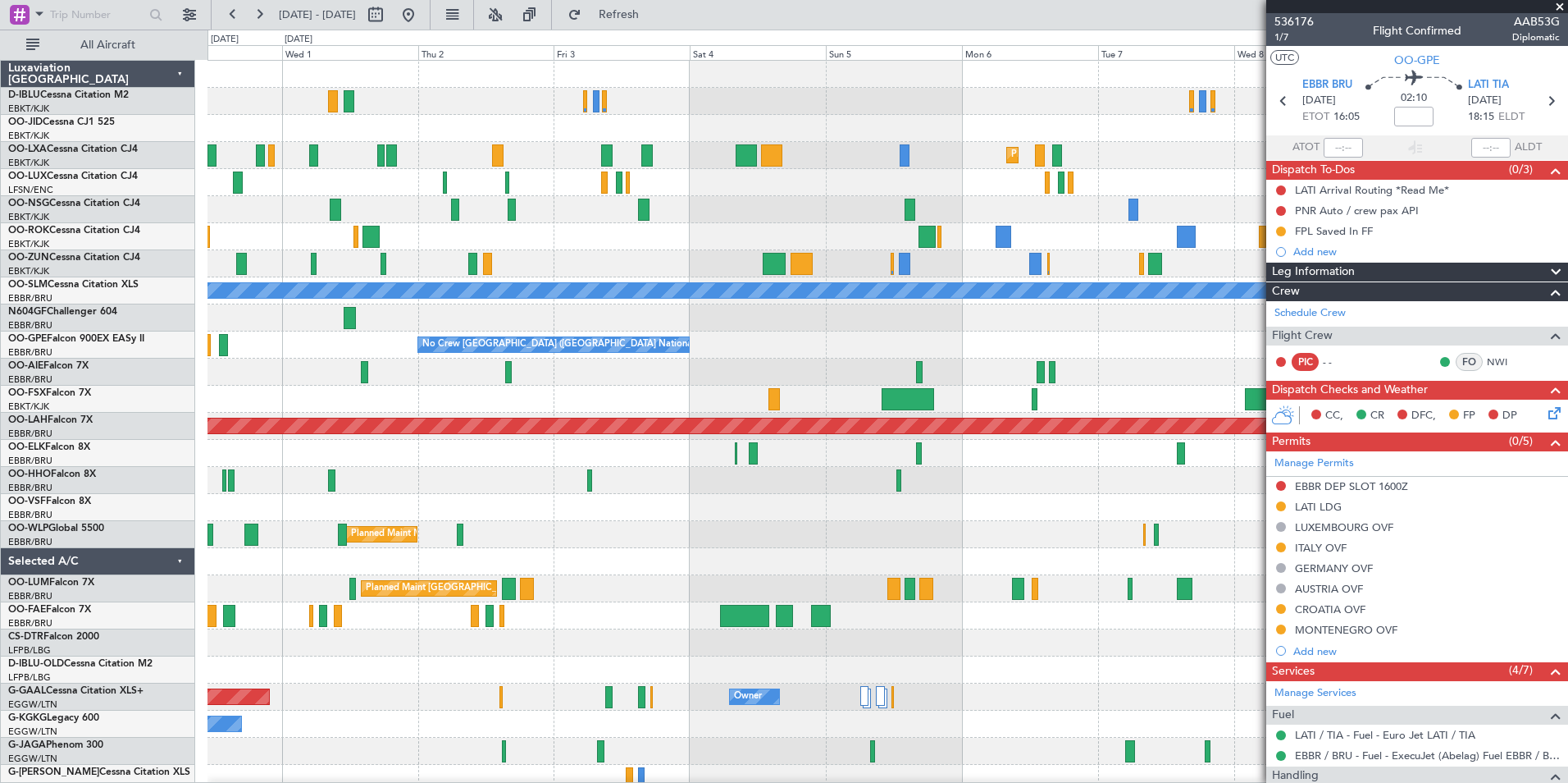
click at [1170, 487] on div at bounding box center [887, 480] width 1360 height 27
click at [1147, 517] on div at bounding box center [887, 507] width 1360 height 27
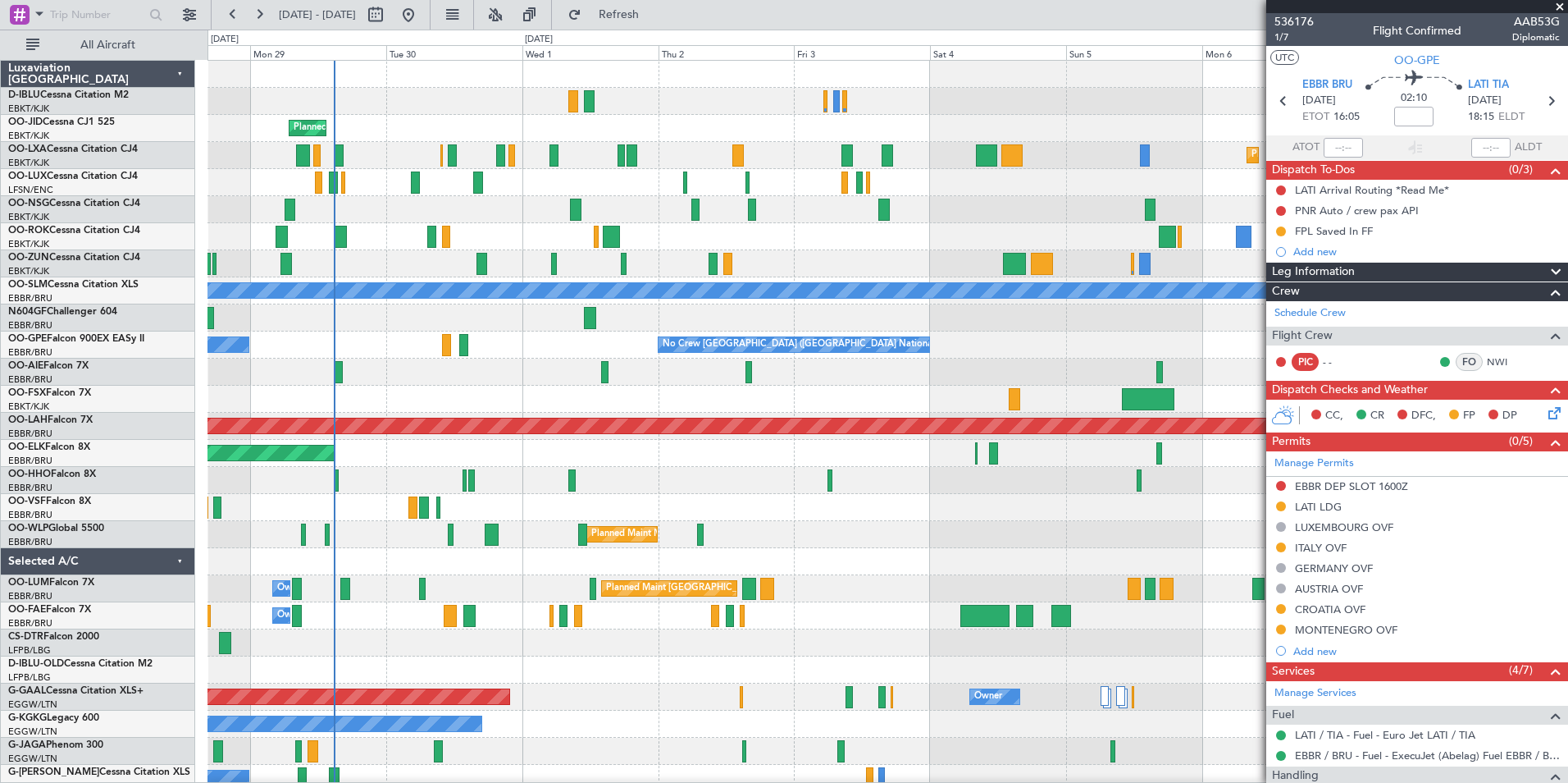
click at [768, 480] on div at bounding box center [887, 480] width 1360 height 27
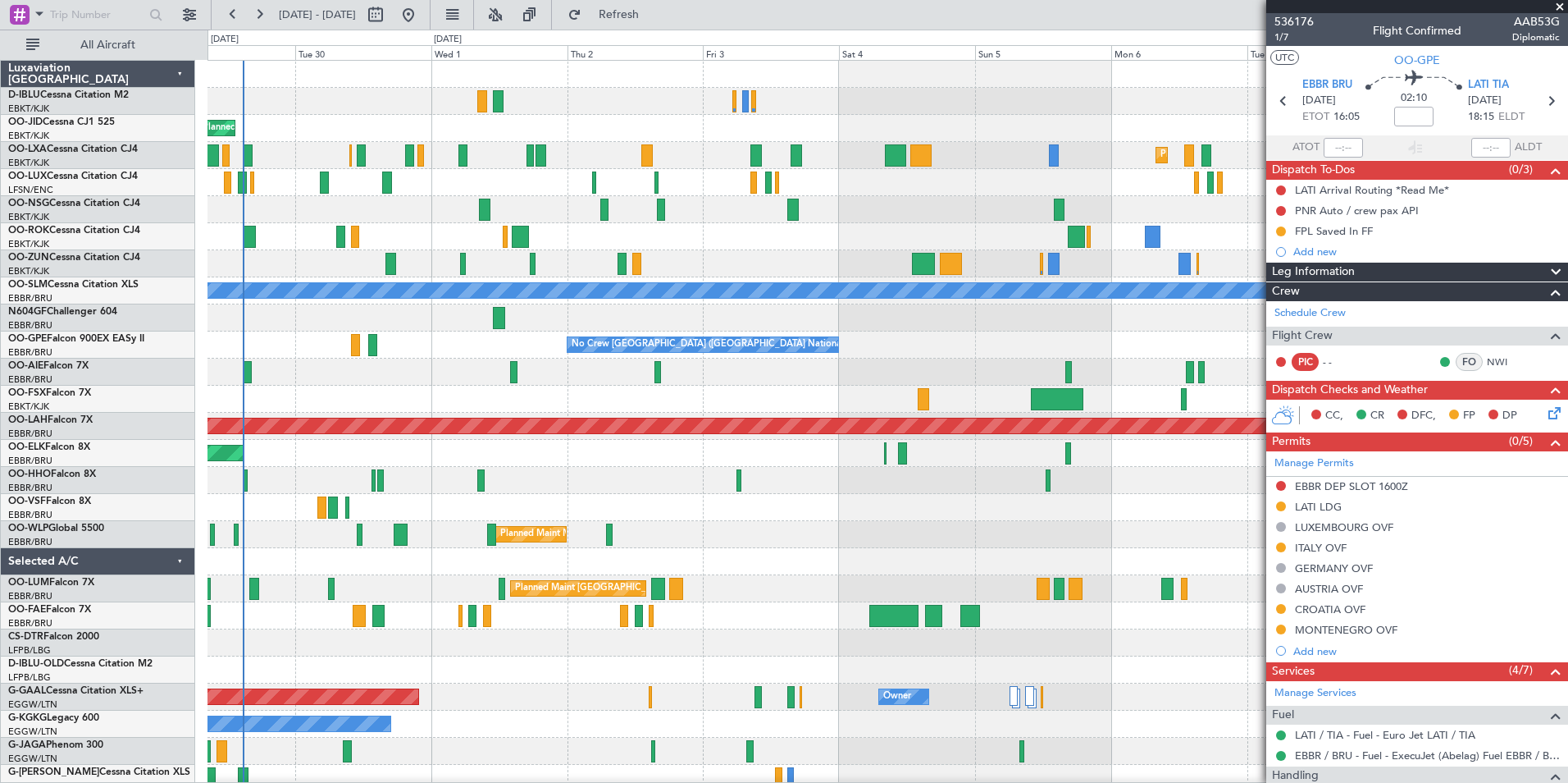
click at [411, 461] on div "Planned Maint Kortrijk-[GEOGRAPHIC_DATA]" at bounding box center [887, 453] width 1360 height 27
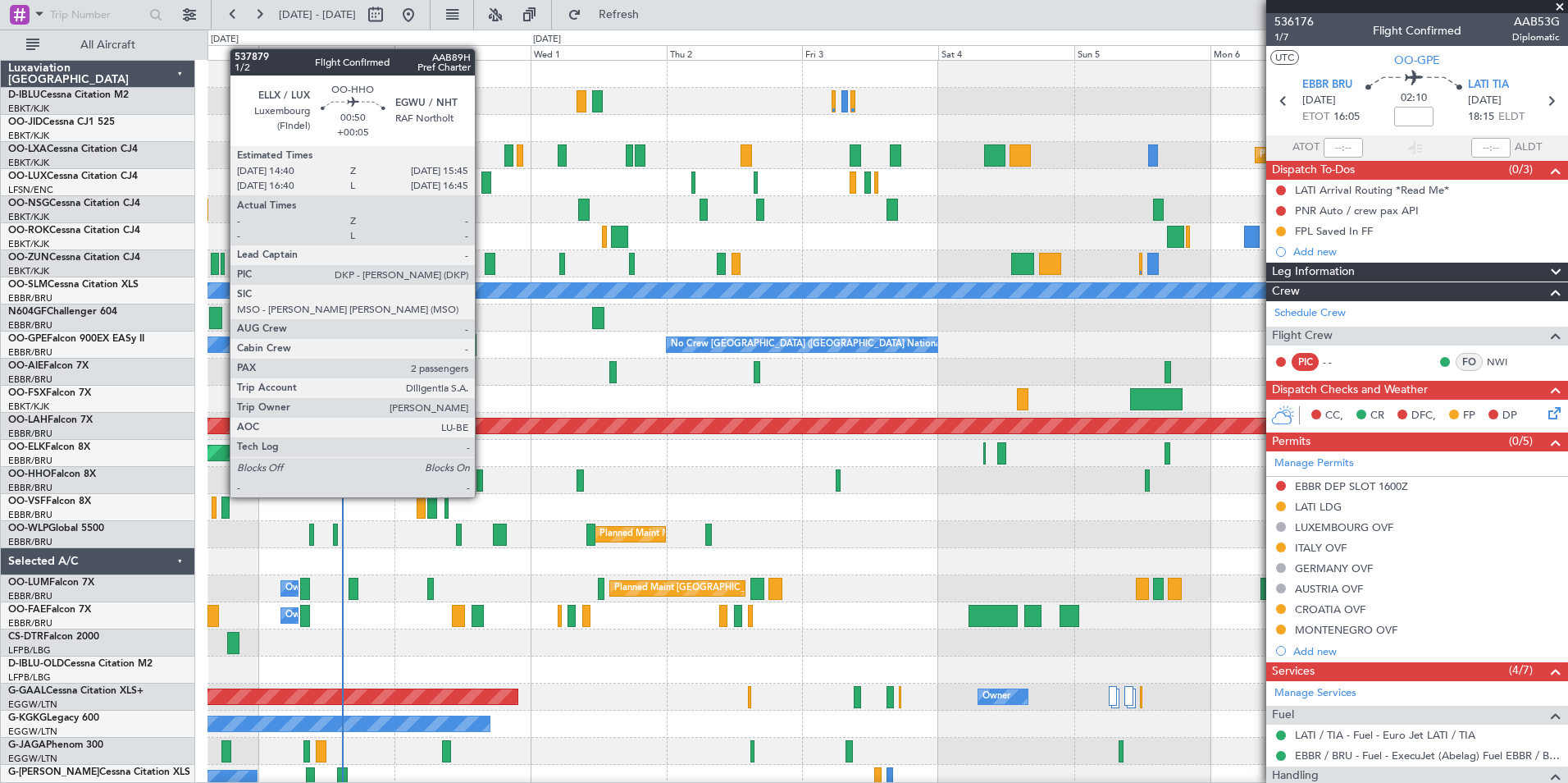
click at [482, 480] on div at bounding box center [479, 480] width 6 height 22
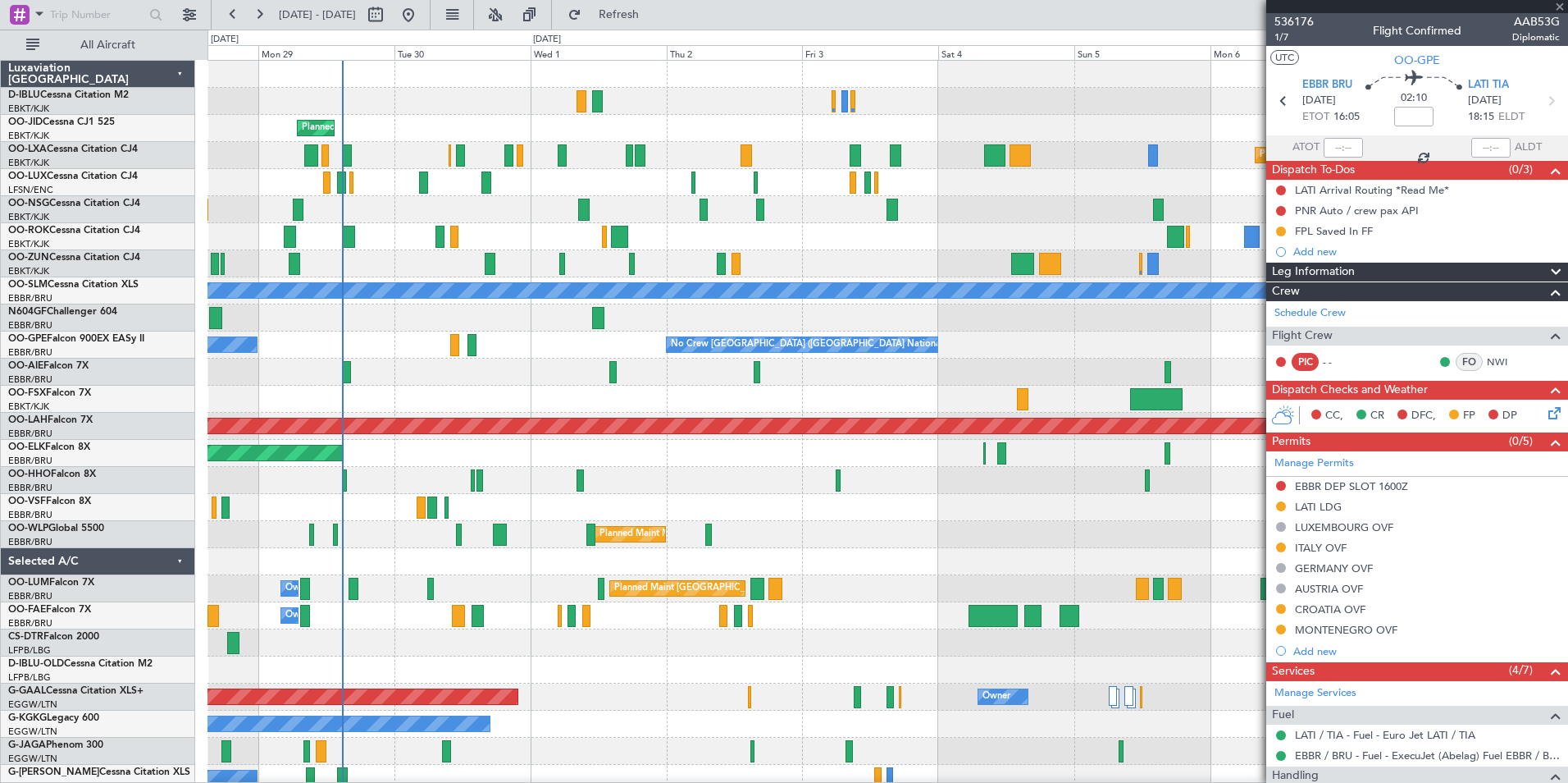
type input "+00:05"
type input "2"
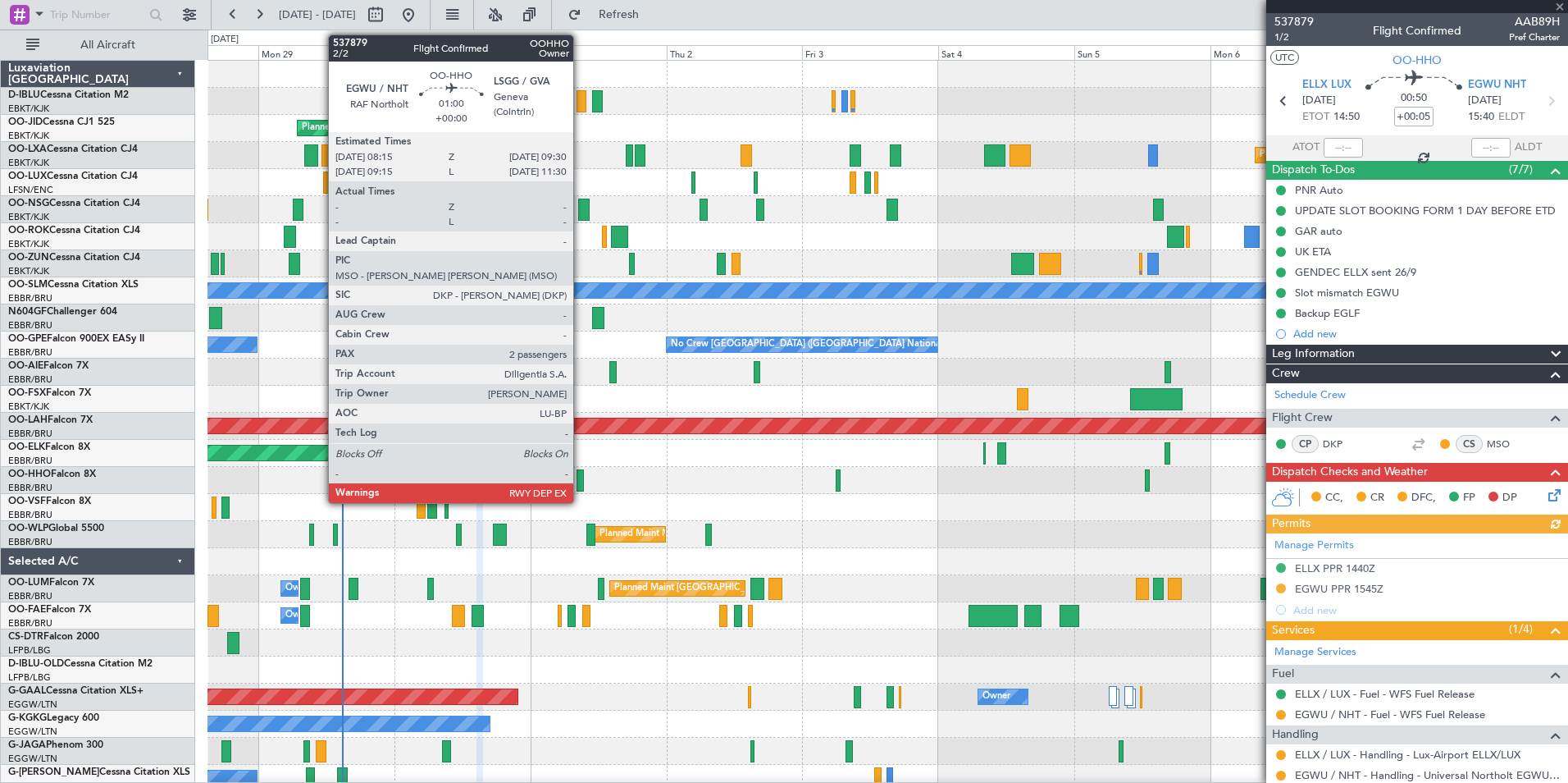
click at [581, 478] on div at bounding box center [580, 480] width 7 height 22
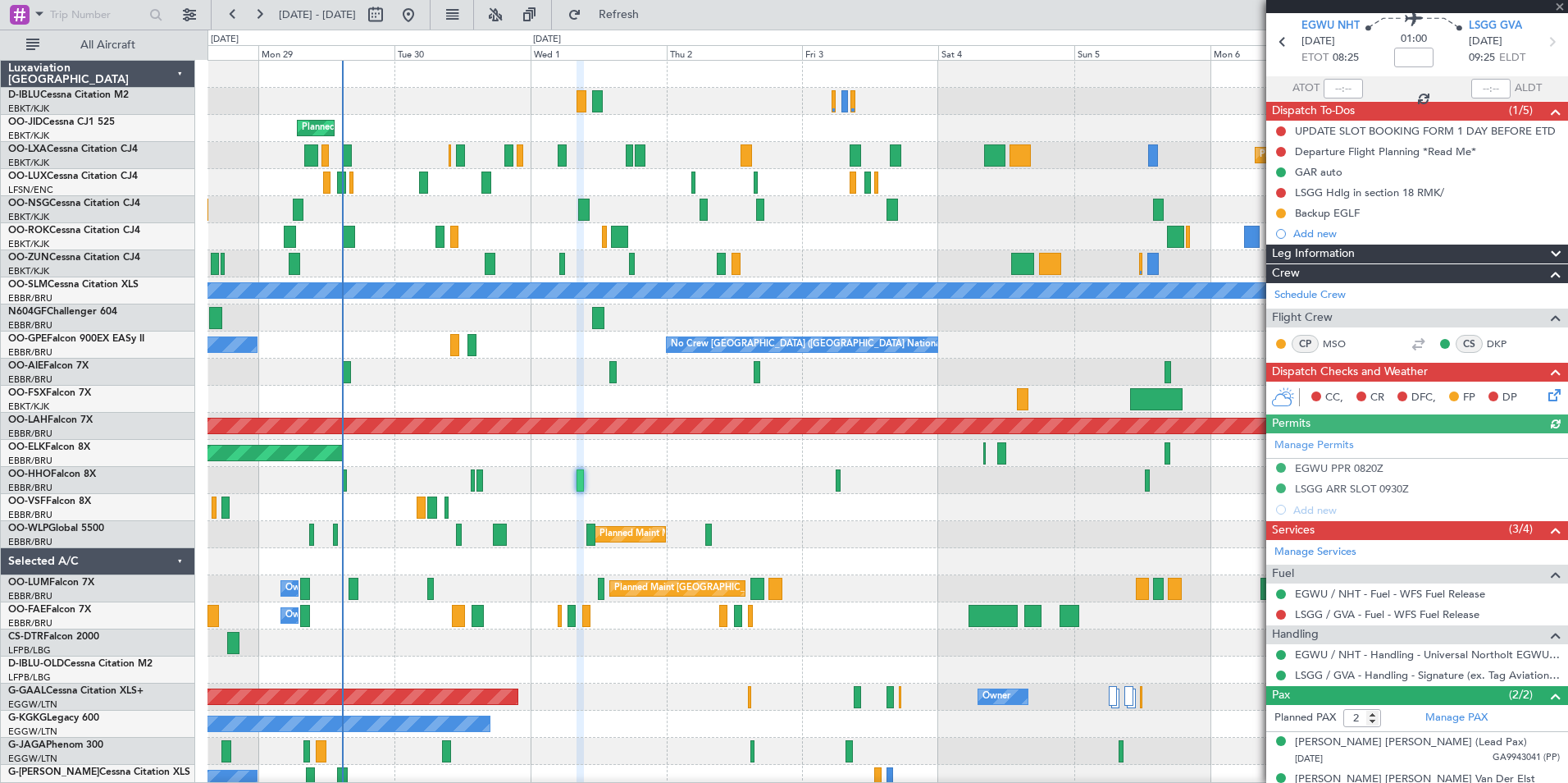
scroll to position [81, 0]
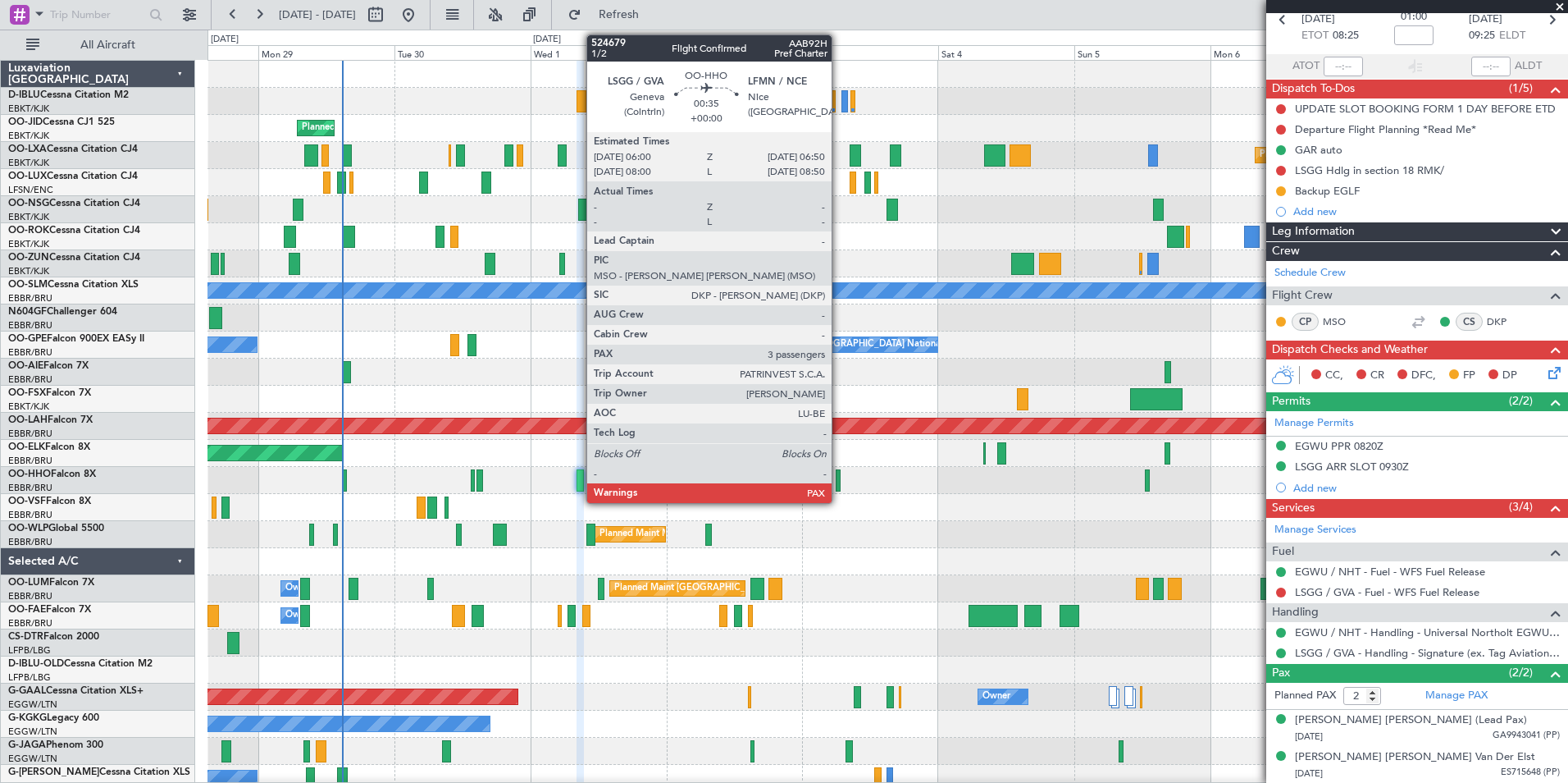
click at [839, 480] on div at bounding box center [838, 480] width 5 height 22
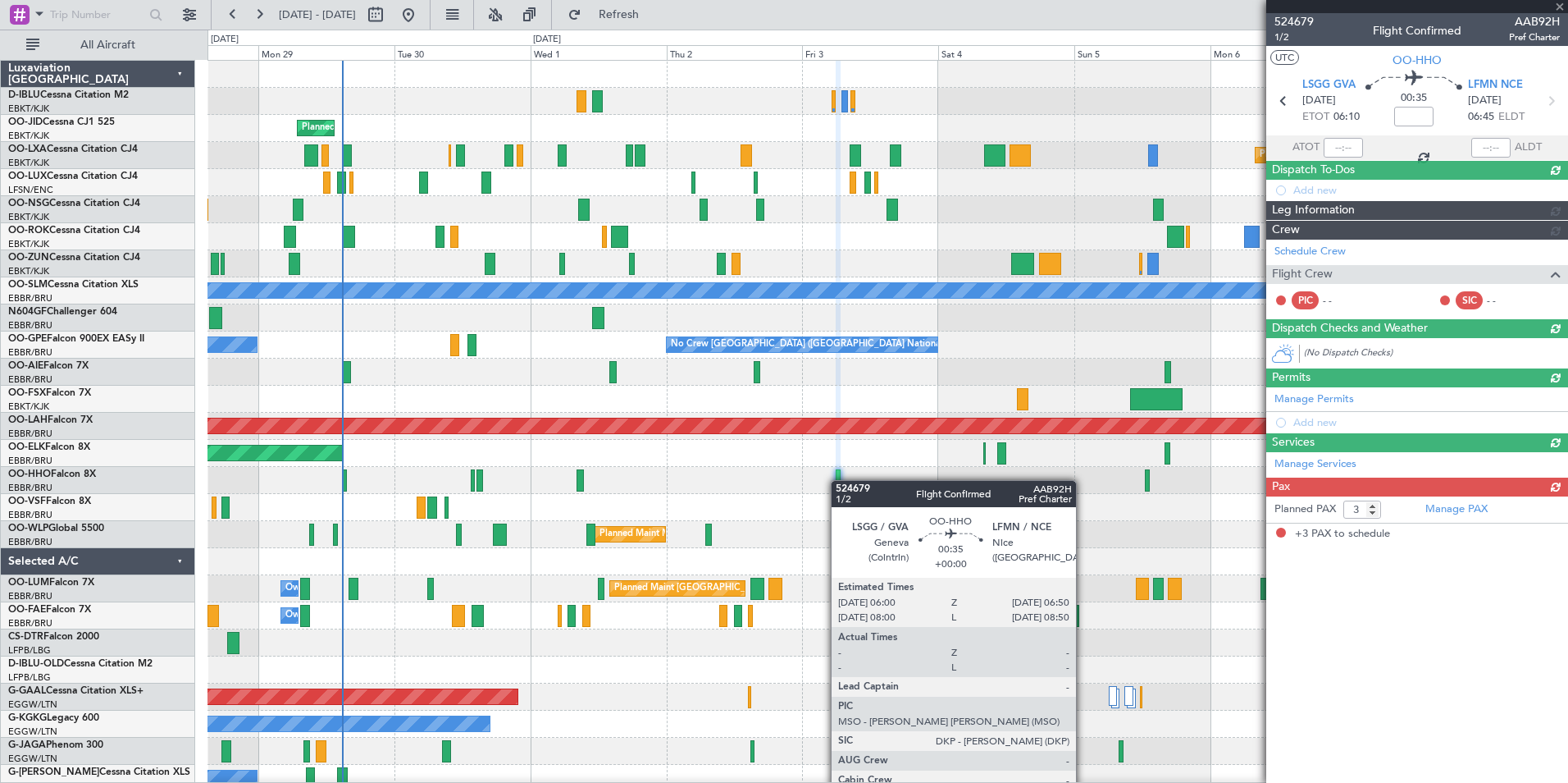
scroll to position [0, 0]
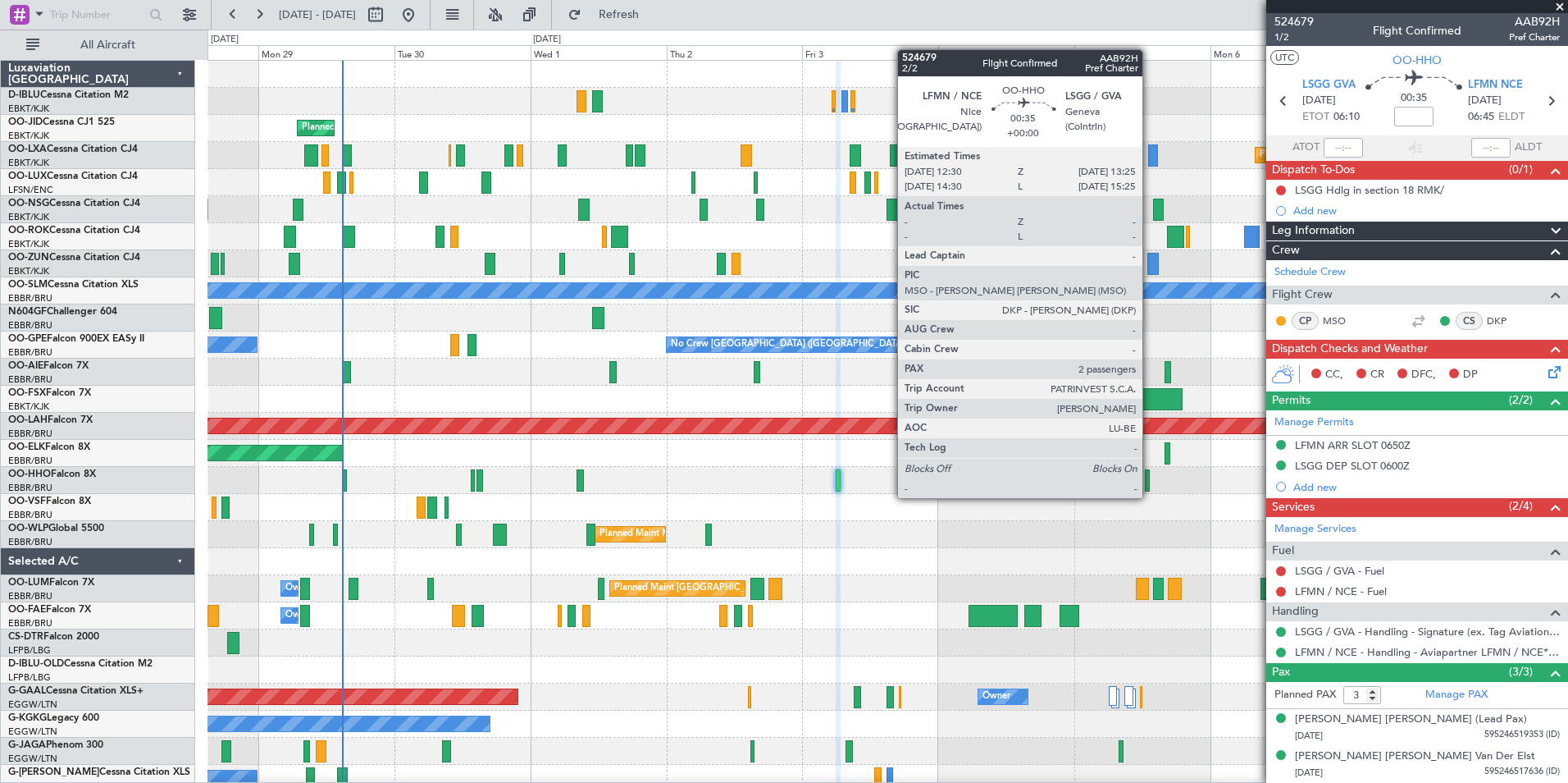
click at [1149, 481] on div at bounding box center [1148, 480] width 6 height 22
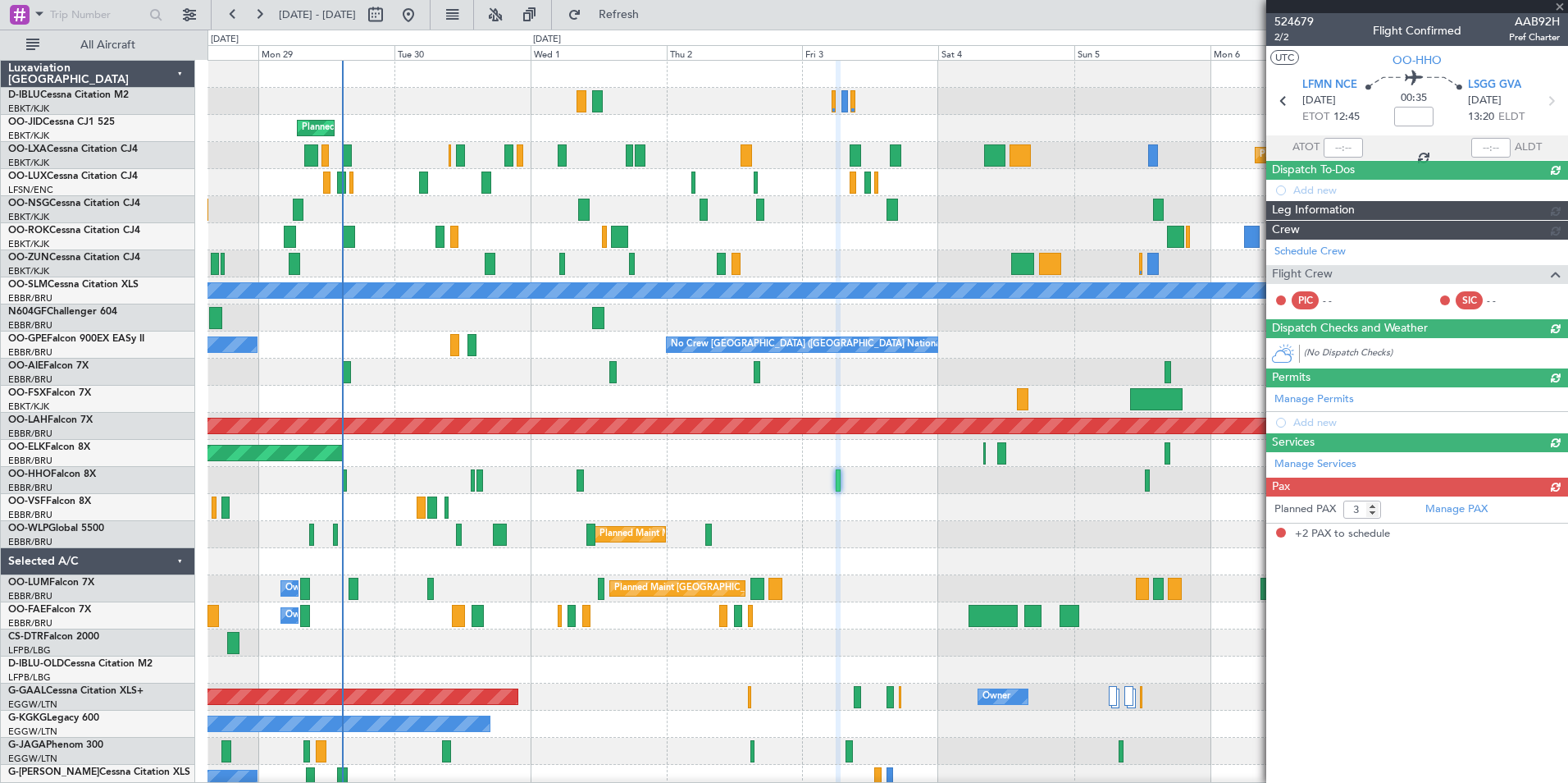
type input "2"
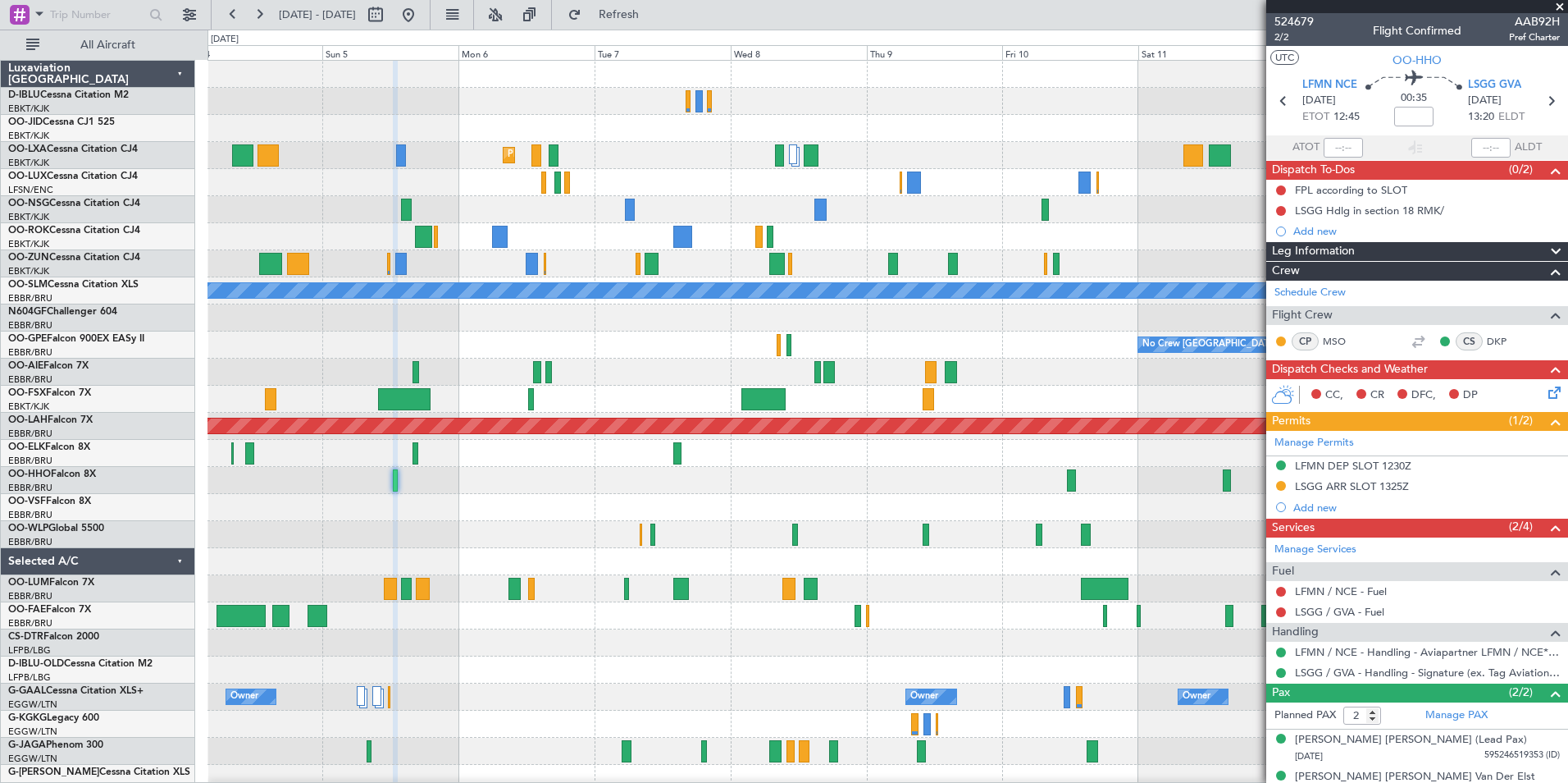
click at [232, 540] on div "Planned Maint Kortrijk-Wevelgem A/C Unavailable Monchengladbach No Crew Brussel…" at bounding box center [887, 575] width 1360 height 1029
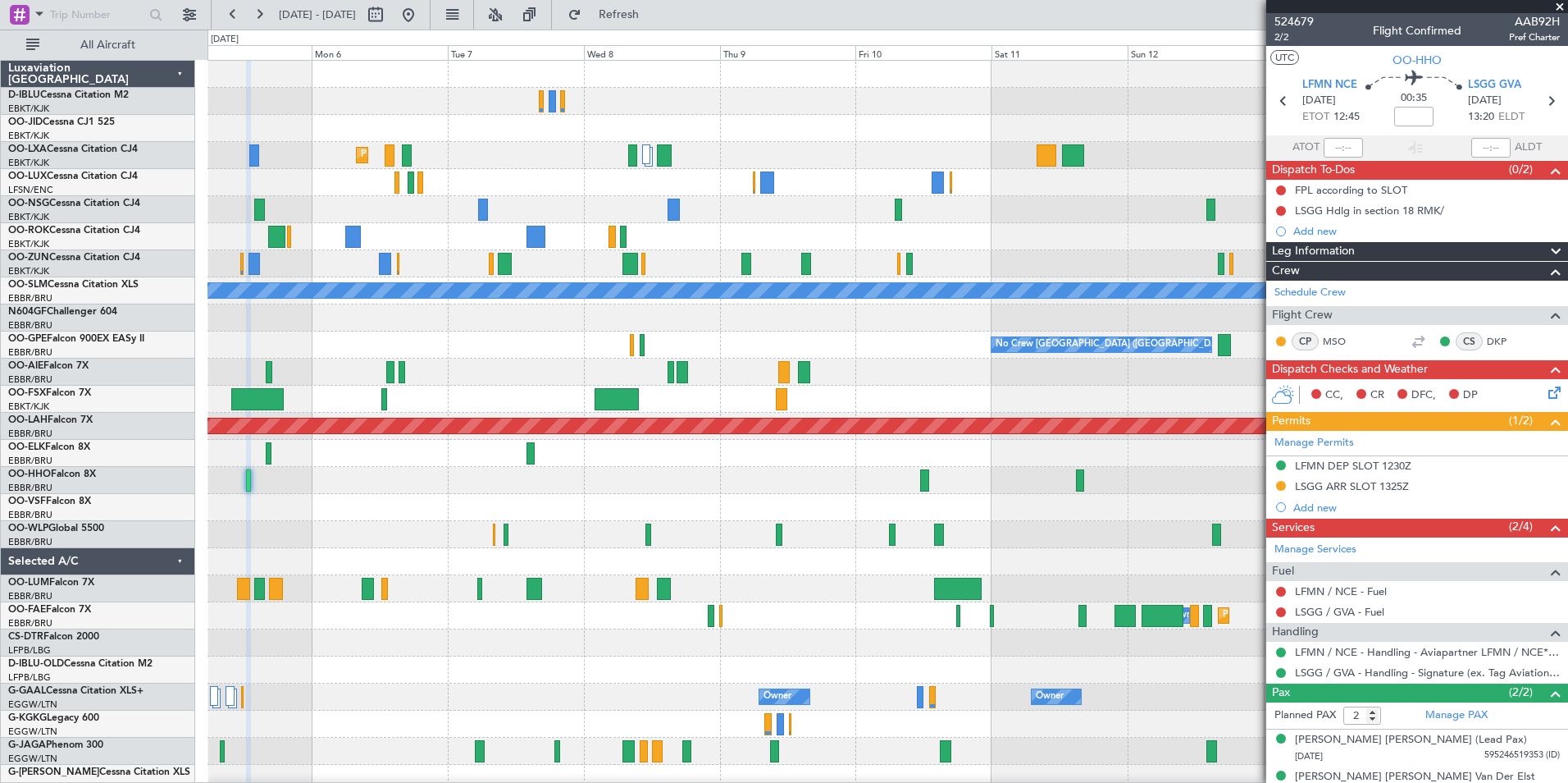
click at [532, 475] on div "Planned Maint Kortrijk-Wevelgem A/C Unavailable Monchengladbach No Crew Brussel…" at bounding box center [887, 575] width 1360 height 1029
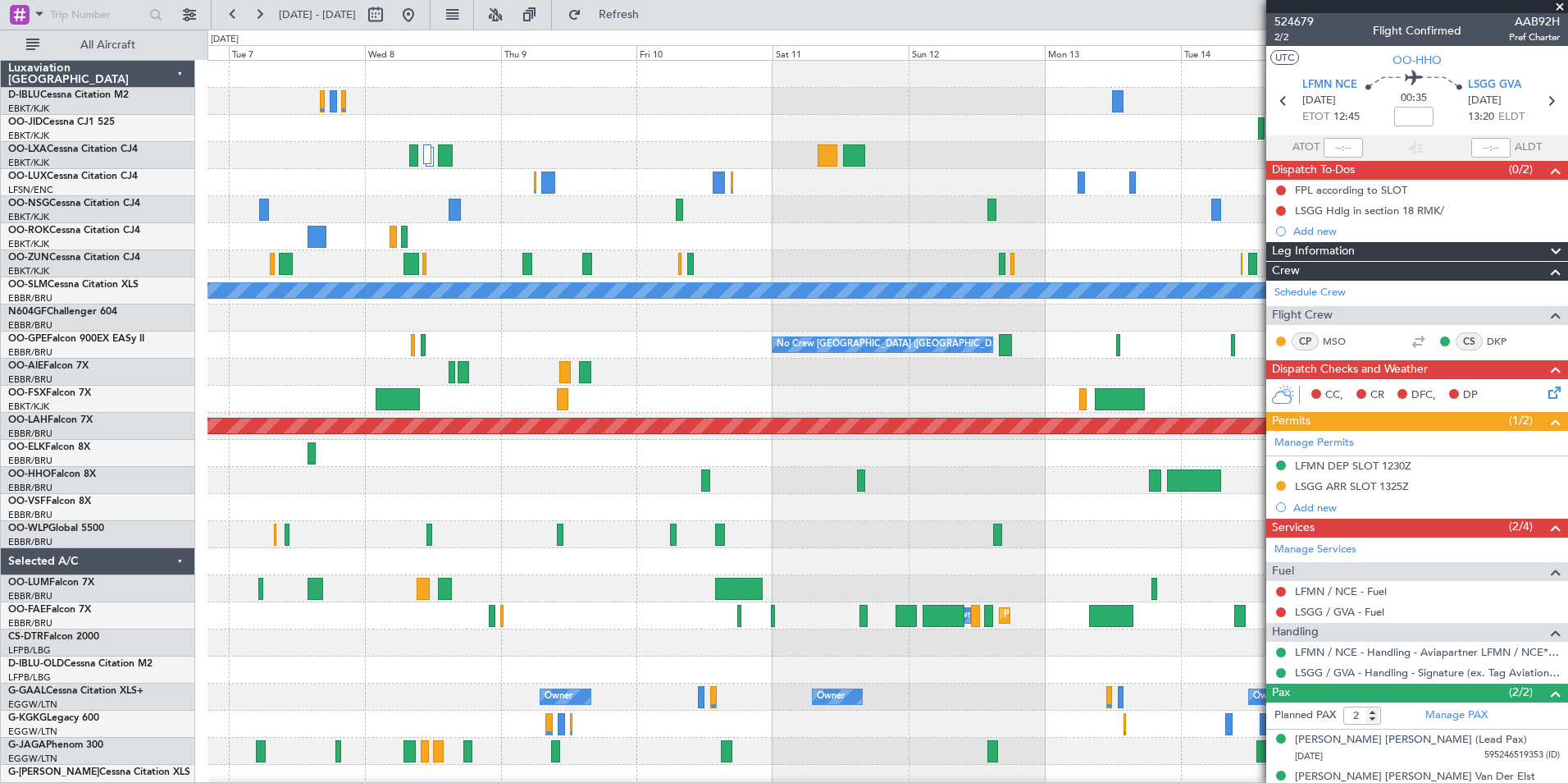
click at [467, 524] on div "Planned Maint Kortrijk-Wevelgem A/C Unavailable Monchengladbach No Crew Brussel…" at bounding box center [887, 616] width 1360 height 1110
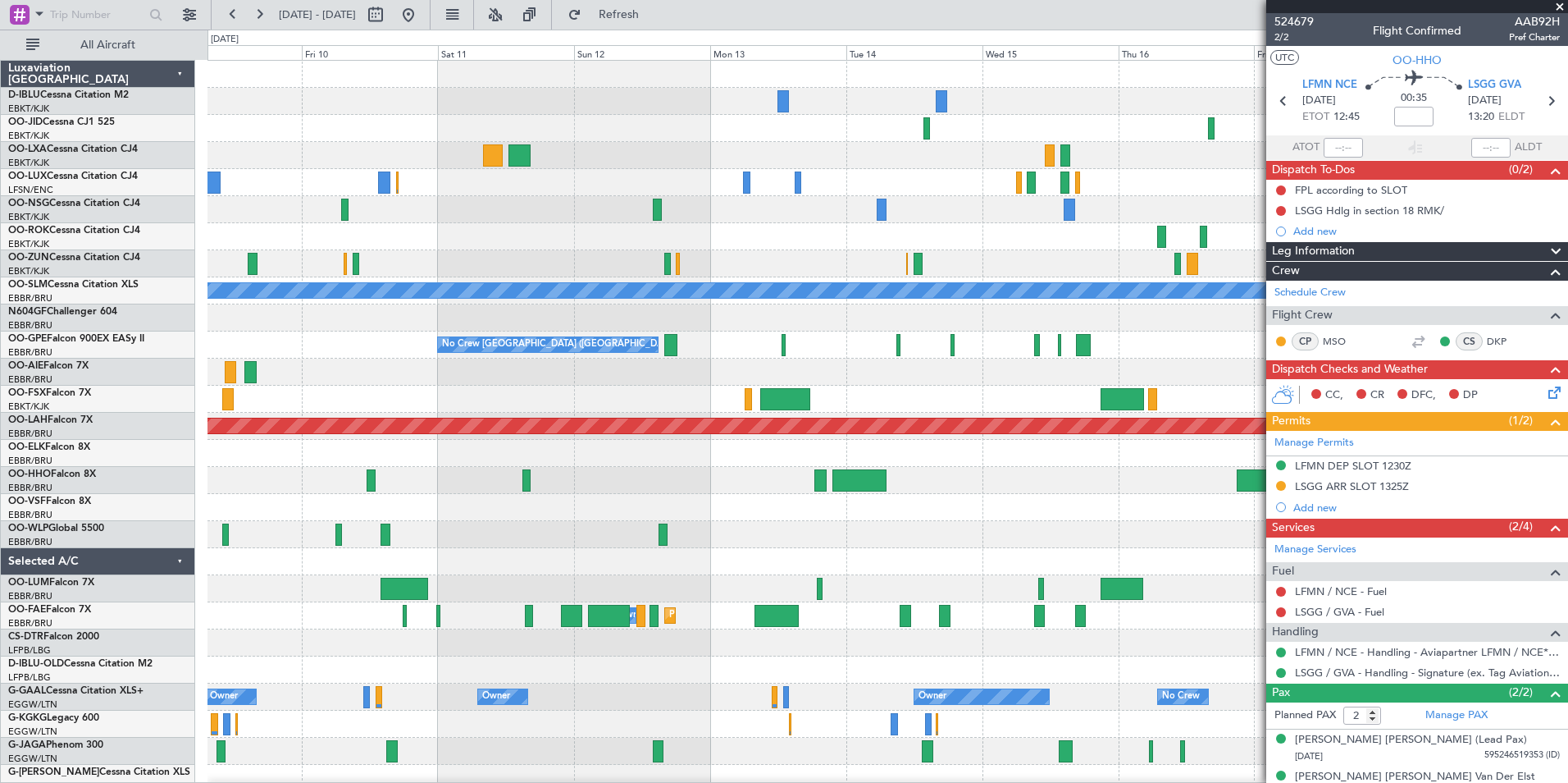
click at [852, 492] on div at bounding box center [887, 480] width 1360 height 27
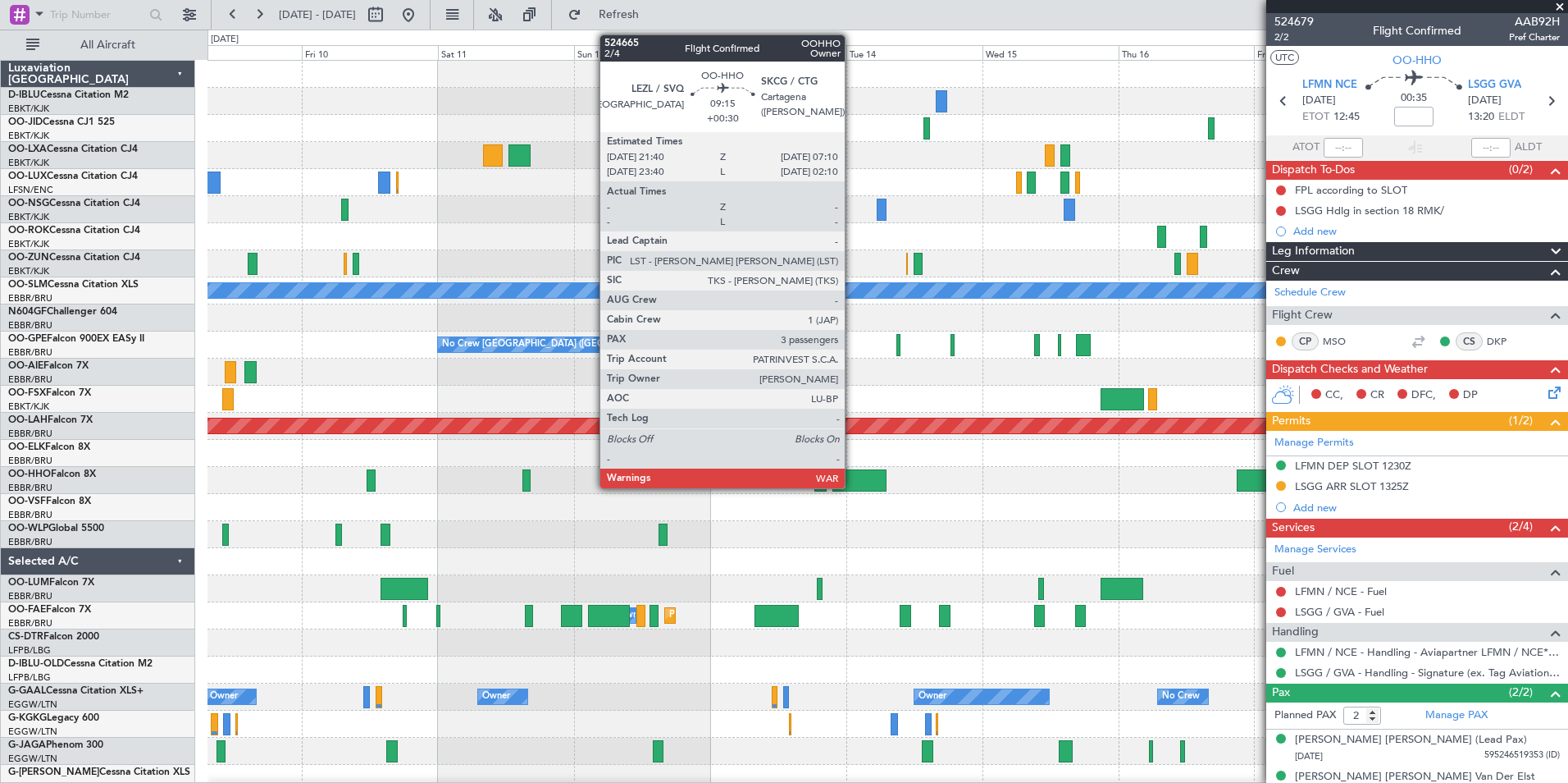
click at [852, 480] on div at bounding box center [859, 480] width 54 height 22
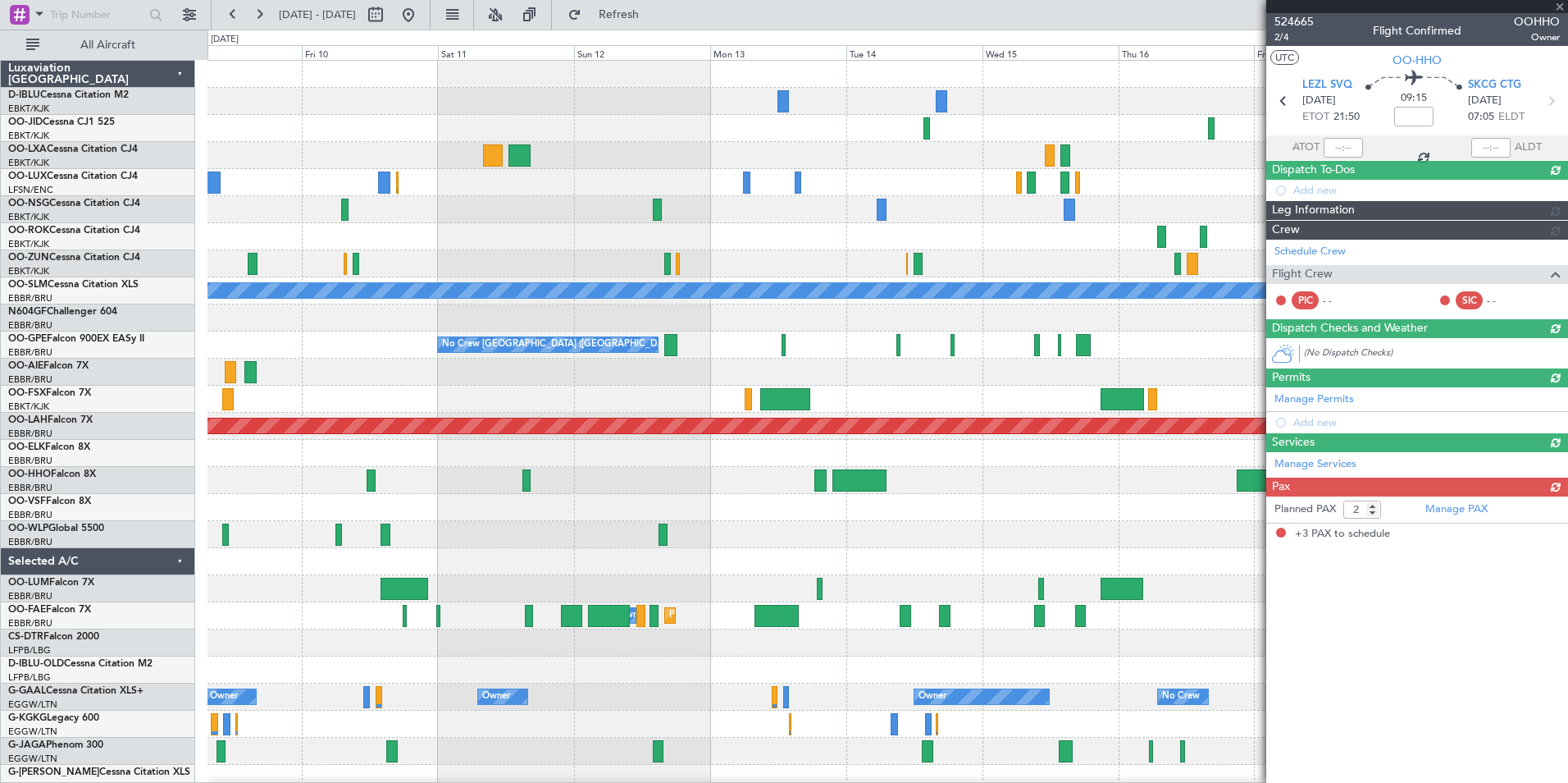
type input "+00:30"
type input "3"
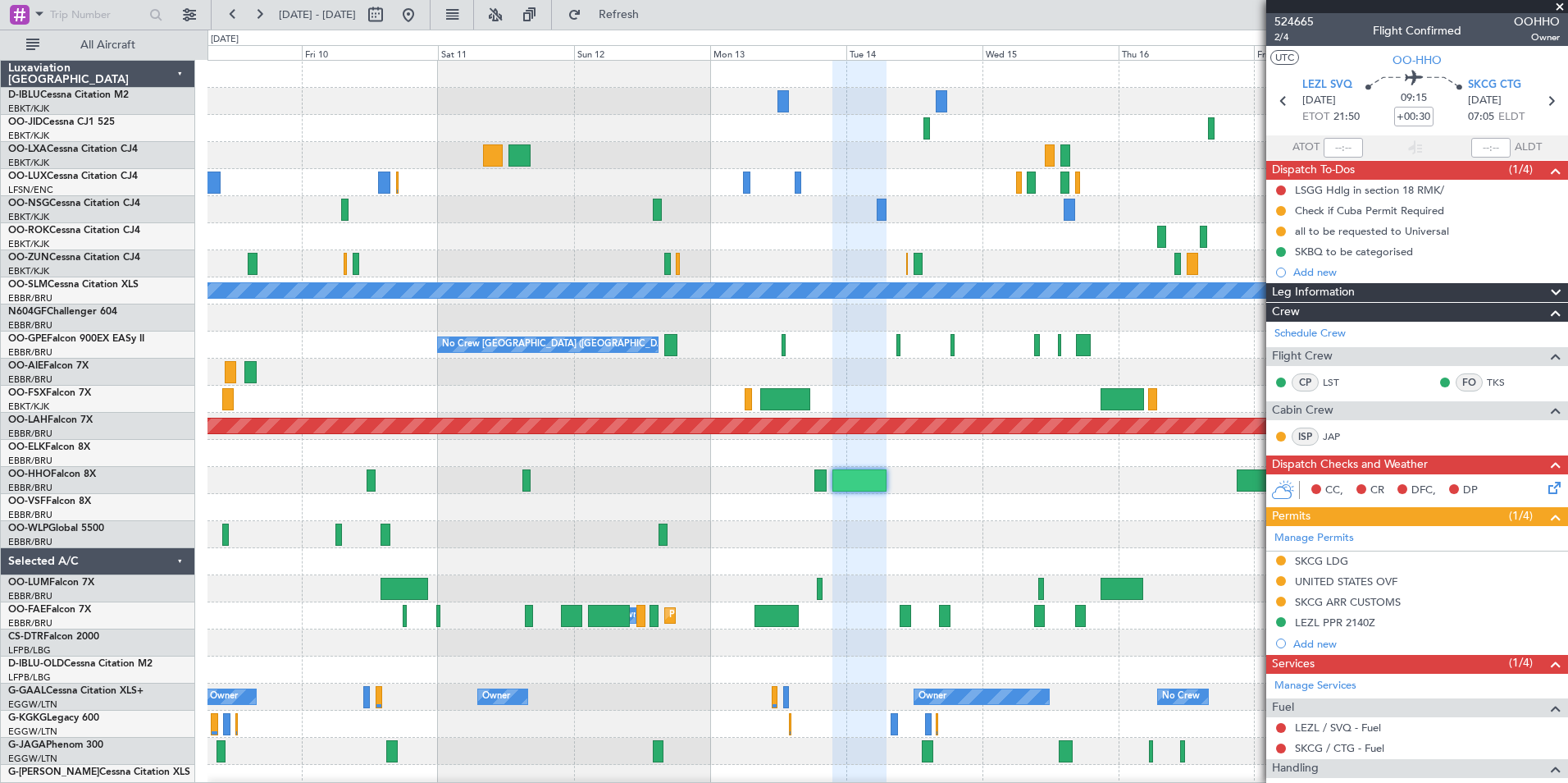
click at [1030, 517] on div at bounding box center [887, 507] width 1360 height 27
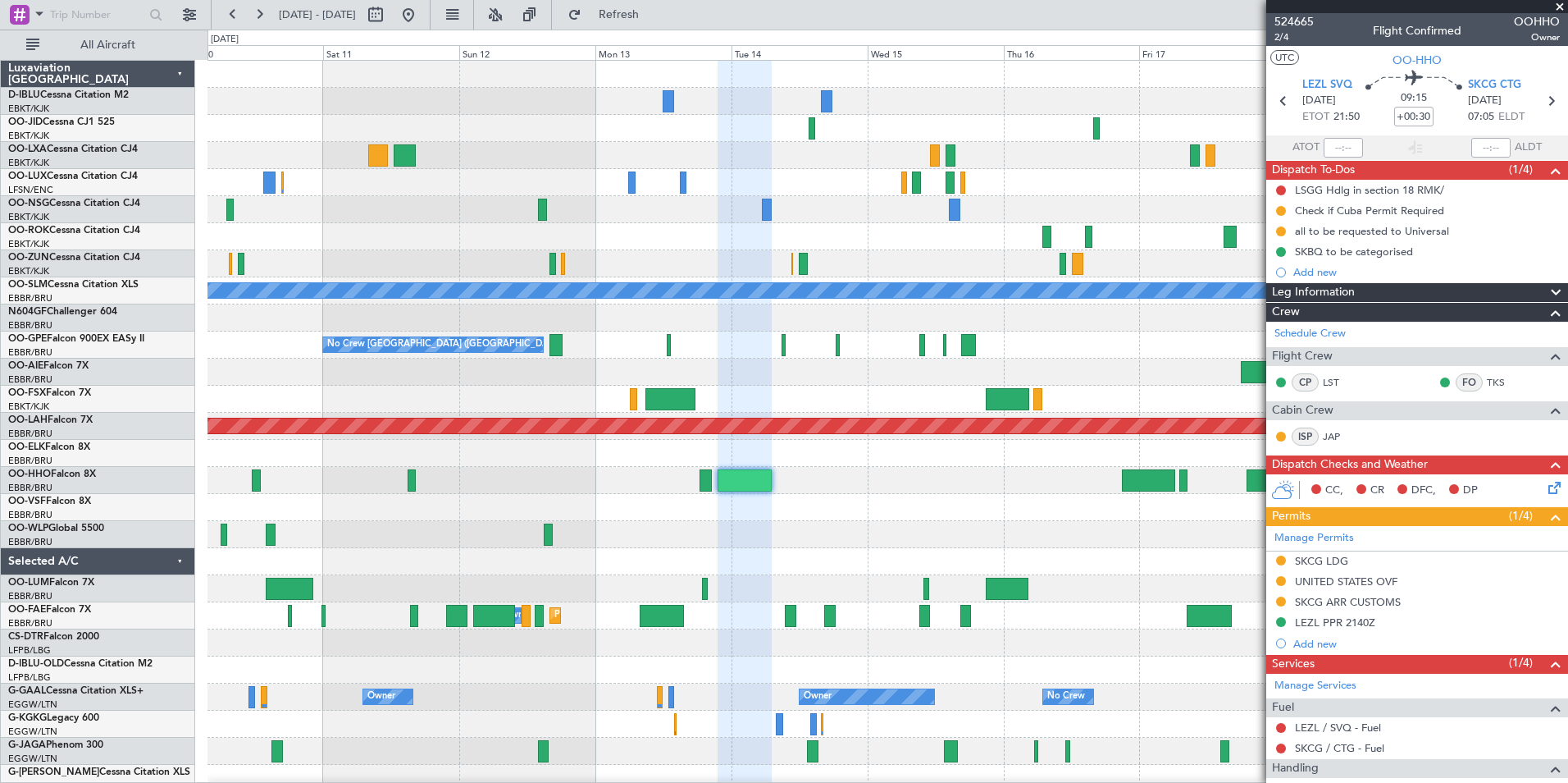
click at [1119, 480] on div at bounding box center [887, 480] width 1360 height 27
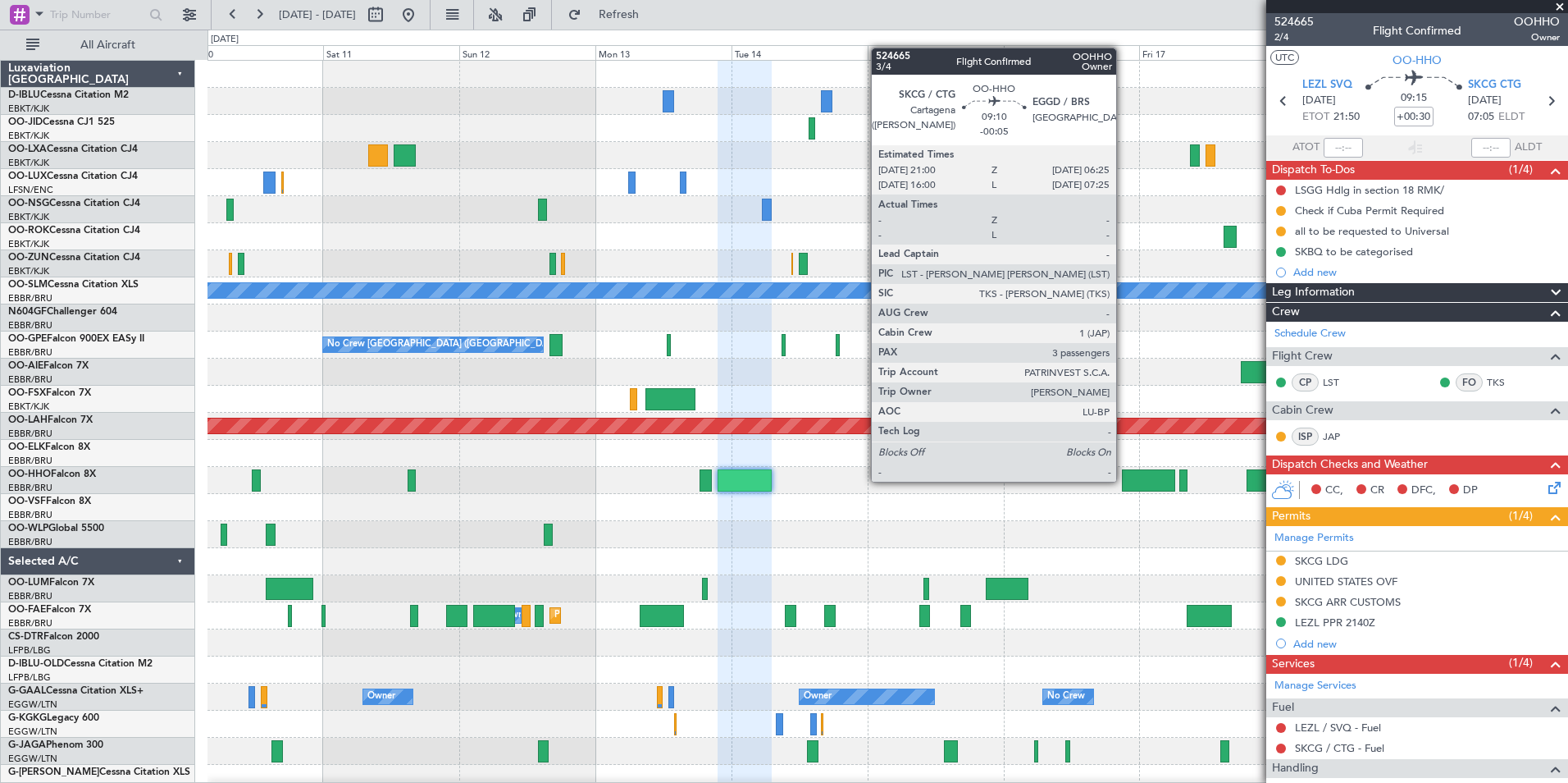
click at [1124, 480] on div at bounding box center [1149, 480] width 54 height 22
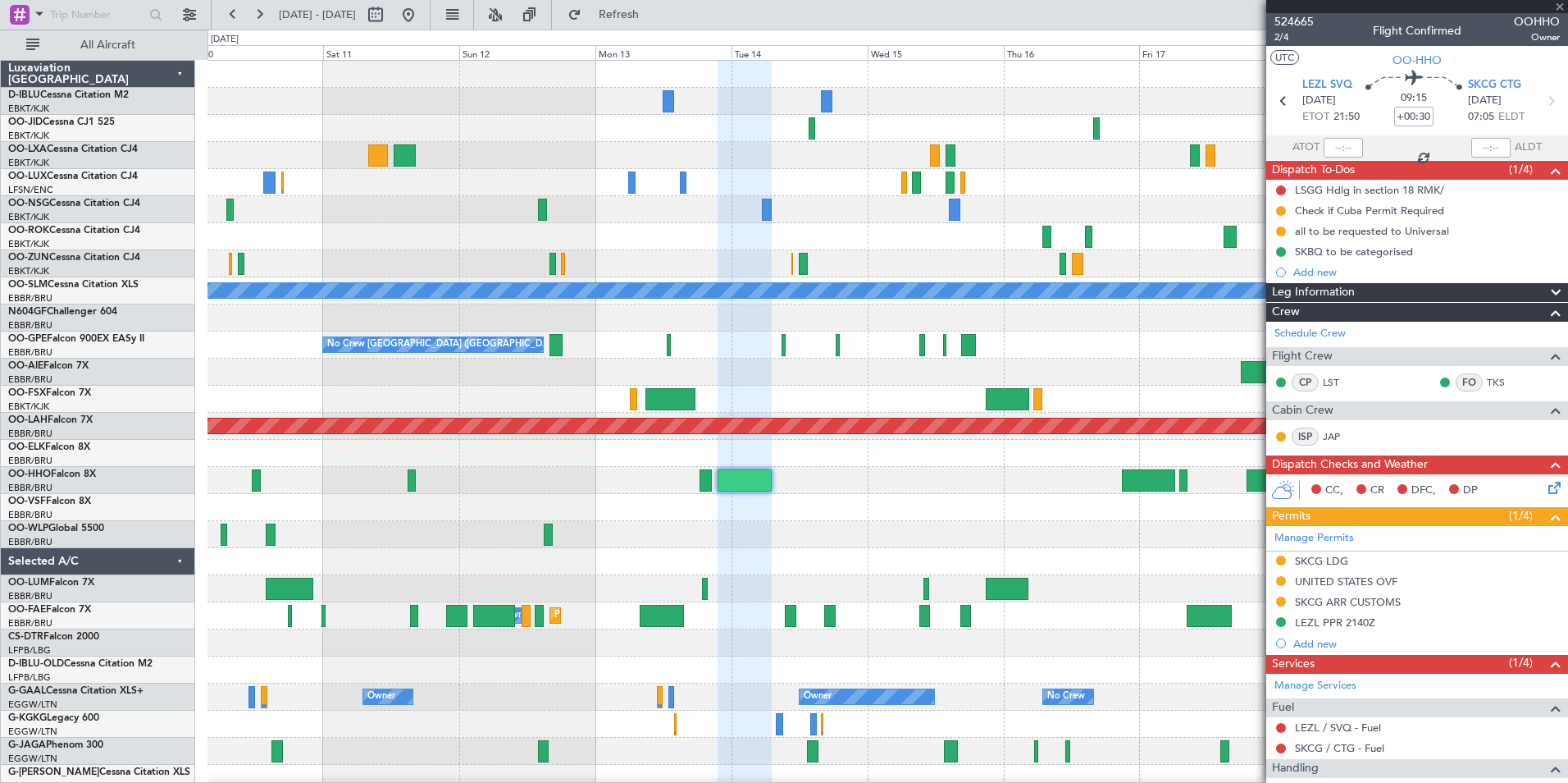
type input "-00:05"
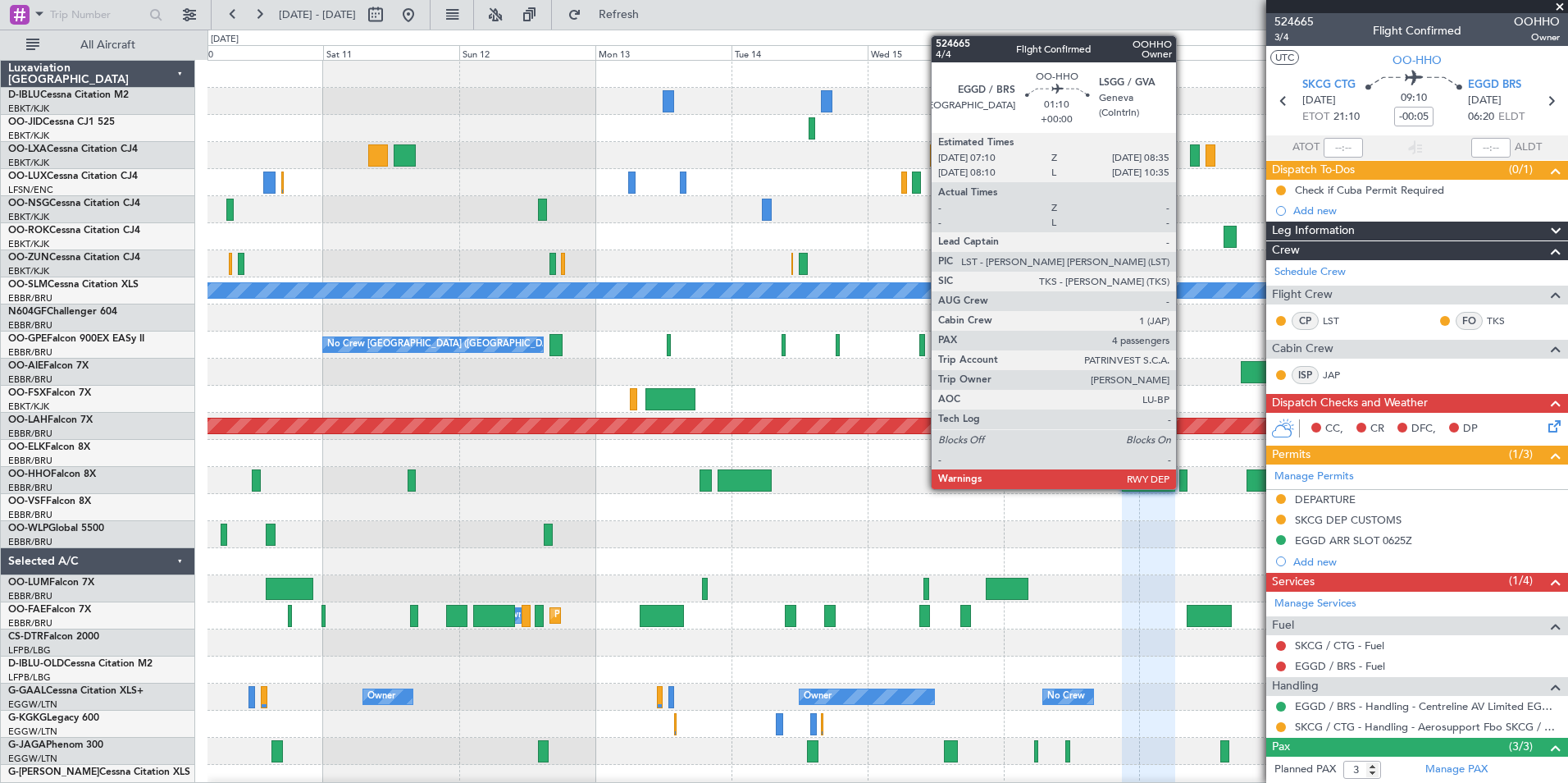
click at [1183, 487] on div at bounding box center [1183, 480] width 8 height 22
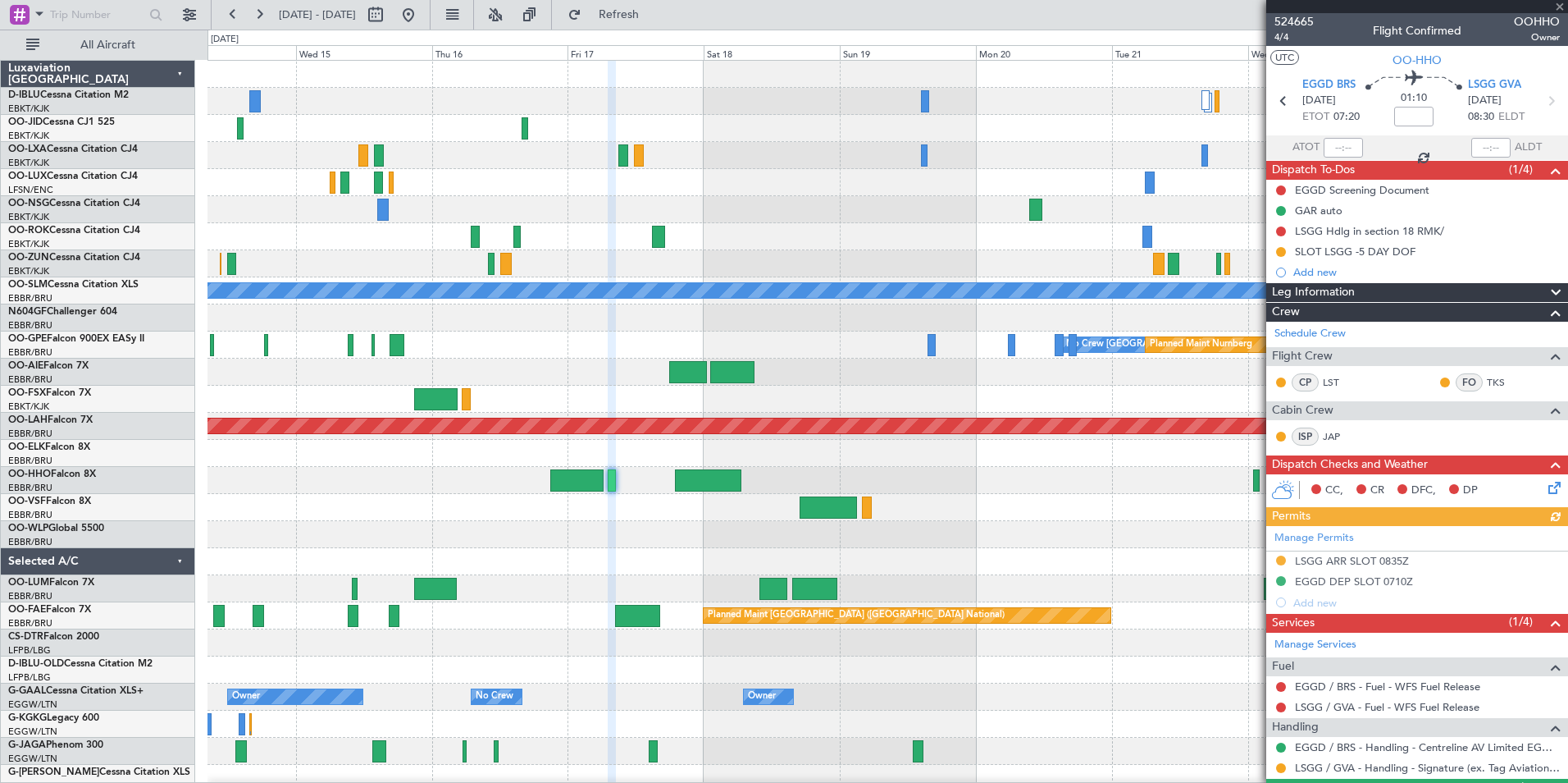
click at [501, 506] on div at bounding box center [887, 507] width 1360 height 27
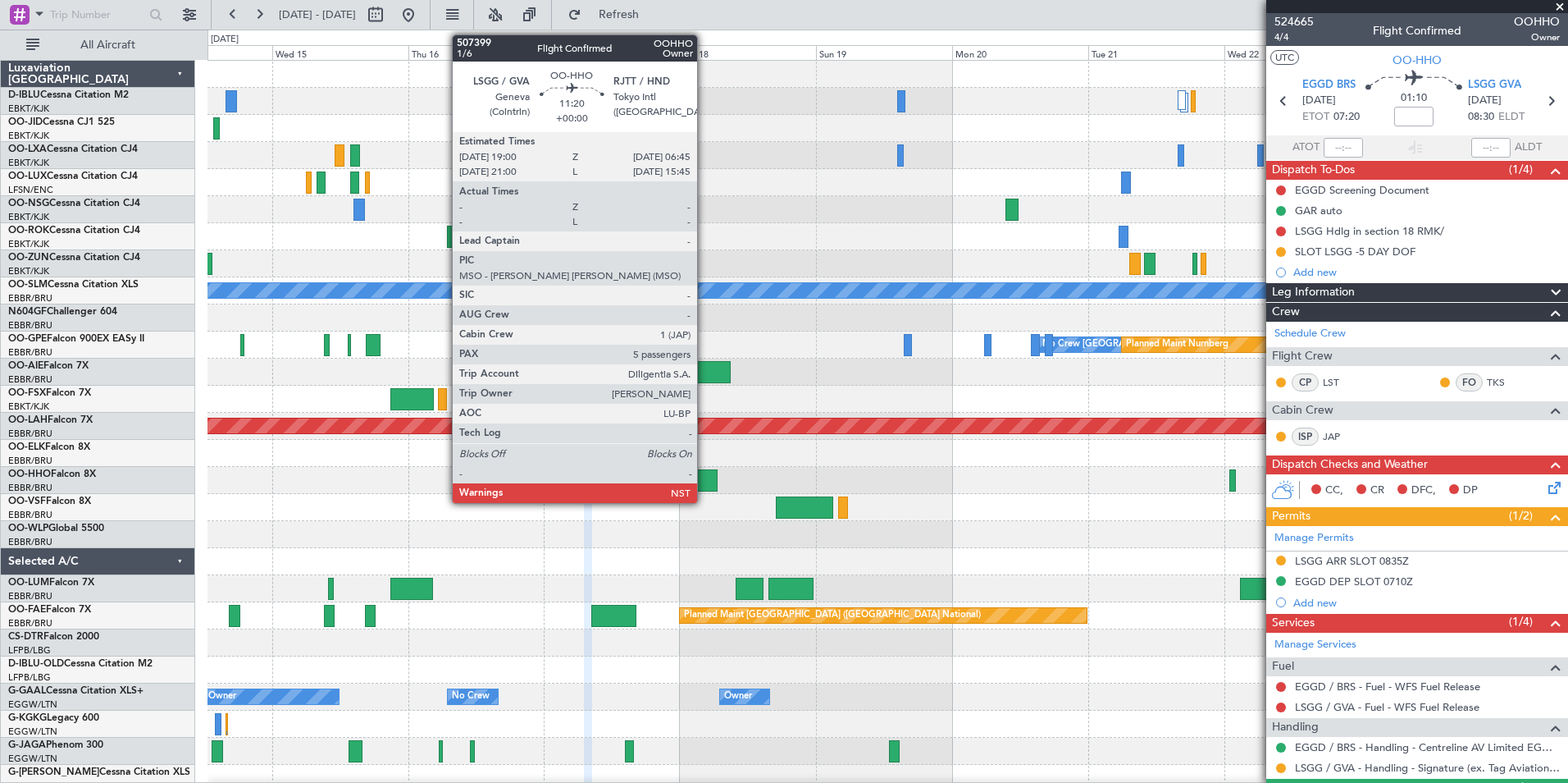
click at [701, 476] on div at bounding box center [684, 480] width 67 height 22
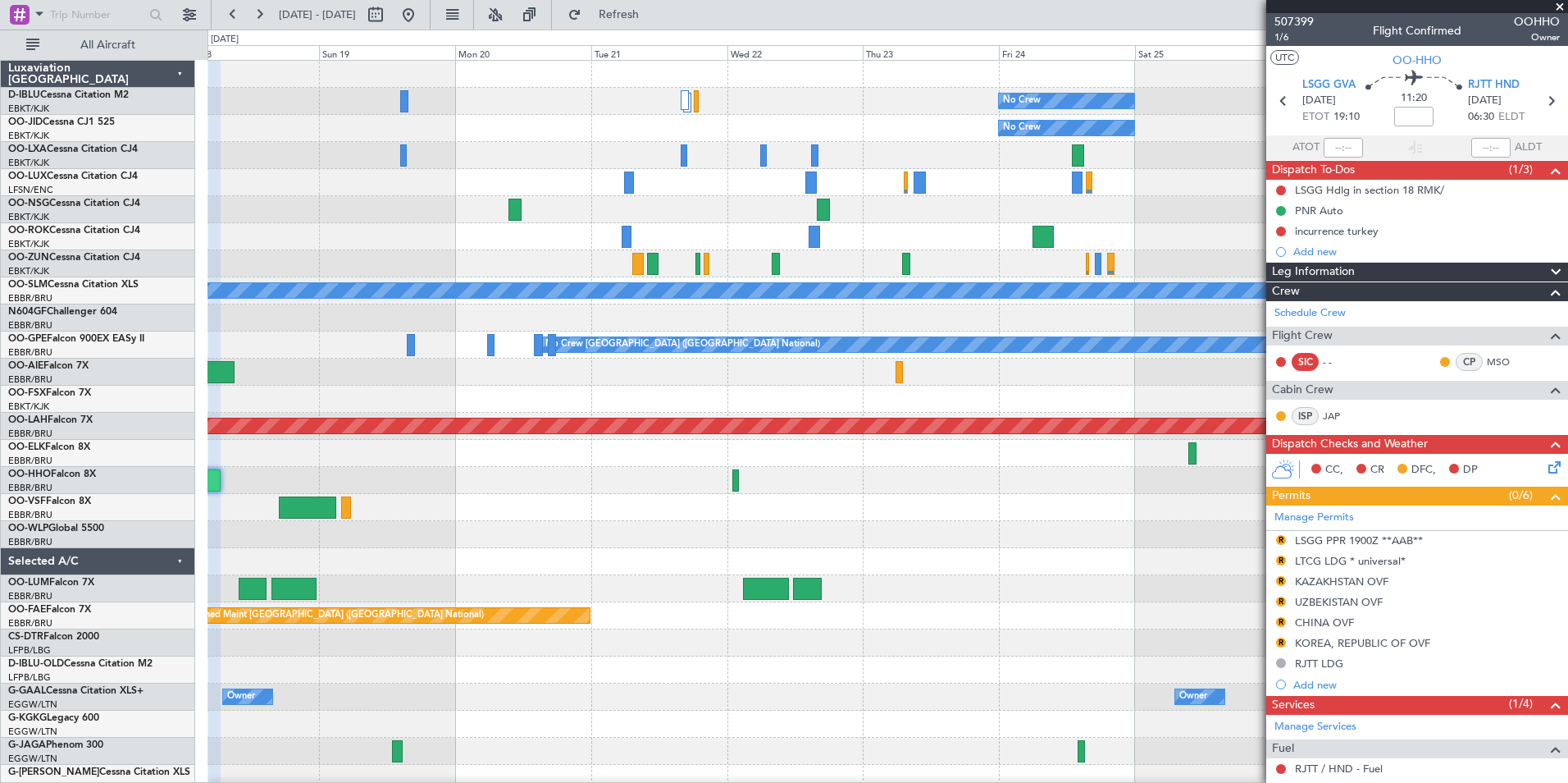
click at [472, 486] on div at bounding box center [887, 480] width 1360 height 27
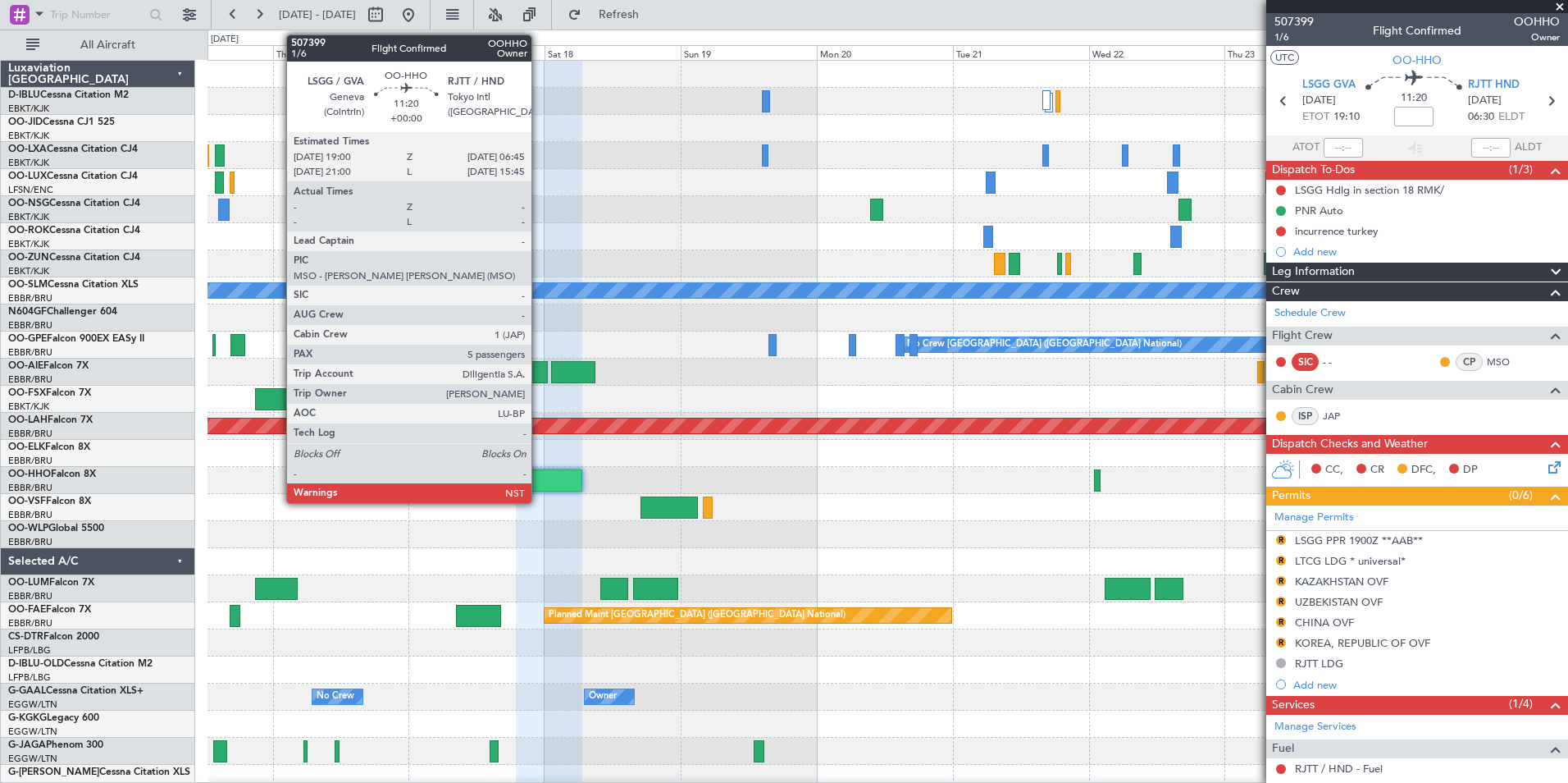
click at [539, 481] on div at bounding box center [549, 480] width 67 height 22
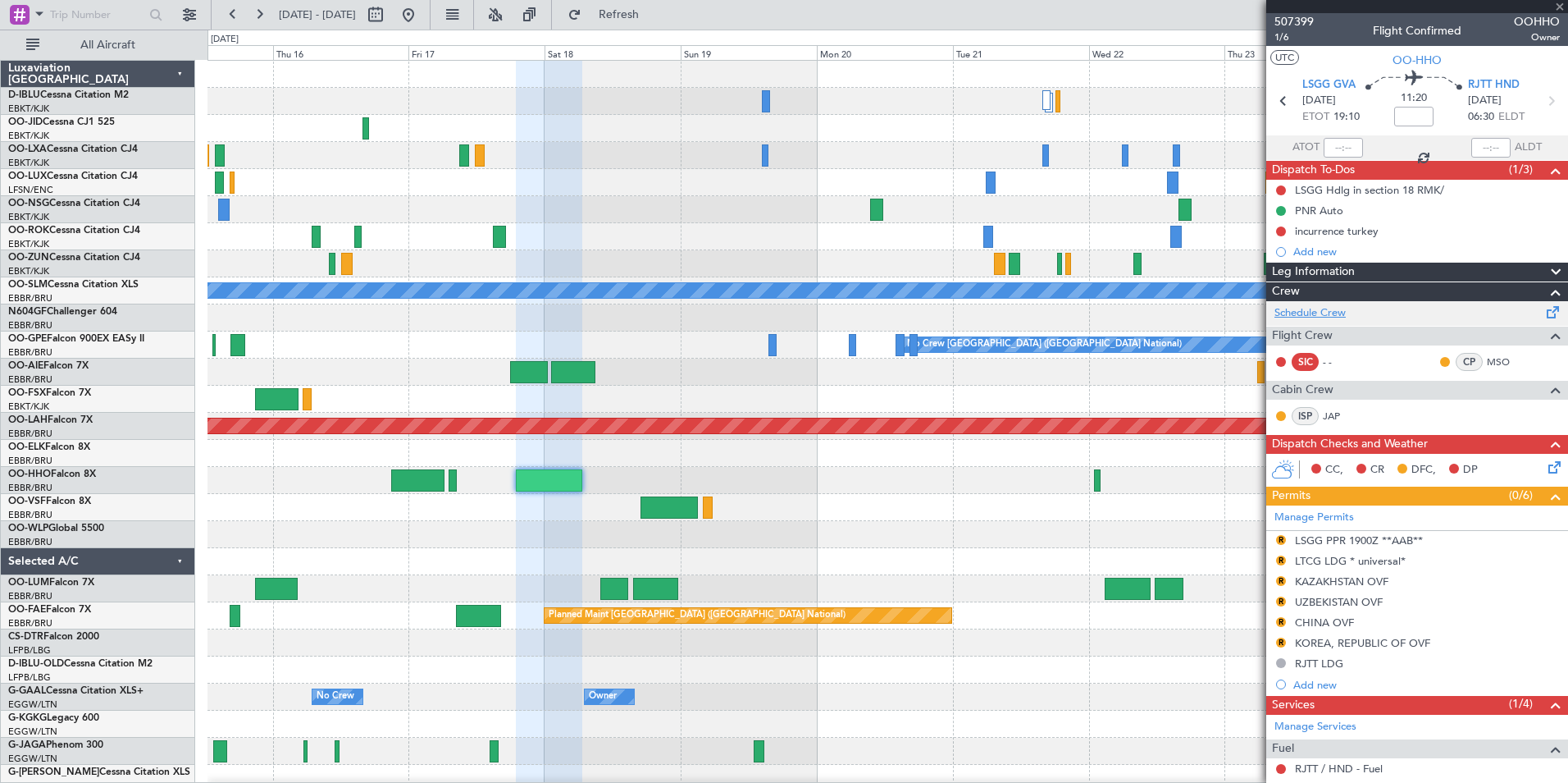
click at [1300, 311] on link "Schedule Crew" at bounding box center [1310, 314] width 71 height 17
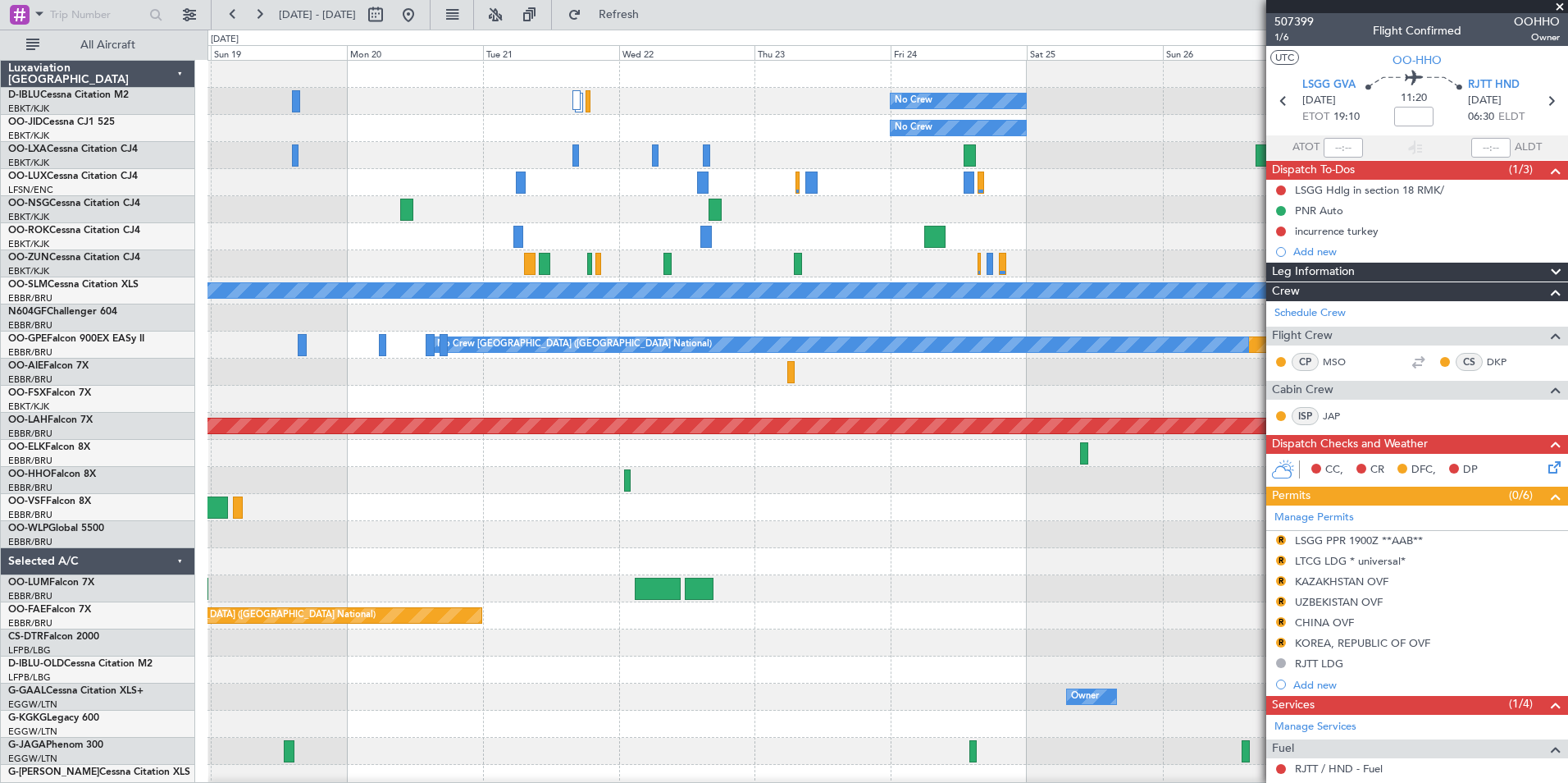
click at [603, 480] on div "No Crew No Crew Planned Maint Paris (Le Bourget) A/C Unavailable Monchengladbac…" at bounding box center [887, 616] width 1360 height 1110
click at [353, 514] on div "No Crew No Crew Planned Maint Paris (Le Bourget) A/C Unavailable Monchengladbac…" at bounding box center [887, 616] width 1360 height 1110
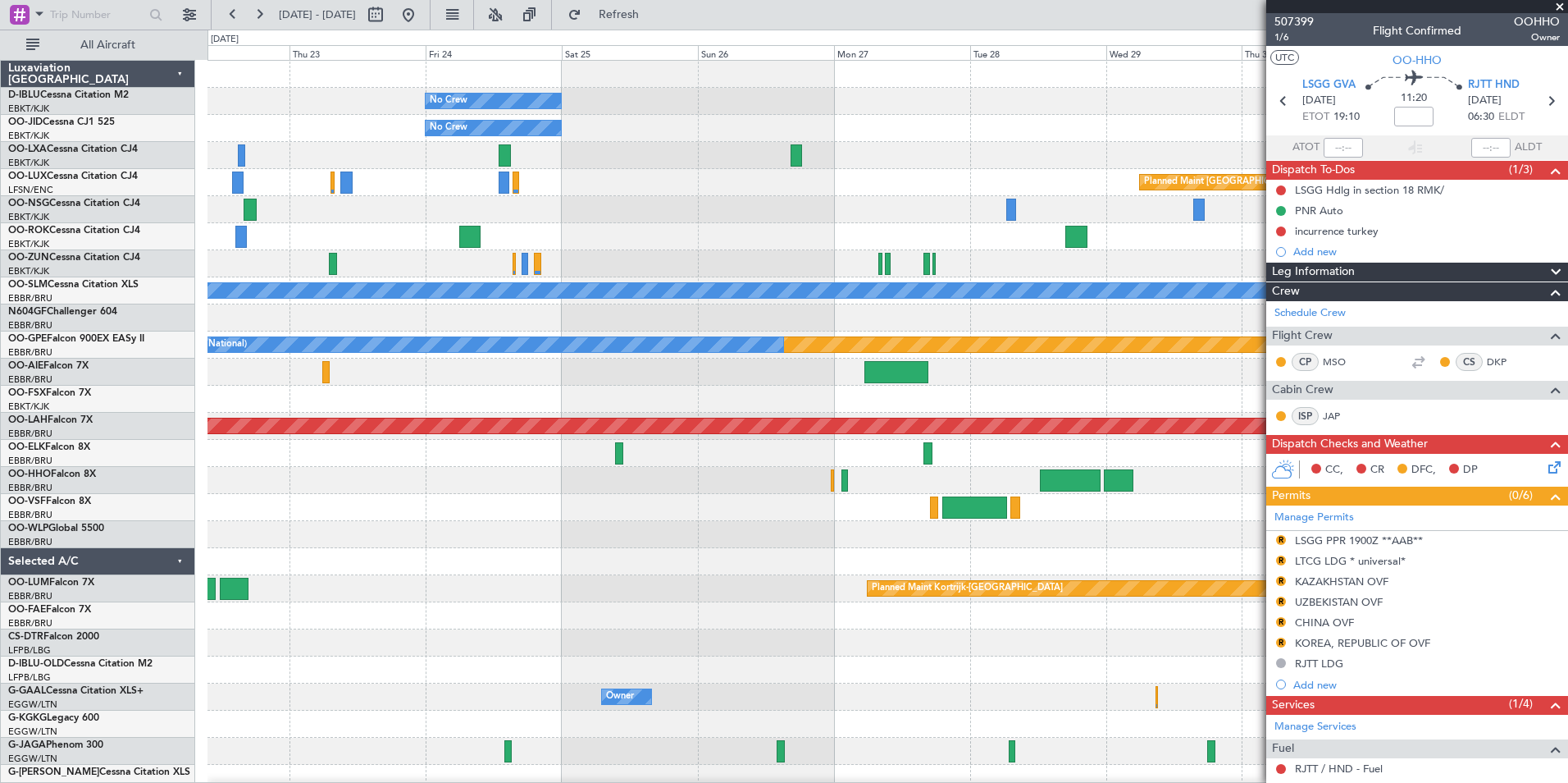
click at [322, 562] on div "No Crew No Crew Planned Maint Paris (Le Bourget) A/C Unavailable Monchengladbac…" at bounding box center [887, 616] width 1360 height 1110
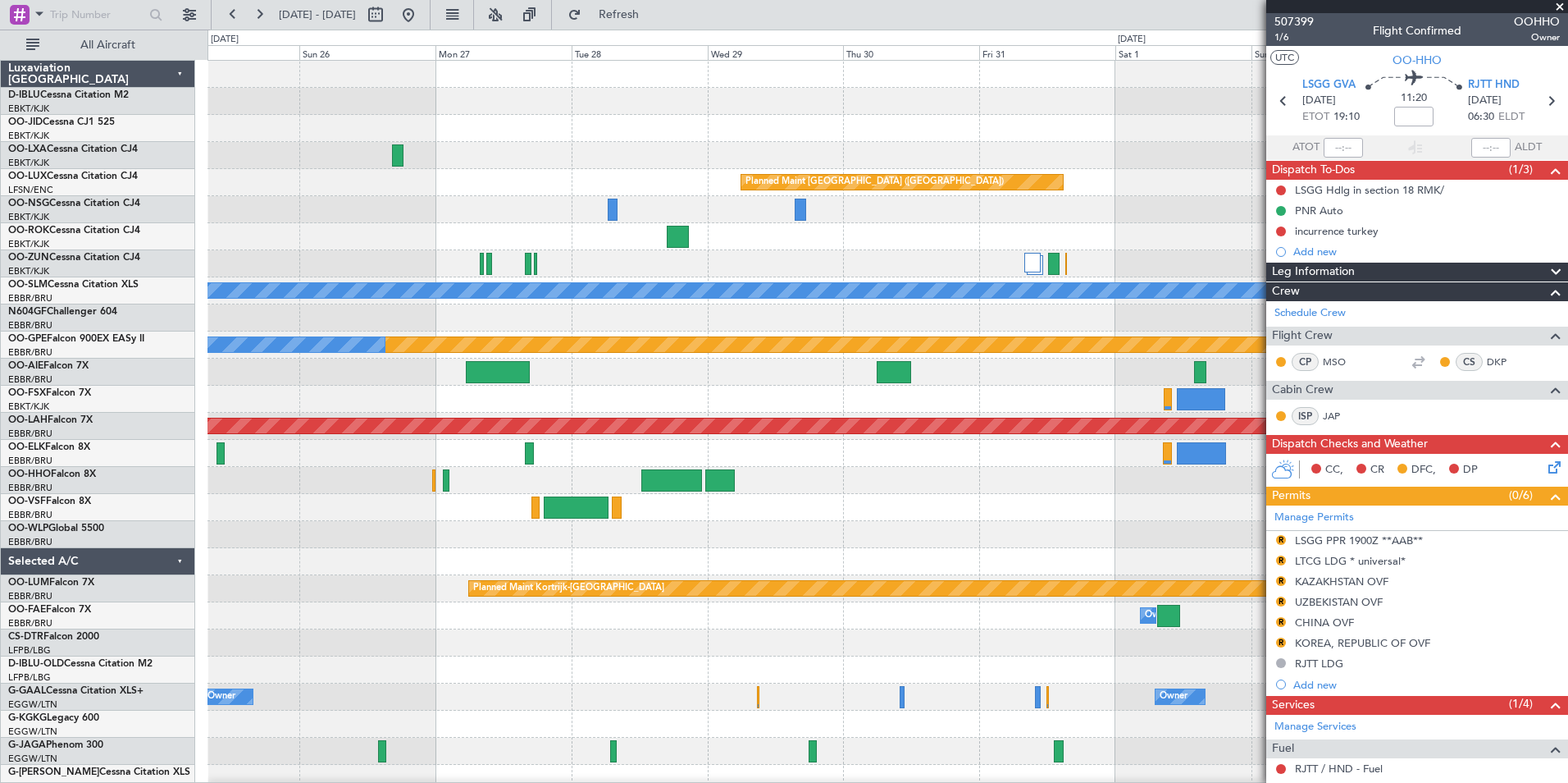
click at [442, 558] on div at bounding box center [887, 561] width 1360 height 27
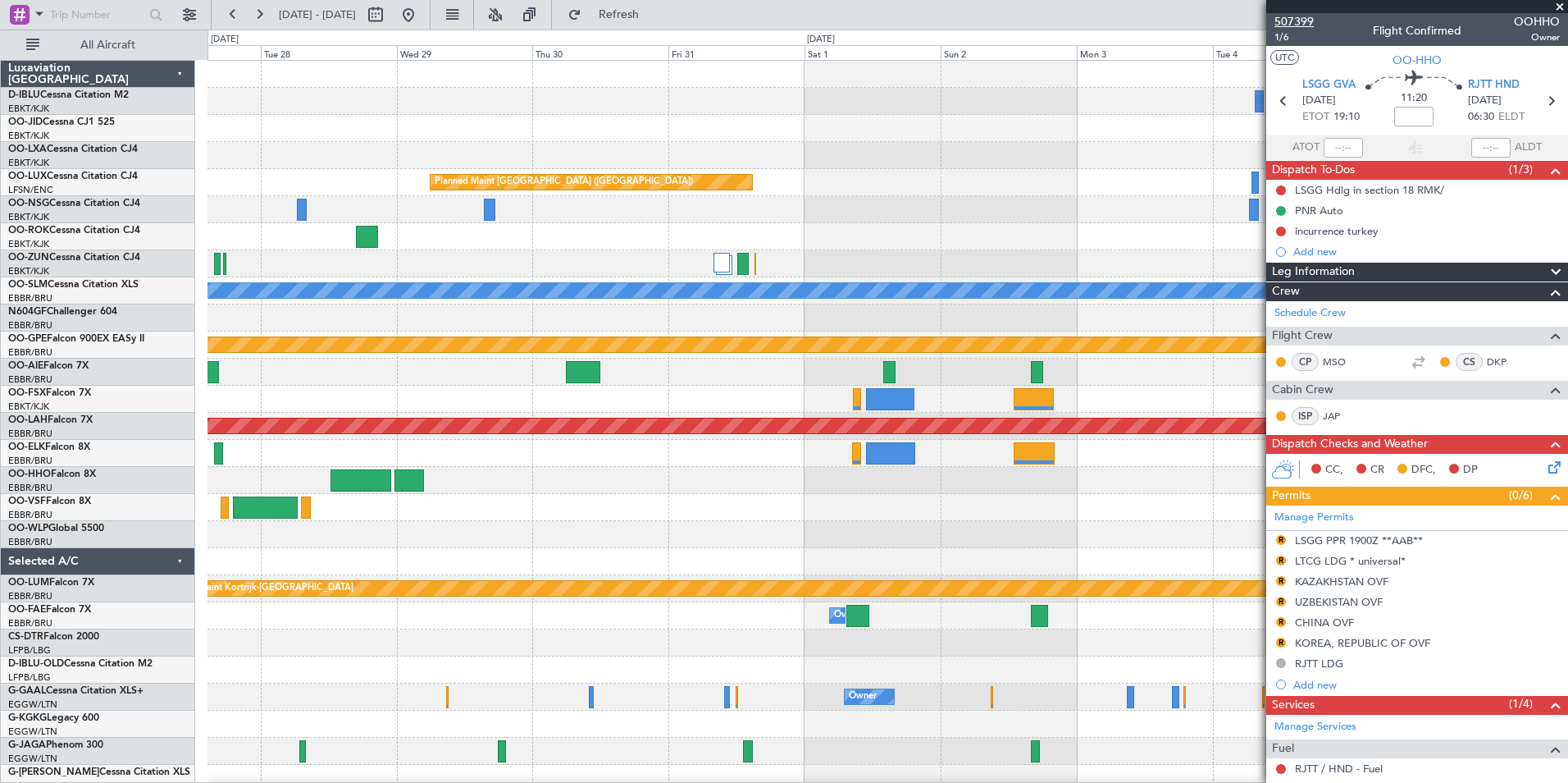
click at [1302, 22] on span "507399" at bounding box center [1294, 21] width 40 height 18
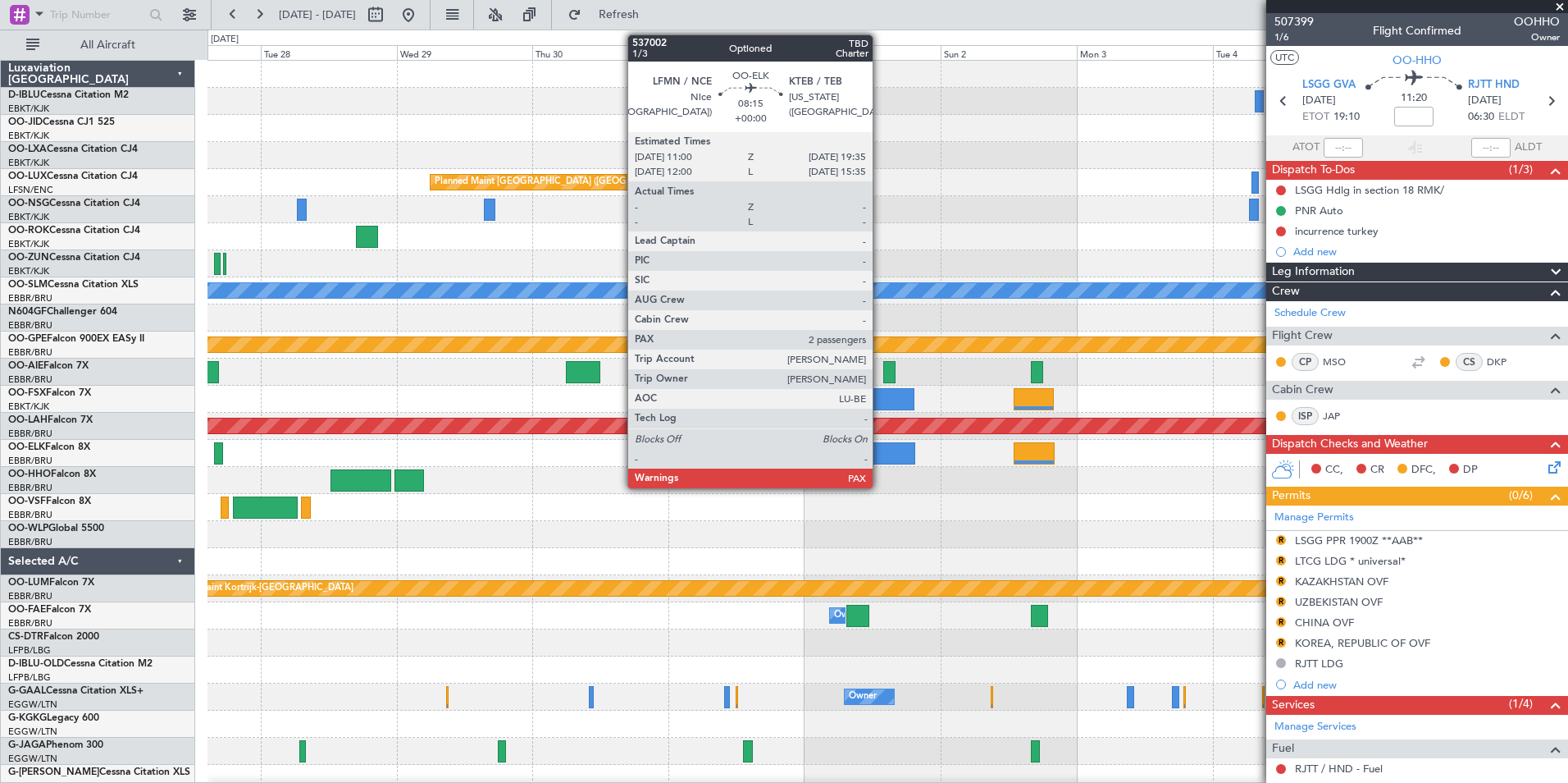
click at [880, 446] on div at bounding box center [890, 454] width 49 height 22
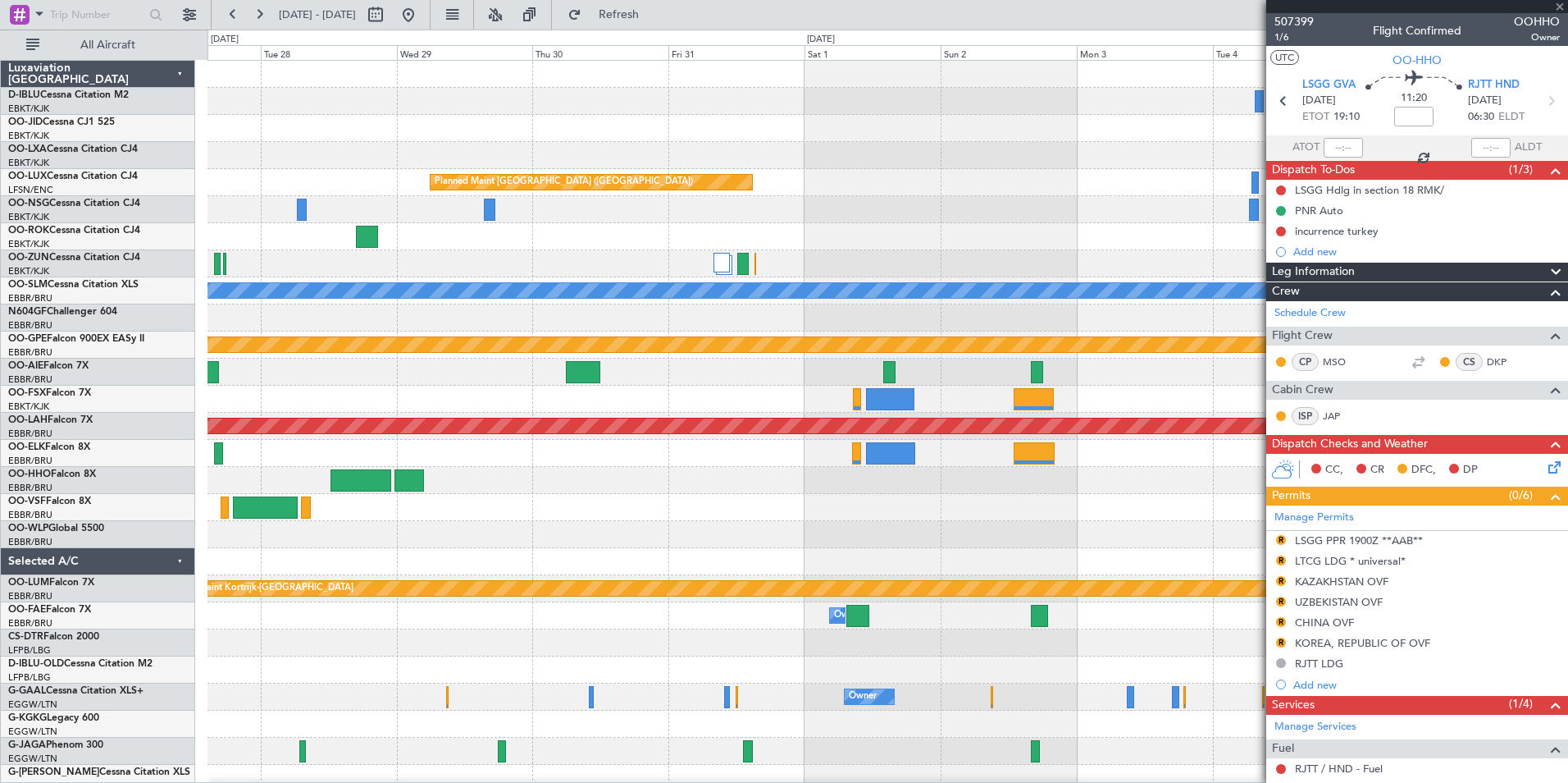
type input "2"
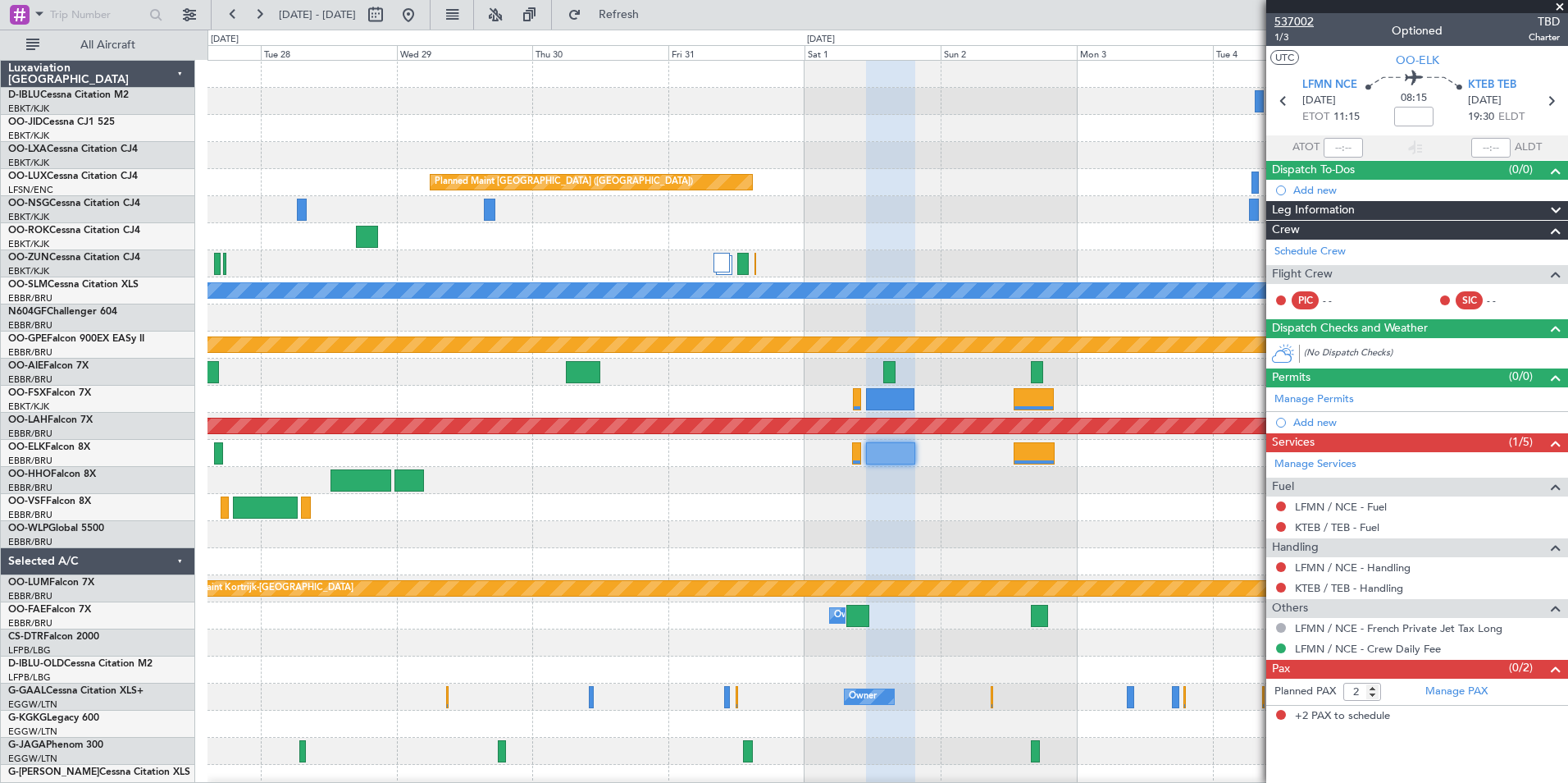
click at [1302, 21] on span "537002" at bounding box center [1294, 21] width 40 height 18
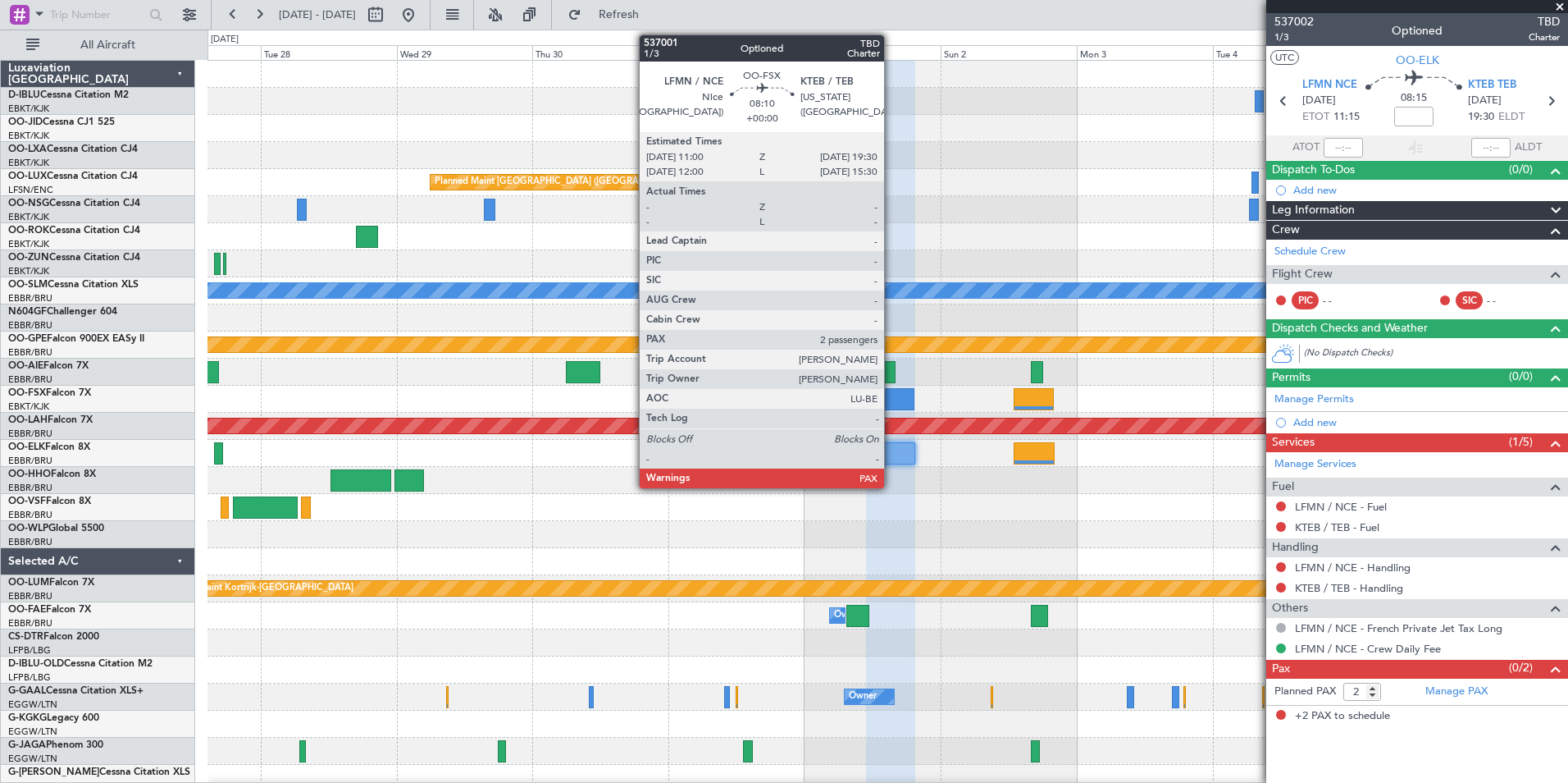
click at [891, 389] on div at bounding box center [890, 399] width 48 height 22
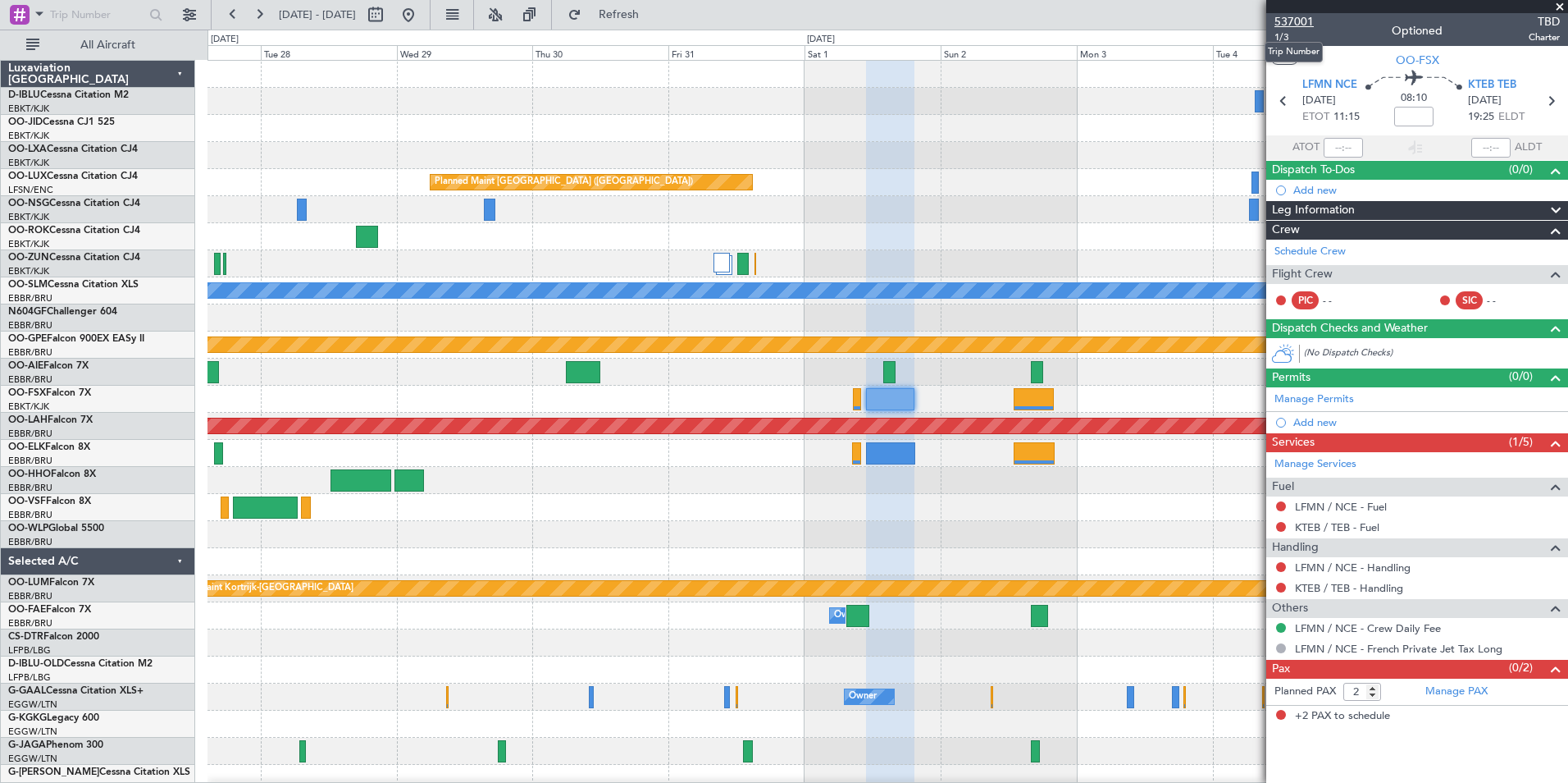
click at [1289, 18] on span "537001" at bounding box center [1294, 21] width 40 height 18
click at [128, 571] on div "Planned Maint Paris (Le Bourget) Planned Maint Kortrijk-Wevelgem Planned Maint …" at bounding box center [784, 406] width 1568 height 753
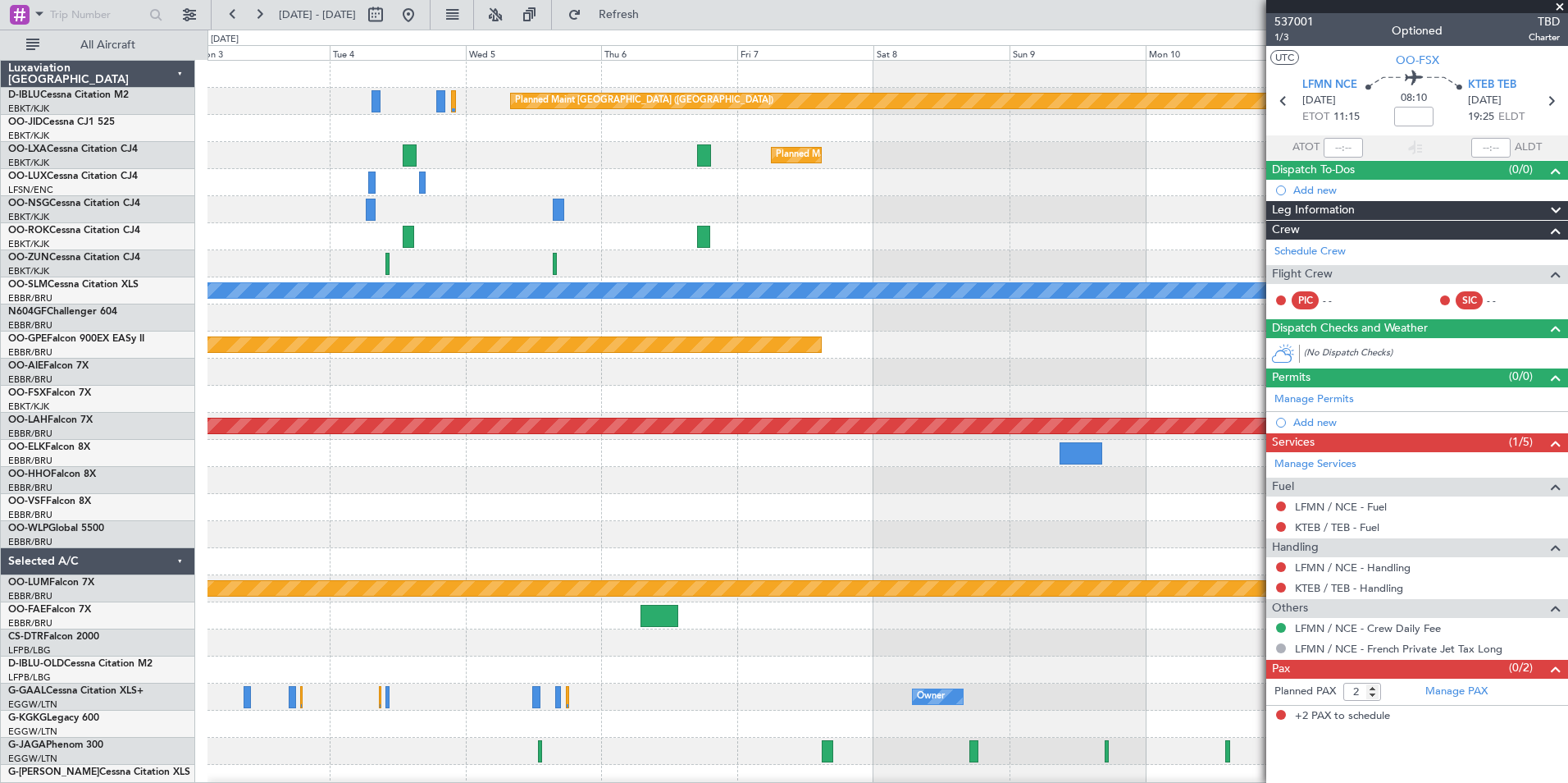
click at [0, 613] on html "27 Oct 2025 - 06 Nov 2025 Refresh Quick Links All Aircraft Planned Maint Paris …" at bounding box center [784, 391] width 1568 height 783
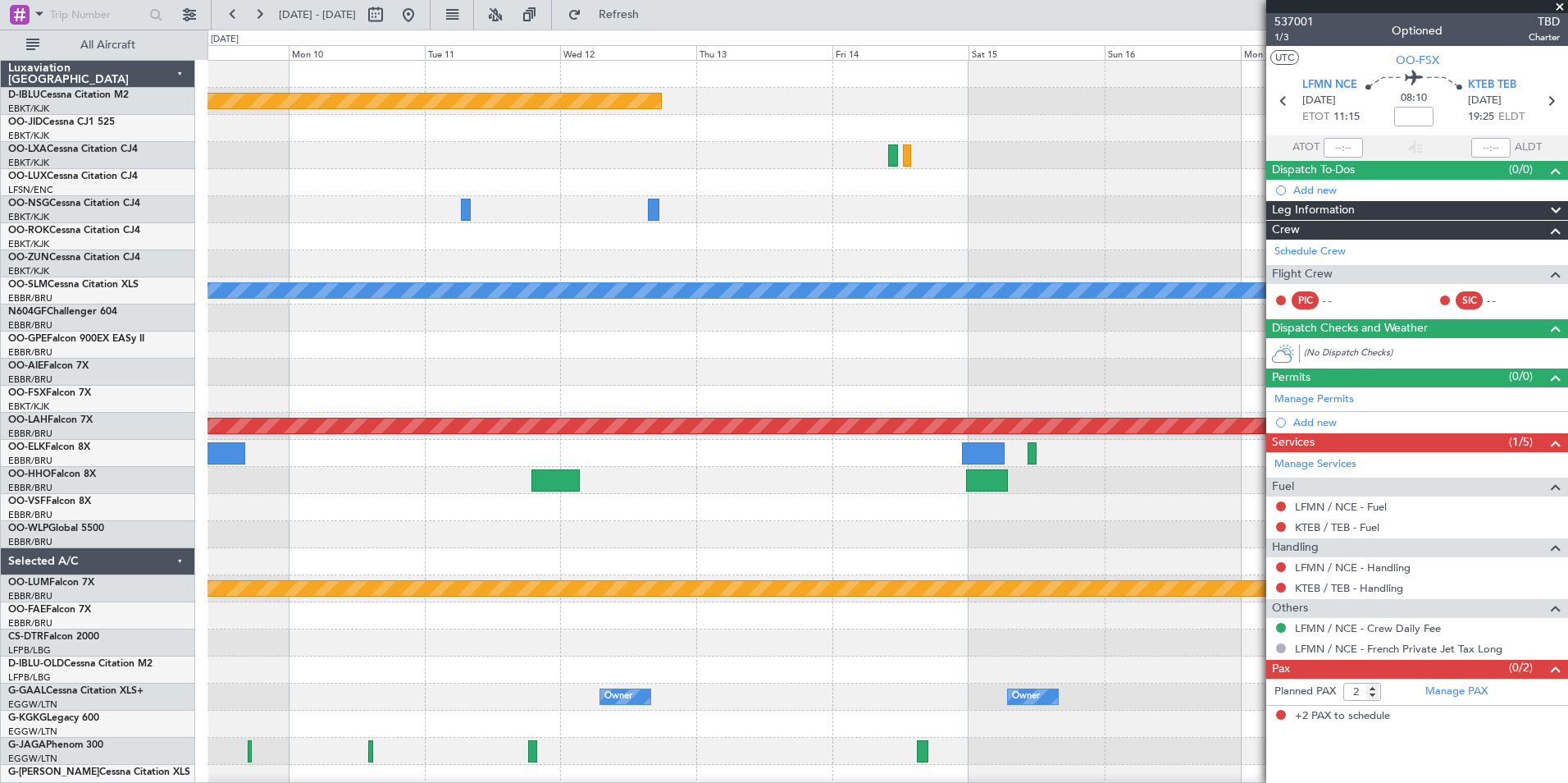
click at [49, 587] on div "Planned Maint Paris (Le Bourget) Planned Maint Kortrijk-Wevelgem A/C Unavailabl…" at bounding box center [784, 406] width 1568 height 753
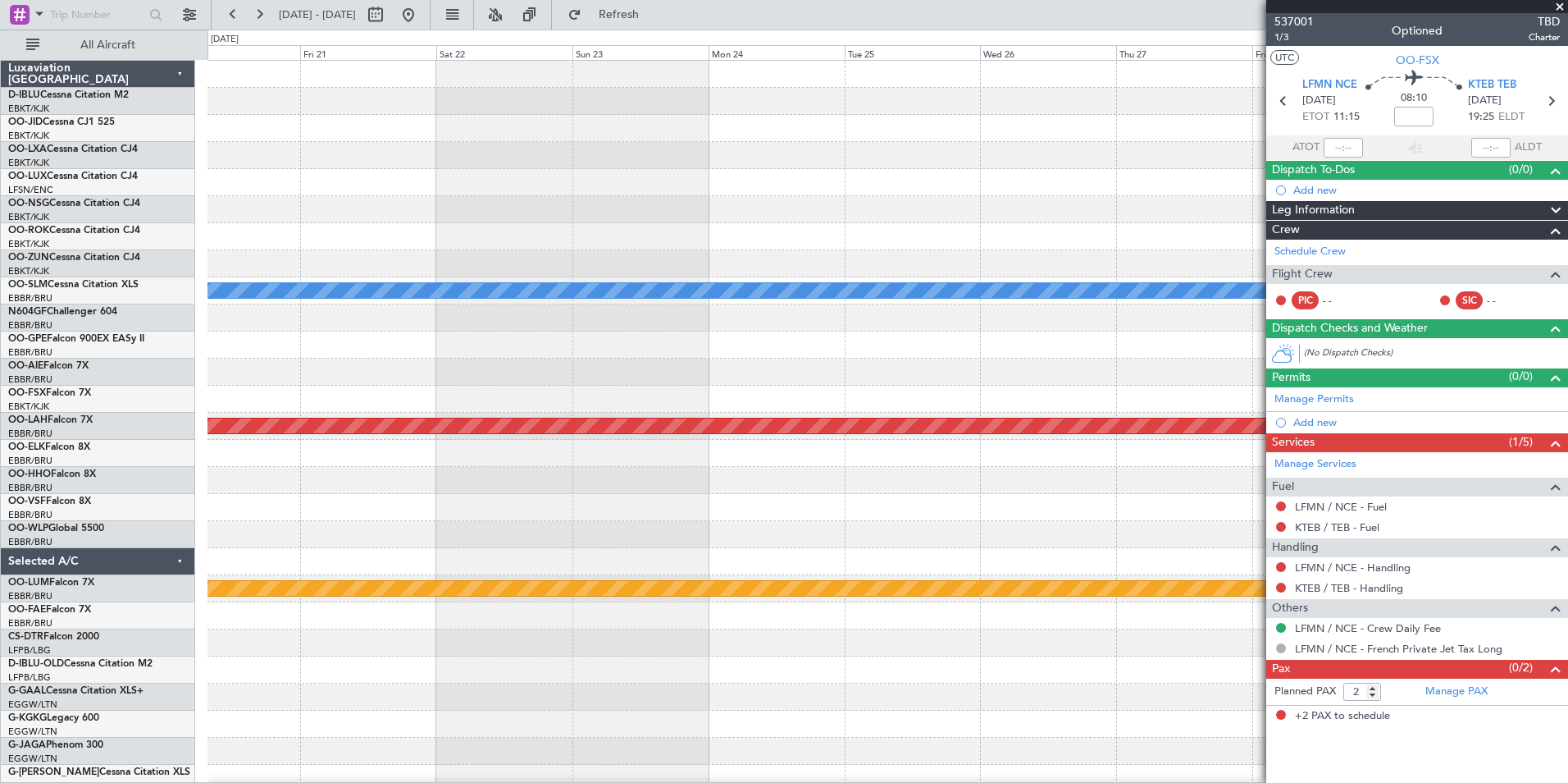
click at [7, 609] on div "A/C Unavailable Monchengladbach Planned Maint Alton-st Louis (St Louis Regl) Pl…" at bounding box center [784, 406] width 1568 height 753
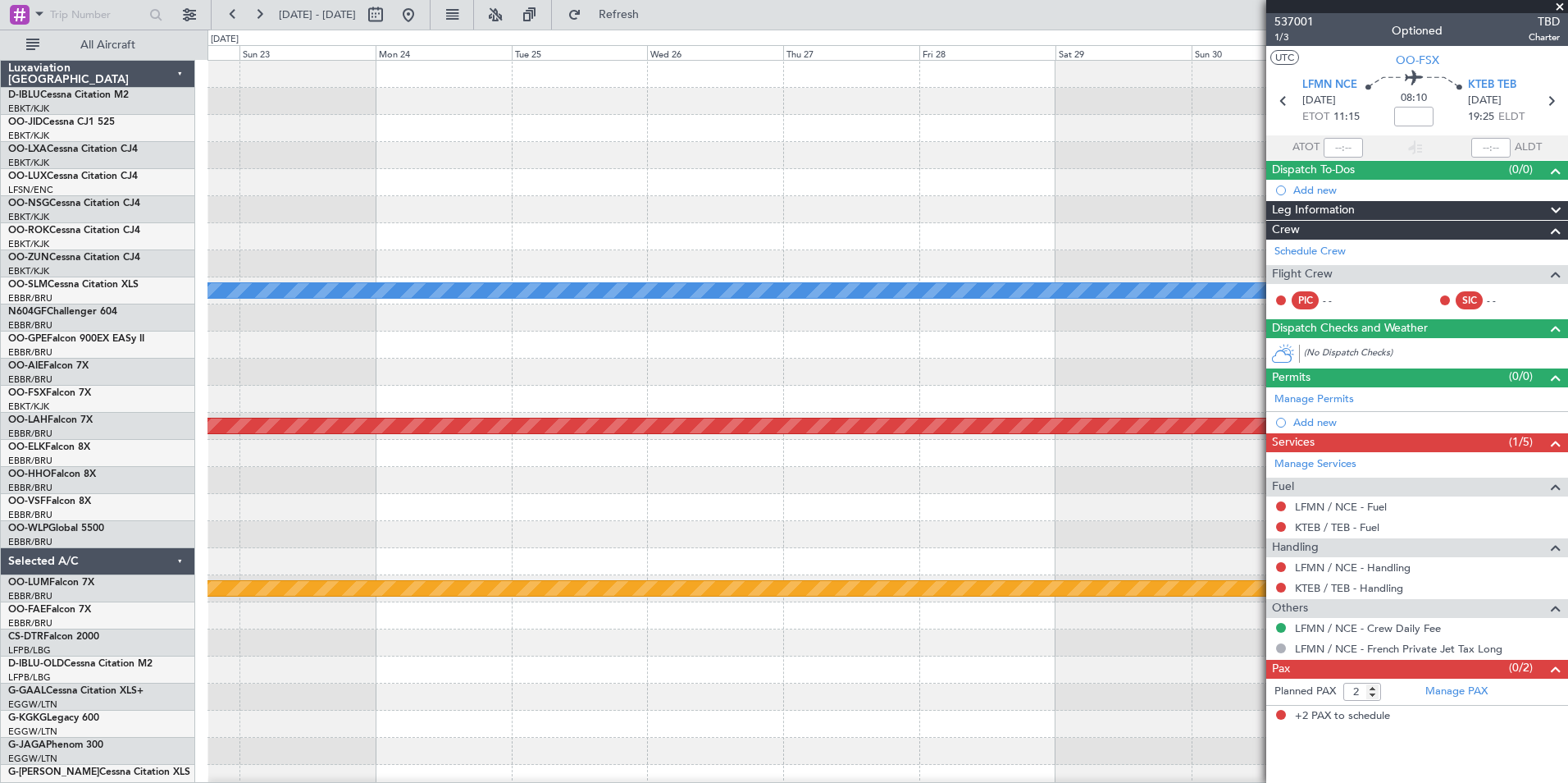
scroll to position [3, 0]
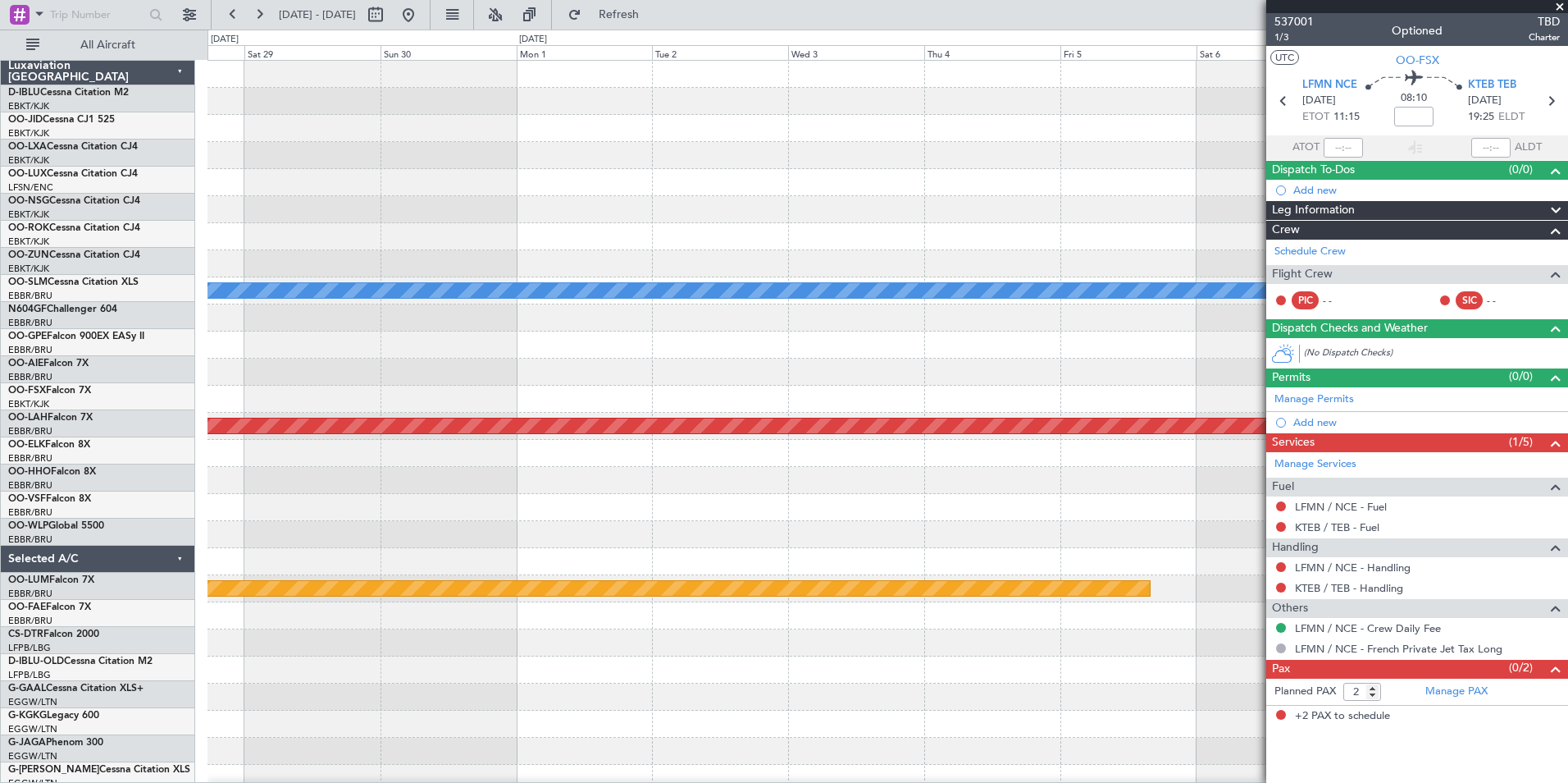
click at [0, 607] on html "27 Oct 2025 - 06 Nov 2025 Refresh Quick Links All Aircraft A/C Unavailable Monc…" at bounding box center [784, 391] width 1568 height 783
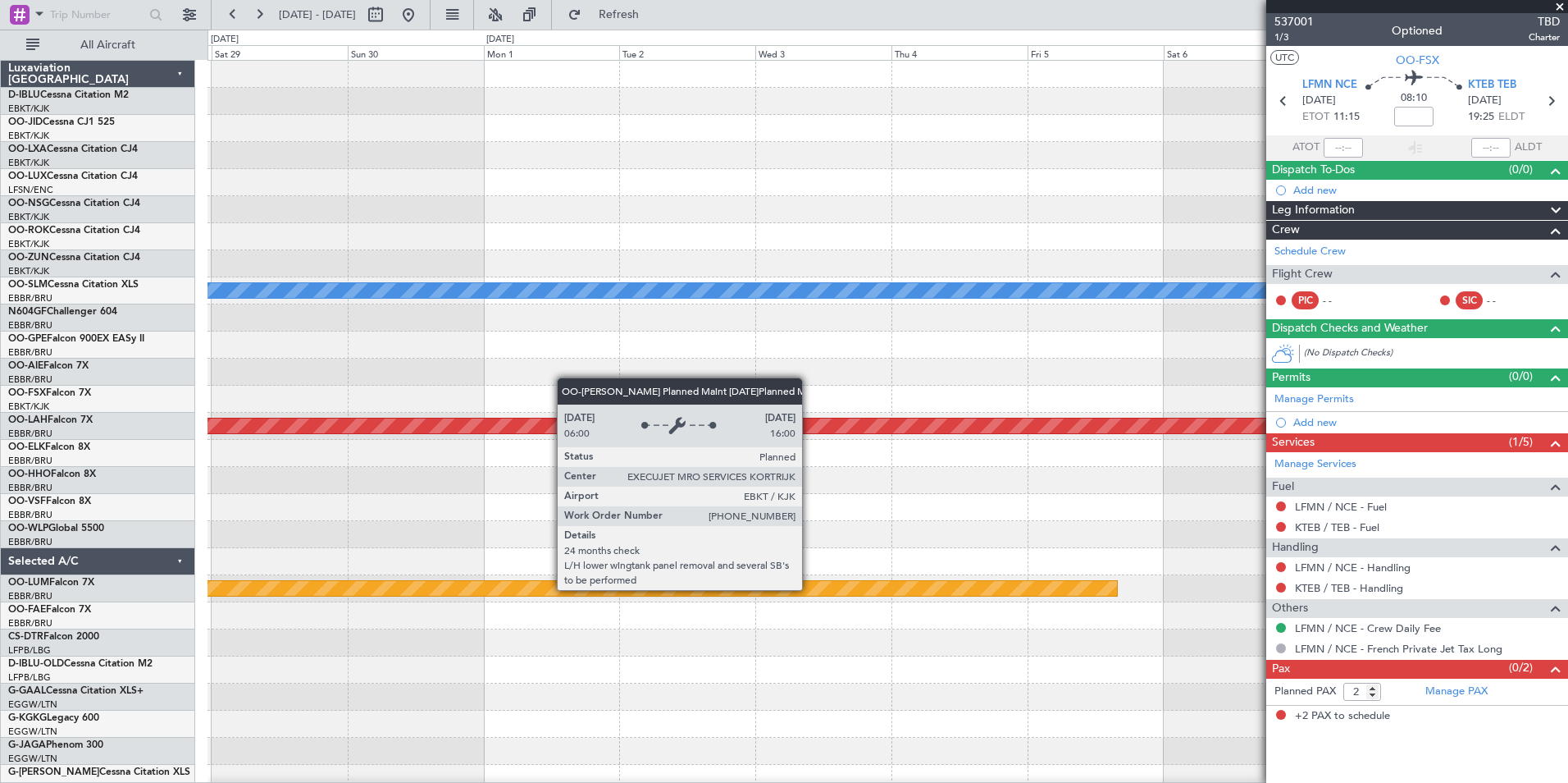
scroll to position [0, 0]
click at [70, 628] on div "A/C Unavailable Monchengladbach Planned Maint Alton-st Louis (St Louis Regl) Pl…" at bounding box center [784, 406] width 1568 height 753
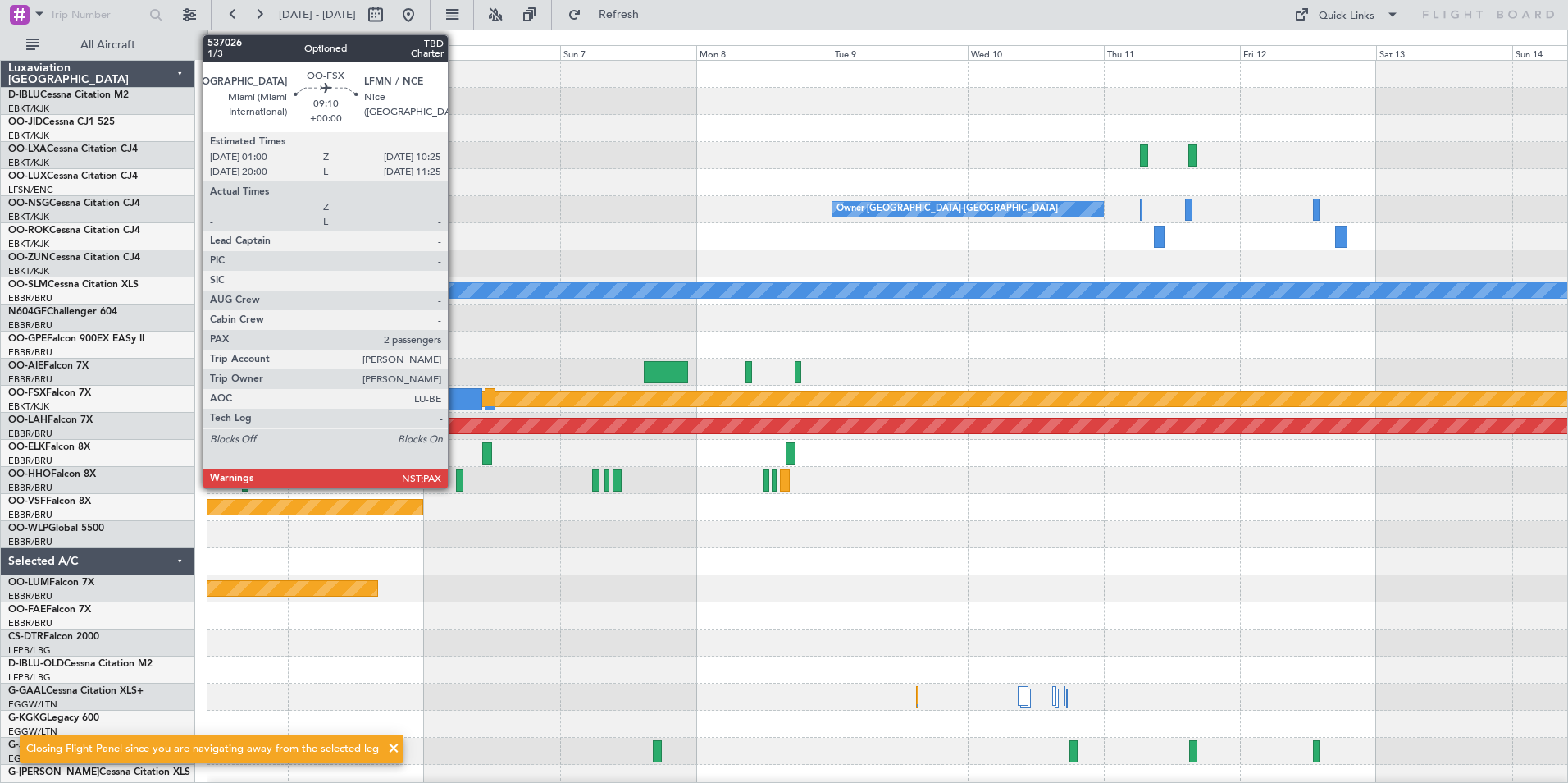
click at [455, 392] on div at bounding box center [455, 399] width 54 height 22
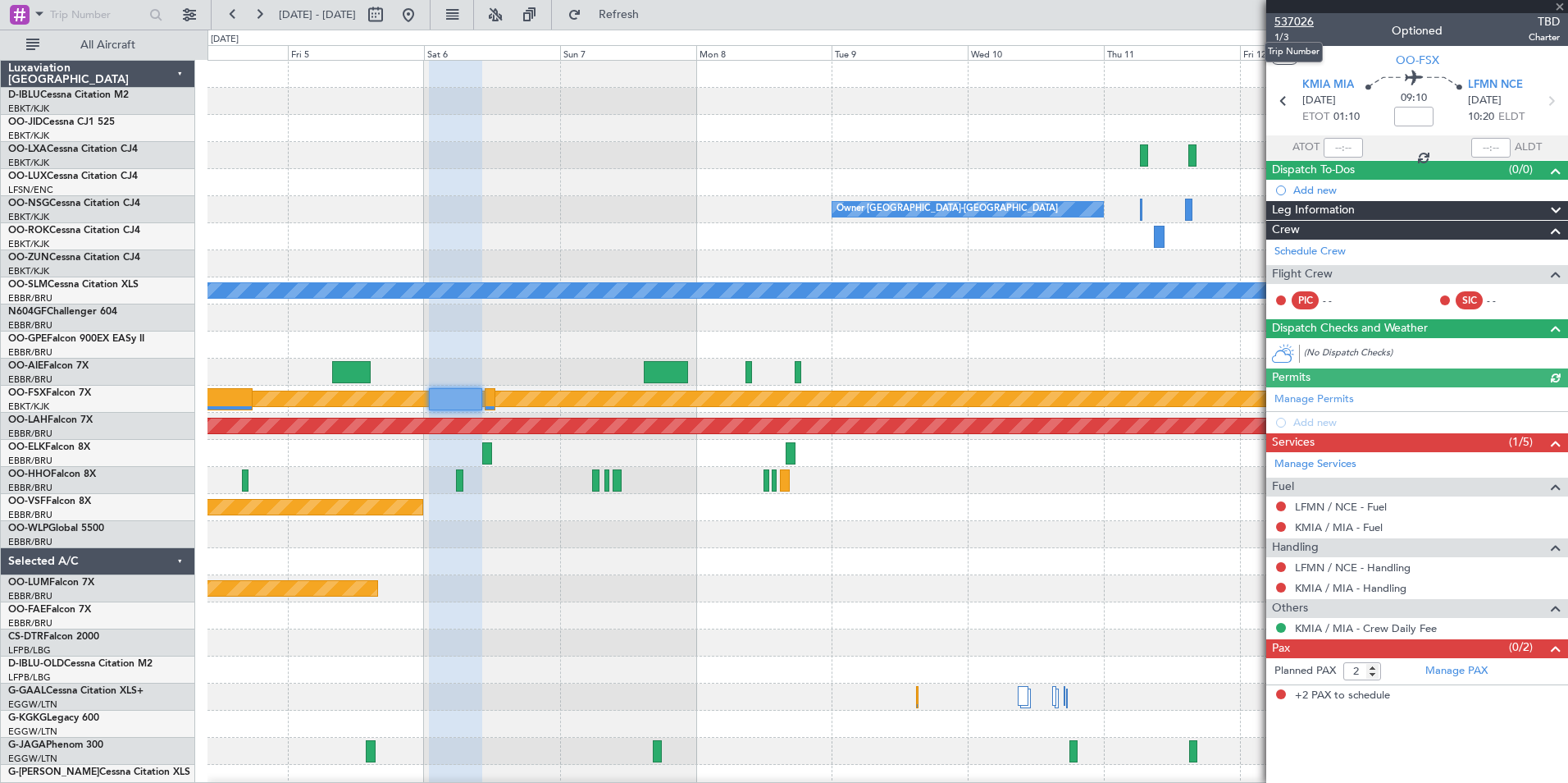
click at [1285, 26] on span "537026" at bounding box center [1294, 21] width 40 height 18
click at [421, 18] on button at bounding box center [408, 15] width 26 height 26
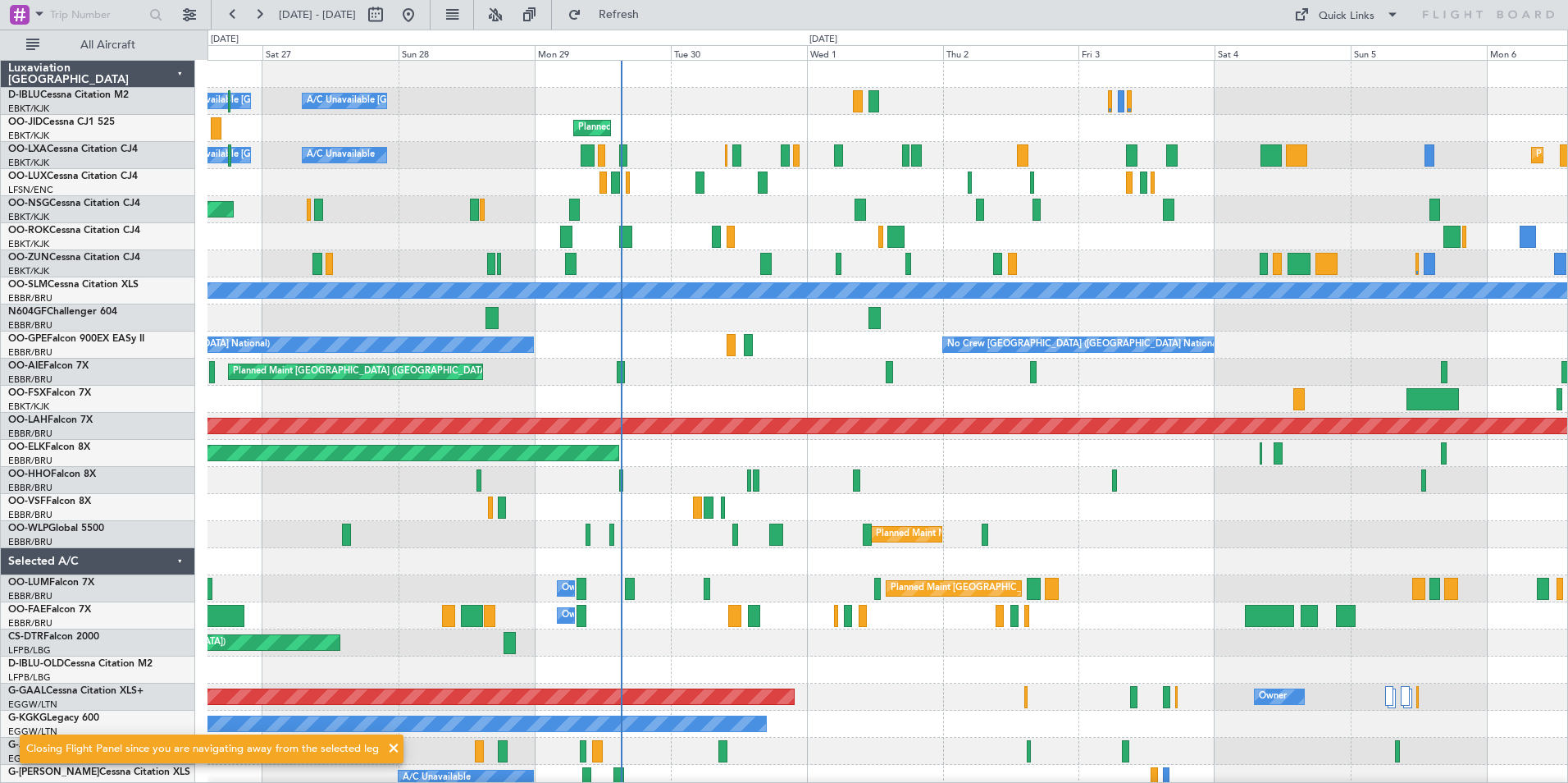
click at [1042, 514] on div "A/C Unavailable Brussels (Brussels National) A/C Unavailable Kortrijk-Wevelgem …" at bounding box center [887, 602] width 1360 height 1083
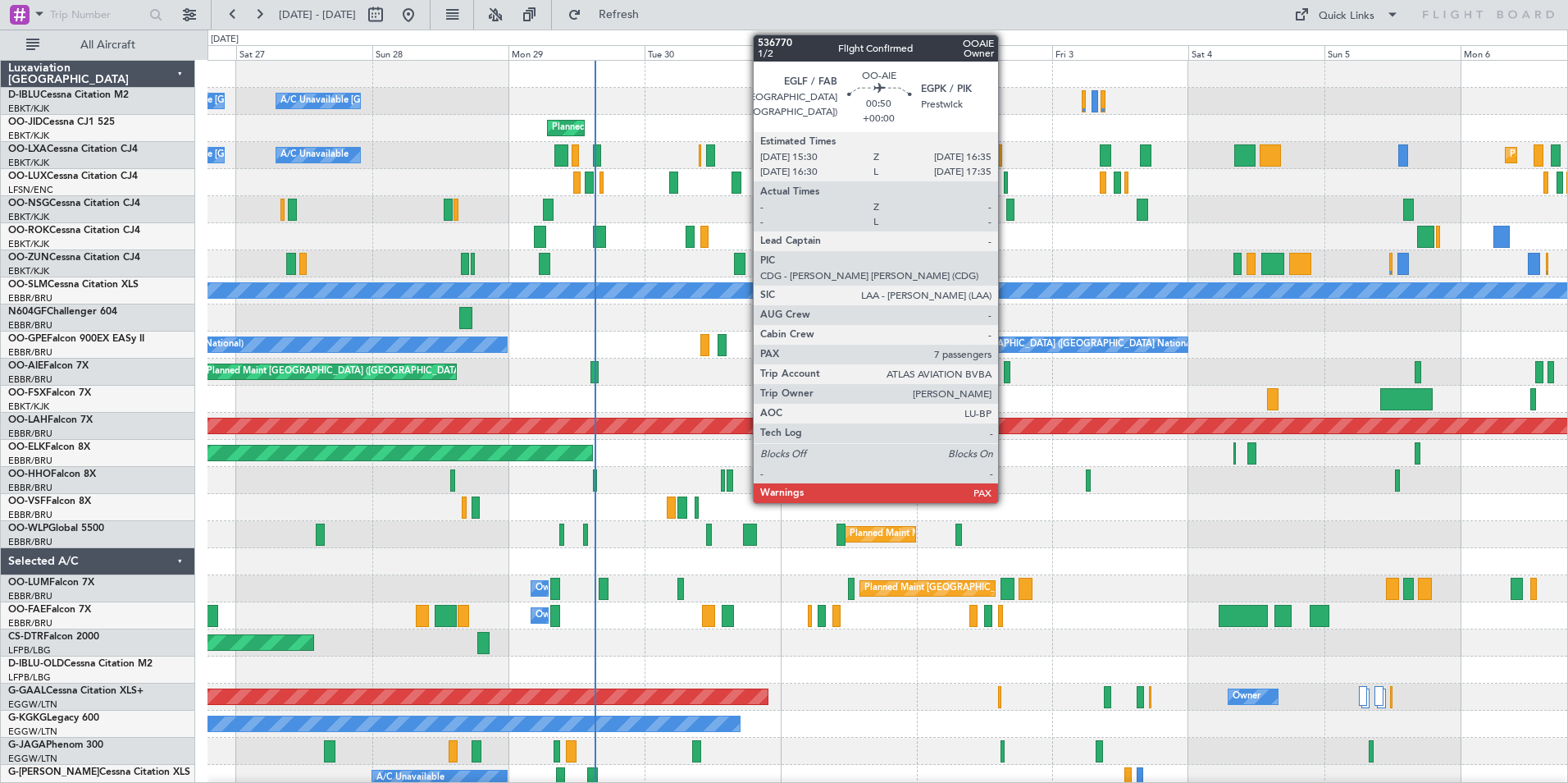
click at [1006, 365] on div at bounding box center [1007, 372] width 6 height 22
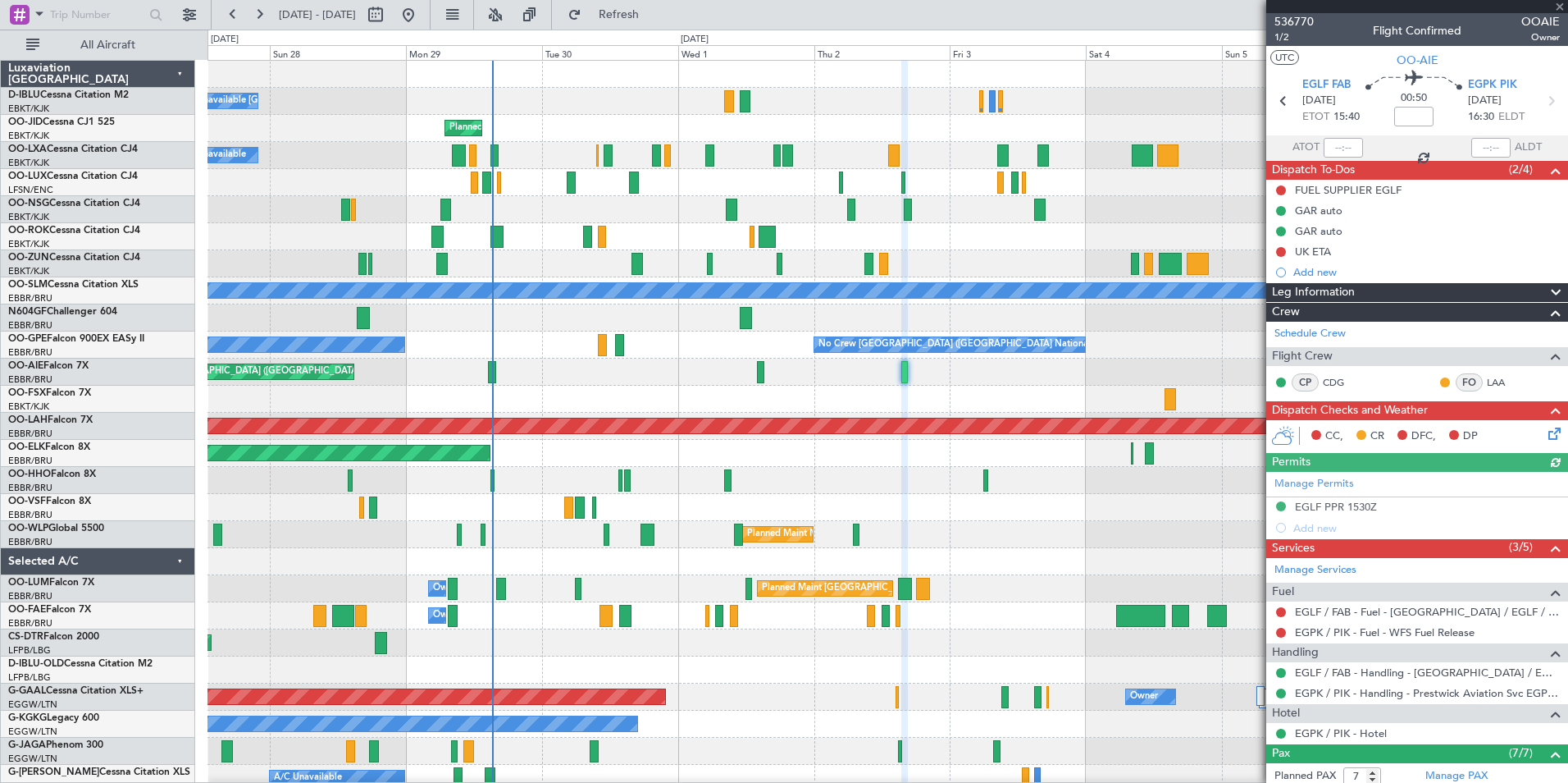
click at [846, 409] on div "A/C Unavailable Kortrijk-Wevelgem Planned Maint Nice (Côte d'Azur Airport) A/C …" at bounding box center [887, 575] width 1360 height 1029
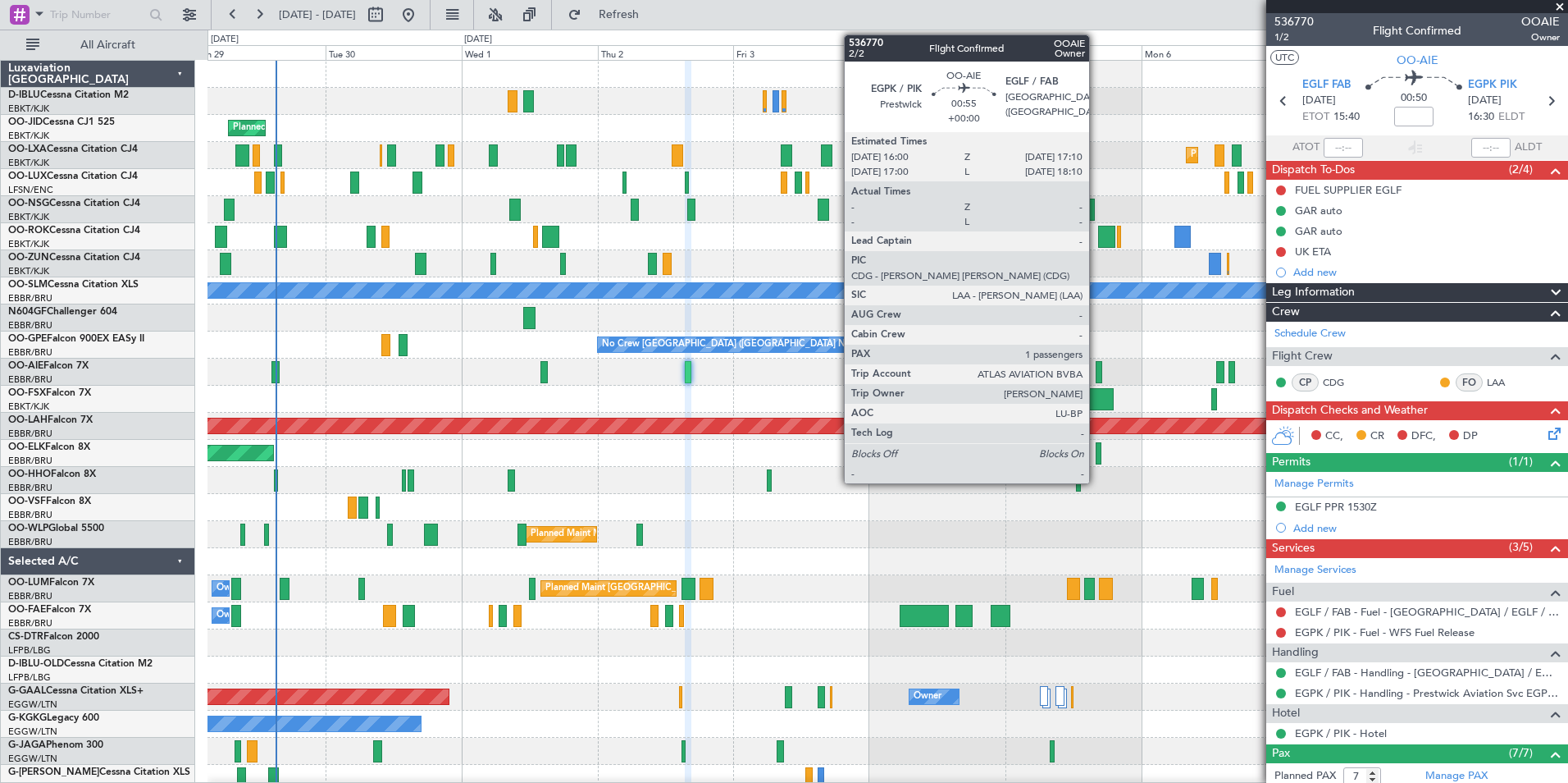
click at [1097, 370] on div at bounding box center [1100, 372] width 7 height 22
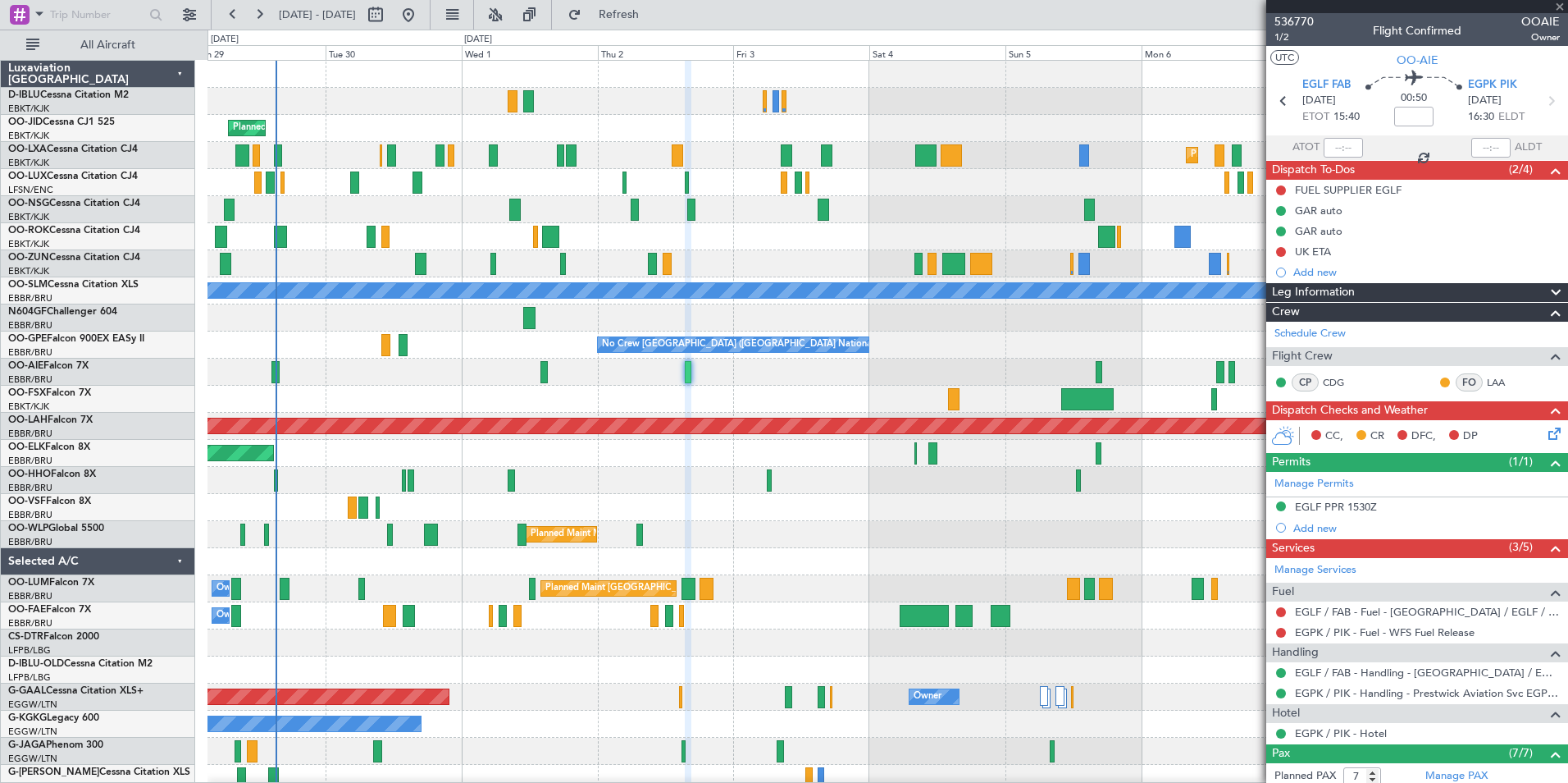
type input "1"
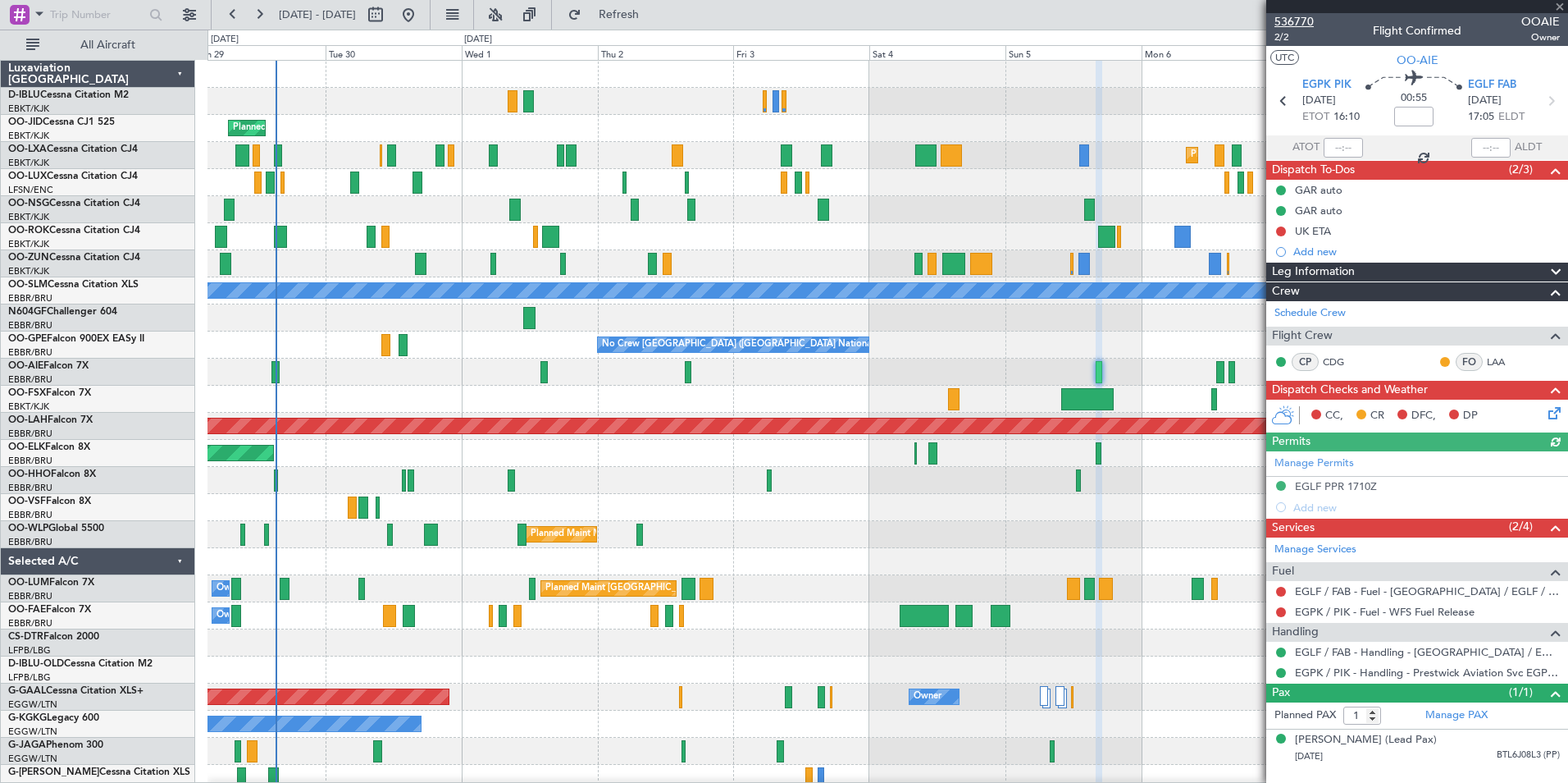
click at [1296, 22] on span "536770" at bounding box center [1294, 21] width 40 height 18
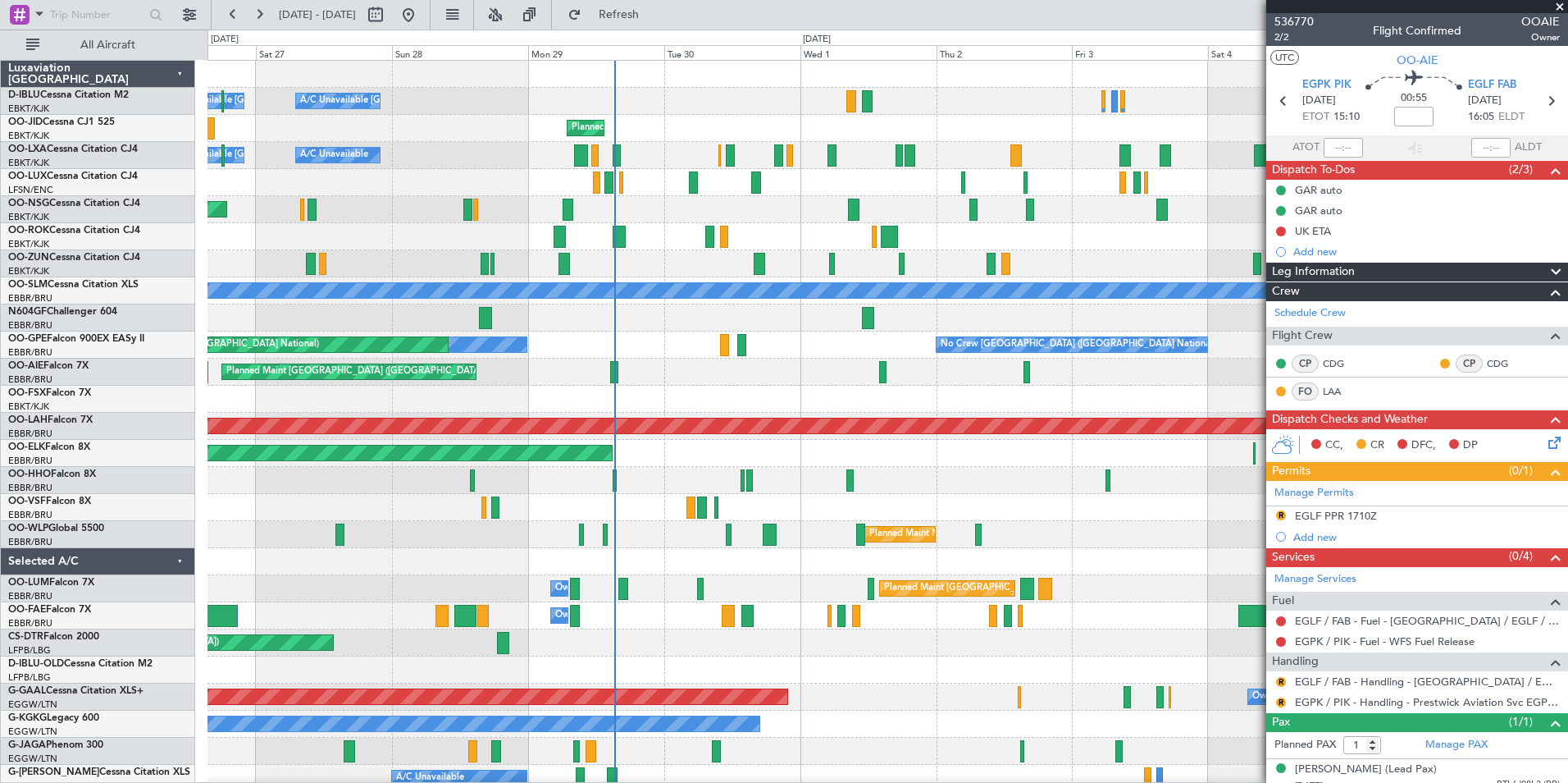
click at [1042, 466] on div "A/C Unavailable Kortrijk-Wevelgem A/C Unavailable Brussels (Brussels National) …" at bounding box center [887, 575] width 1360 height 1029
click at [874, 371] on div "Planned Maint London (Farnborough) Unplanned Maint Amsterdam (Schiphol)" at bounding box center [887, 372] width 1360 height 27
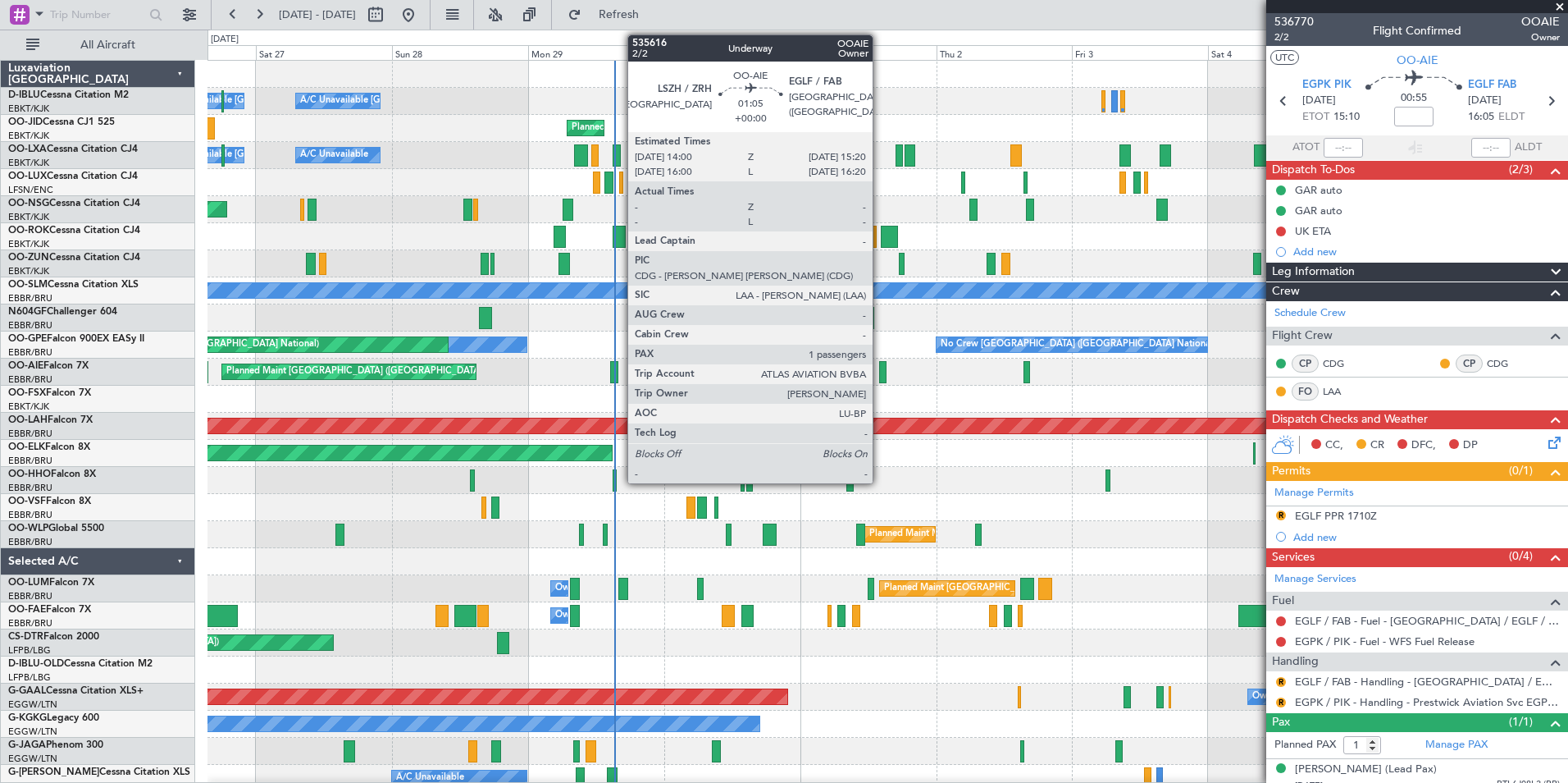
click at [880, 374] on div at bounding box center [883, 372] width 8 height 22
